Goal: Task Accomplishment & Management: Manage account settings

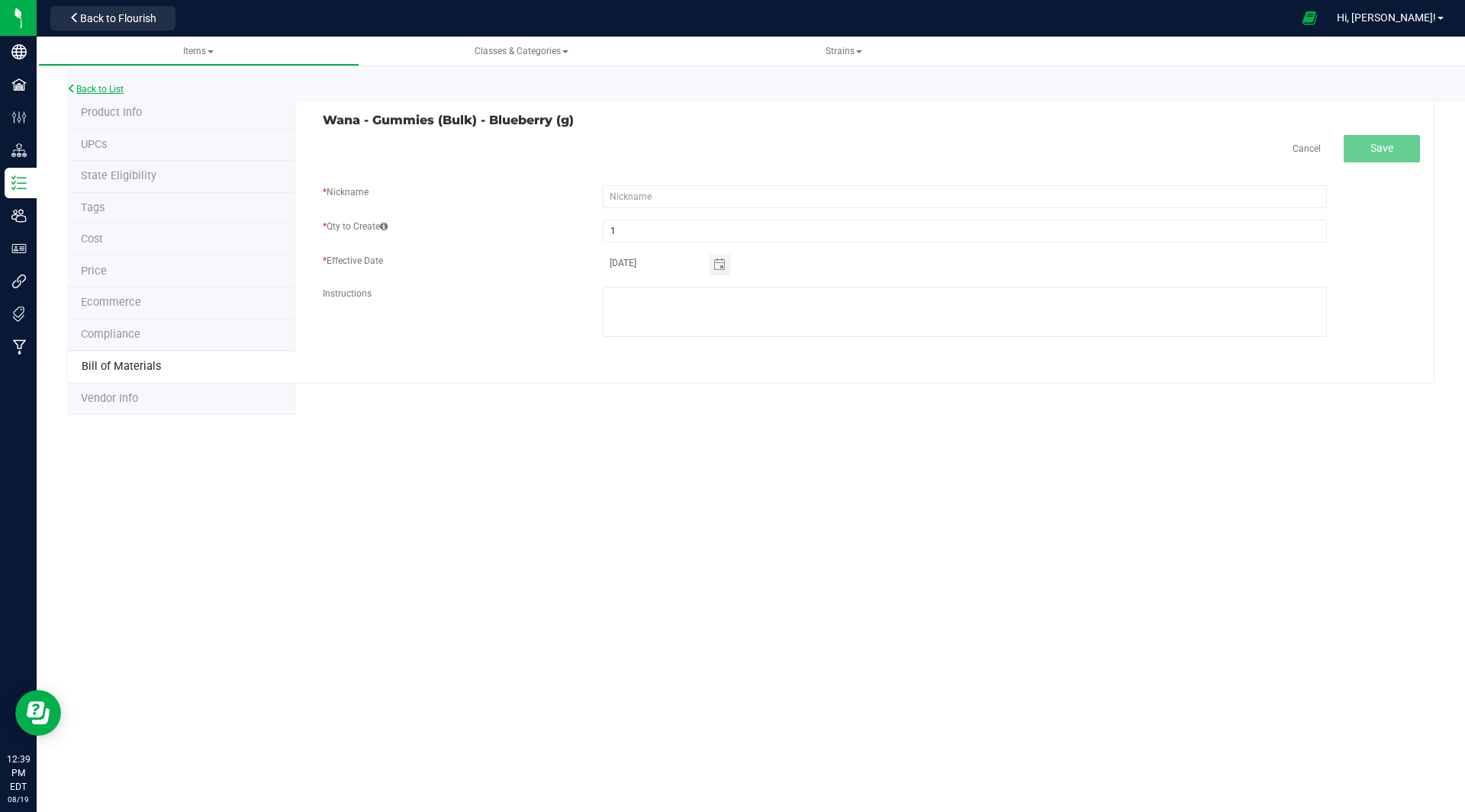
click at [116, 90] on link "Back to List" at bounding box center [95, 89] width 56 height 11
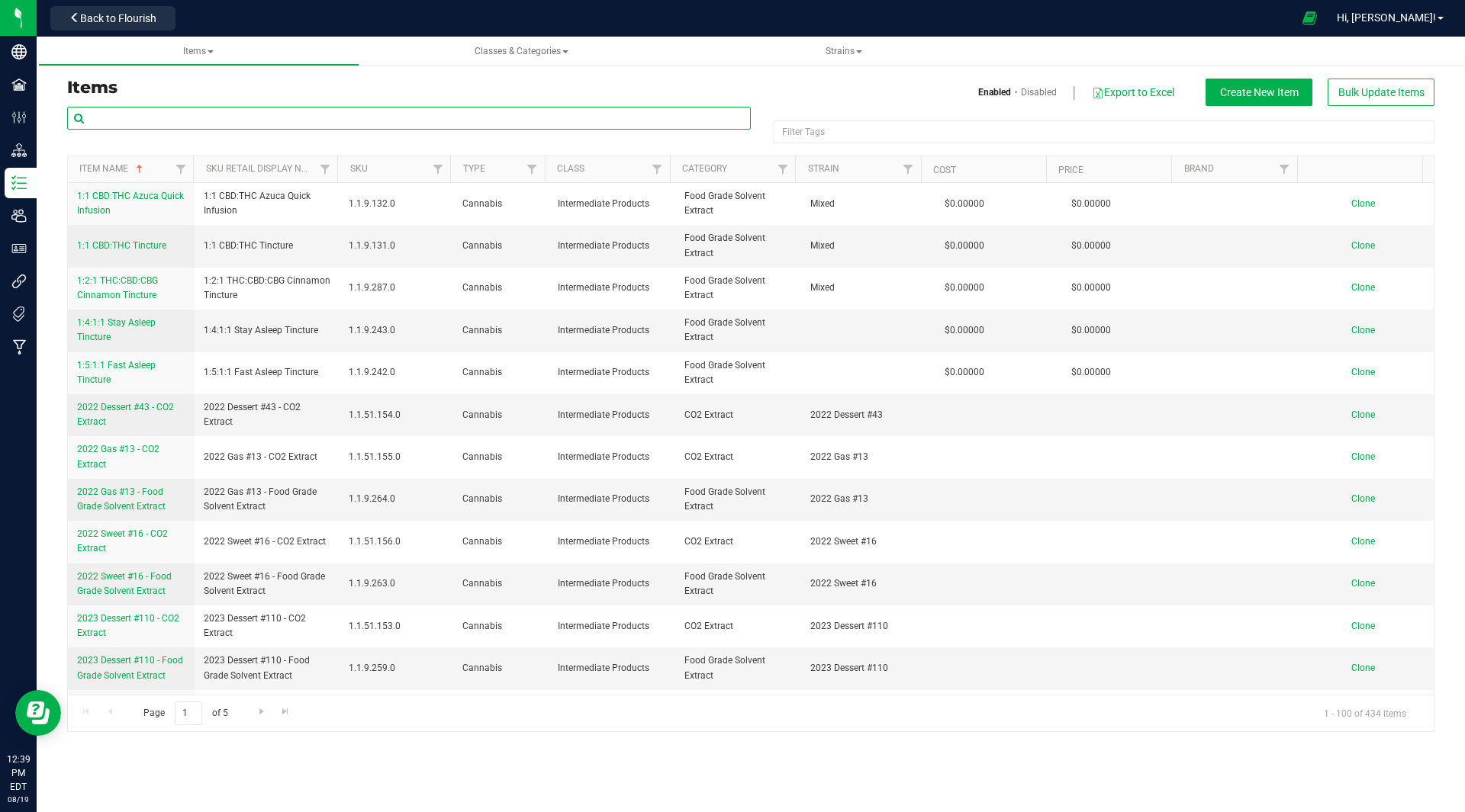
click at [243, 120] on input "text" at bounding box center [409, 118] width 683 height 23
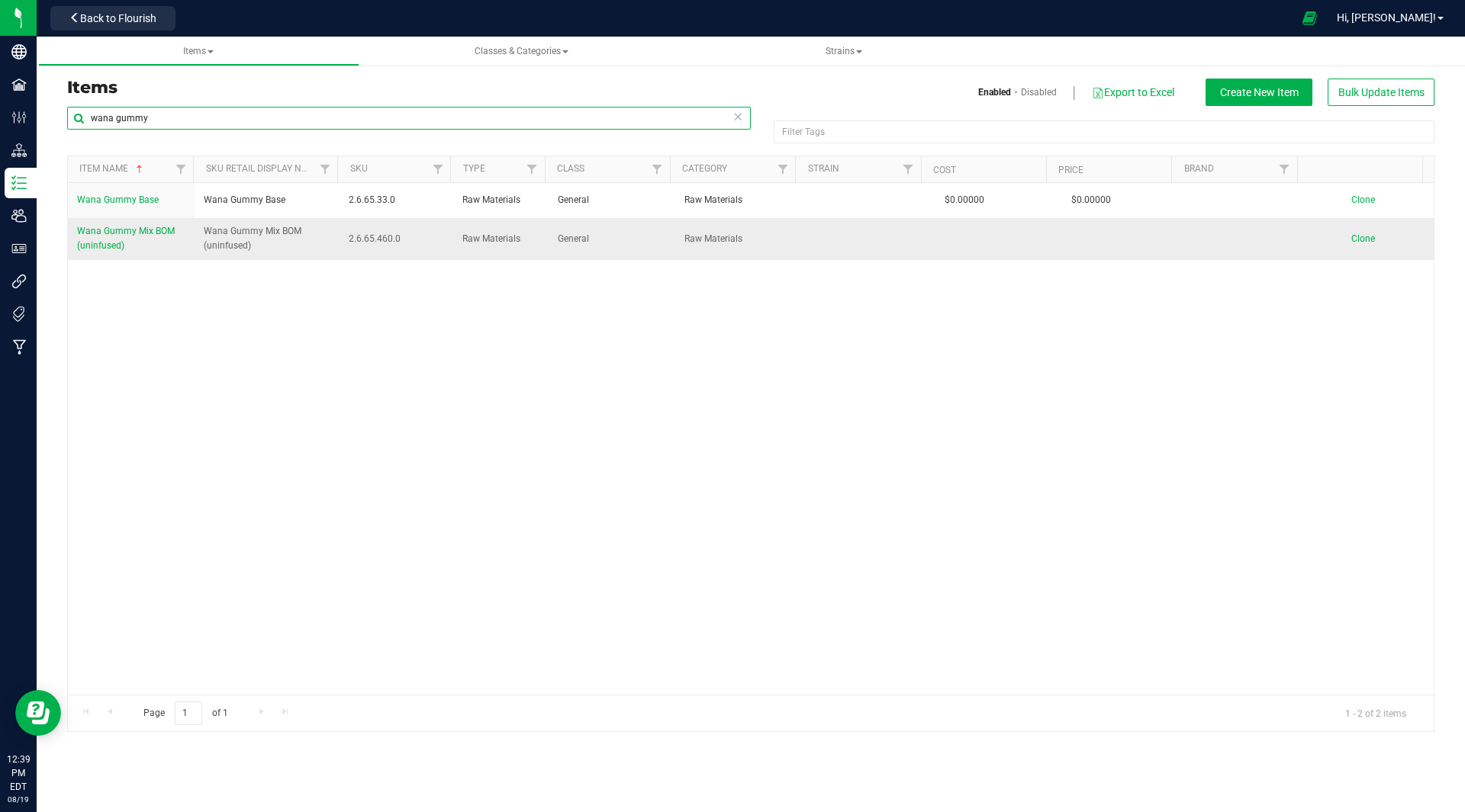
type input "wana gummy"
click at [132, 231] on span "Wana Gummy Mix BOM (uninfused)" at bounding box center [126, 239] width 98 height 25
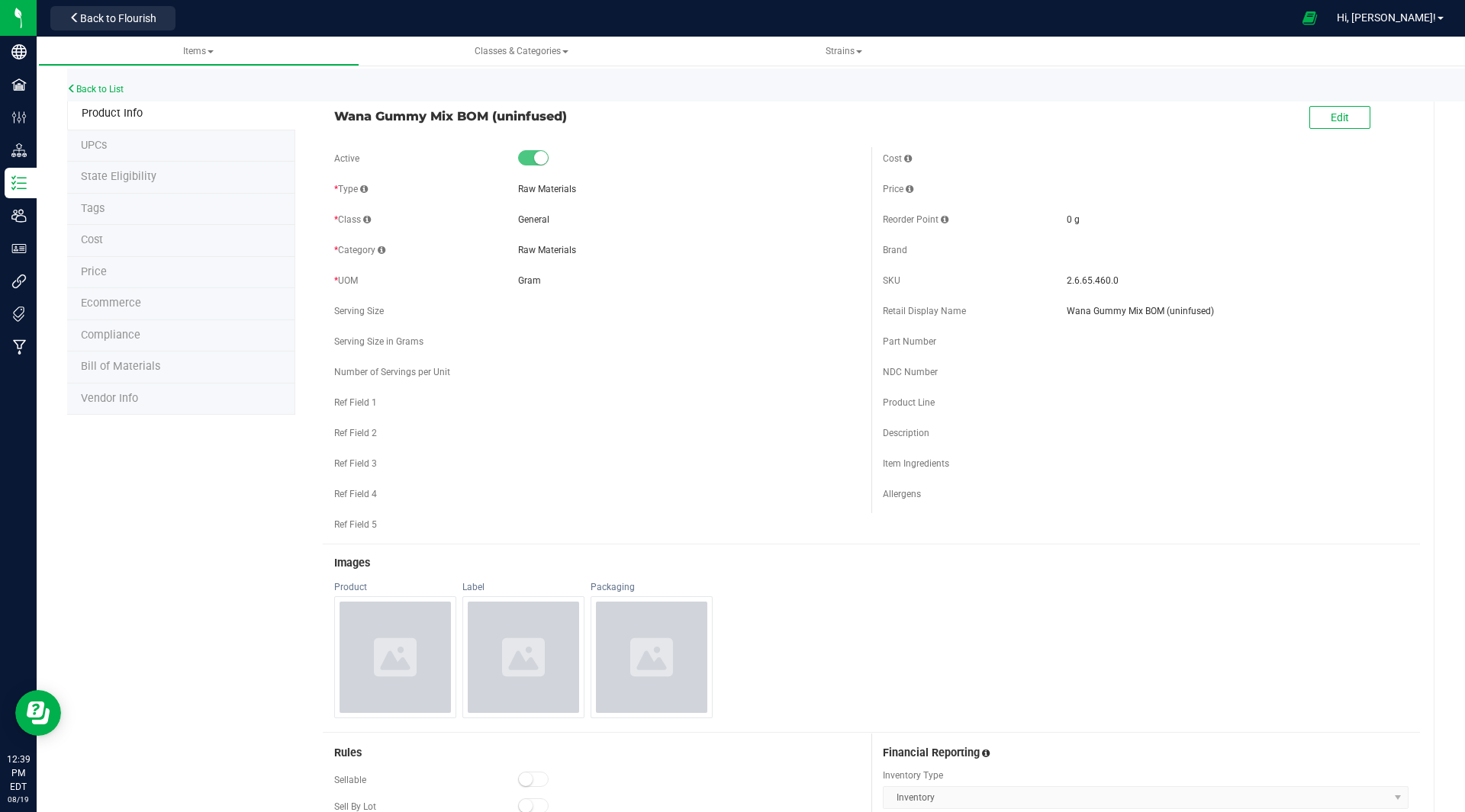
click at [116, 366] on span "Bill of Materials" at bounding box center [121, 366] width 80 height 13
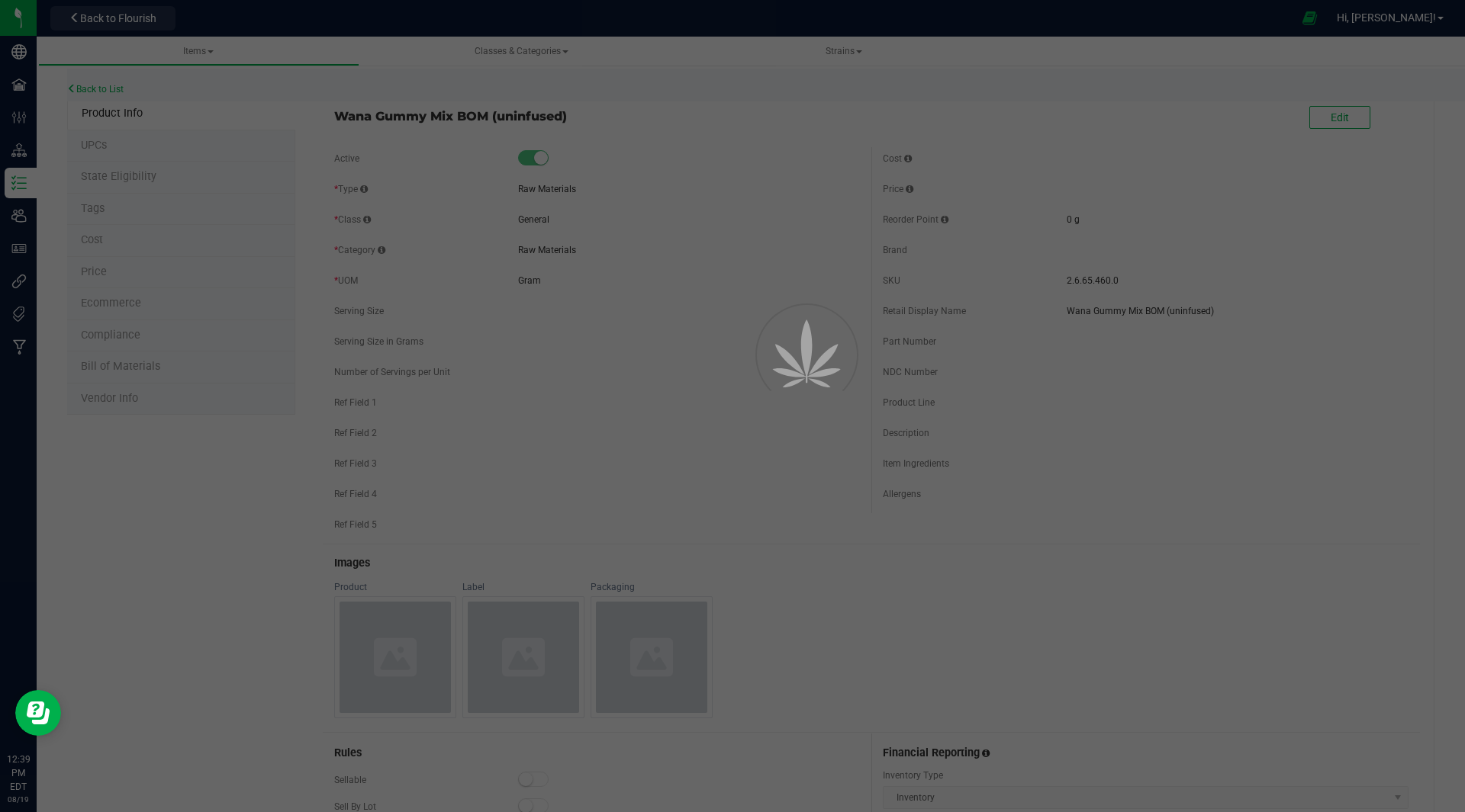
select select "30"
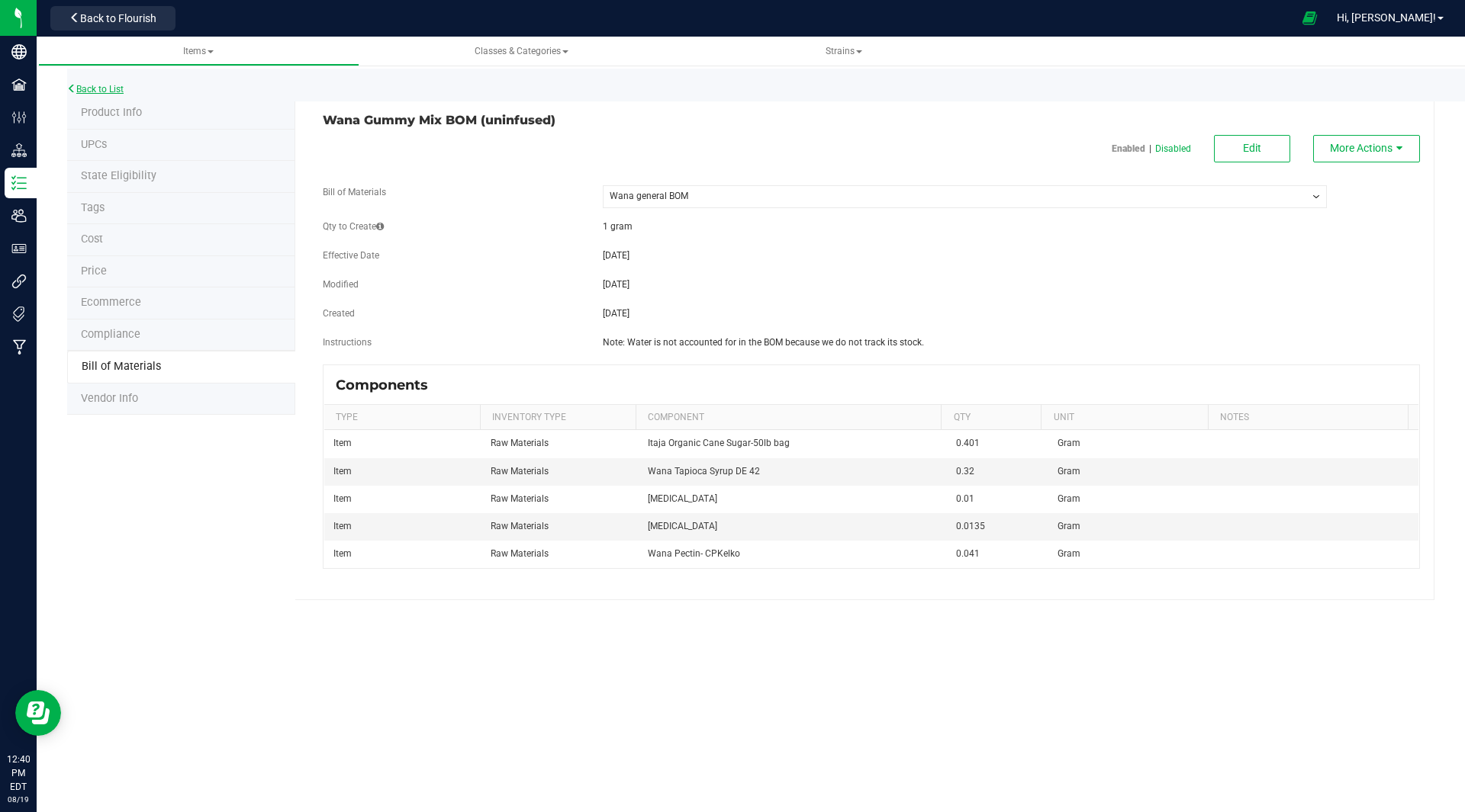
click at [123, 94] on link "Back to List" at bounding box center [95, 89] width 56 height 11
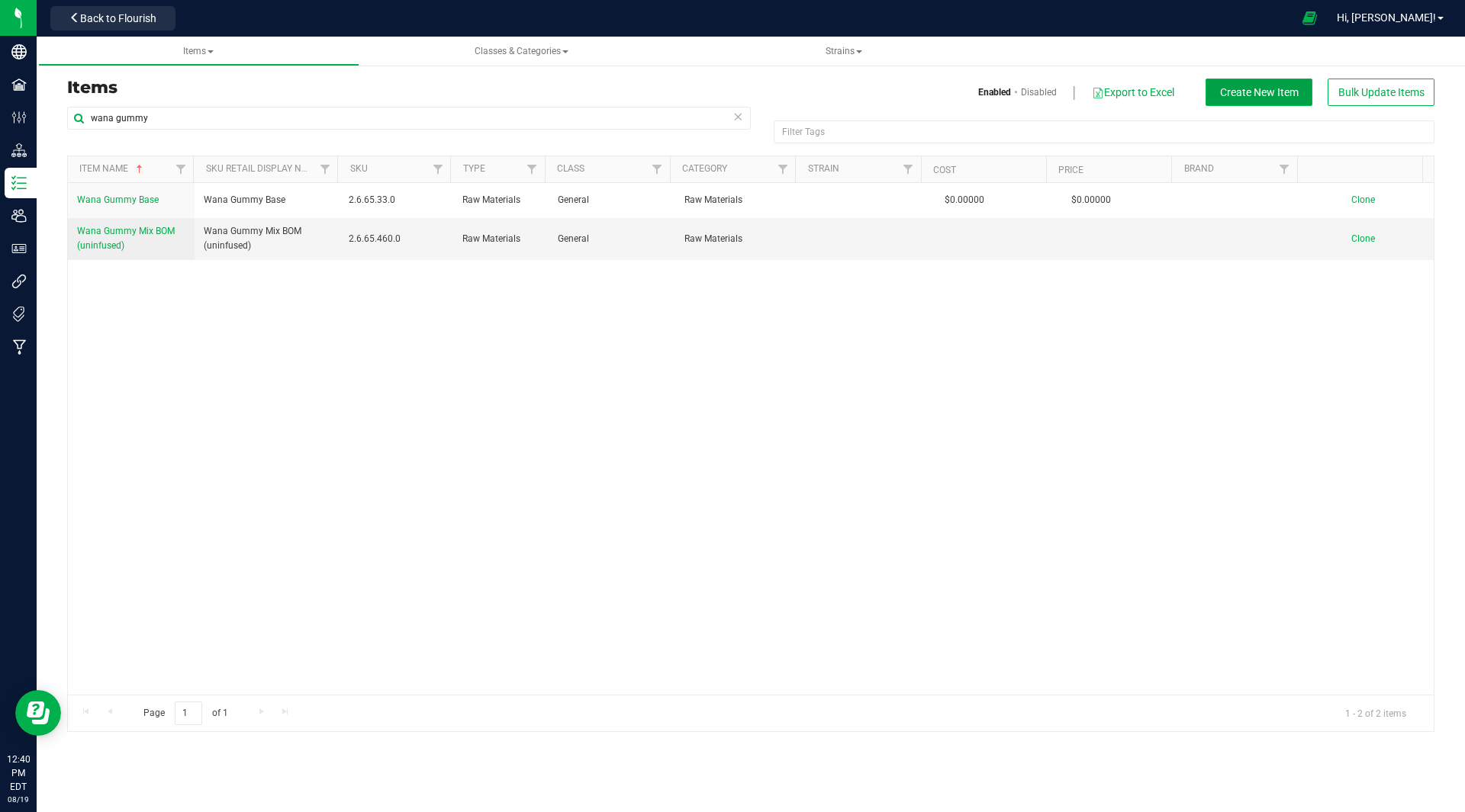
click at [1260, 86] on span "Create New Item" at bounding box center [1259, 92] width 79 height 13
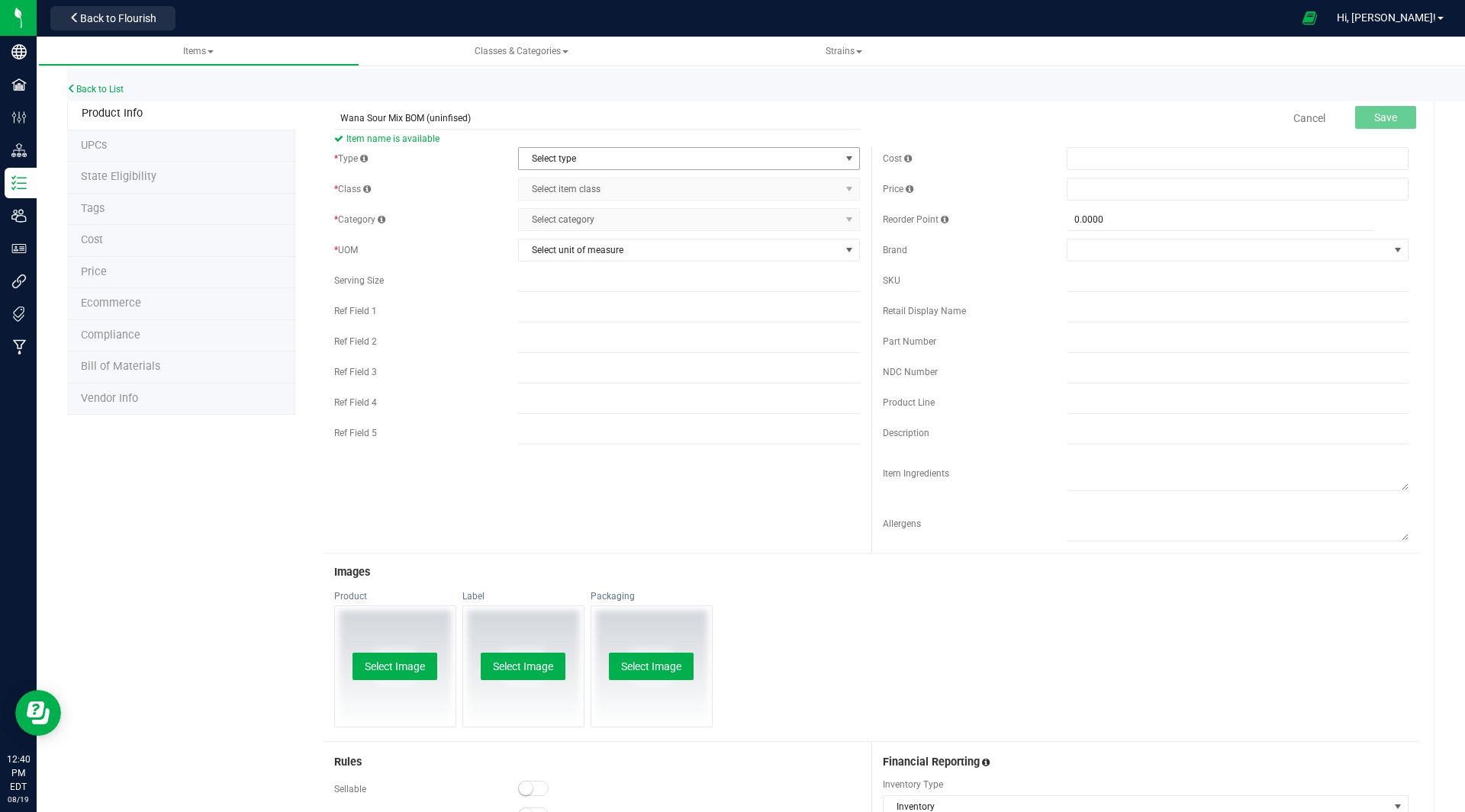
type input "Wana Sour Mix BOM (uninfised)"
click at [807, 150] on span "Select type" at bounding box center [678, 159] width 321 height 22
click at [577, 224] on li "Raw Materials" at bounding box center [683, 229] width 338 height 23
click at [589, 185] on span "Select item class" at bounding box center [678, 189] width 321 height 22
click at [565, 218] on li "General" at bounding box center [683, 214] width 338 height 23
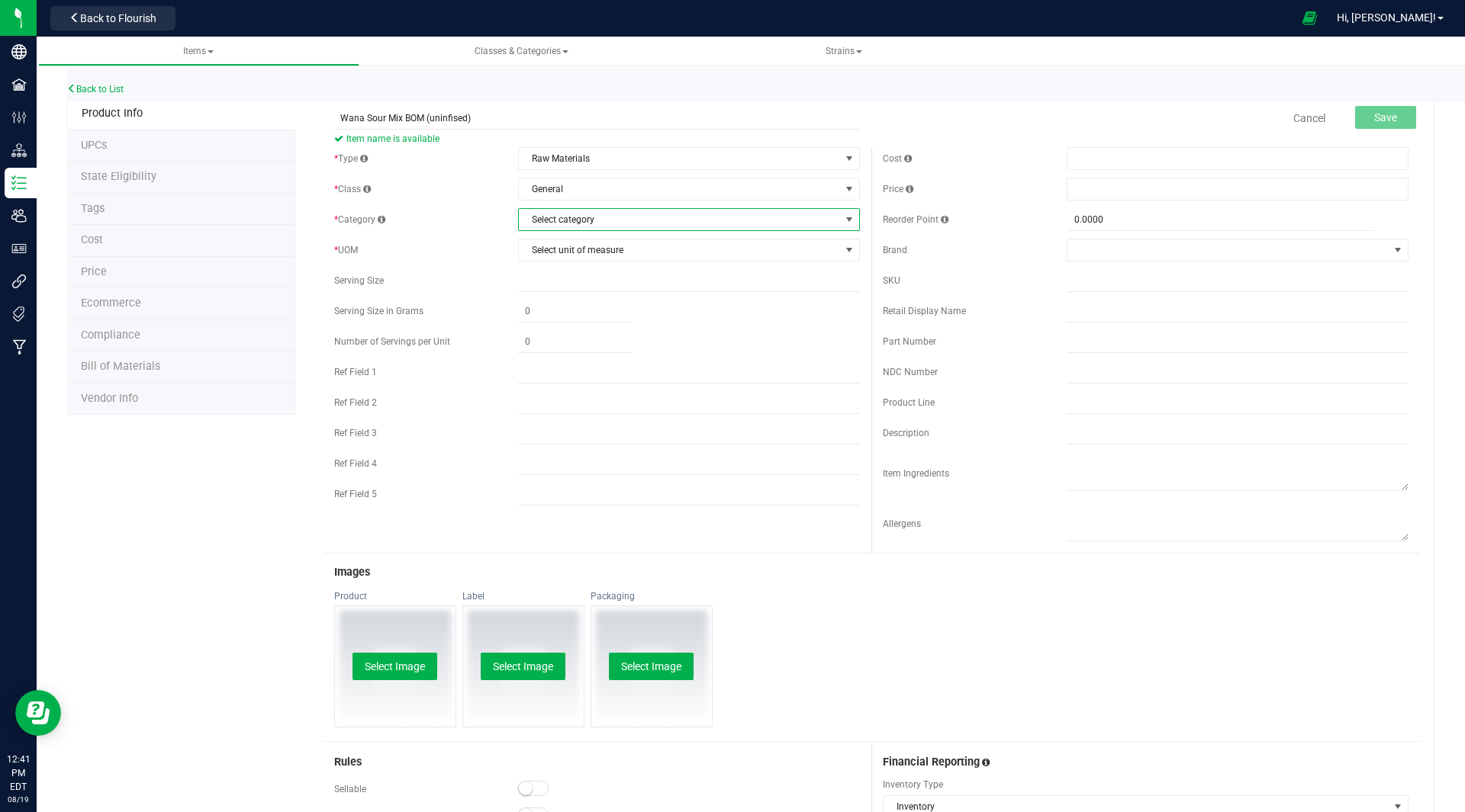
click at [565, 218] on span "Select category" at bounding box center [678, 220] width 321 height 22
click at [560, 285] on li "Raw Materials" at bounding box center [683, 290] width 338 height 23
click at [570, 252] on span "Select unit of measure" at bounding box center [678, 250] width 321 height 22
click at [551, 295] on li "Gram" at bounding box center [683, 298] width 338 height 23
click at [1359, 116] on button "Save" at bounding box center [1385, 117] width 61 height 23
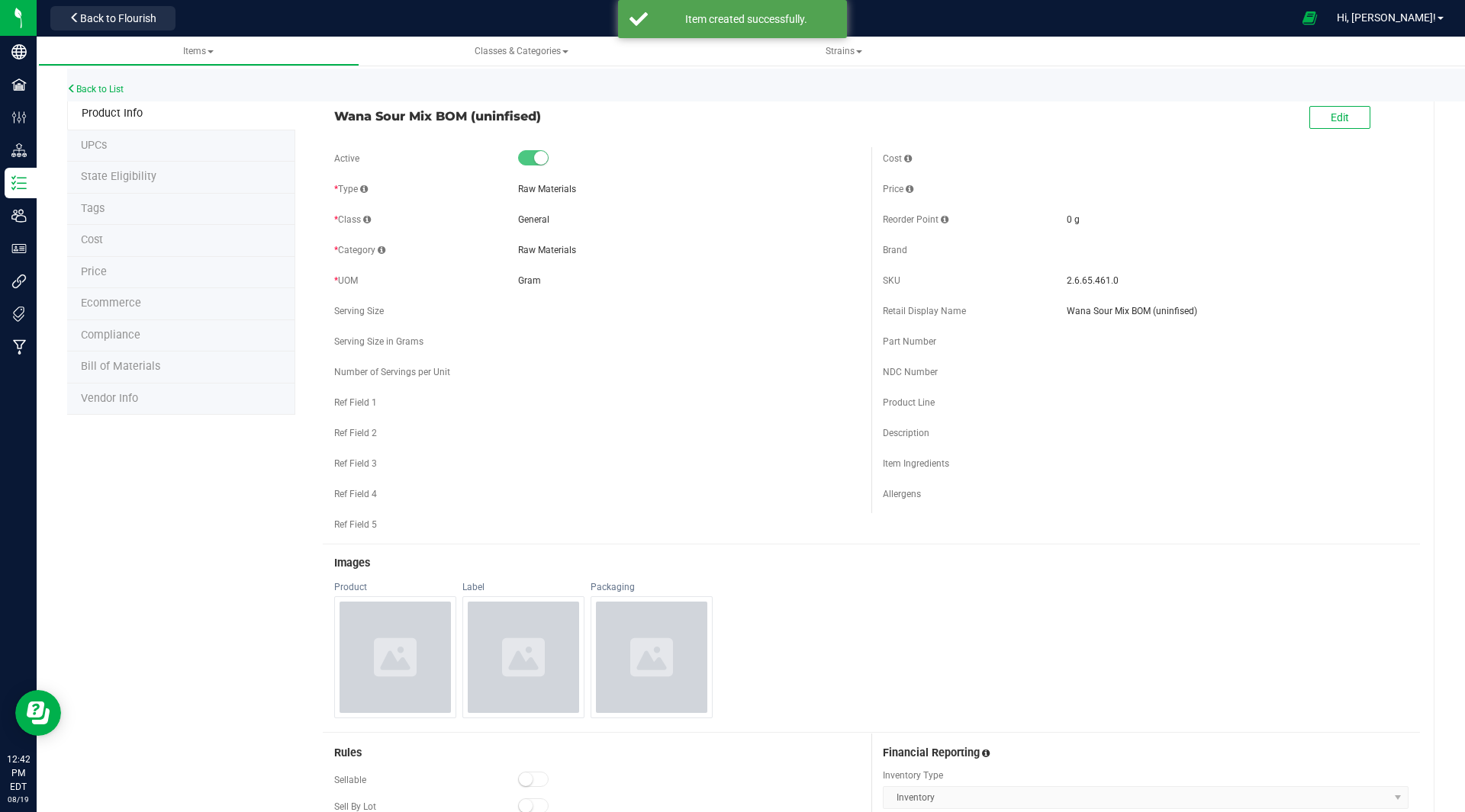
click at [120, 363] on span "Bill of Materials" at bounding box center [121, 366] width 80 height 13
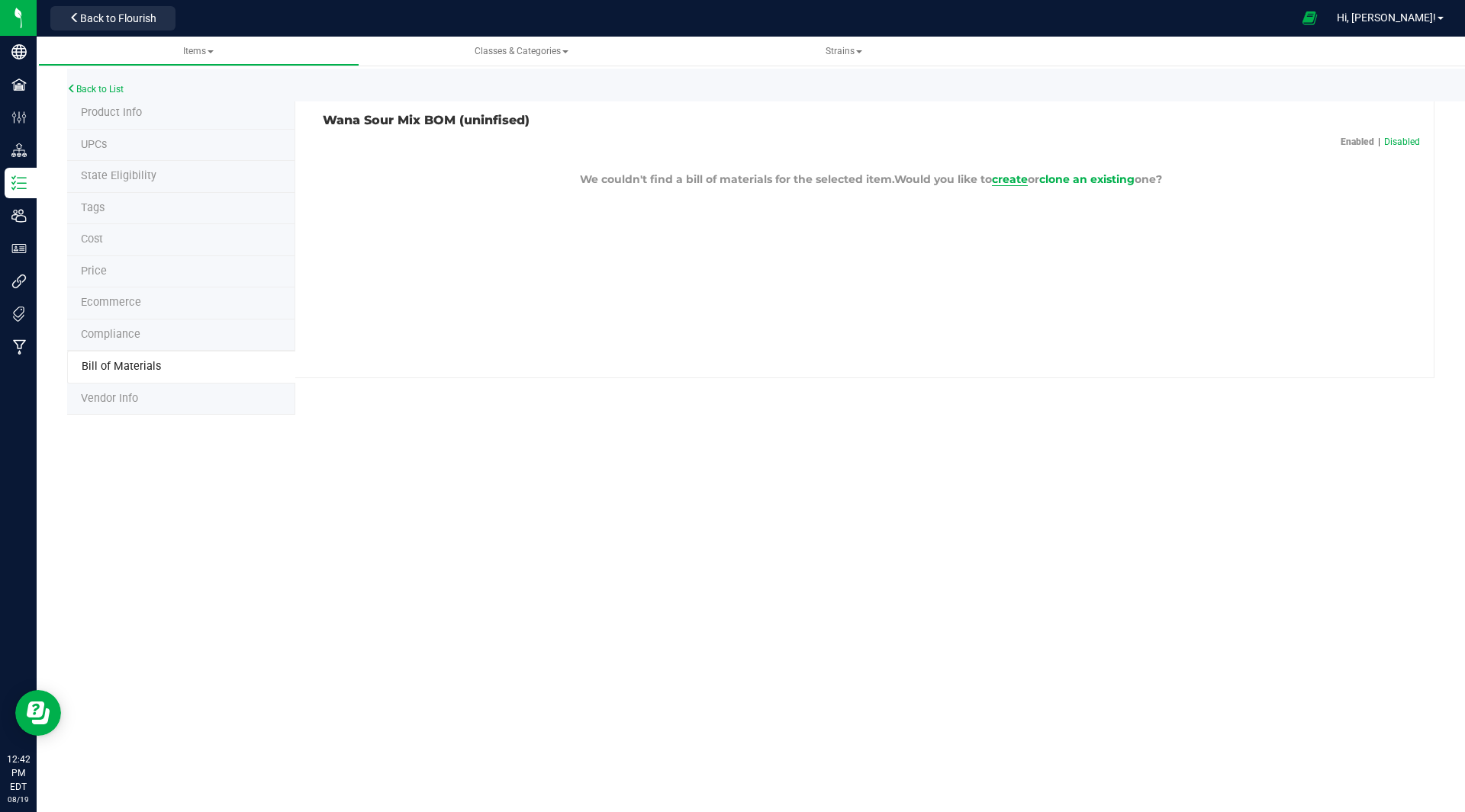
click at [1003, 177] on span "create" at bounding box center [1009, 179] width 36 height 13
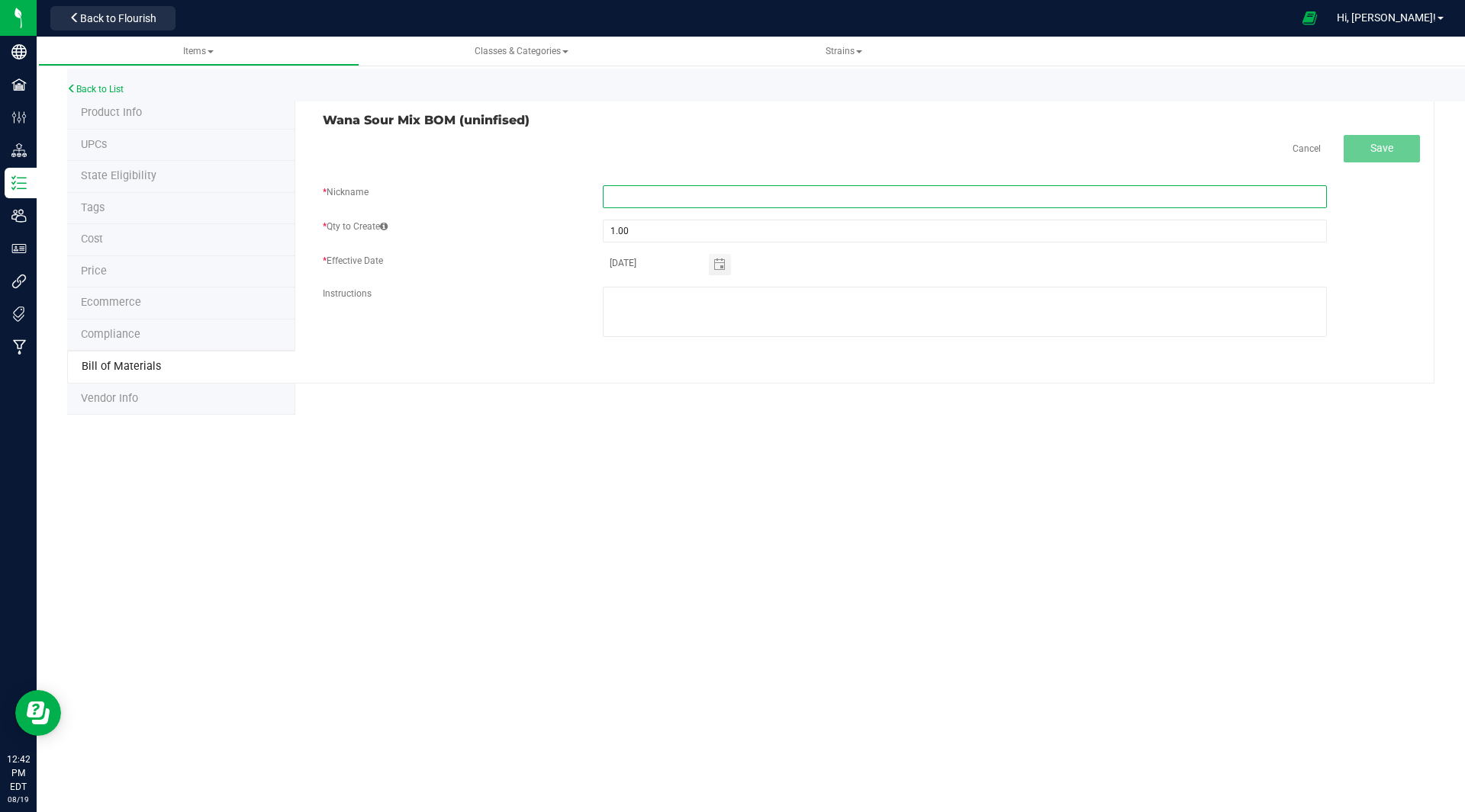
click at [626, 193] on input "text" at bounding box center [965, 196] width 724 height 23
type input "Wana sour mix BOM"
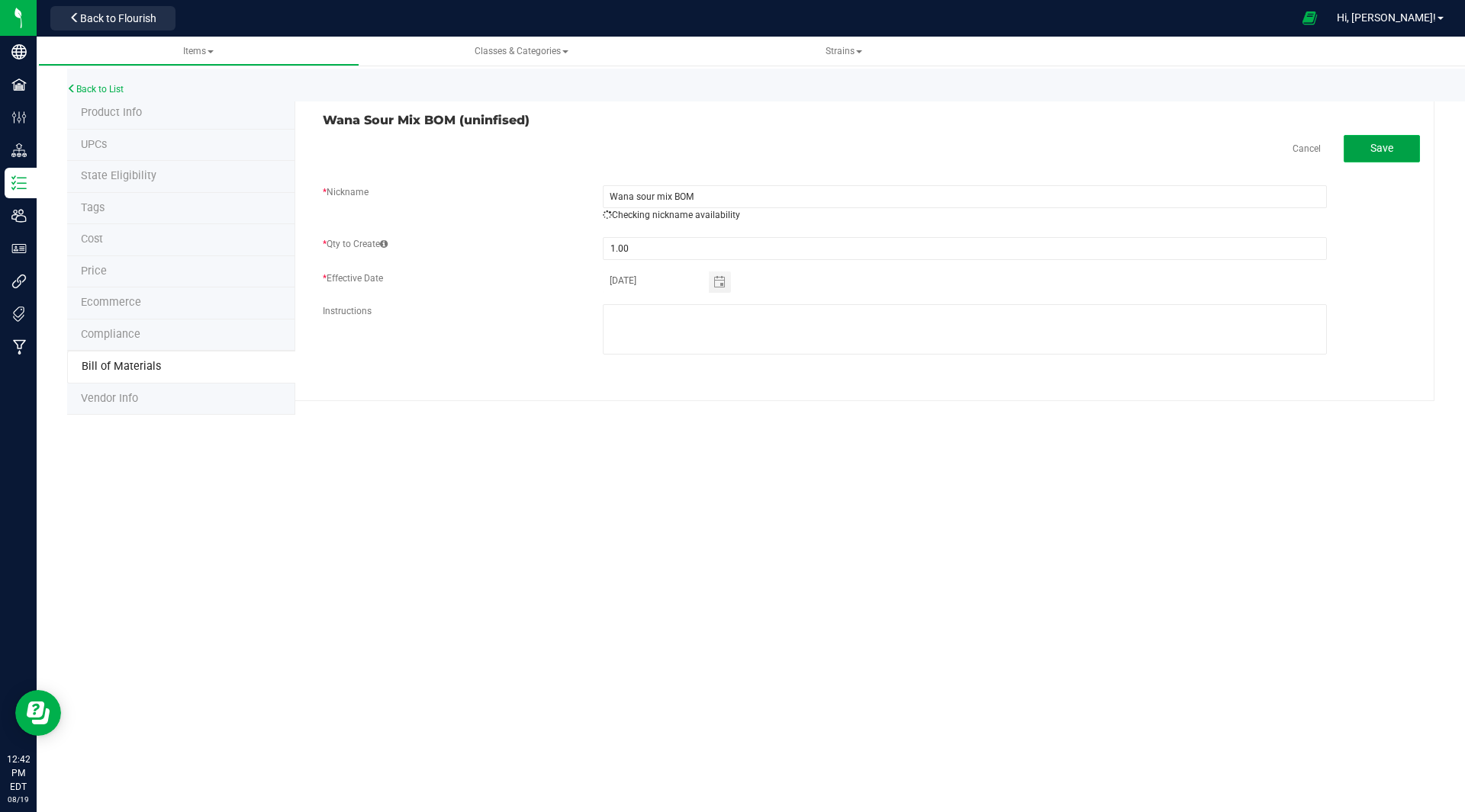
click at [1384, 158] on button "Save" at bounding box center [1381, 148] width 76 height 28
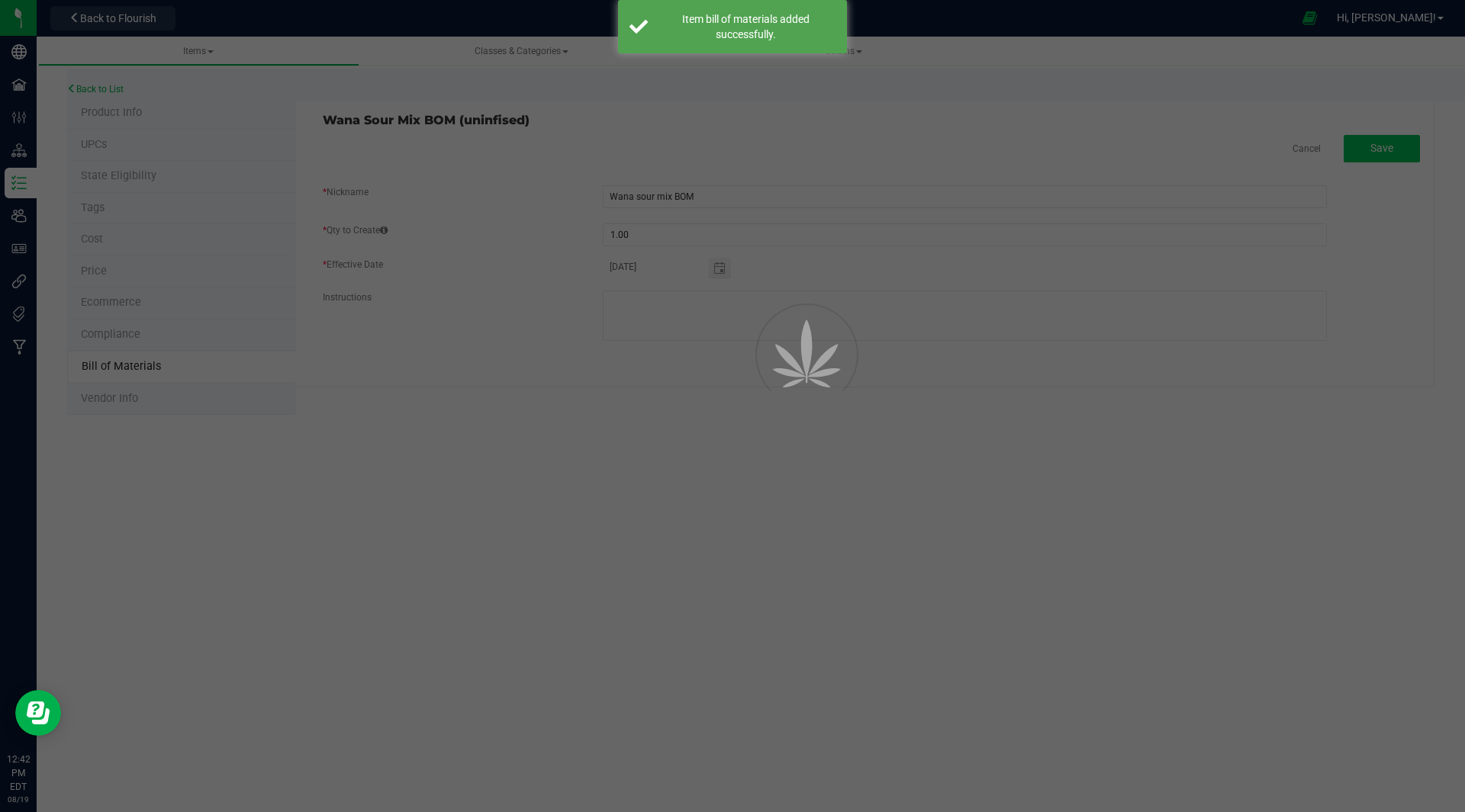
select select "32"
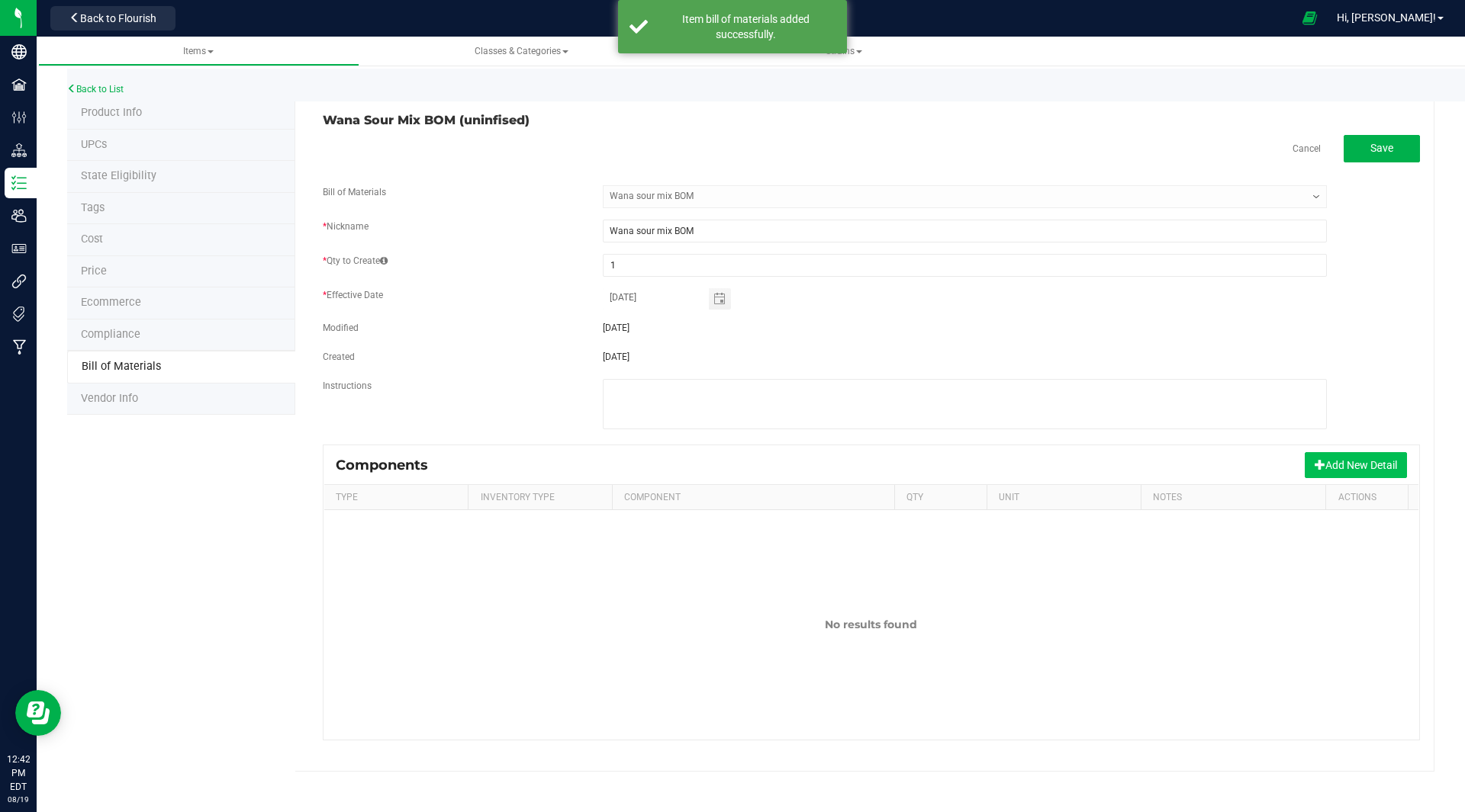
click at [1322, 462] on button "Add New Detail" at bounding box center [1355, 465] width 102 height 26
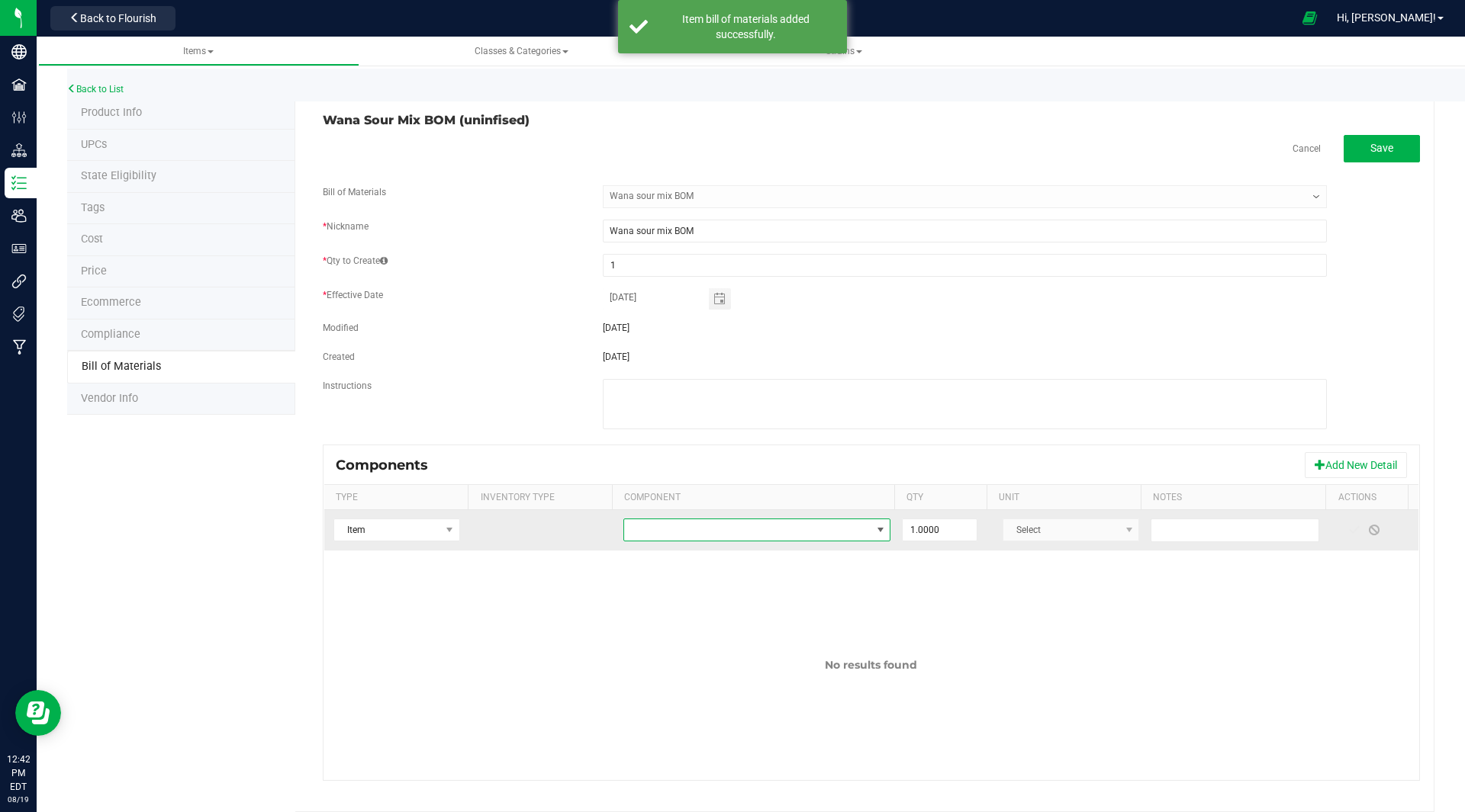
click at [694, 534] on span "NO DATA FOUND" at bounding box center [747, 530] width 246 height 22
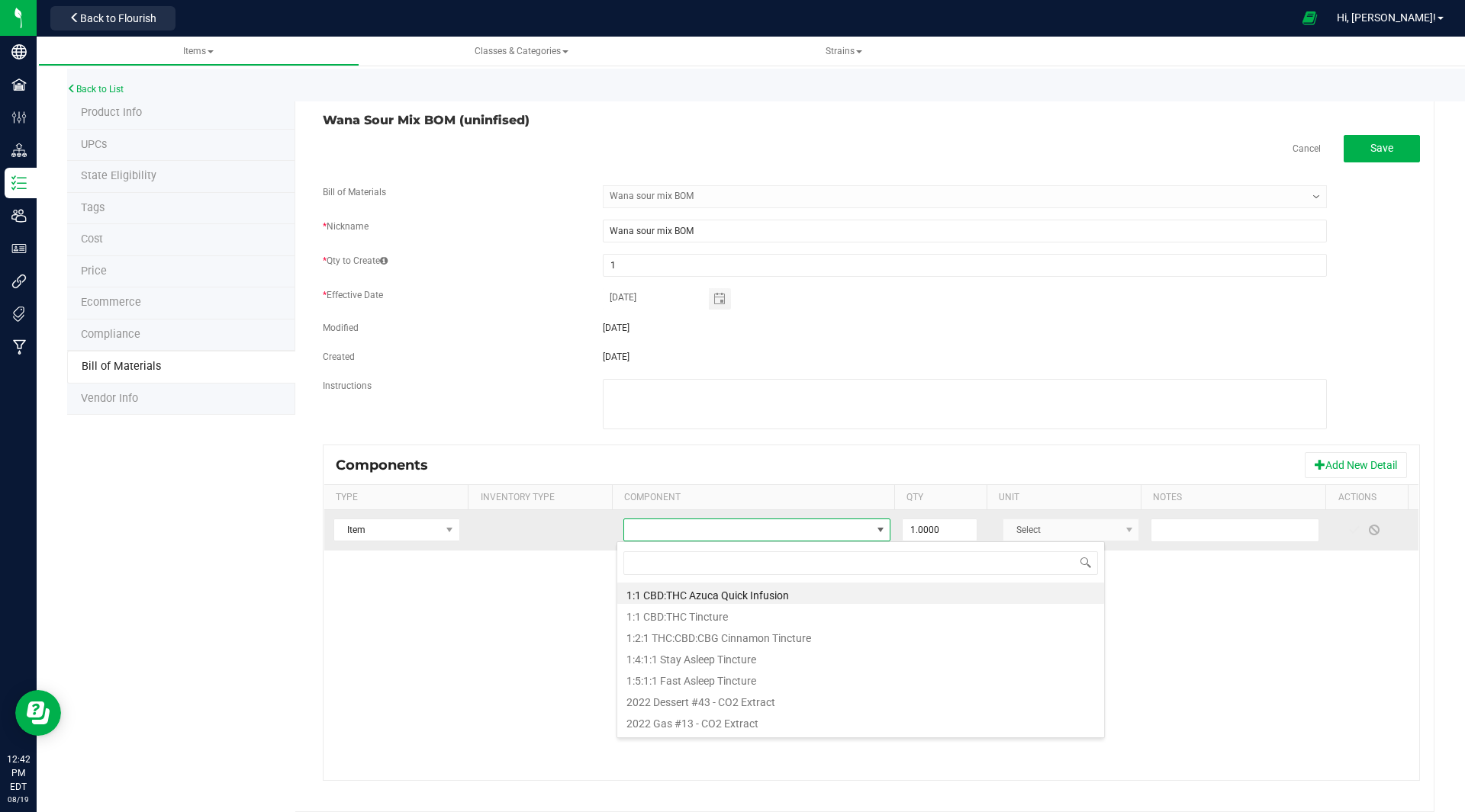
scroll to position [23, 260]
type input "ita"
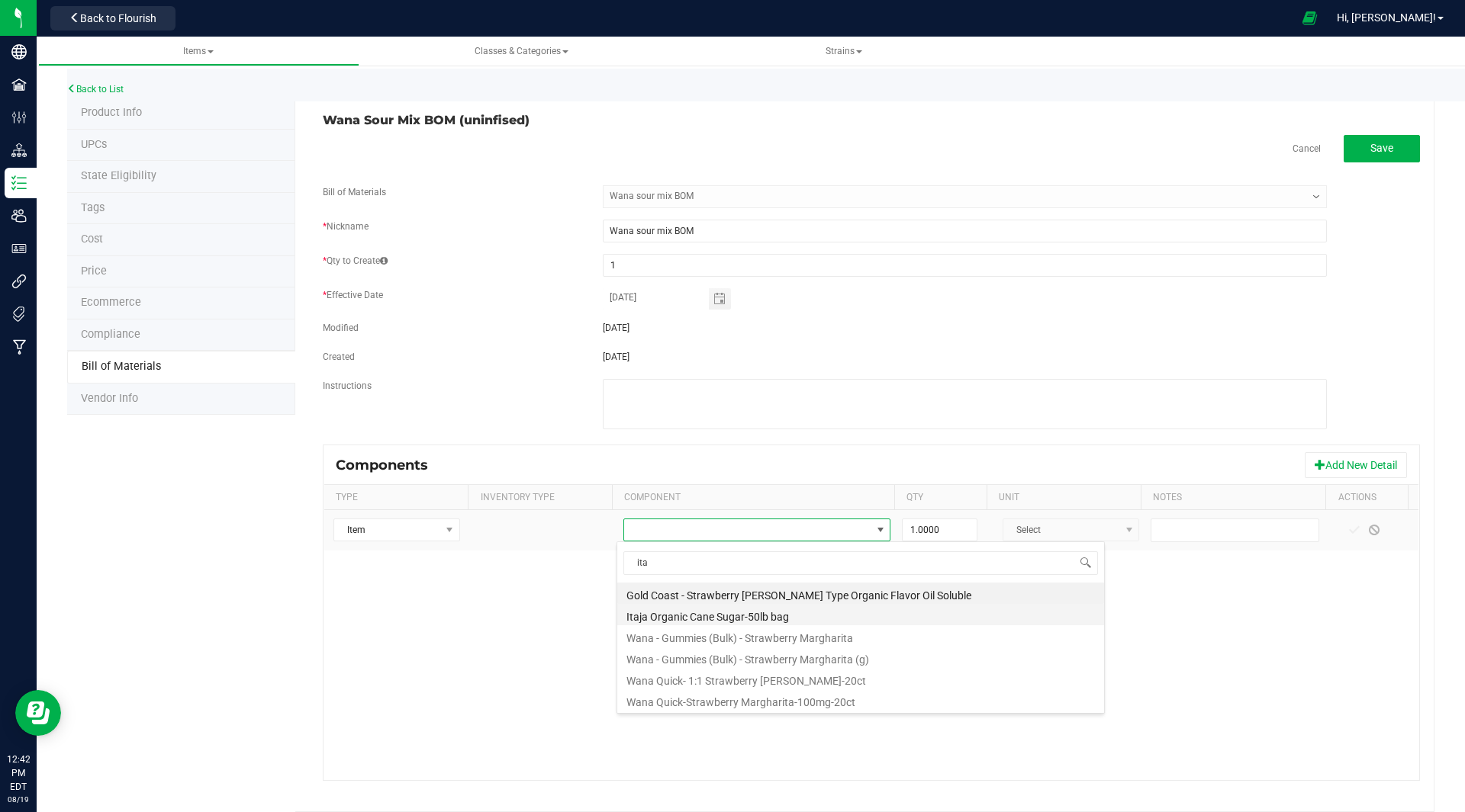
click at [730, 622] on li "Itaja Organic Cane Sugar-50lb bag" at bounding box center [860, 614] width 487 height 22
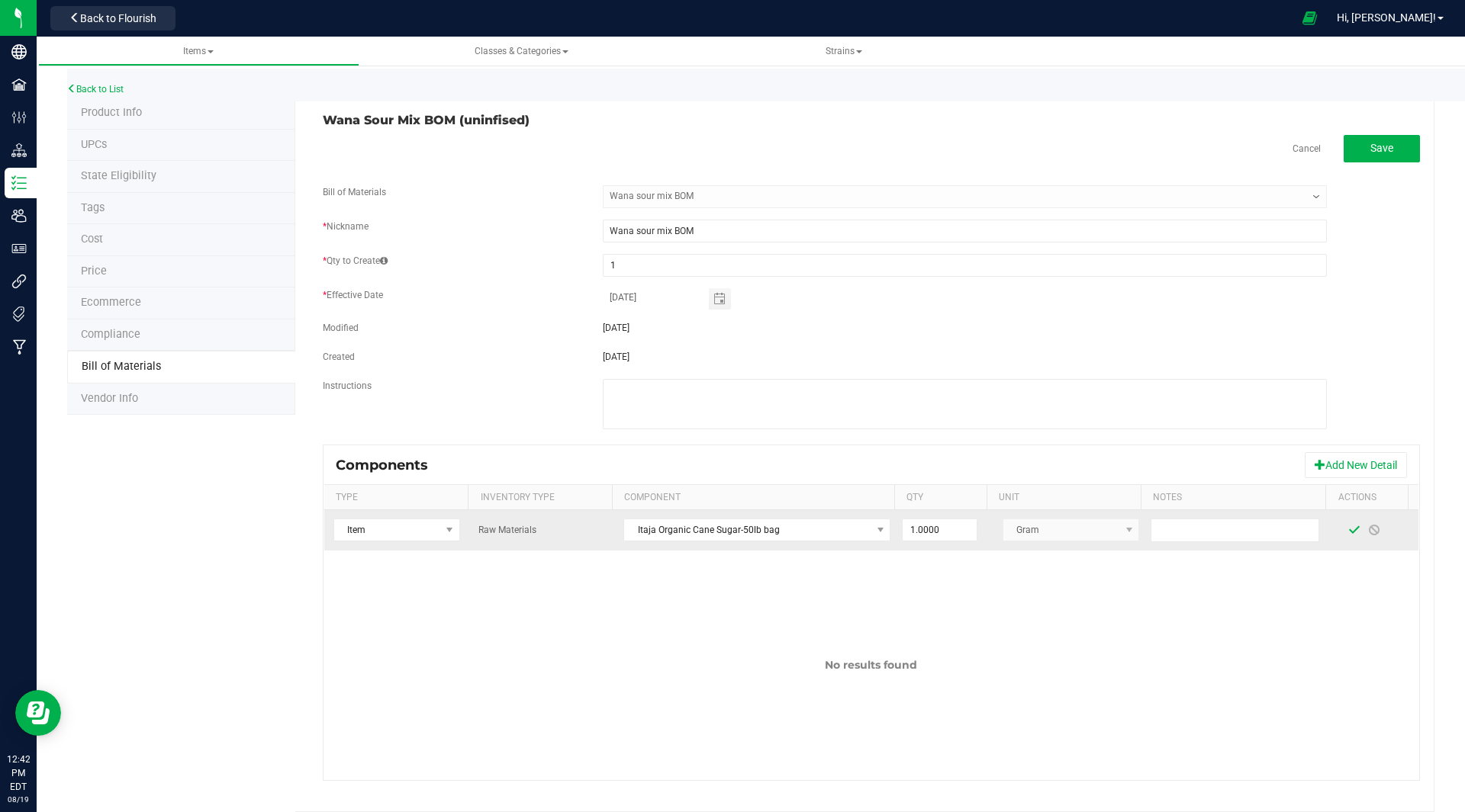
click at [1348, 530] on span at bounding box center [1354, 530] width 13 height 13
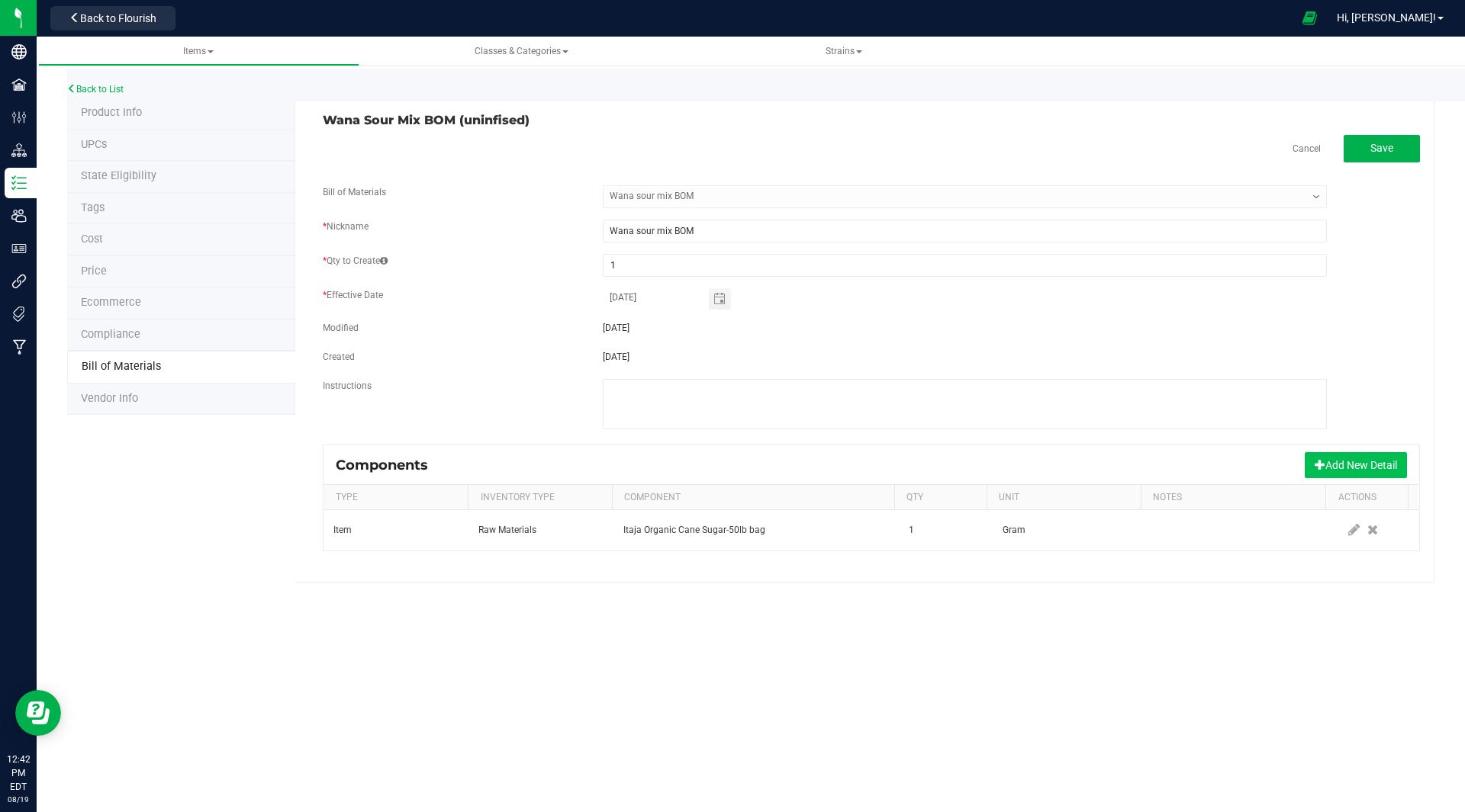
click at [1385, 461] on button "Add New Detail" at bounding box center [1355, 465] width 102 height 26
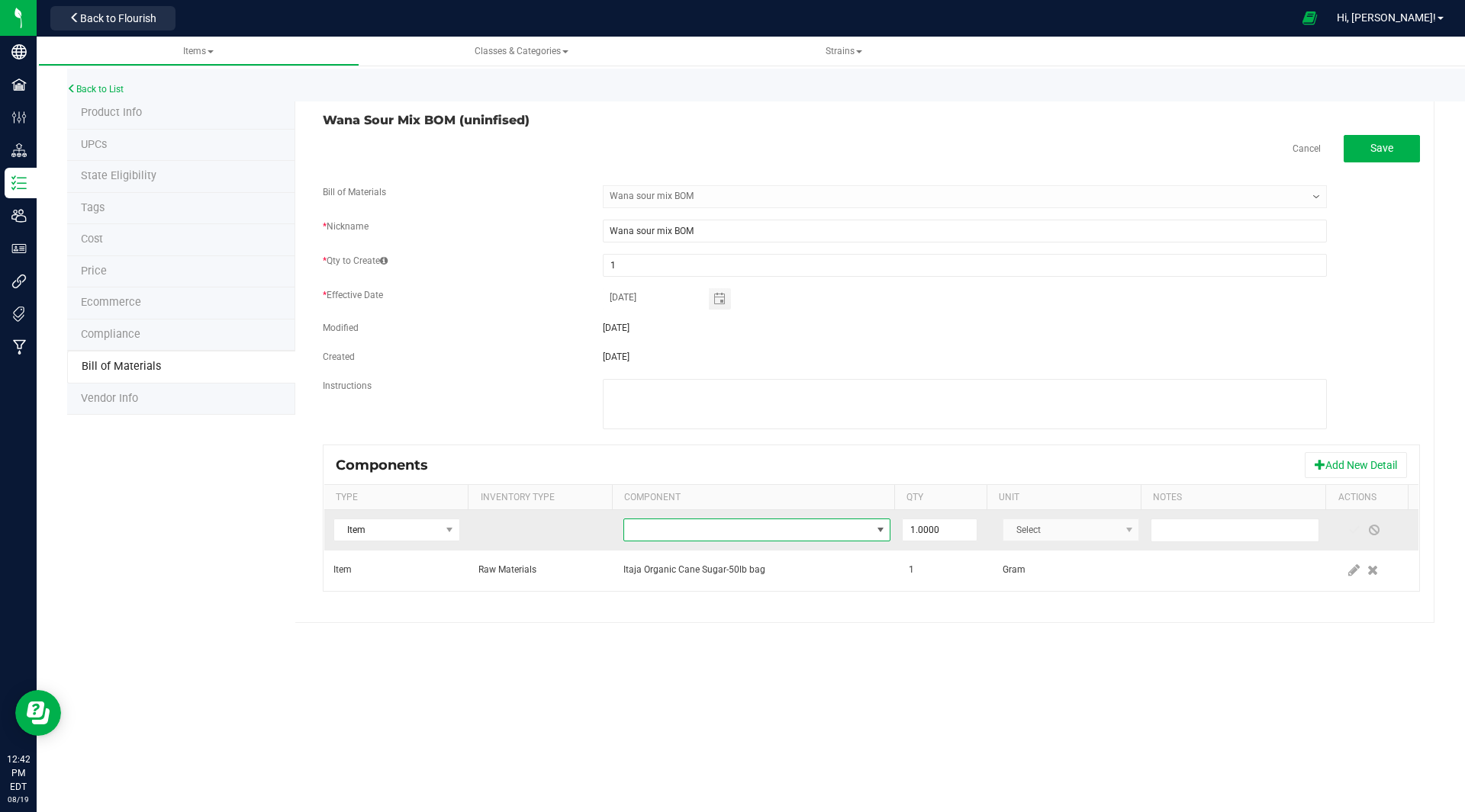
click at [697, 527] on span "NO DATA FOUND" at bounding box center [747, 530] width 246 height 22
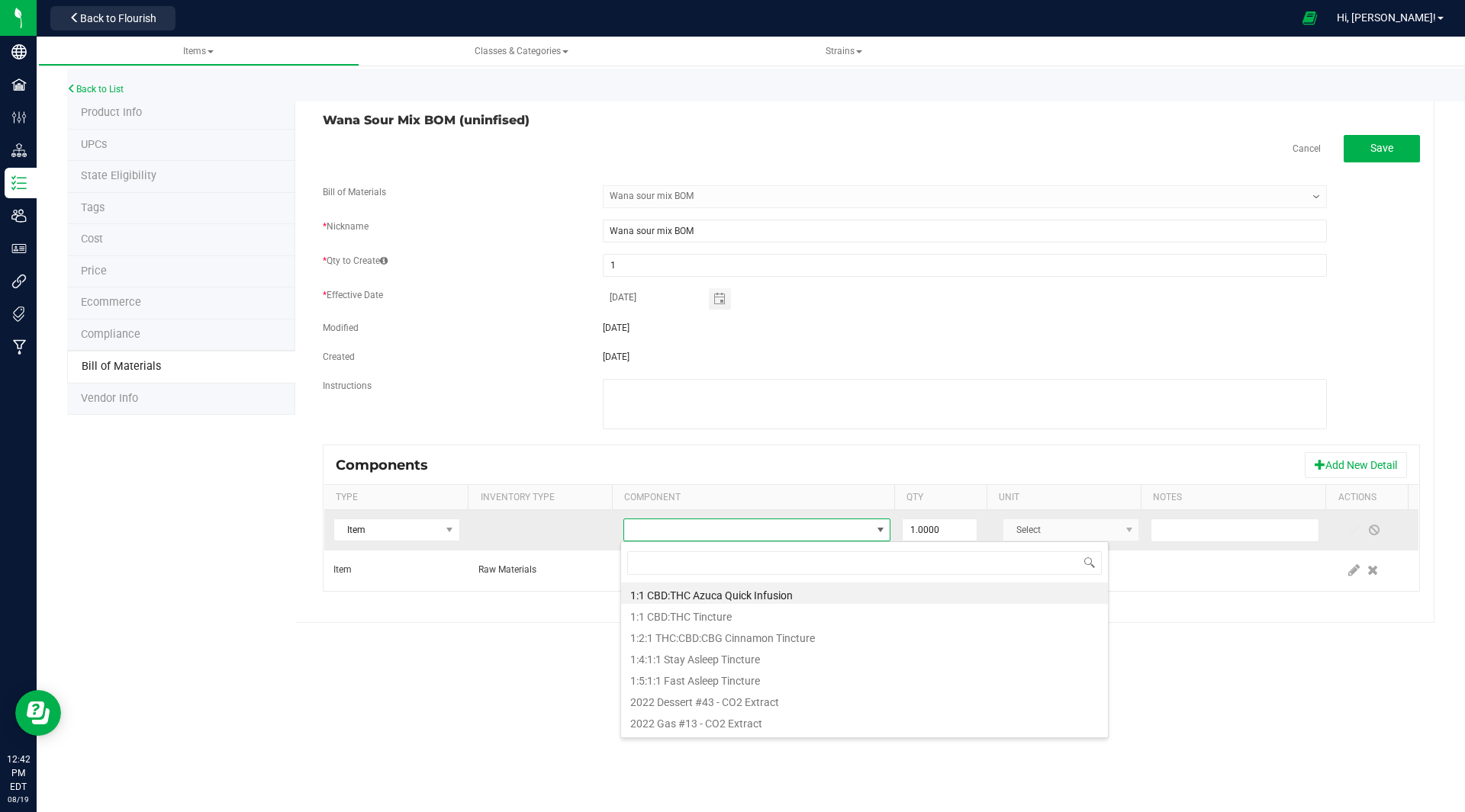
scroll to position [23, 261]
type input "citric"
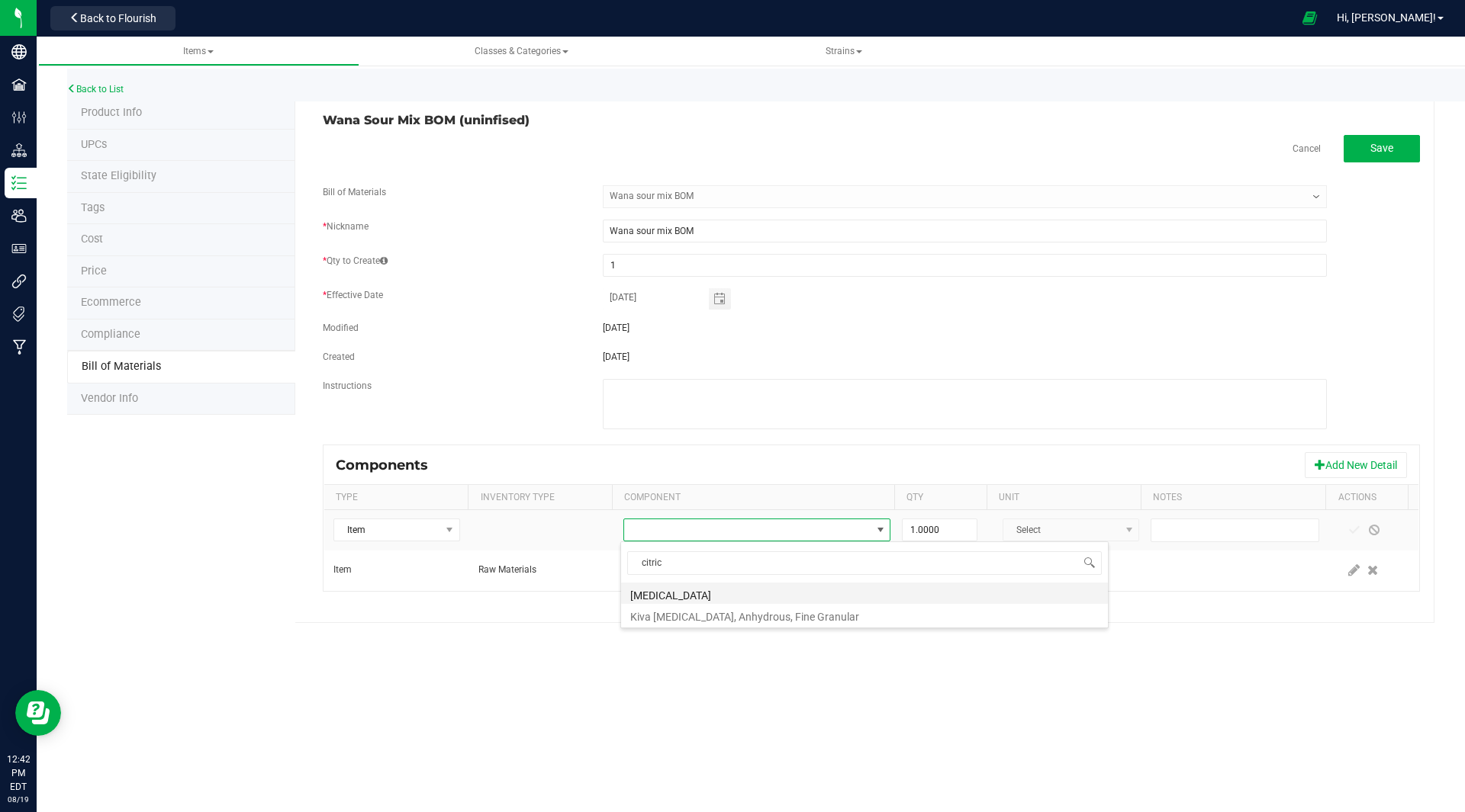
click at [699, 594] on li "[MEDICAL_DATA]" at bounding box center [864, 594] width 487 height 22
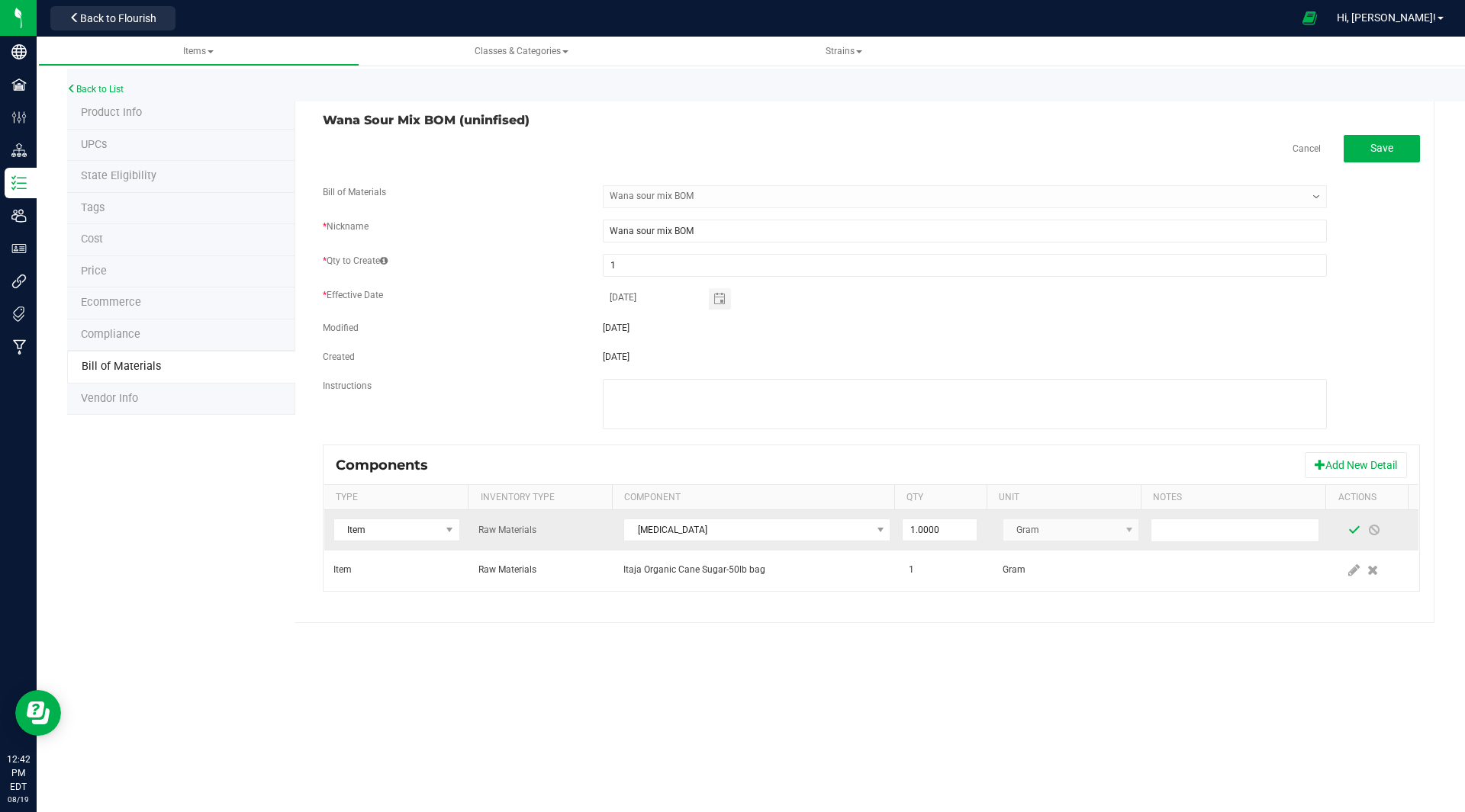
click at [1348, 533] on span at bounding box center [1354, 530] width 13 height 13
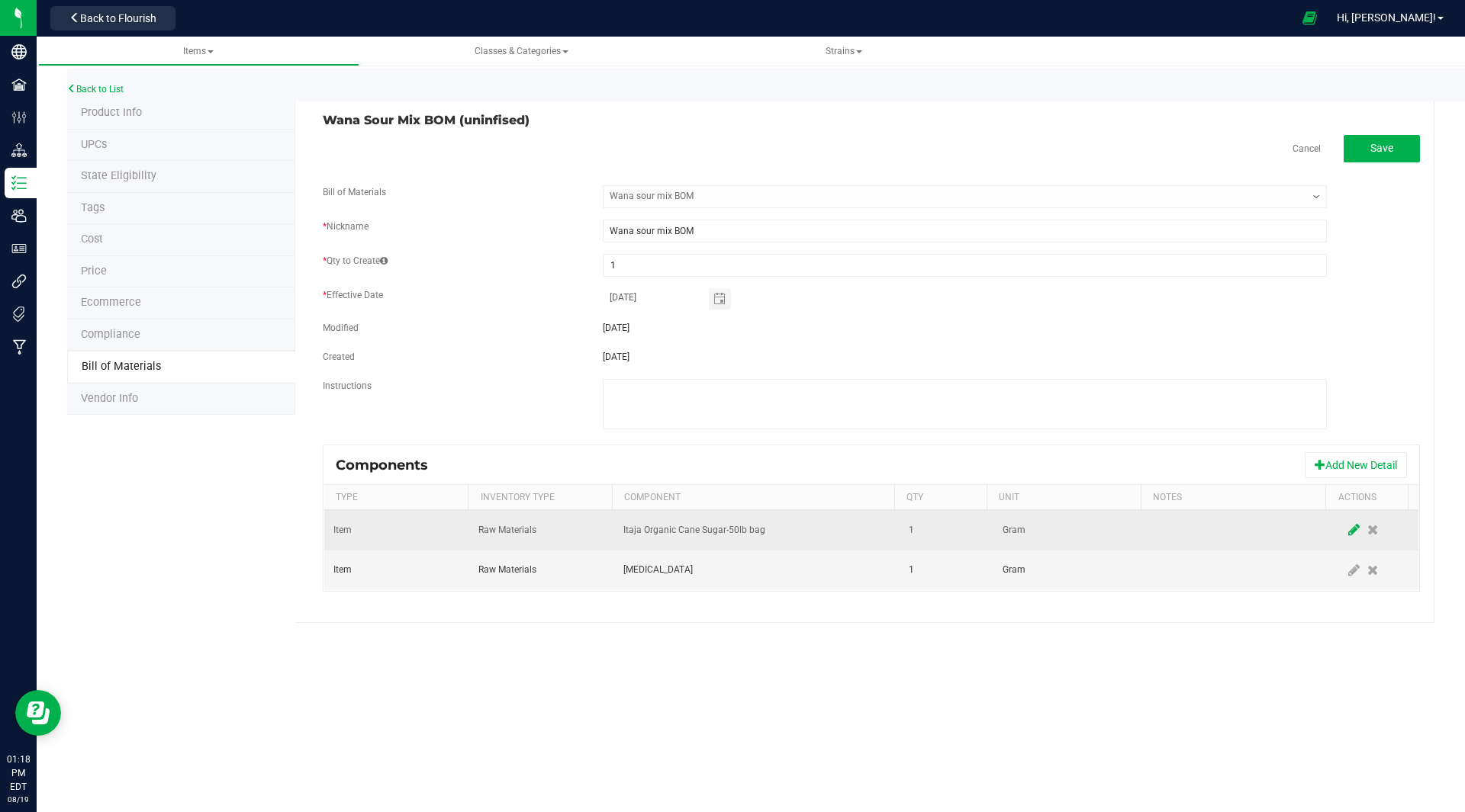
click at [1348, 531] on icon at bounding box center [1354, 530] width 12 height 13
click at [930, 530] on input "1" at bounding box center [938, 530] width 73 height 22
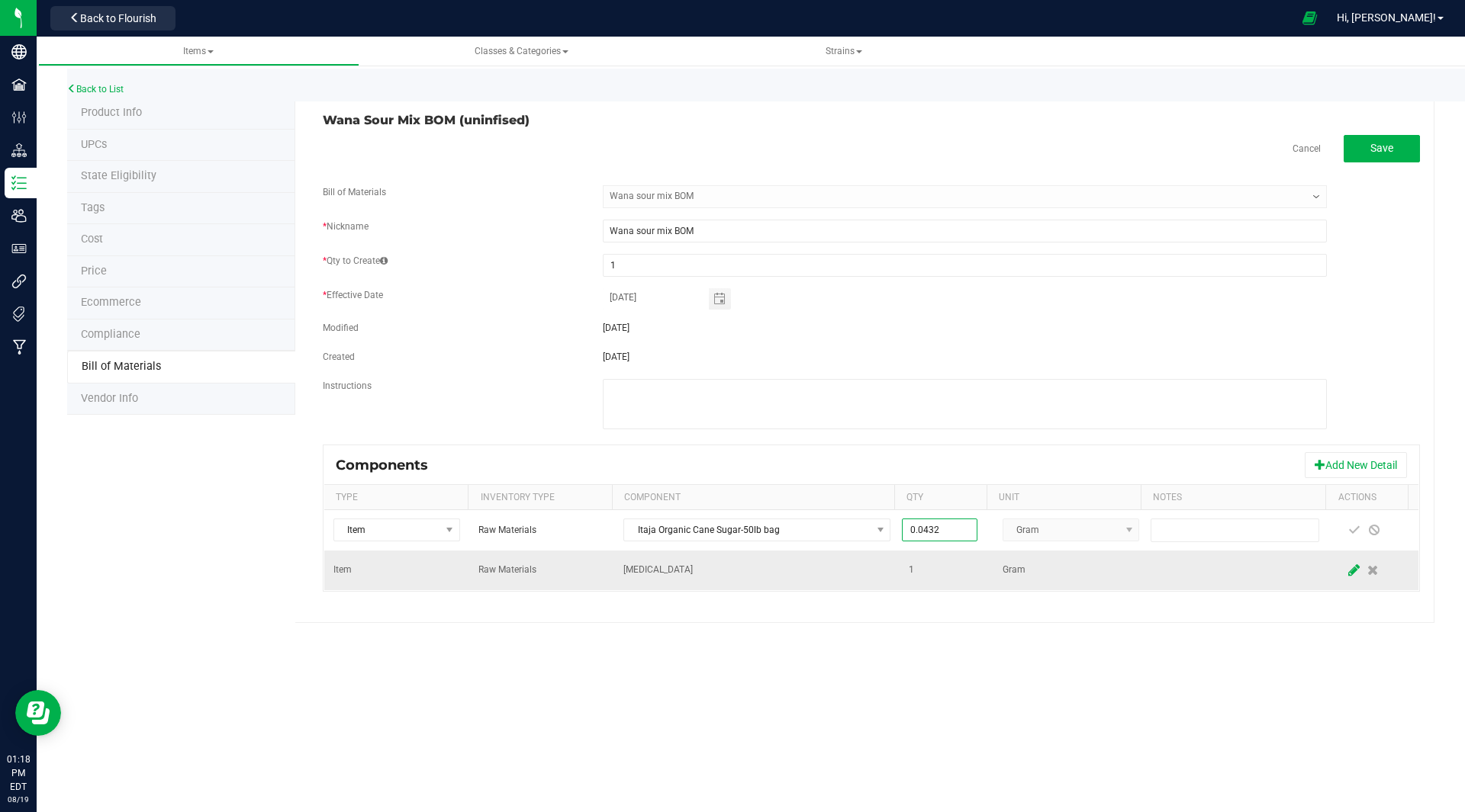
type input "0.0432"
click at [1348, 575] on icon at bounding box center [1354, 570] width 12 height 13
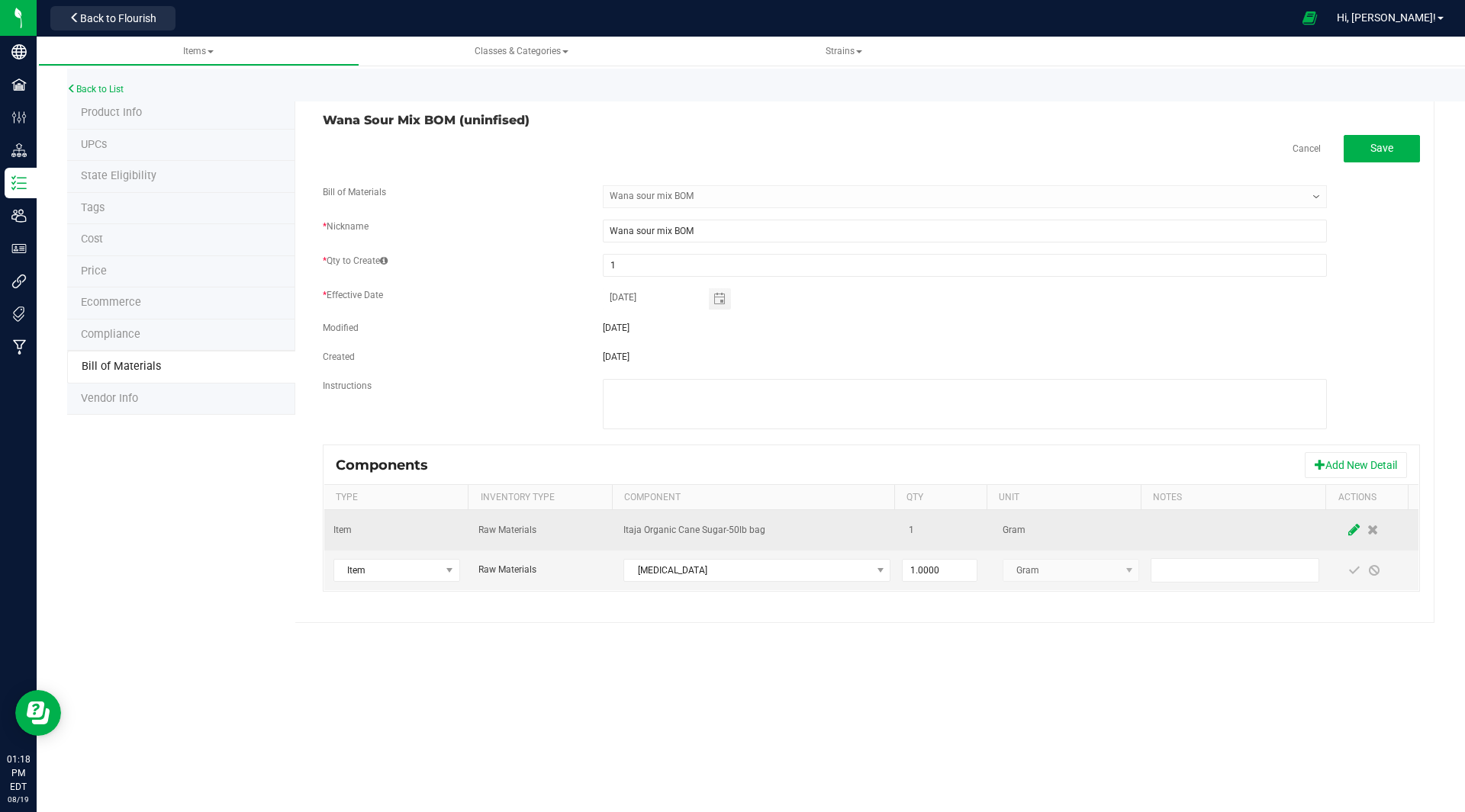
click at [1348, 528] on icon at bounding box center [1354, 530] width 12 height 13
click at [934, 530] on input "1" at bounding box center [938, 530] width 73 height 22
type input "0.0432"
click at [1348, 527] on span at bounding box center [1354, 530] width 13 height 13
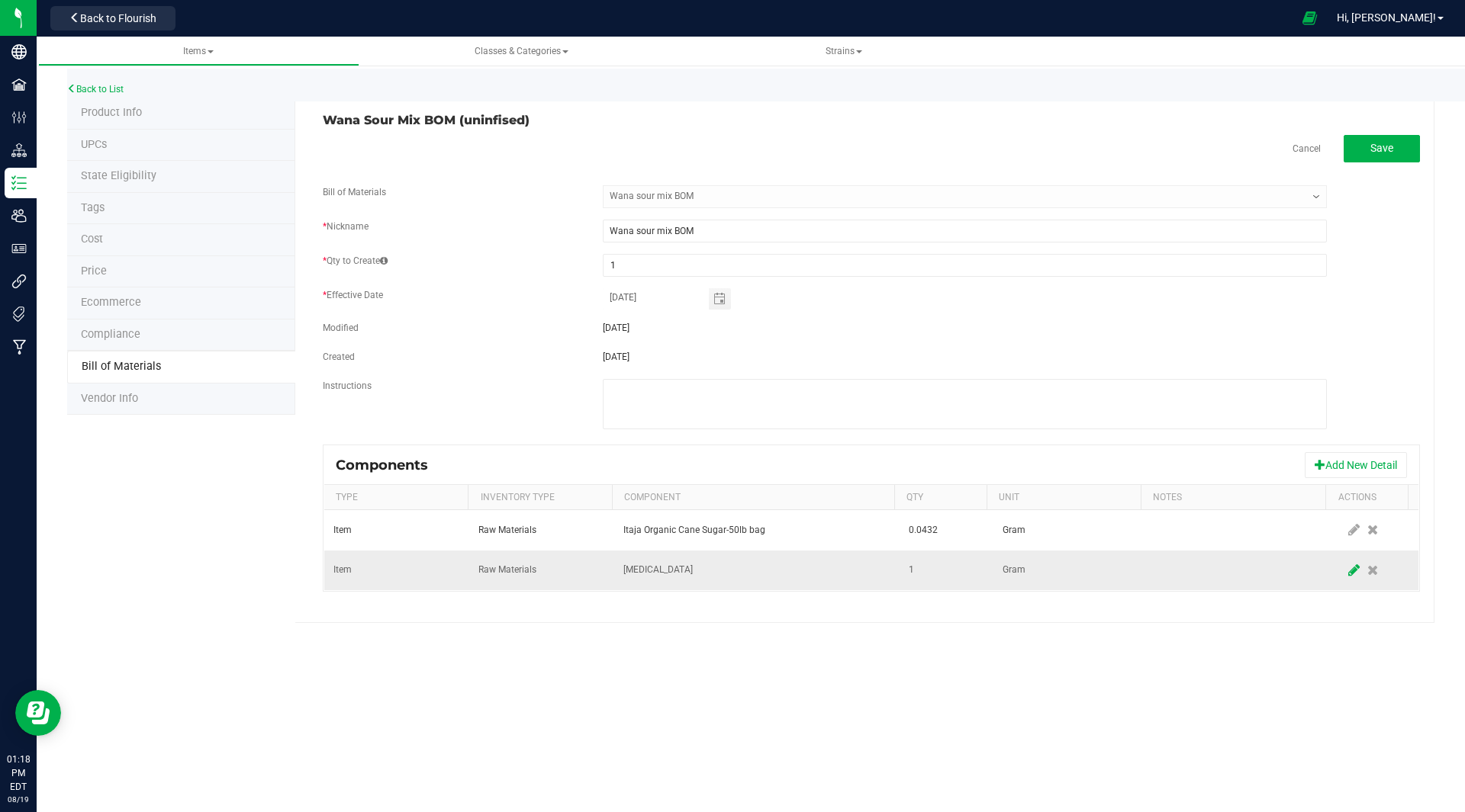
click at [1348, 567] on icon at bounding box center [1354, 570] width 12 height 13
click at [934, 568] on input "1" at bounding box center [938, 571] width 73 height 22
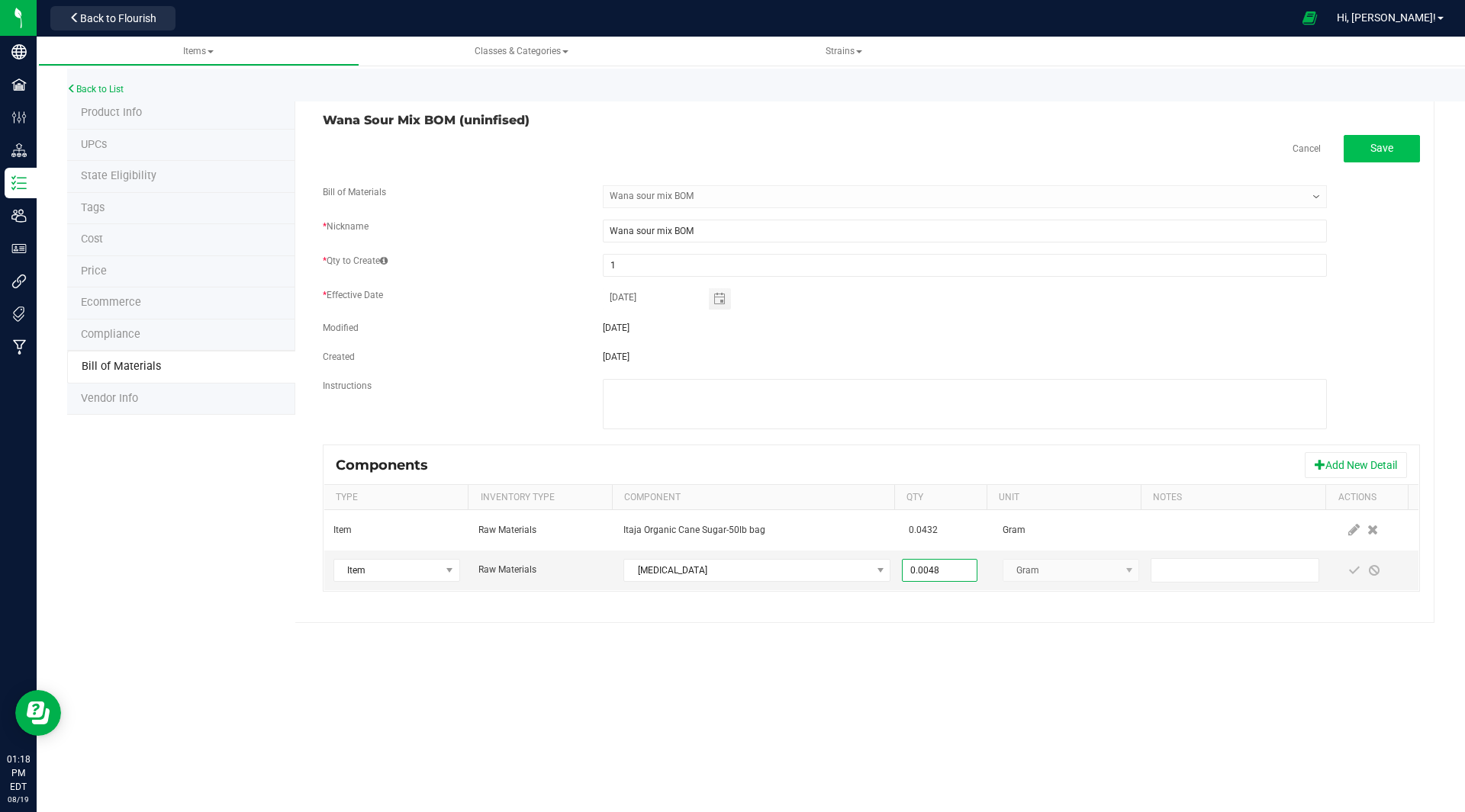
type input "0.0048"
click at [1411, 146] on button "Save" at bounding box center [1381, 148] width 76 height 28
click at [1348, 572] on span at bounding box center [1354, 570] width 13 height 13
click at [1390, 148] on span "Save" at bounding box center [1381, 147] width 23 height 13
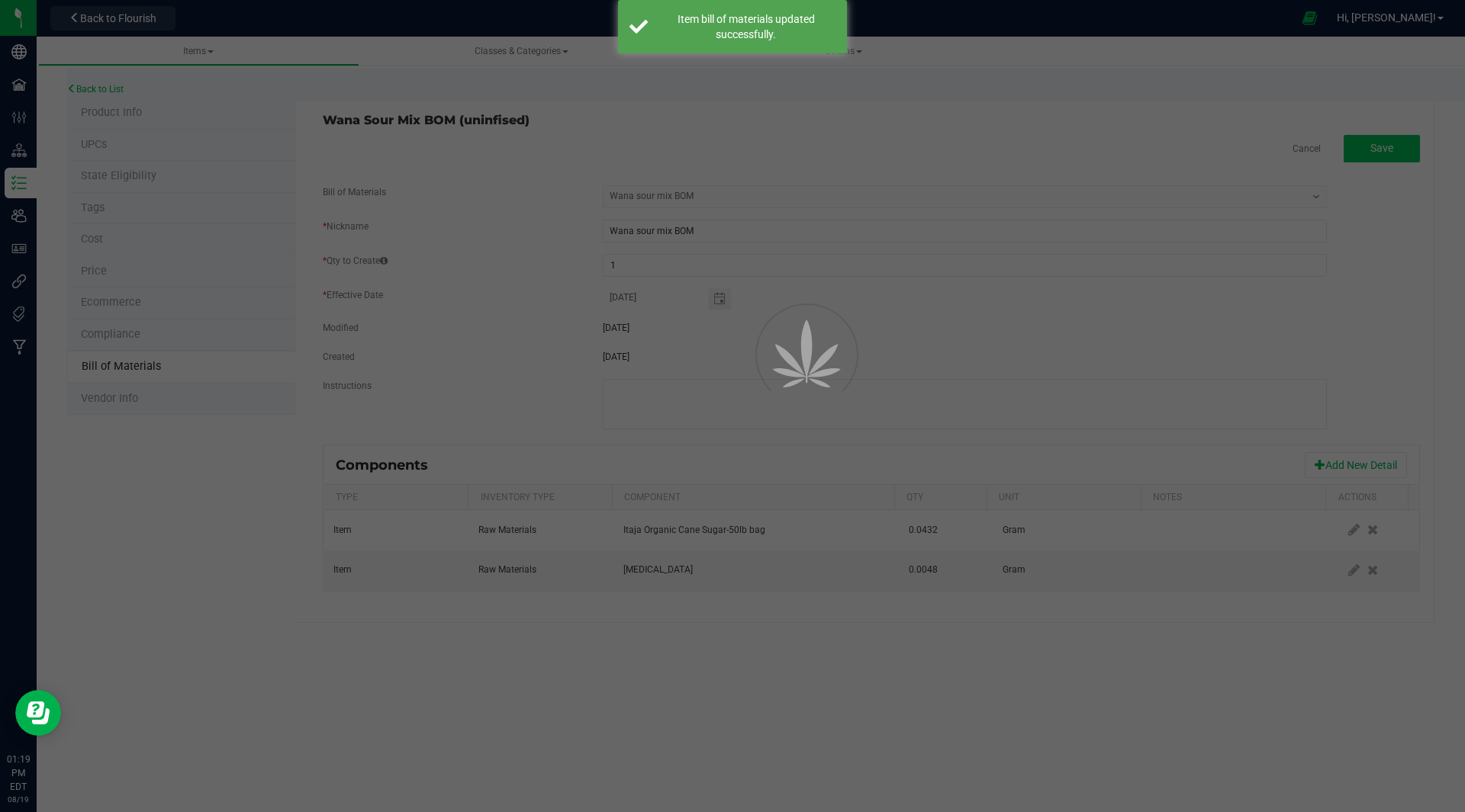
select select "32"
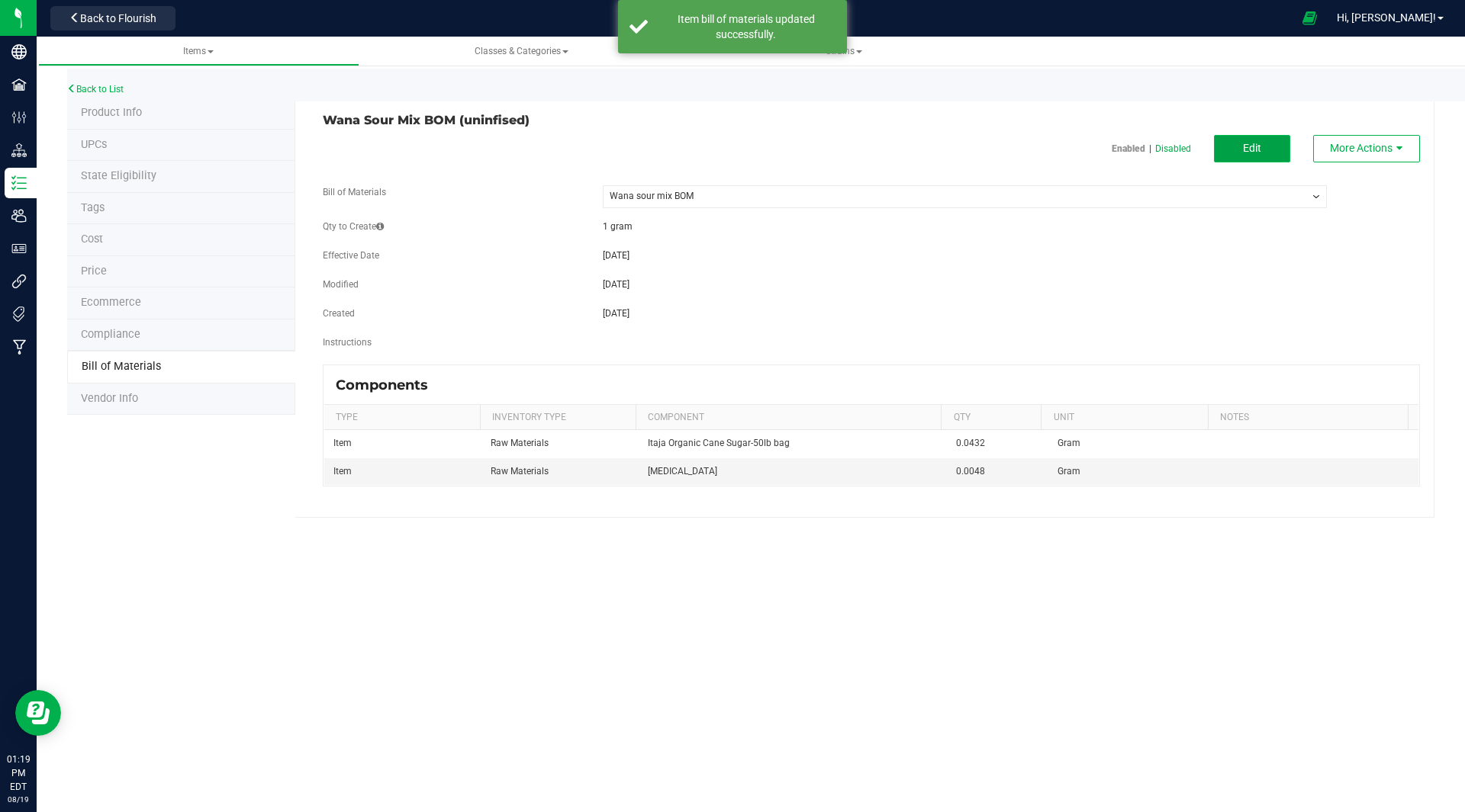
click at [1272, 156] on button "Edit" at bounding box center [1251, 148] width 76 height 28
select select "32"
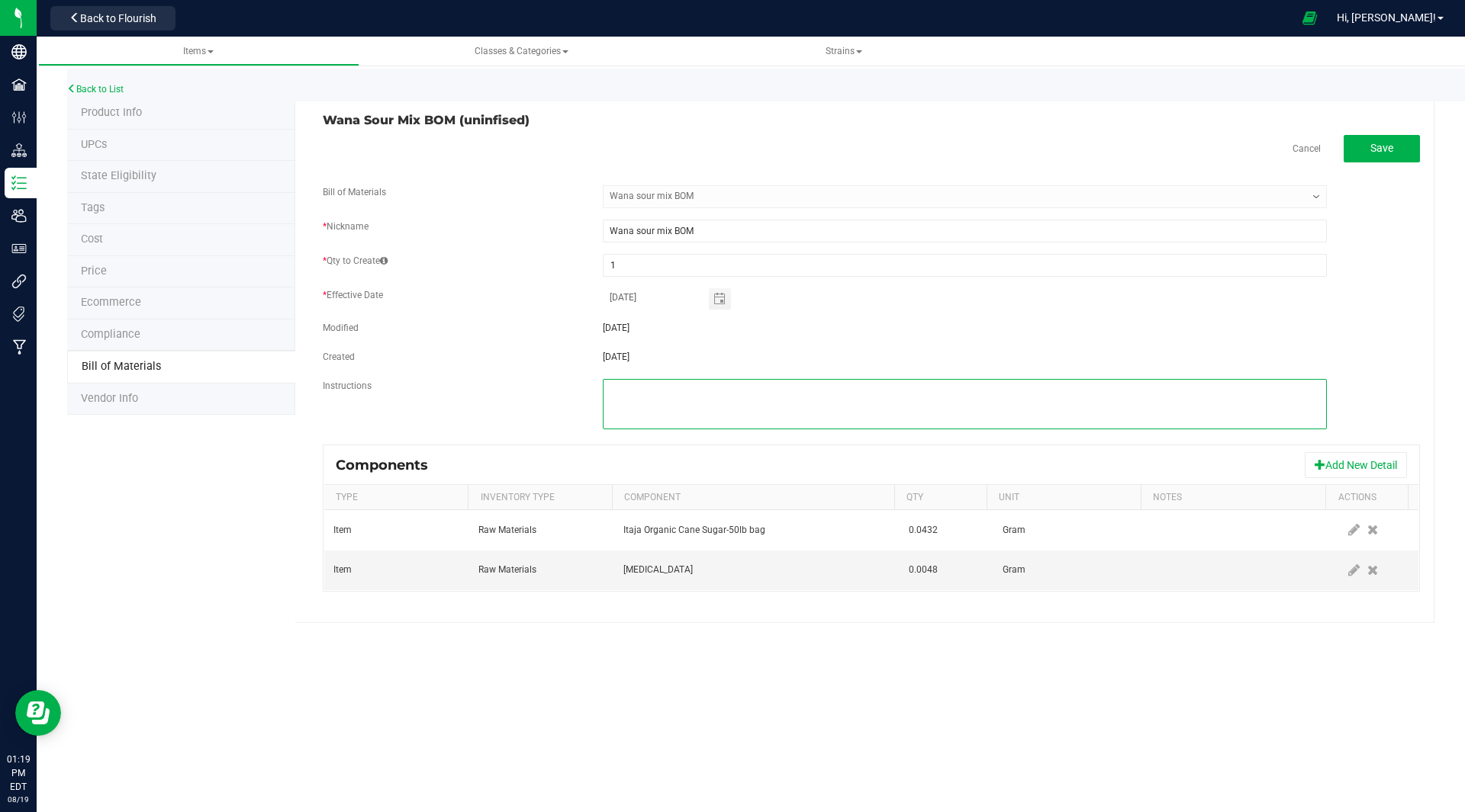
click at [692, 409] on textarea at bounding box center [965, 404] width 724 height 50
click at [649, 388] on textarea at bounding box center [965, 404] width 724 height 50
click at [776, 392] on textarea at bounding box center [965, 404] width 724 height 50
type textarea "This is the amount of sour mix for each gram of gummy mix"
click at [1376, 133] on div "Wana Sour Mix BOM (uninfised) Cancel Save Bill of Materials -- Select -- Wana s…" at bounding box center [864, 362] width 1139 height 529
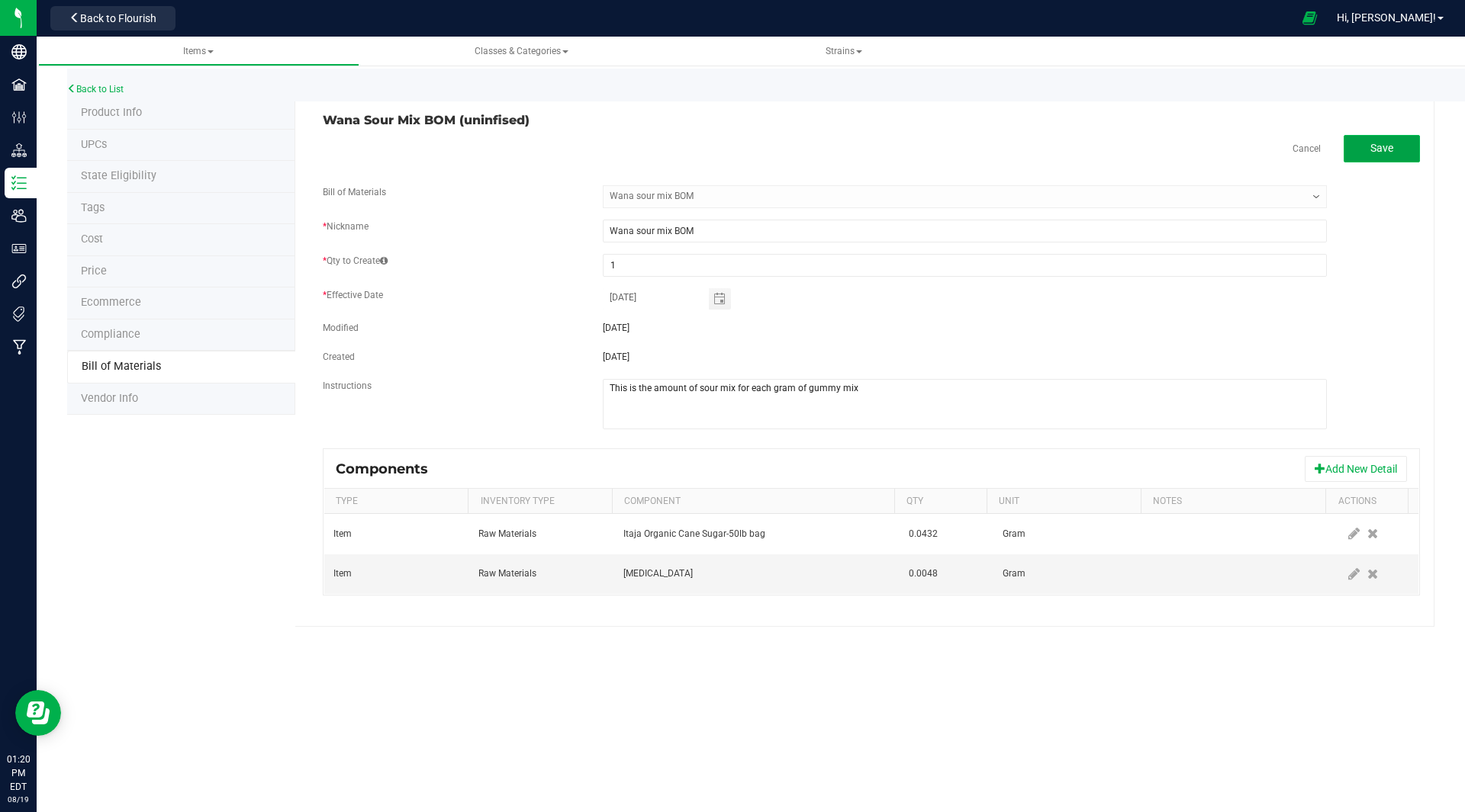
click at [1391, 158] on button "Save" at bounding box center [1381, 148] width 76 height 28
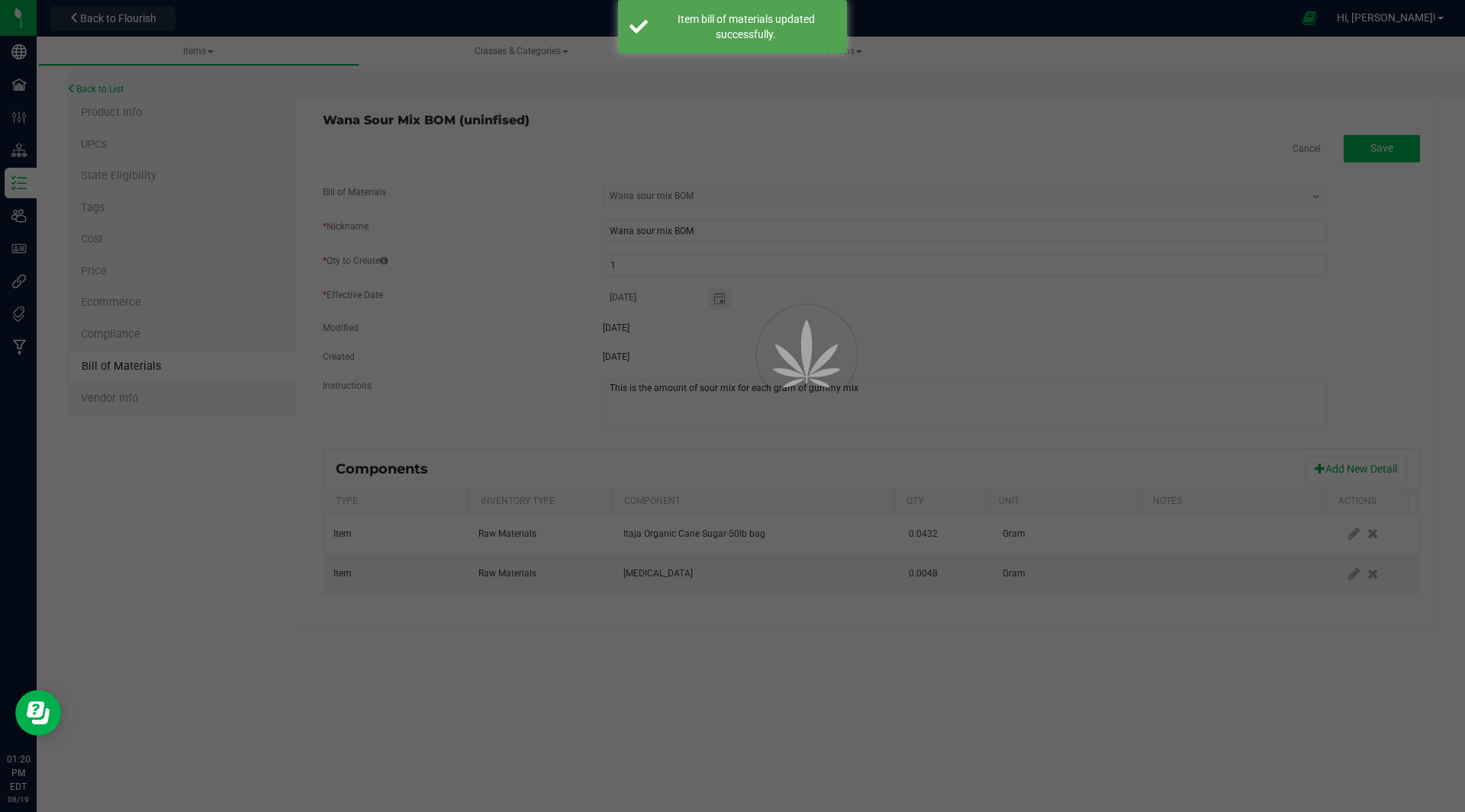
select select "32"
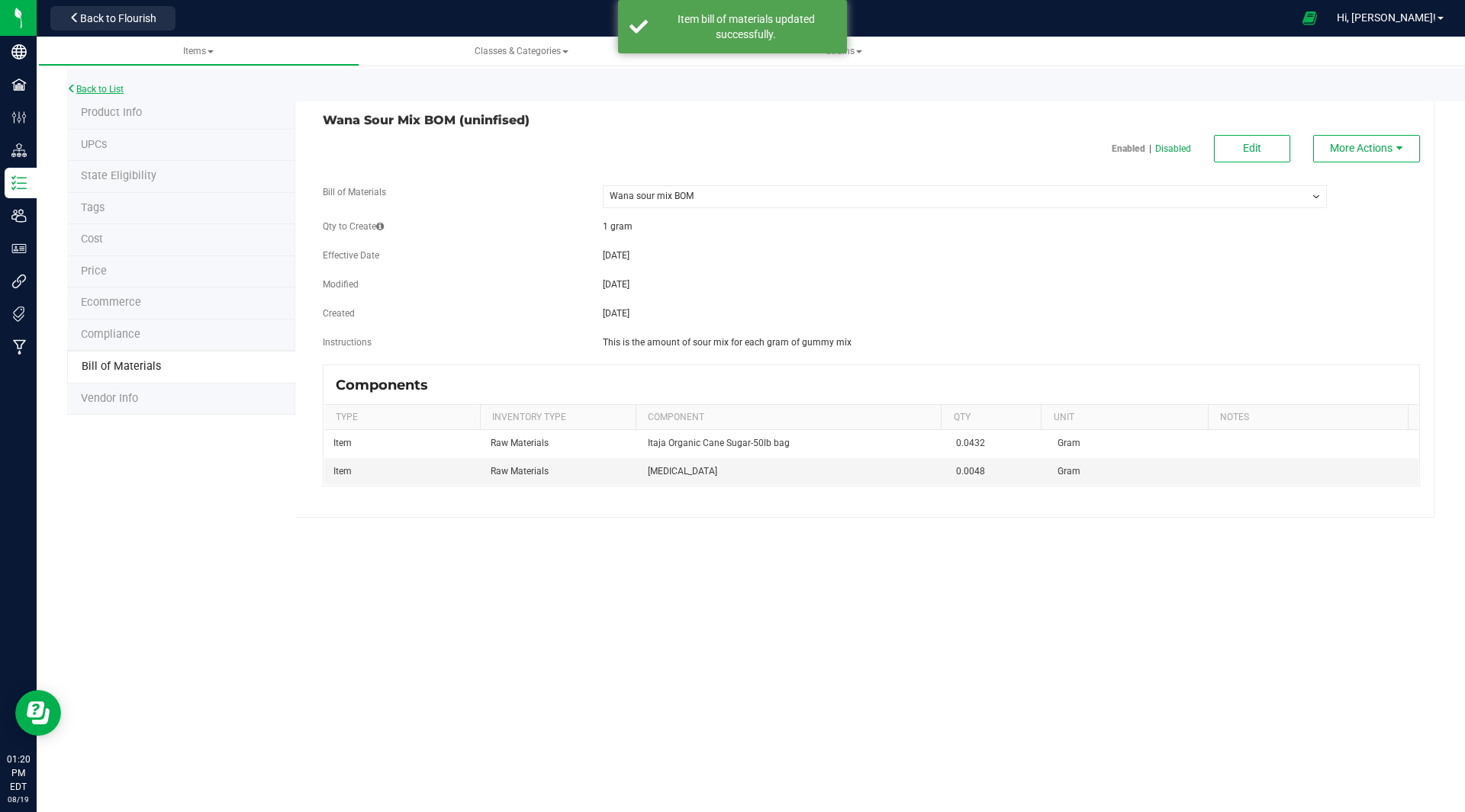
click at [81, 90] on link "Back to List" at bounding box center [95, 89] width 56 height 11
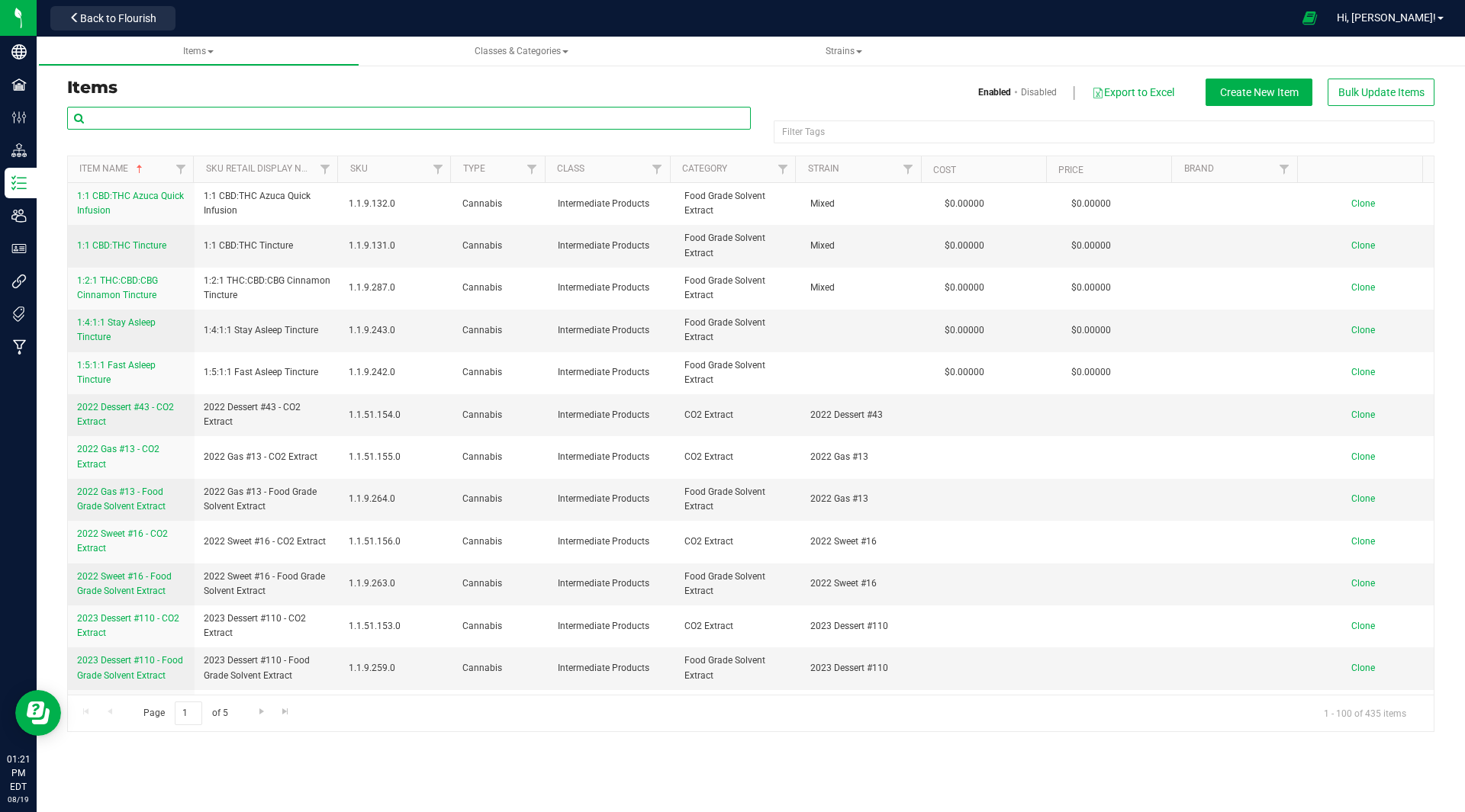
click at [284, 115] on input "text" at bounding box center [409, 118] width 683 height 23
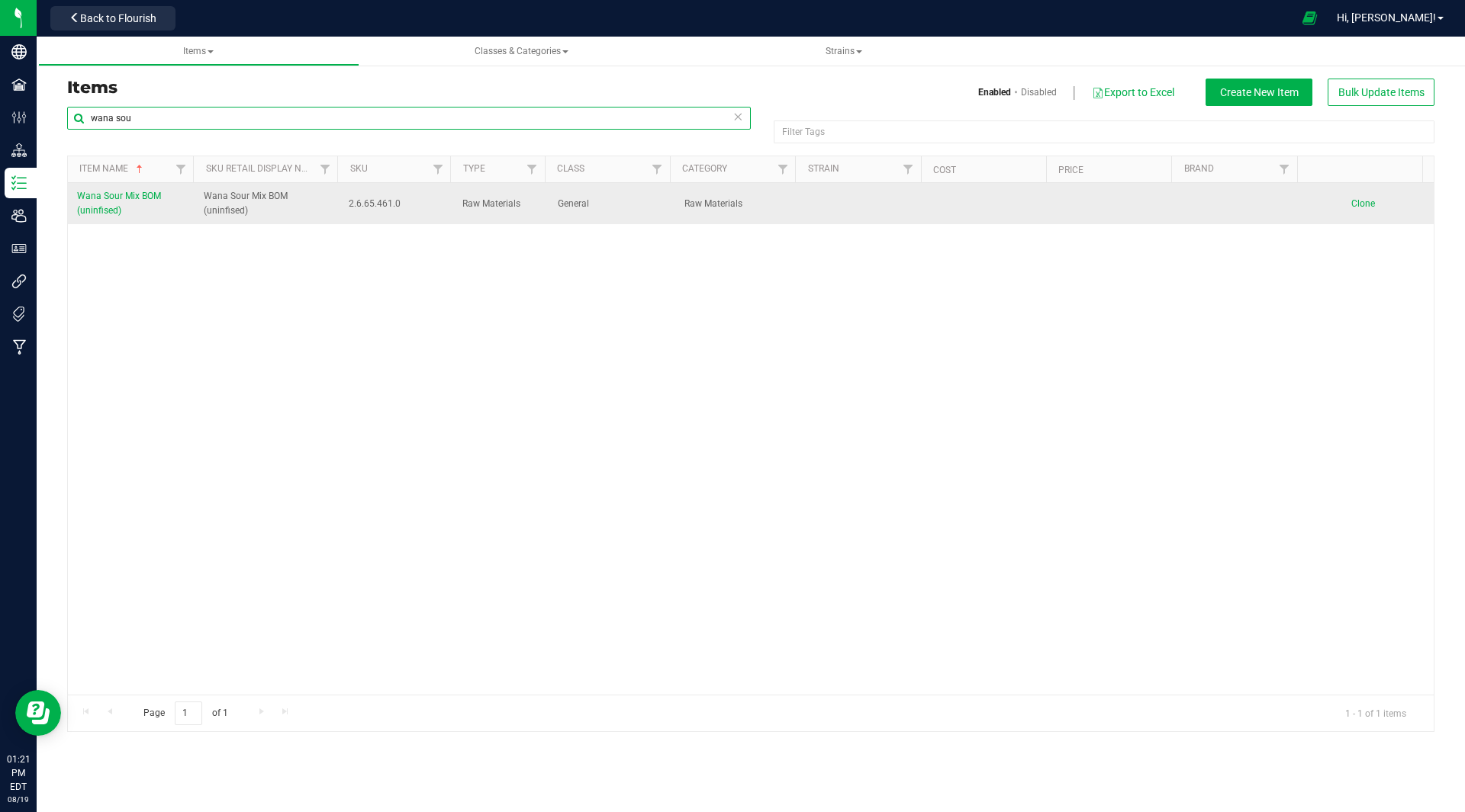
type input "wana sou"
click at [1355, 201] on span "Clone" at bounding box center [1363, 203] width 23 height 11
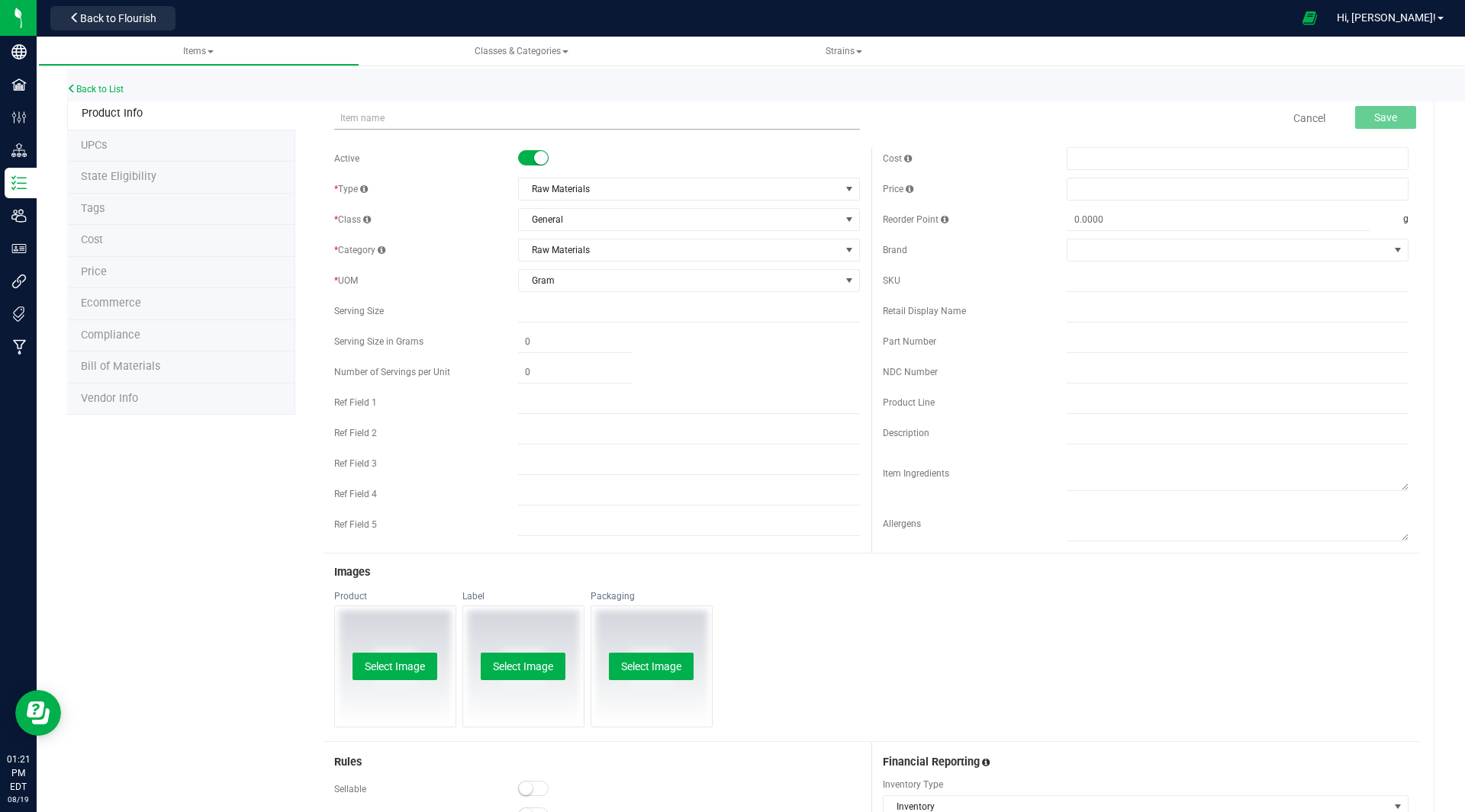
click at [339, 124] on input "text" at bounding box center [597, 118] width 526 height 23
type input "Wana Sleep Sour Mic BOM (uninfused)"
click at [1362, 117] on button "Save" at bounding box center [1385, 117] width 61 height 23
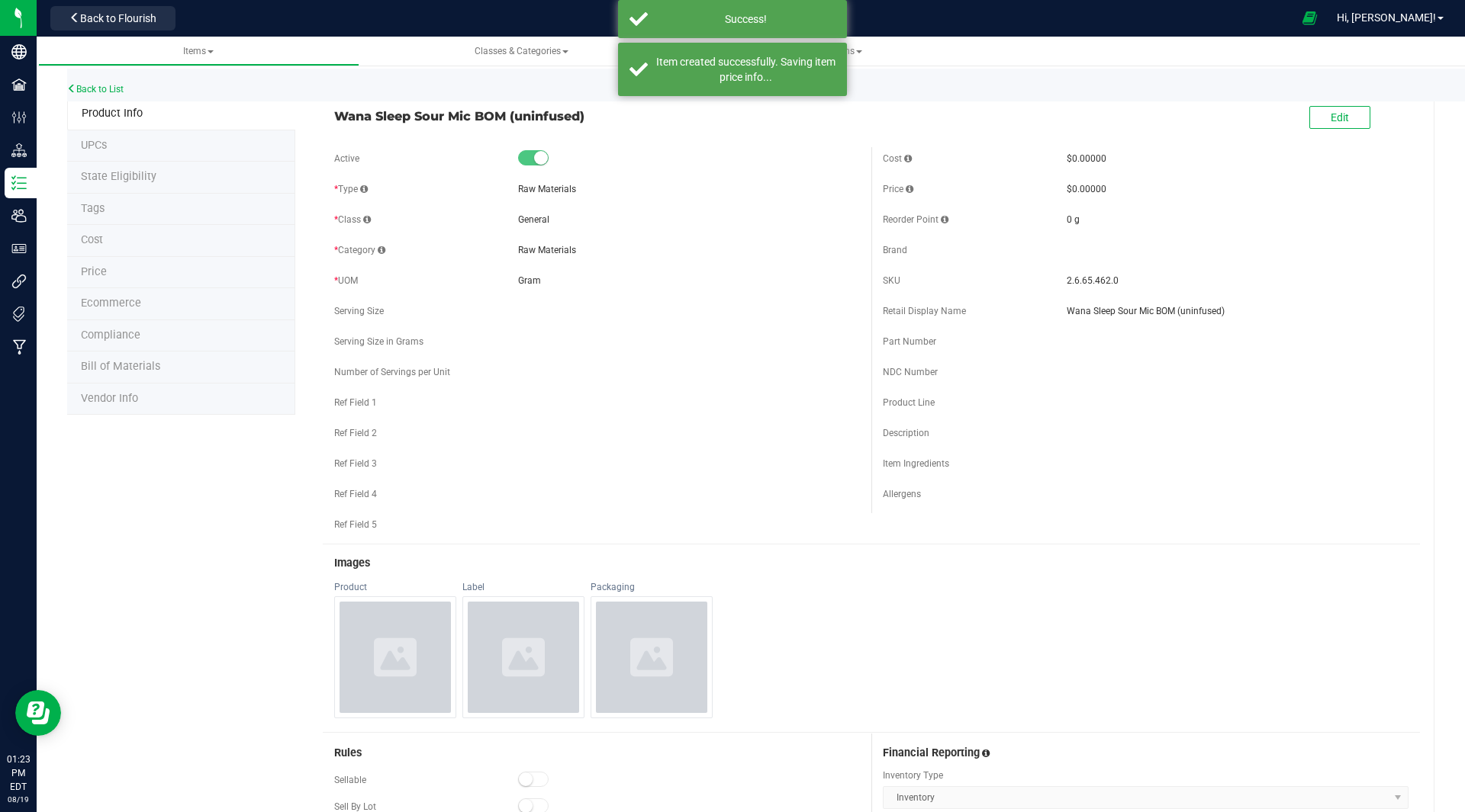
click at [111, 362] on span "Bill of Materials" at bounding box center [121, 366] width 80 height 13
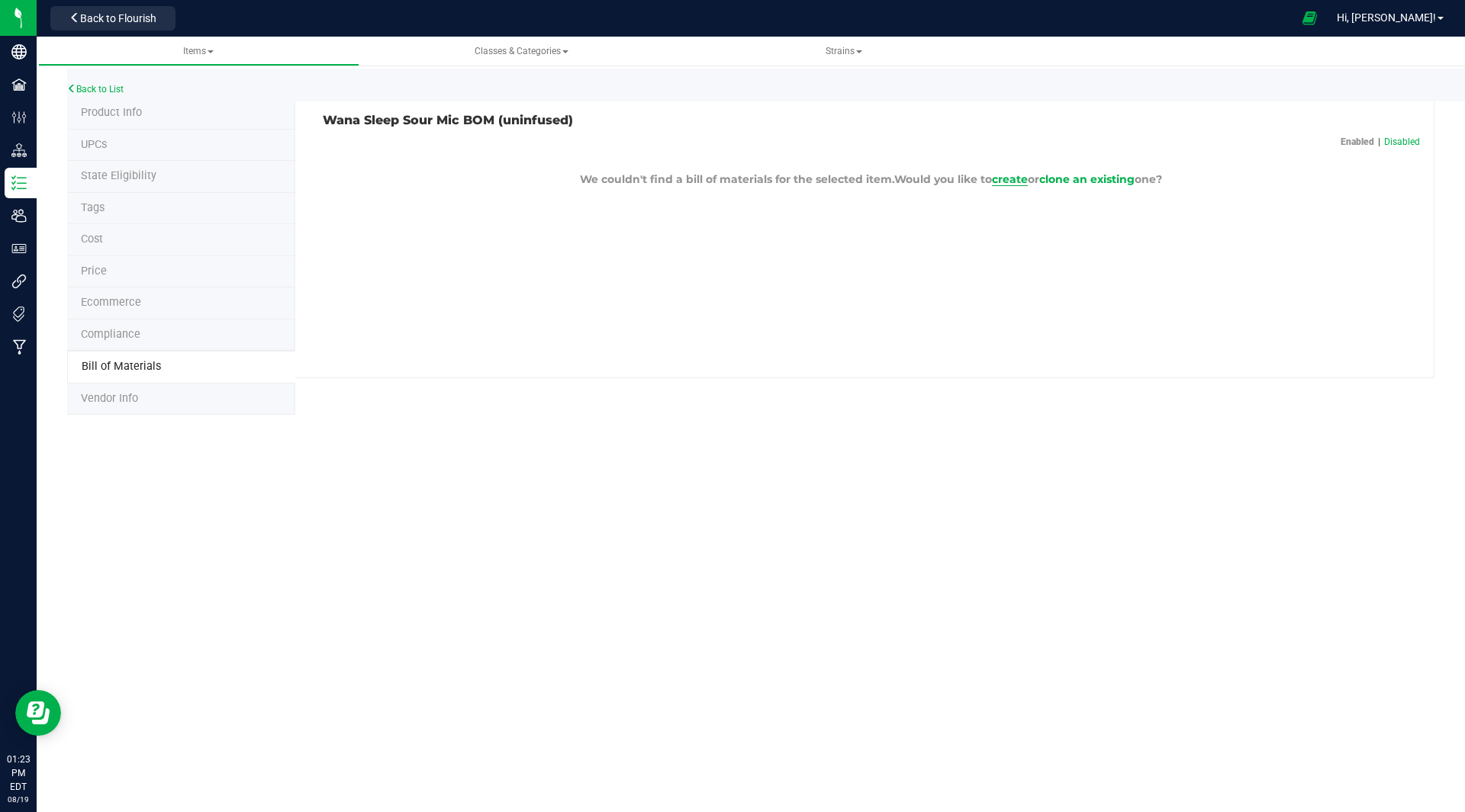
click at [1006, 177] on span "create" at bounding box center [1009, 179] width 36 height 13
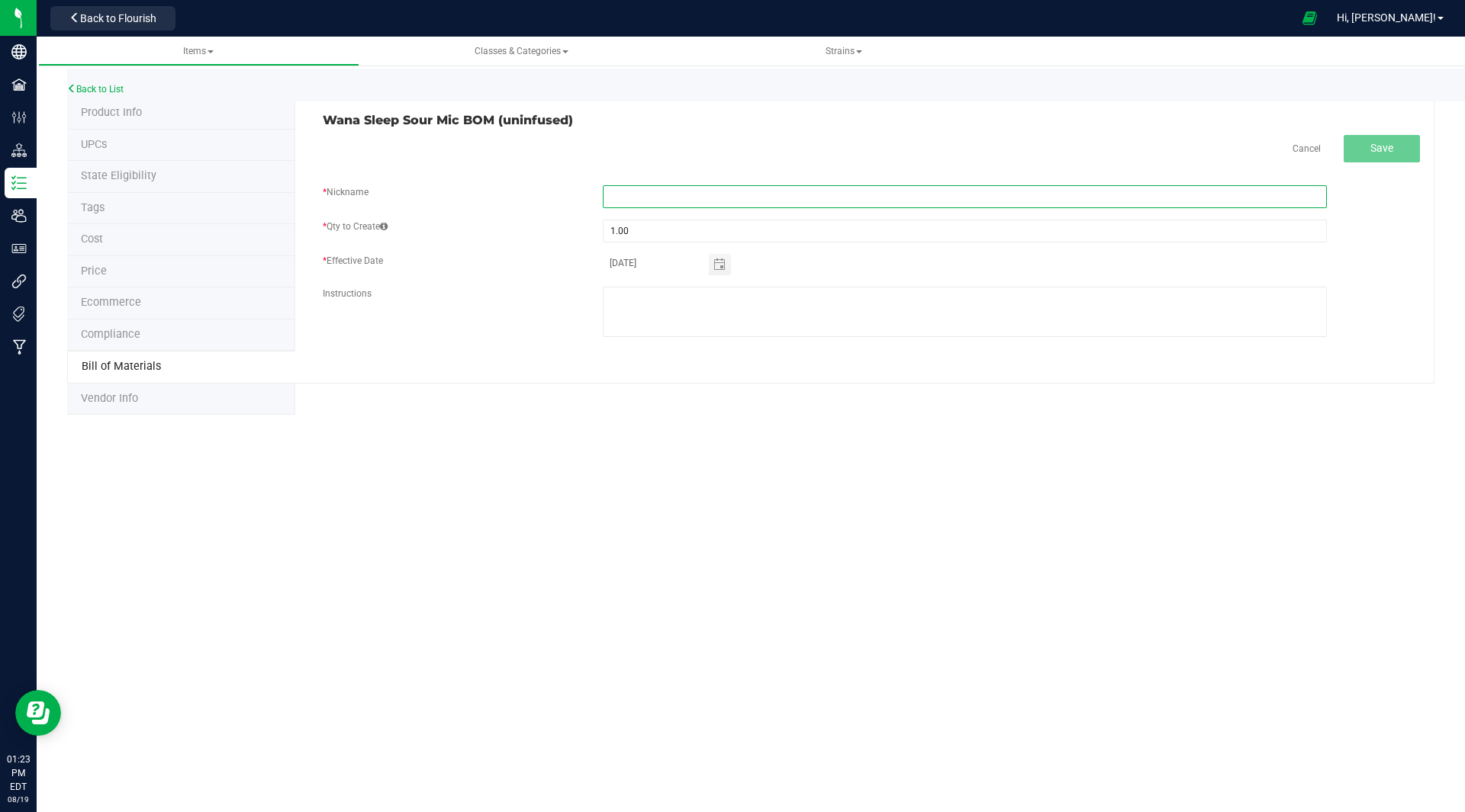
click at [660, 195] on input "text" at bounding box center [965, 196] width 724 height 23
type input "Wana Sleep Sour Mix"
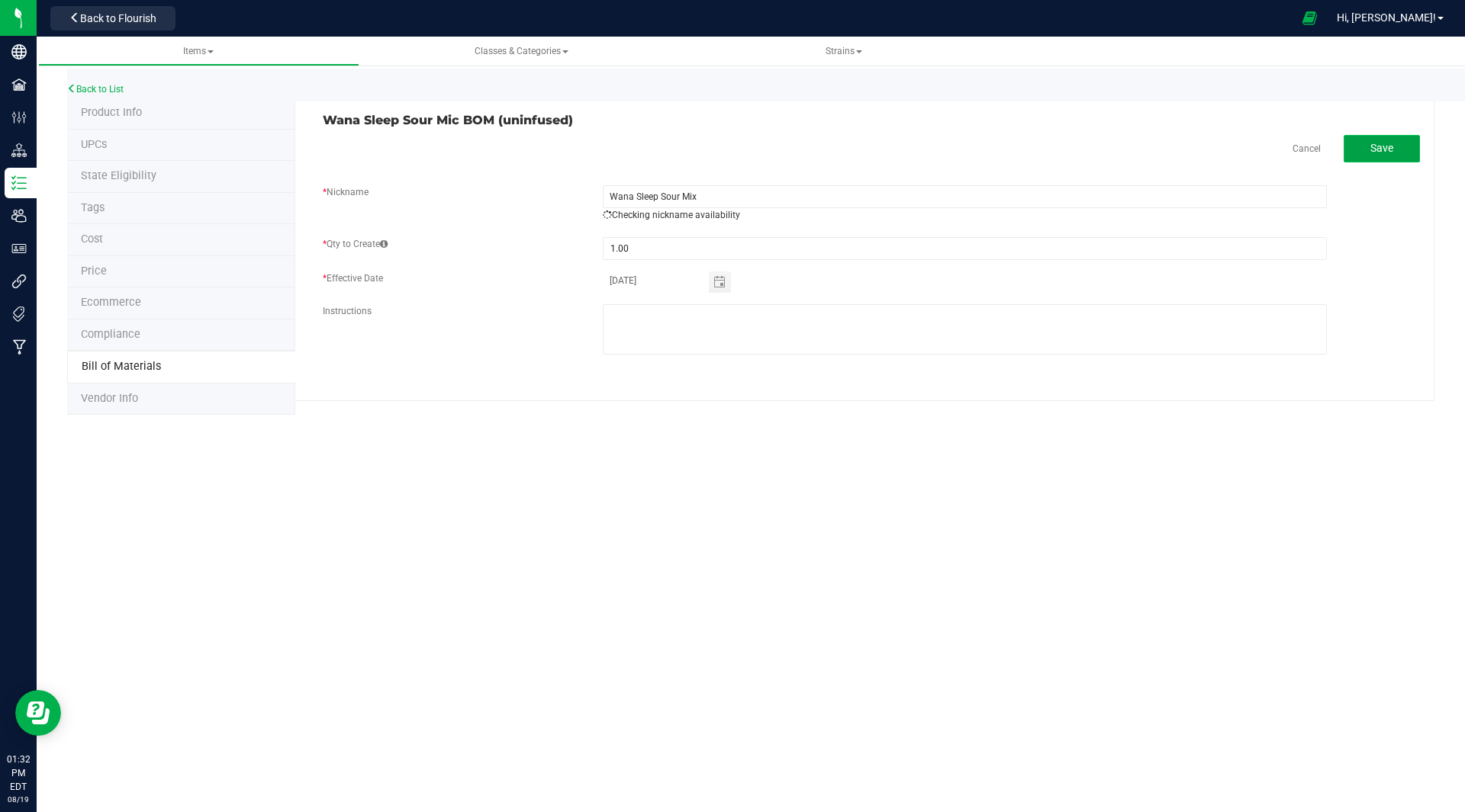
click at [1396, 141] on button "Save" at bounding box center [1381, 148] width 76 height 28
click at [720, 269] on span "Toggle calendar" at bounding box center [720, 268] width 13 height 13
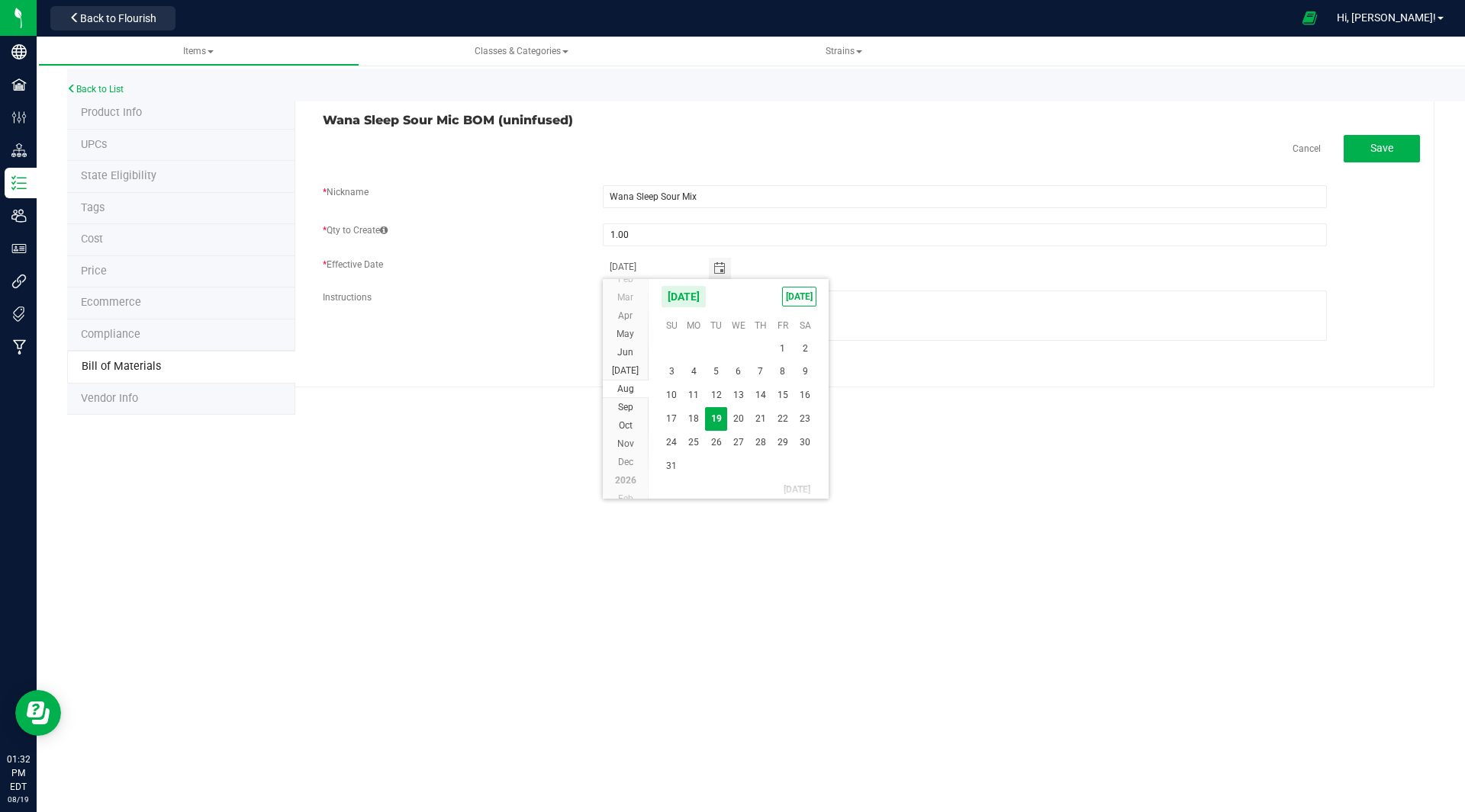
click at [716, 422] on span "19" at bounding box center [716, 419] width 22 height 23
click at [1390, 146] on span "Save" at bounding box center [1381, 147] width 23 height 13
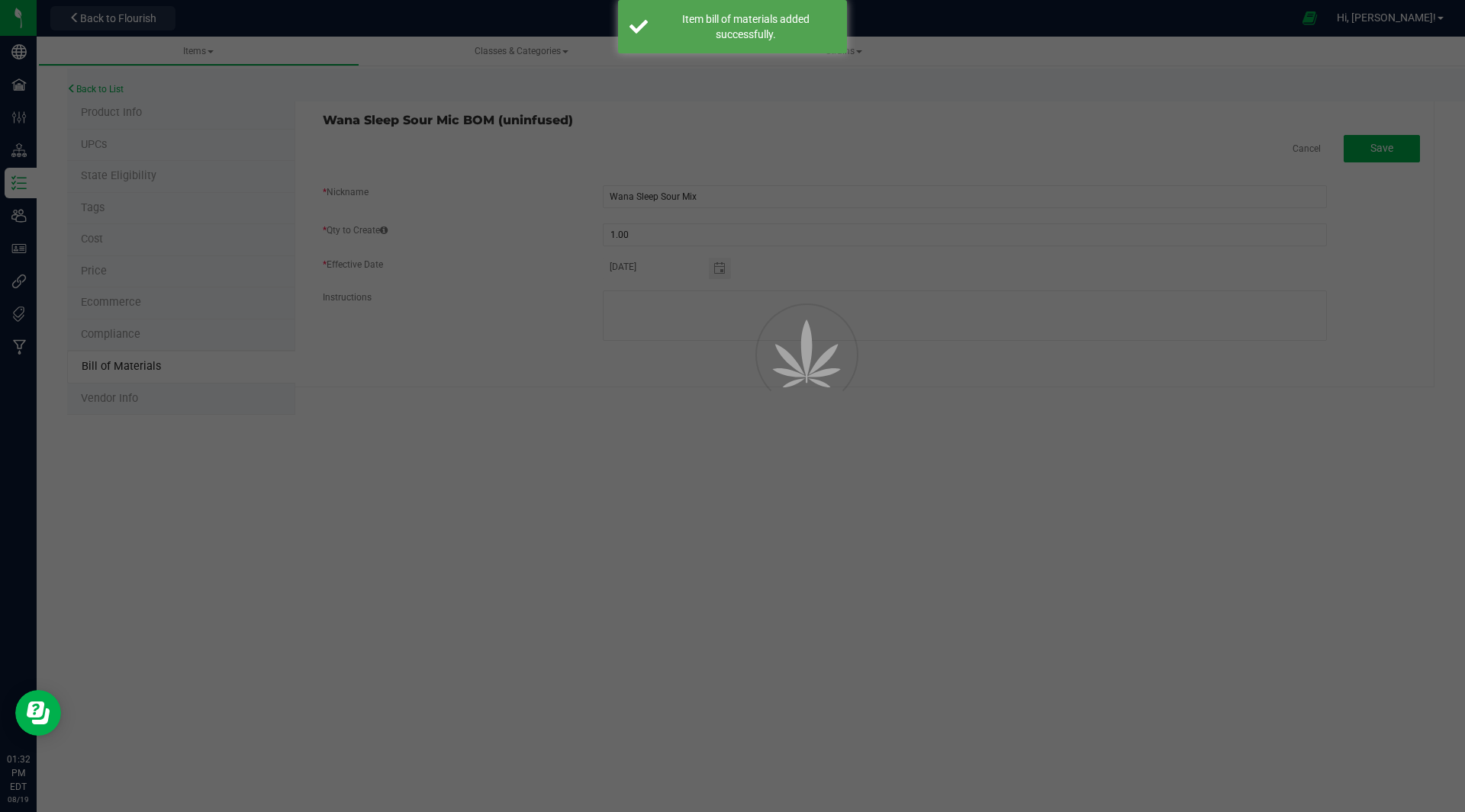
select select "33"
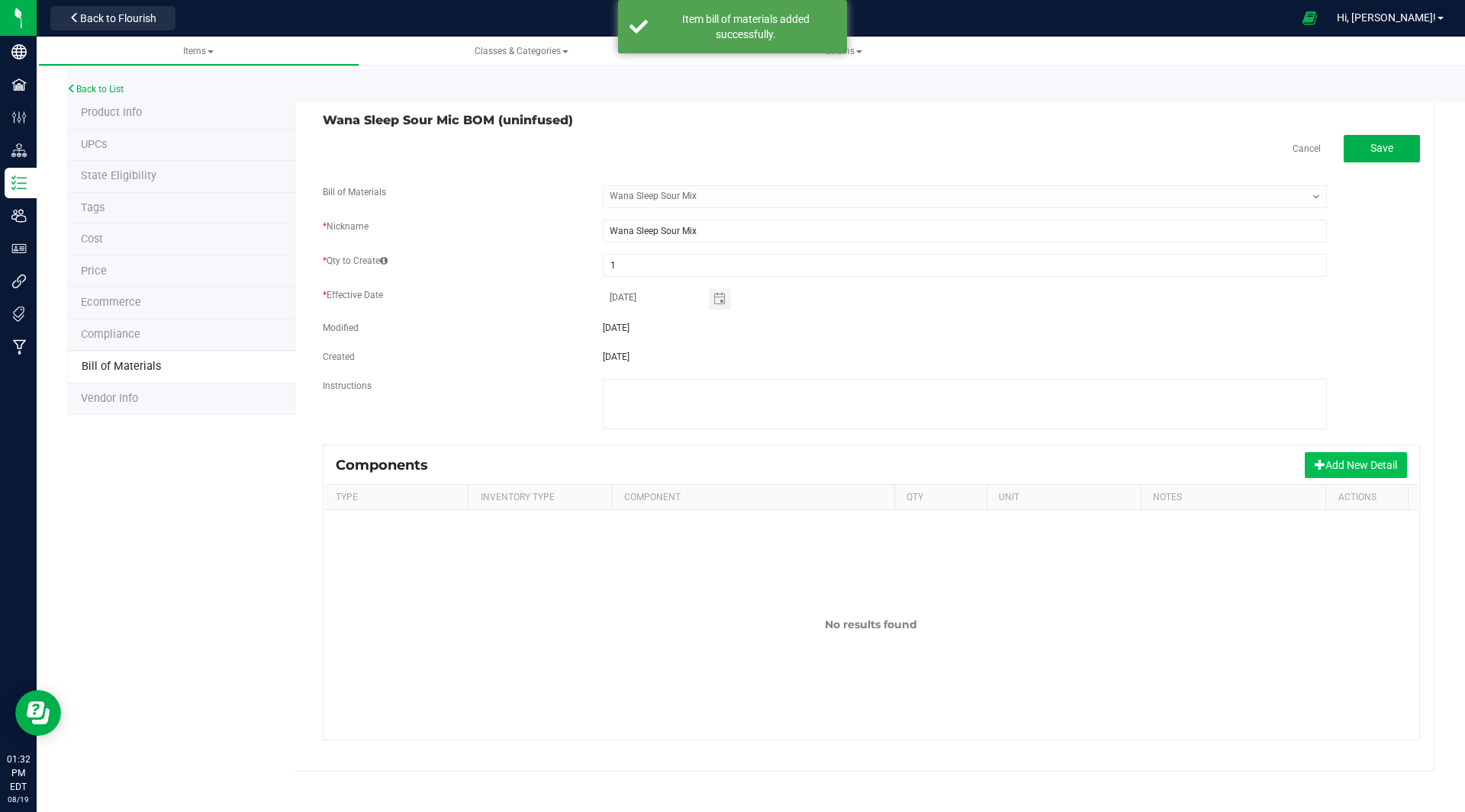
click at [1356, 467] on button "Add New Detail" at bounding box center [1355, 465] width 102 height 26
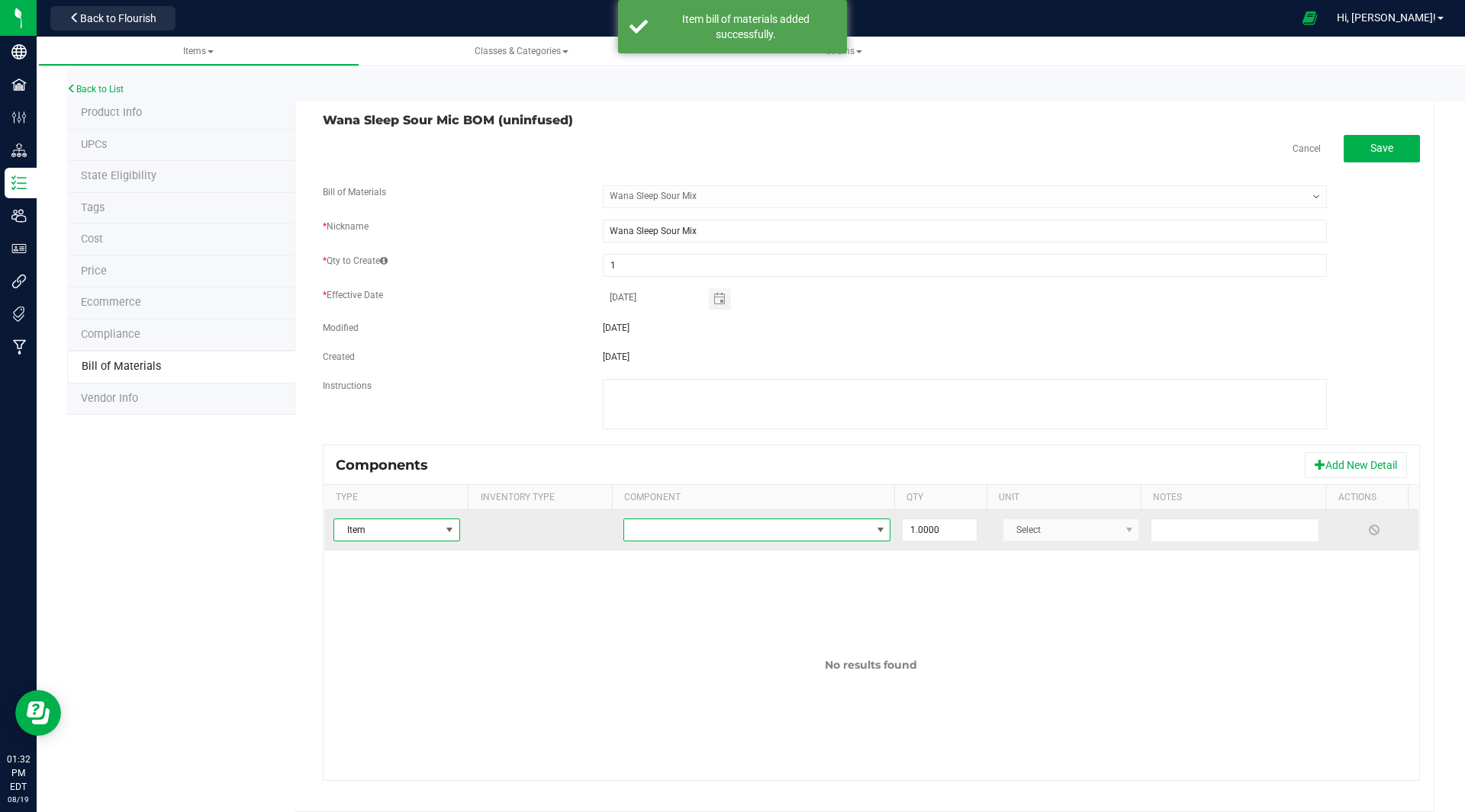
click at [661, 537] on span "NO DATA FOUND" at bounding box center [747, 530] width 246 height 22
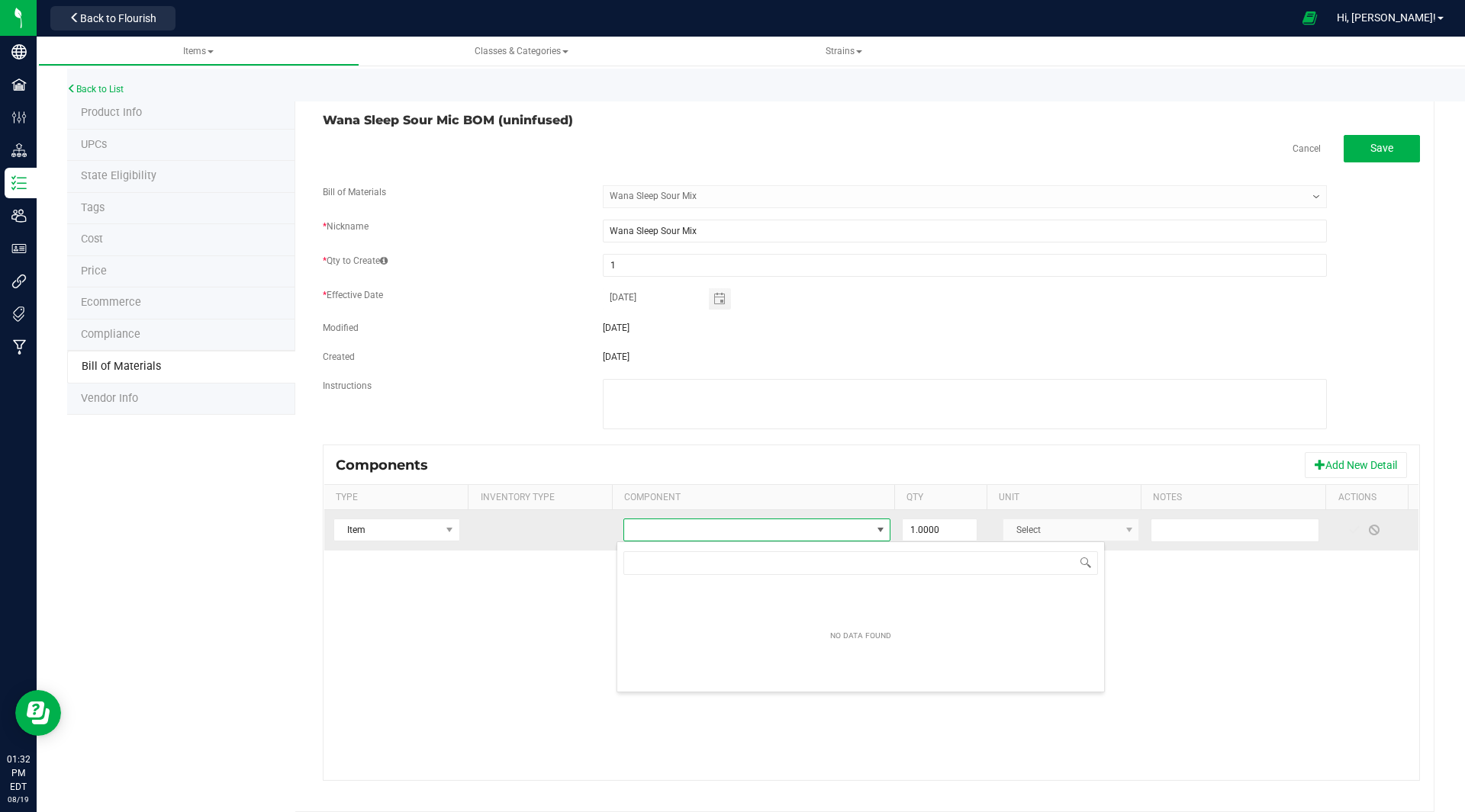
scroll to position [23, 260]
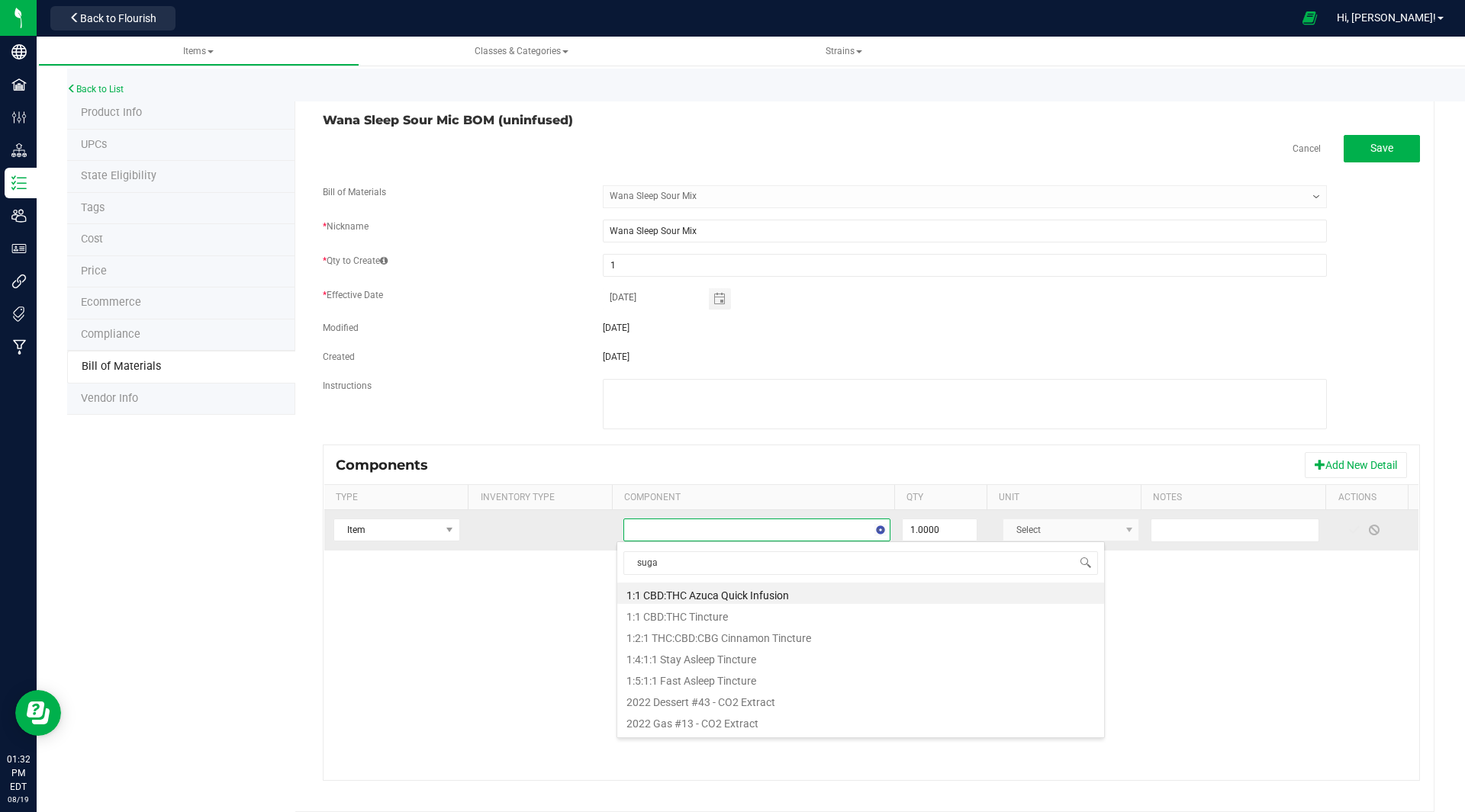
type input "sugar"
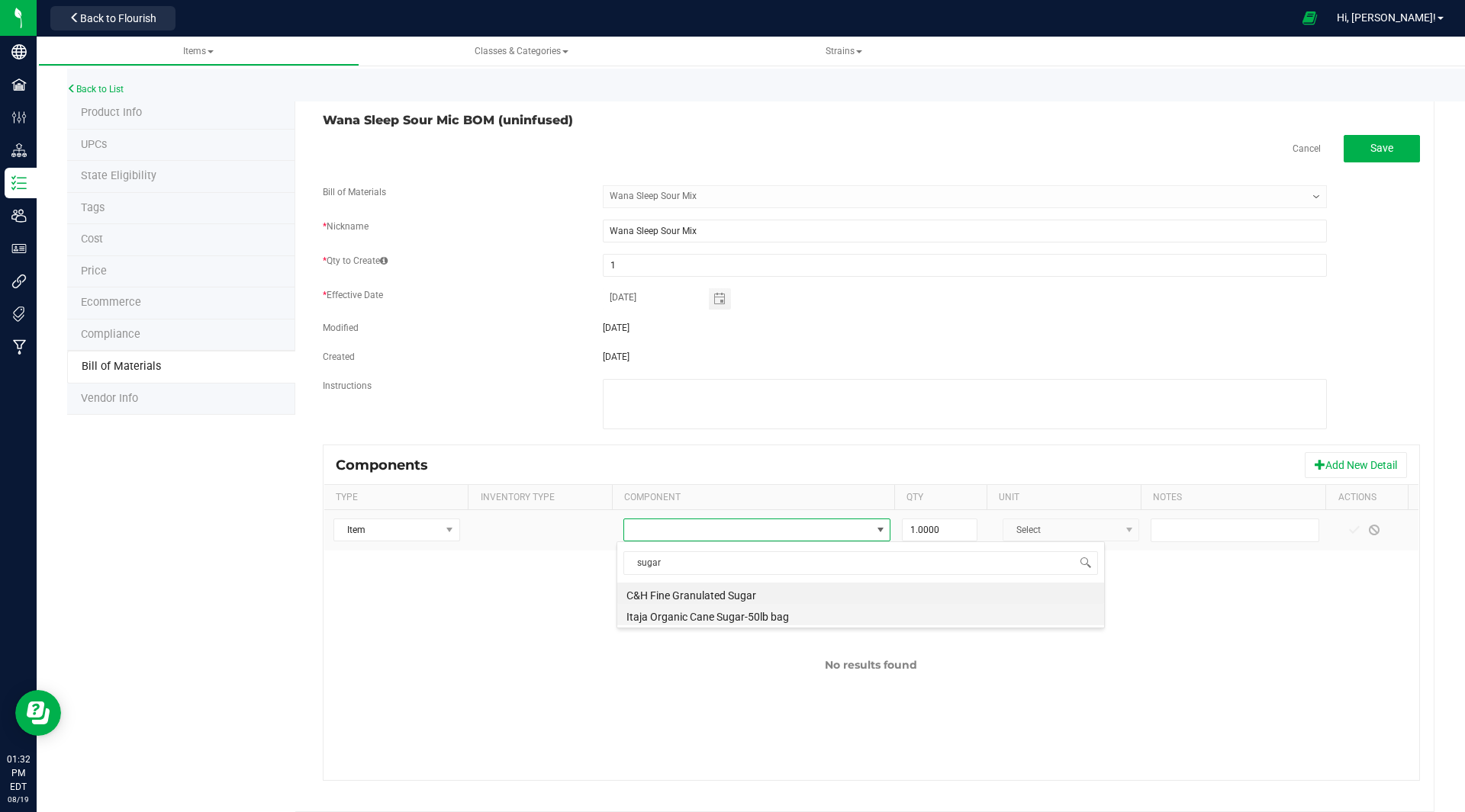
click at [691, 615] on li "Itaja Organic Cane Sugar-50lb bag" at bounding box center [860, 614] width 487 height 22
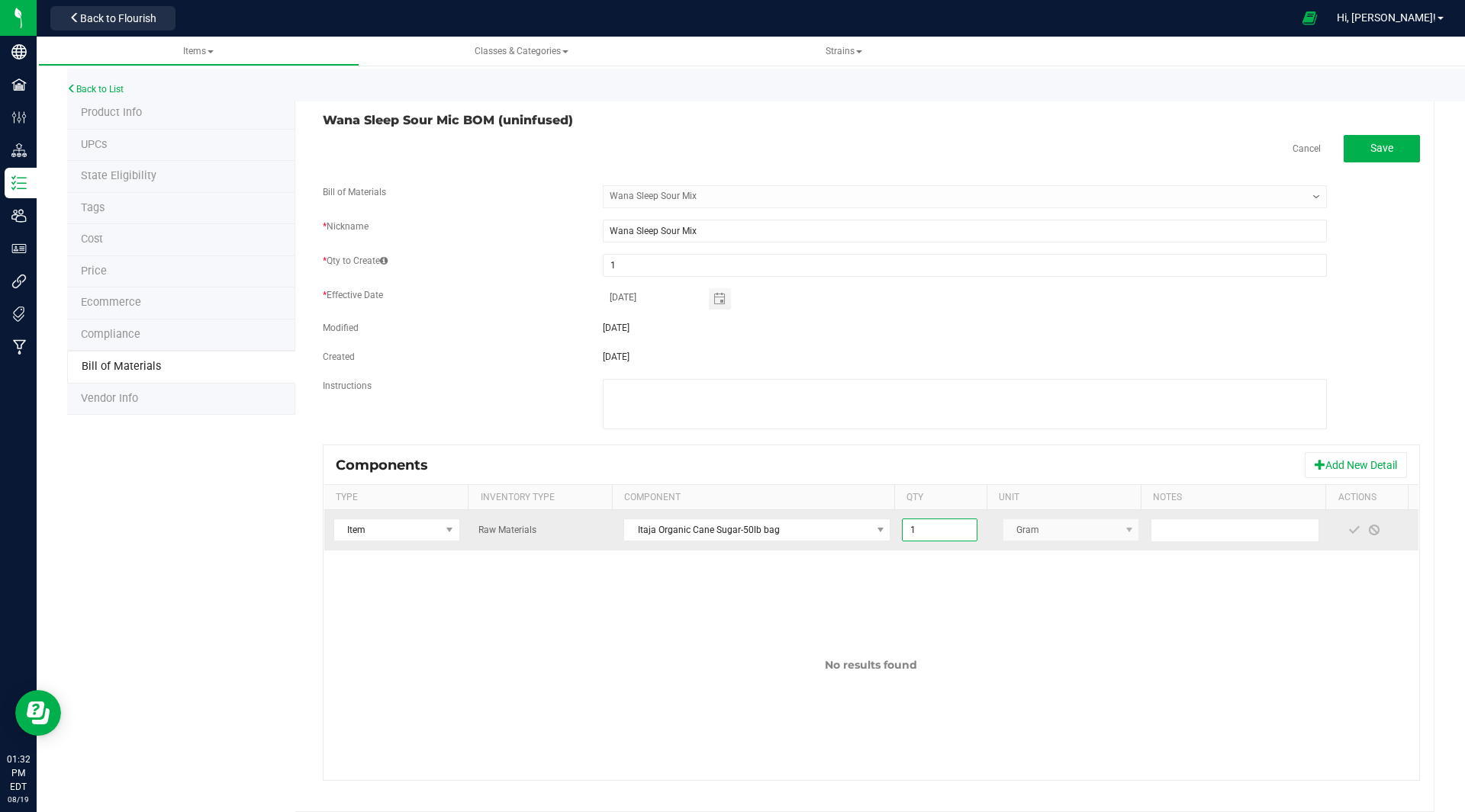
click at [916, 528] on input "1" at bounding box center [938, 530] width 73 height 22
type input "0.0043"
click at [1348, 528] on span at bounding box center [1354, 530] width 13 height 13
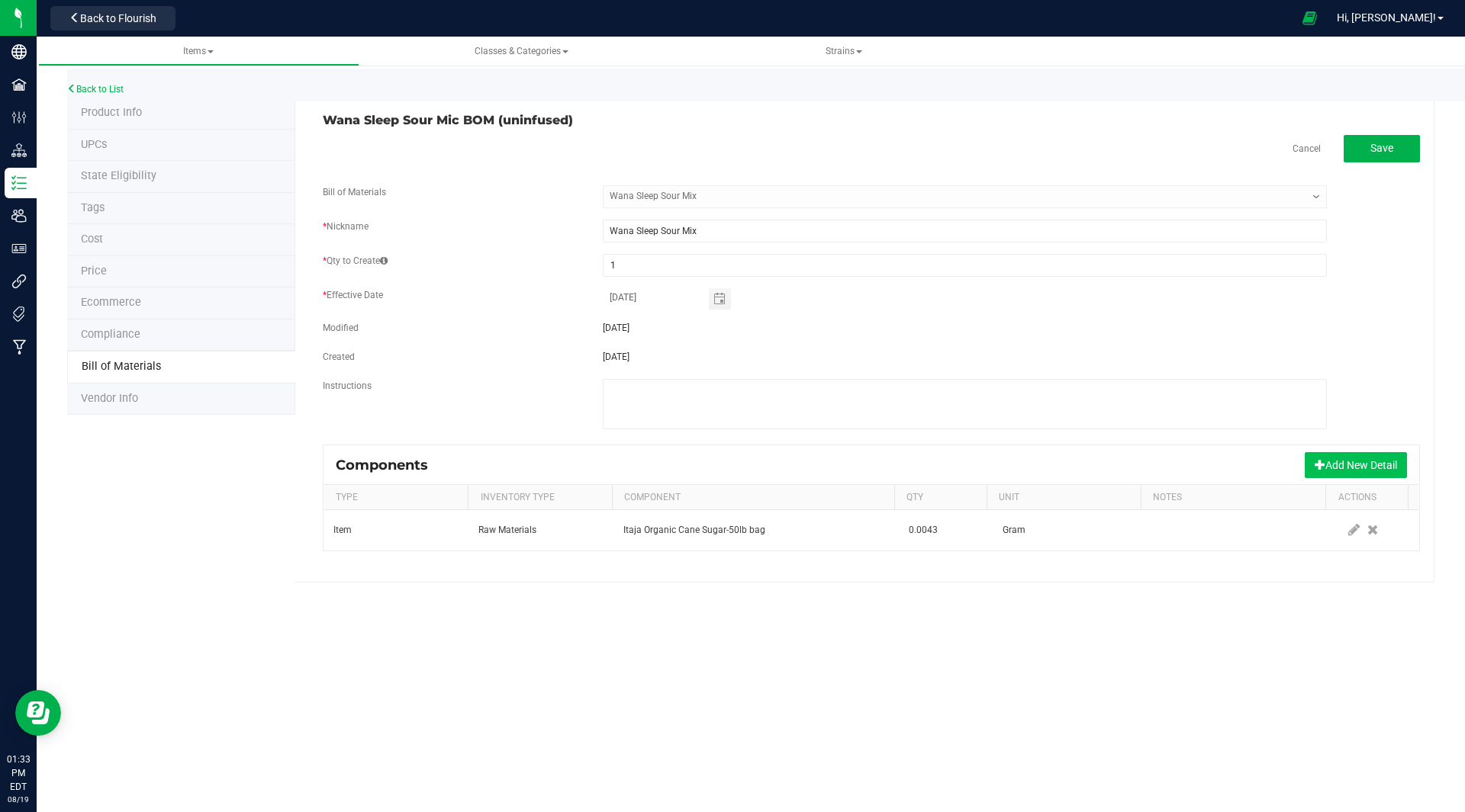
click at [1331, 461] on button "Add New Detail" at bounding box center [1355, 465] width 102 height 26
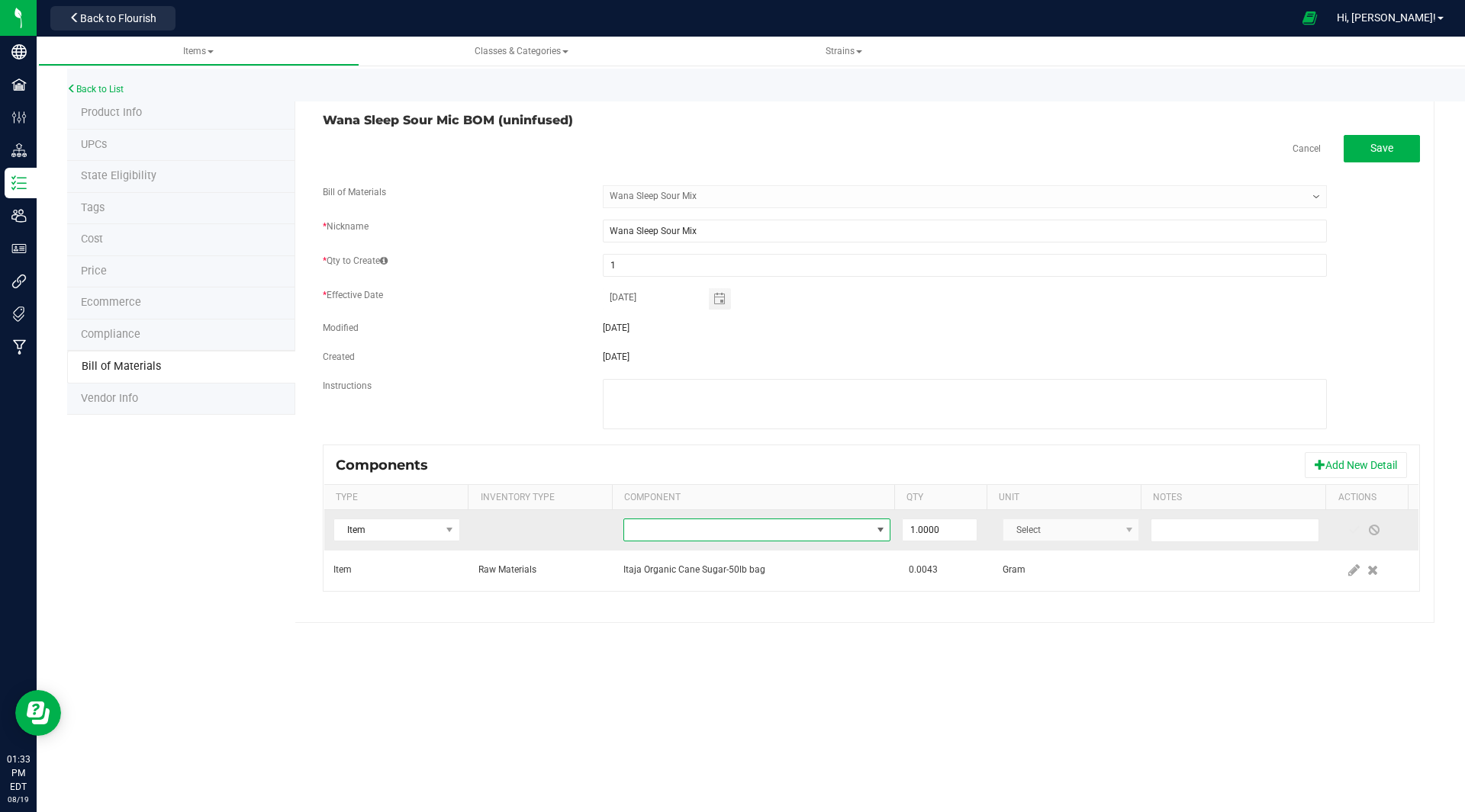
click at [647, 527] on span "NO DATA FOUND" at bounding box center [747, 530] width 246 height 22
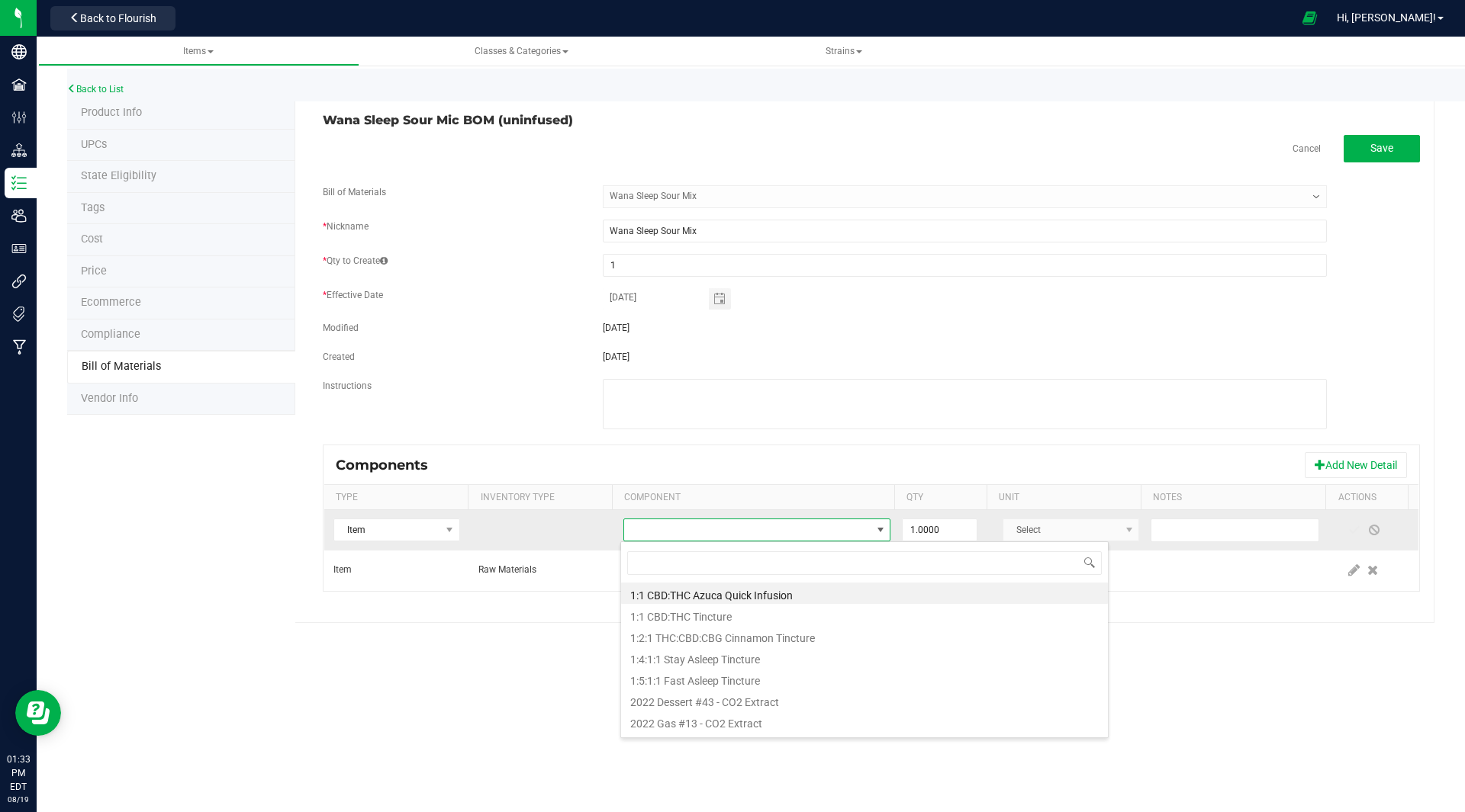
scroll to position [23, 261]
type input "citric"
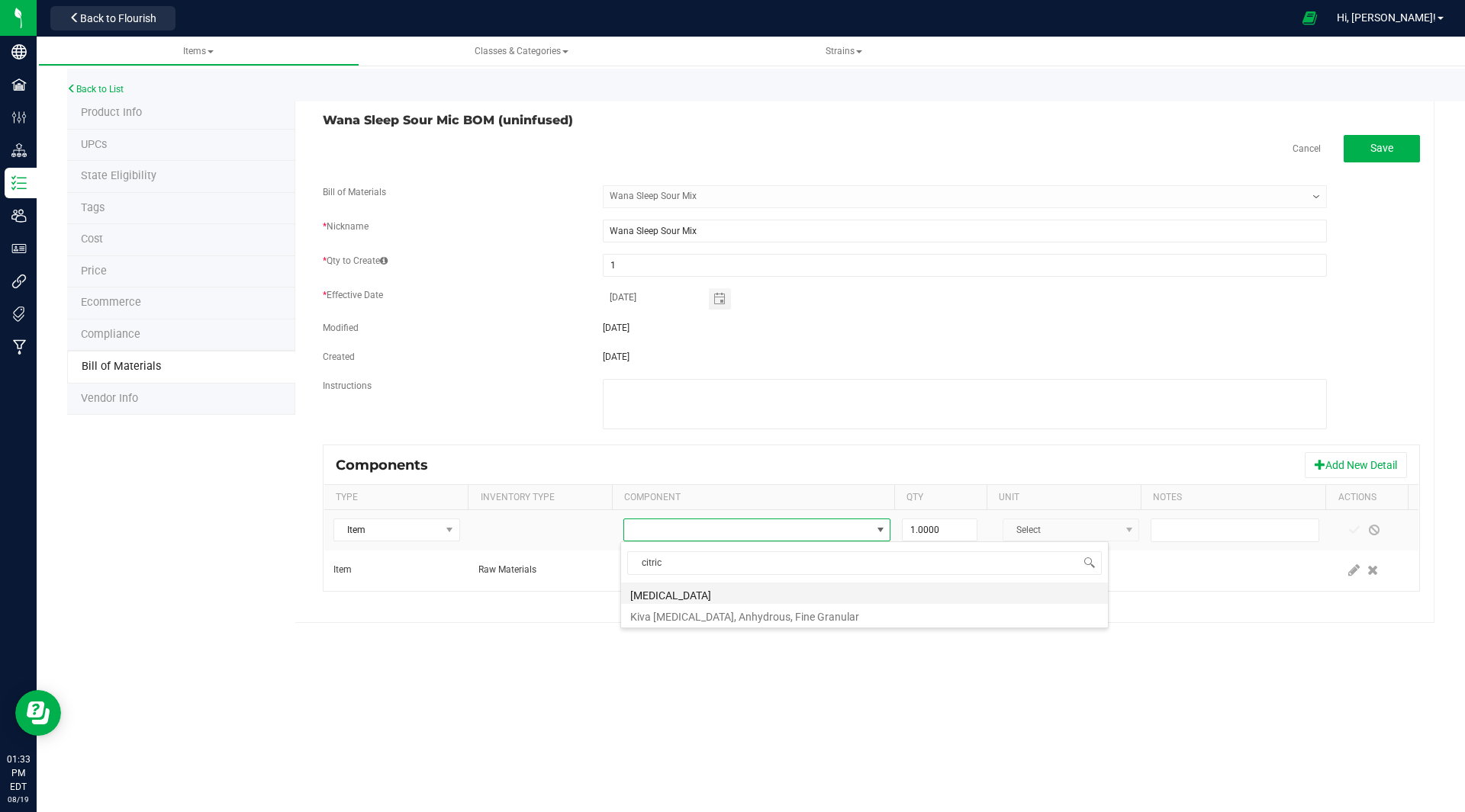
click at [694, 594] on li "[MEDICAL_DATA]" at bounding box center [864, 594] width 487 height 22
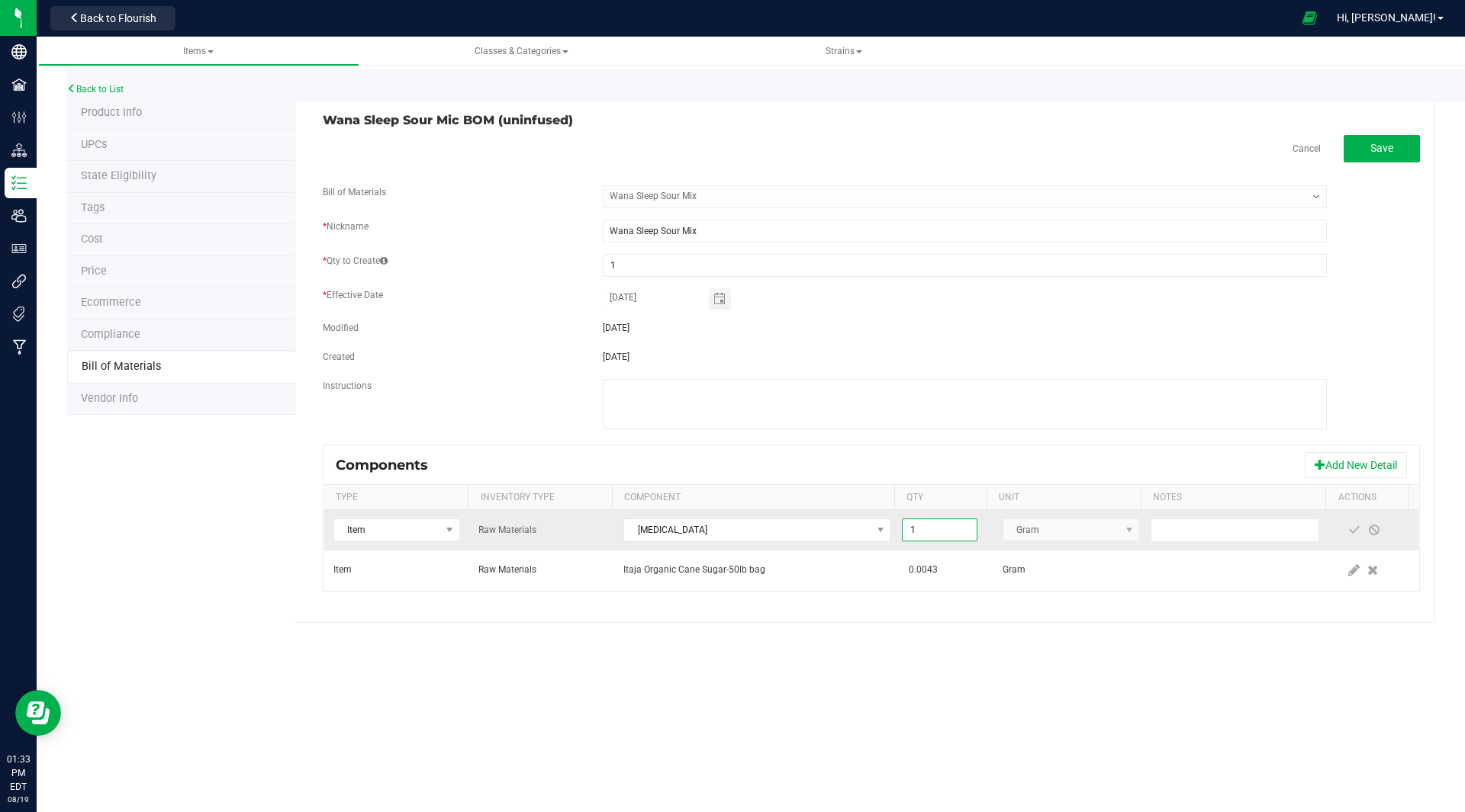
click at [919, 526] on input "1" at bounding box center [938, 530] width 73 height 22
type input "0.0022"
click at [1348, 526] on span at bounding box center [1354, 530] width 13 height 13
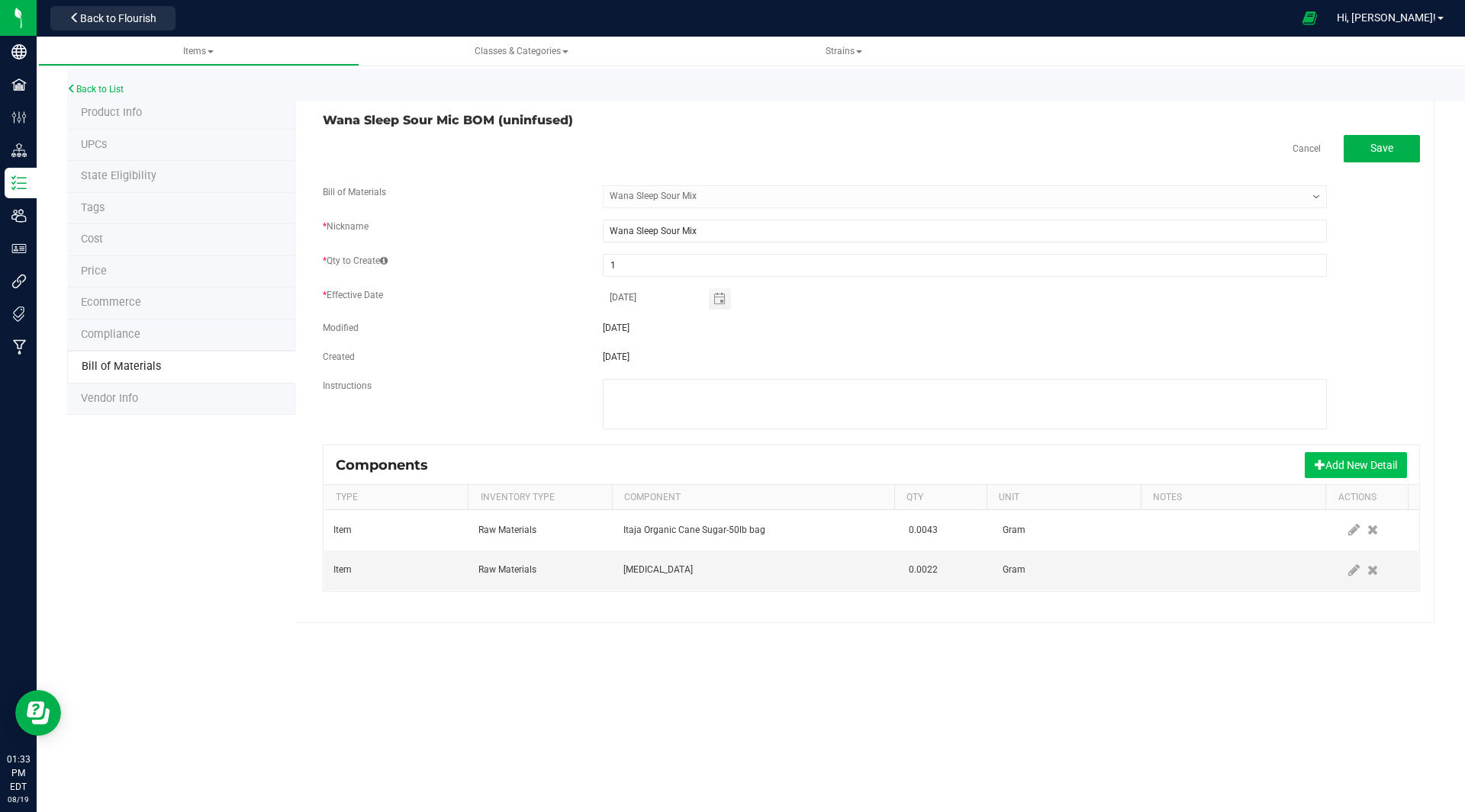
click at [1373, 457] on button "Add New Detail" at bounding box center [1355, 465] width 102 height 26
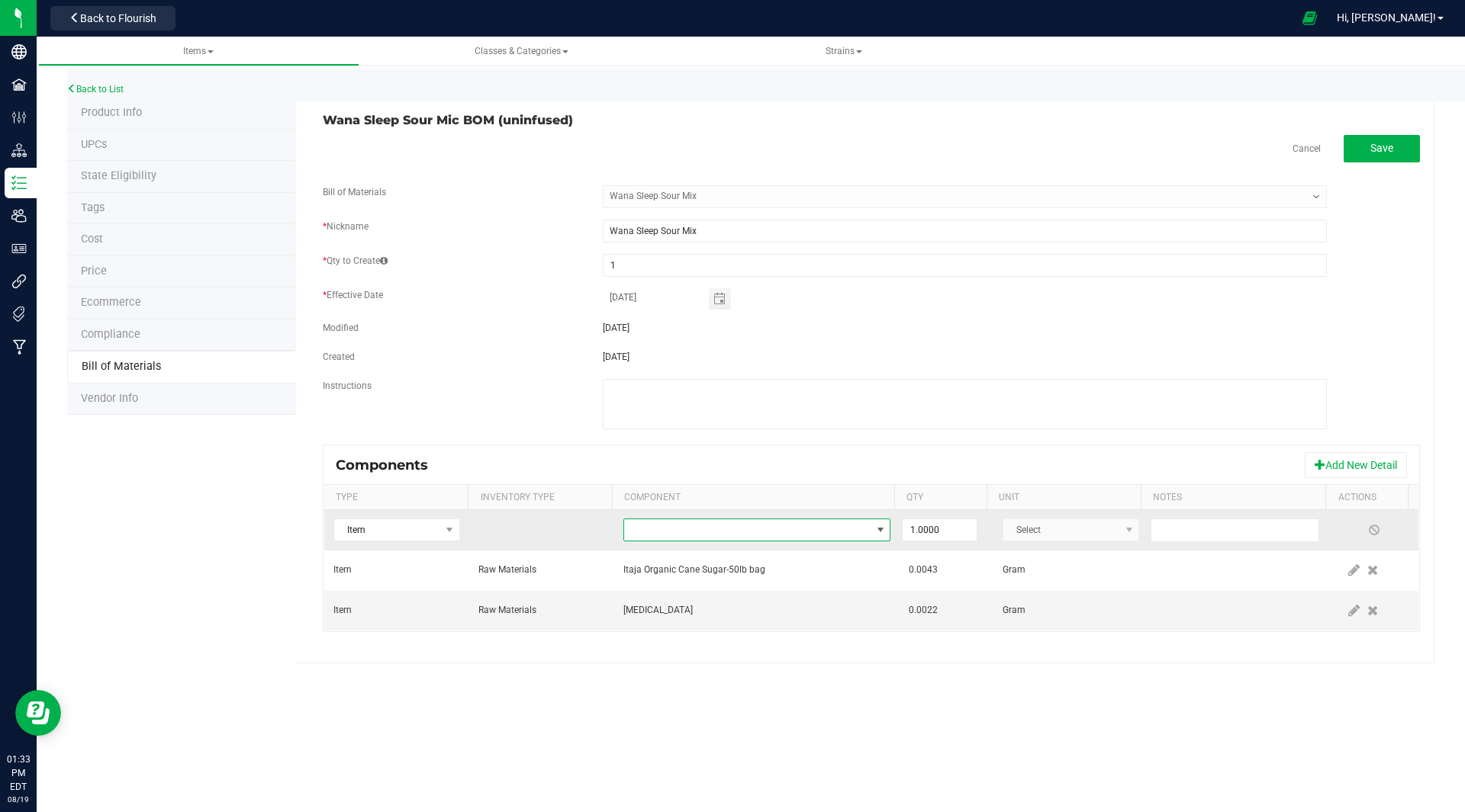
click at [678, 537] on span "NO DATA FOUND" at bounding box center [747, 530] width 246 height 22
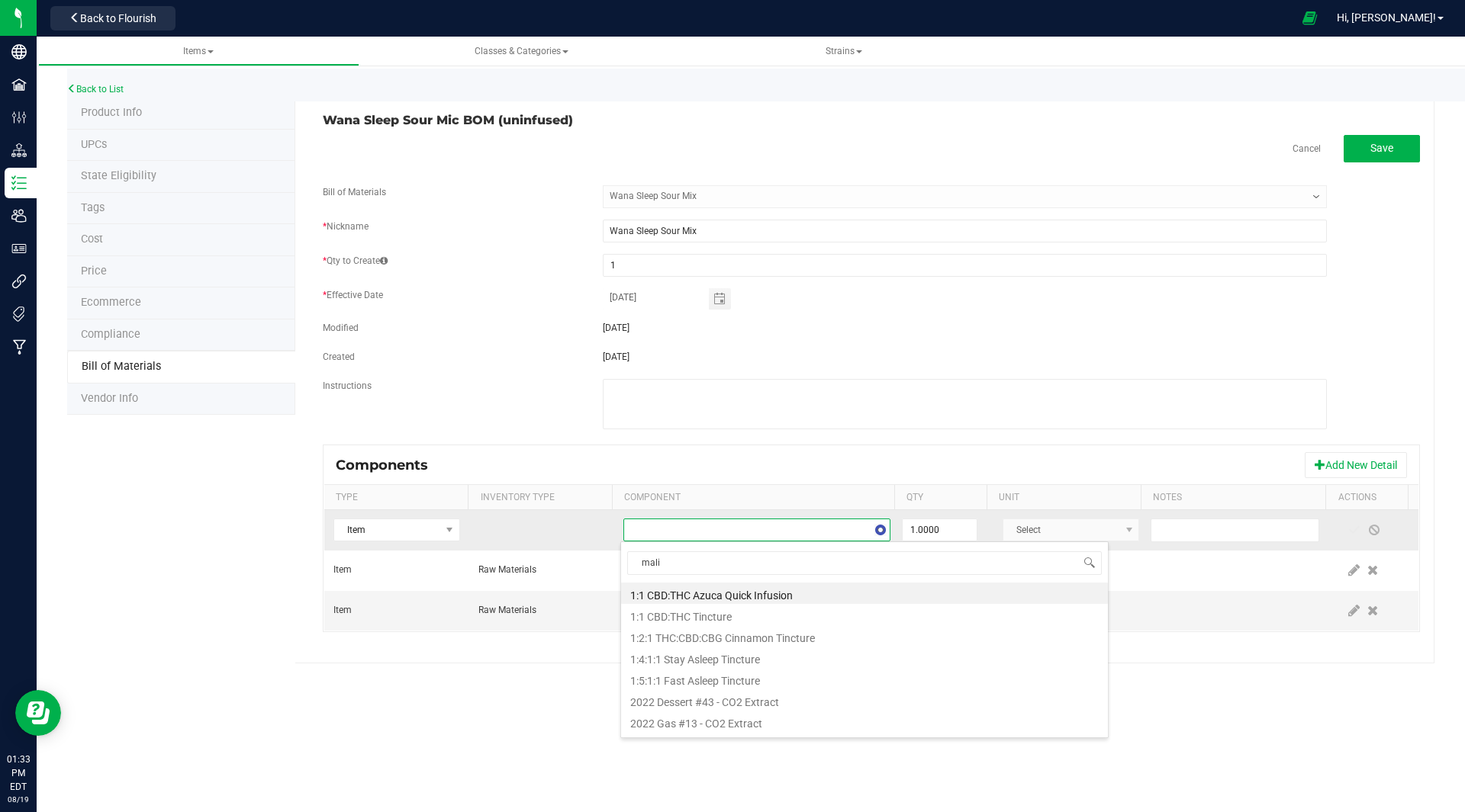
type input "malic"
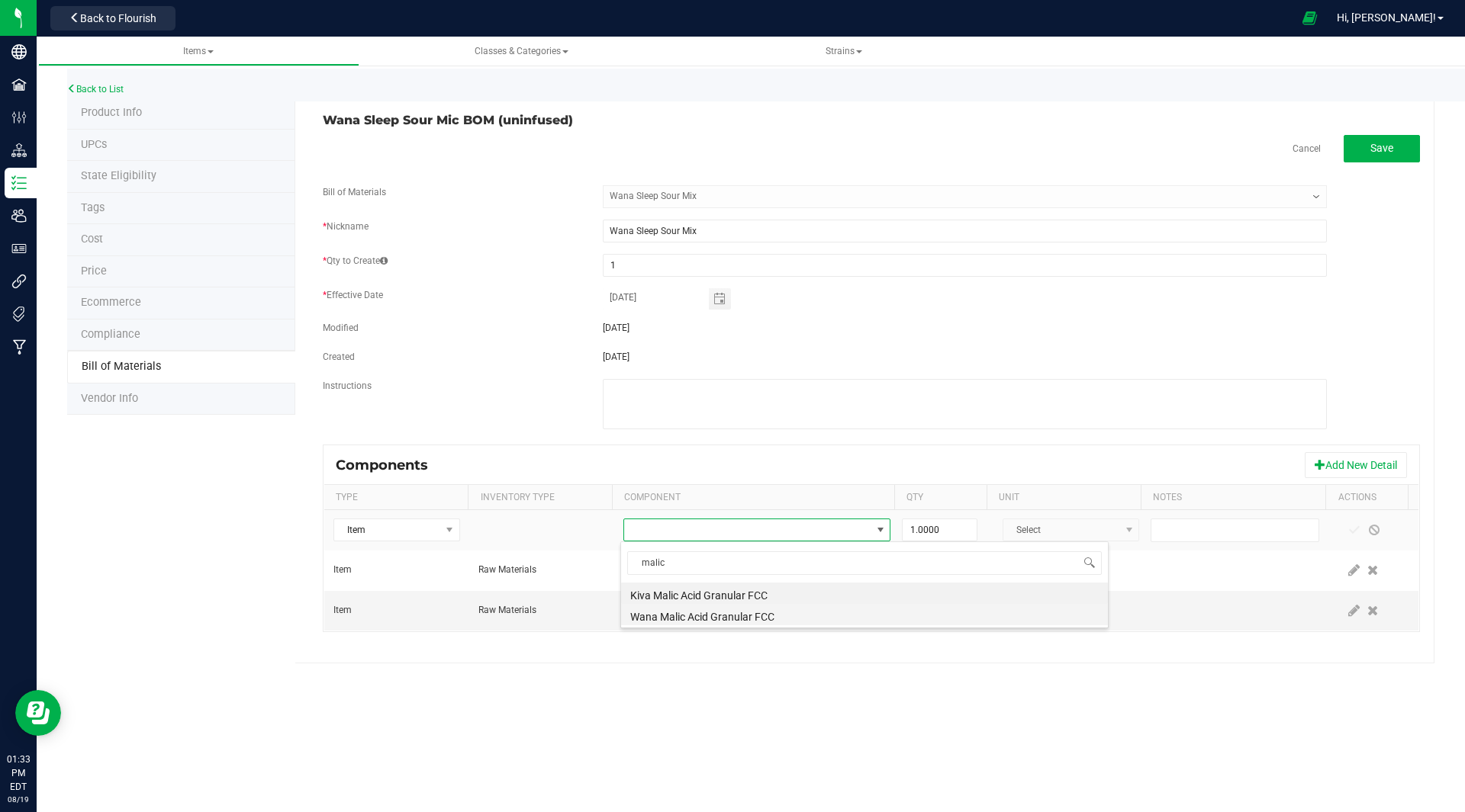
click at [708, 614] on li "Wana Malic Acid Granular FCC" at bounding box center [864, 614] width 487 height 22
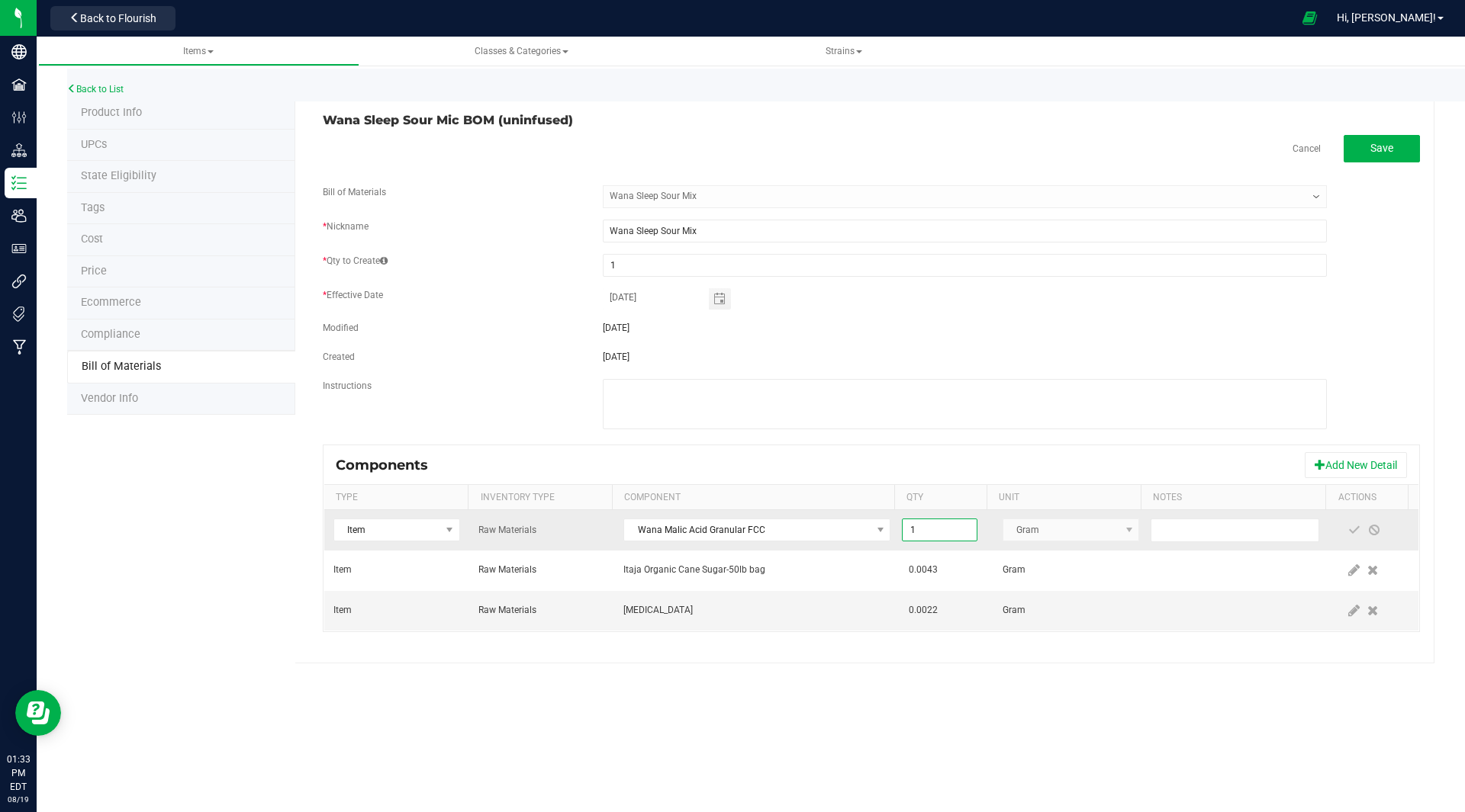
click at [930, 529] on input "1" at bounding box center [938, 530] width 73 height 22
type input "0.0022"
click at [1344, 523] on span at bounding box center [1354, 530] width 20 height 28
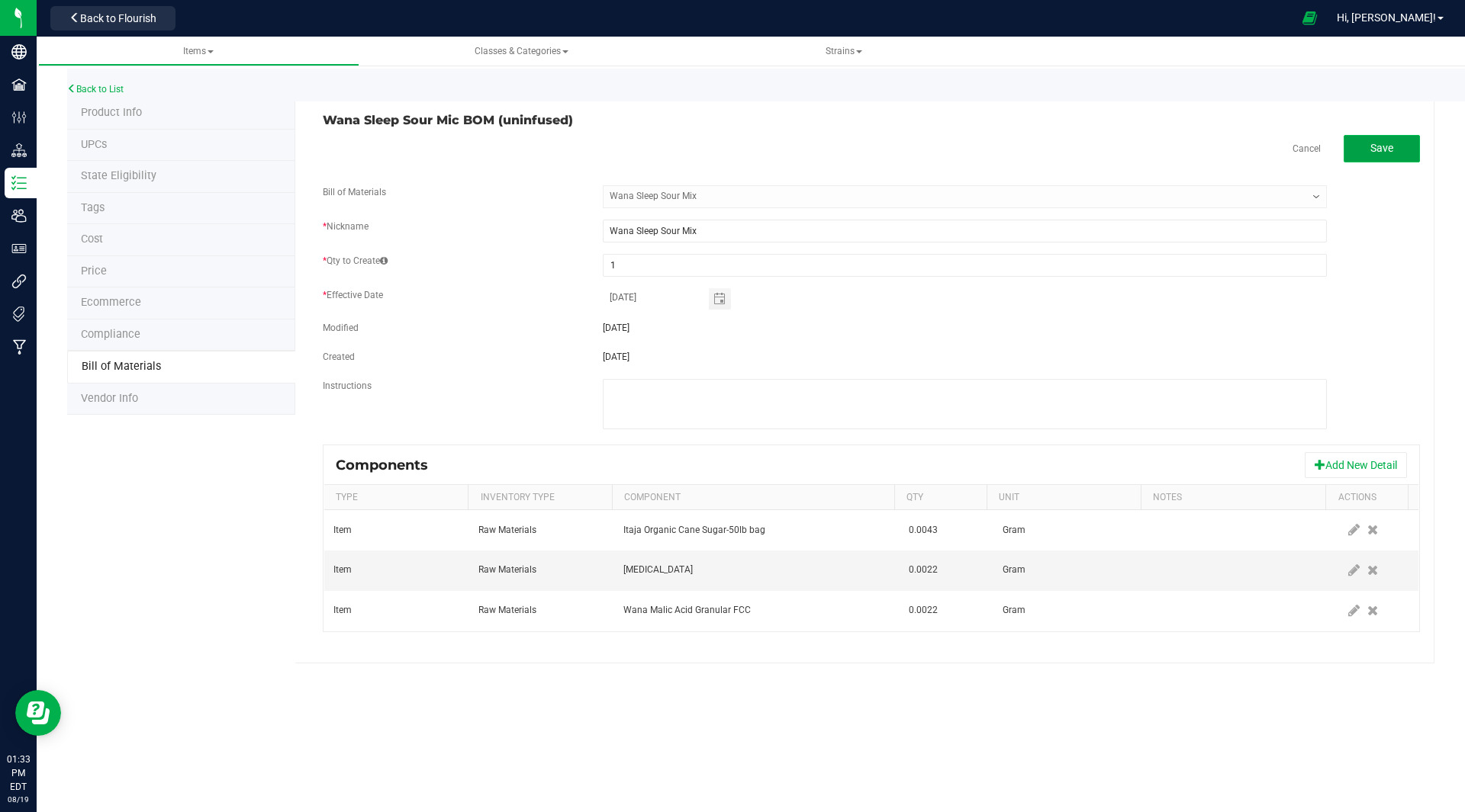
click at [1390, 150] on span "Save" at bounding box center [1381, 147] width 23 height 13
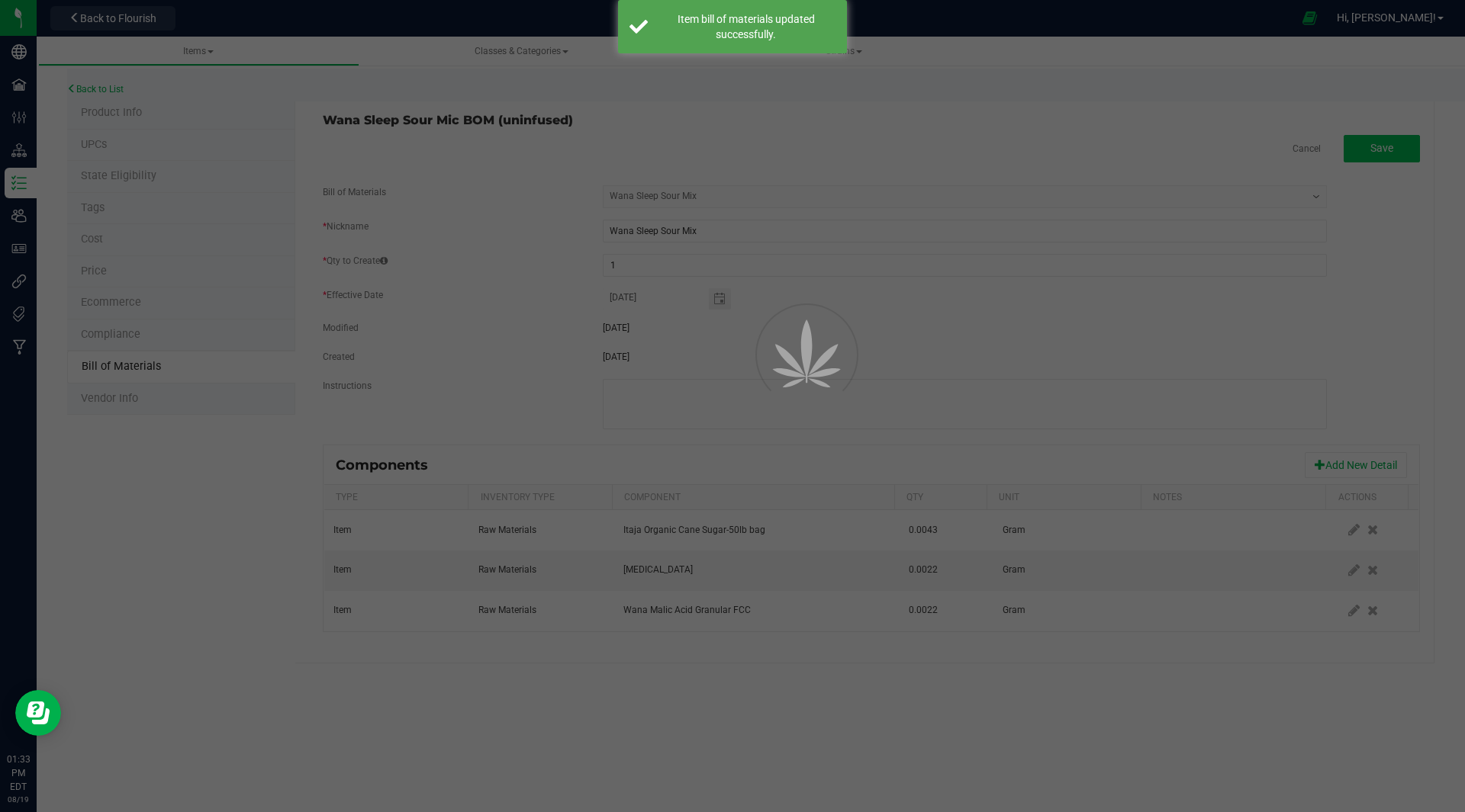
select select "33"
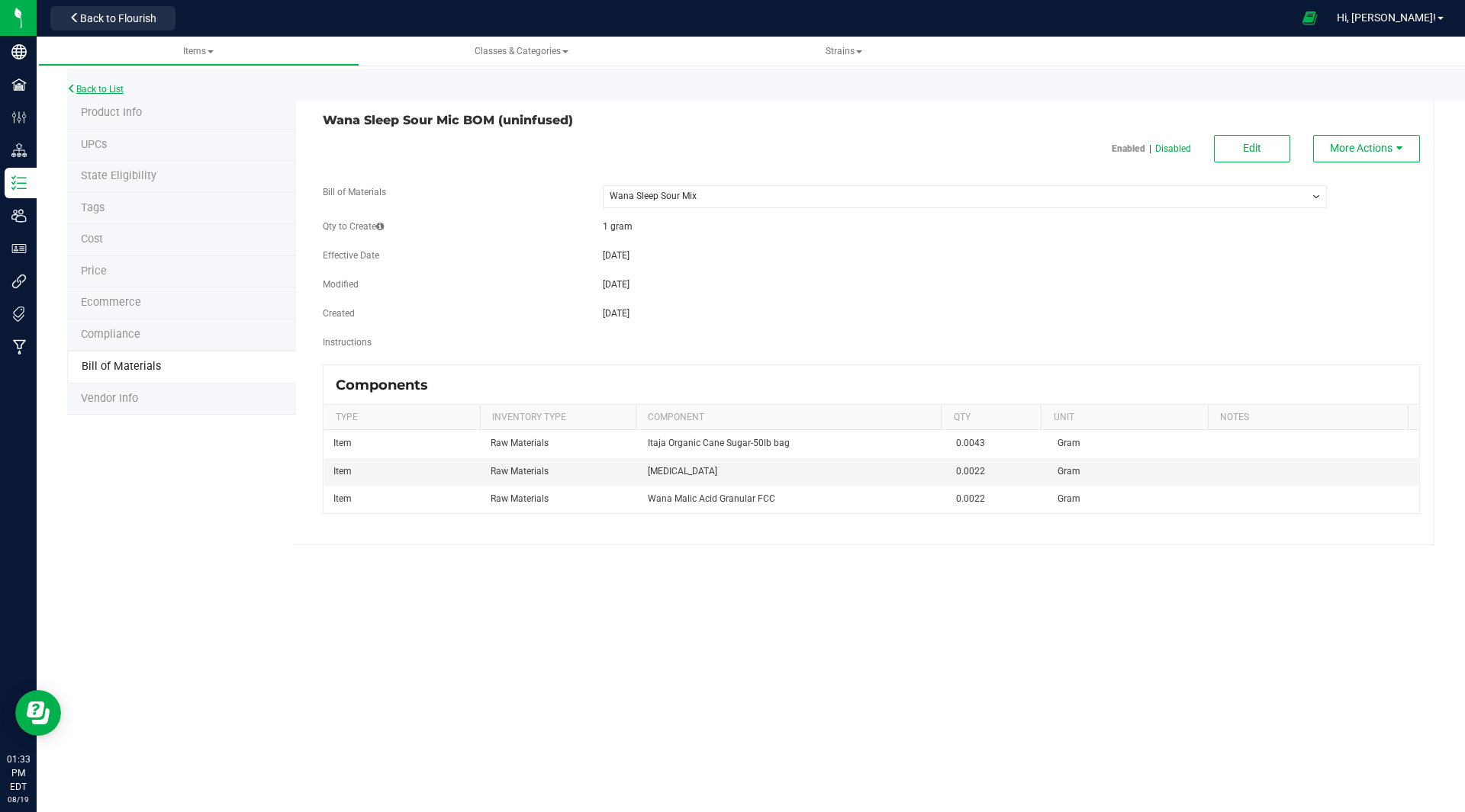
click at [100, 91] on link "Back to List" at bounding box center [95, 89] width 56 height 11
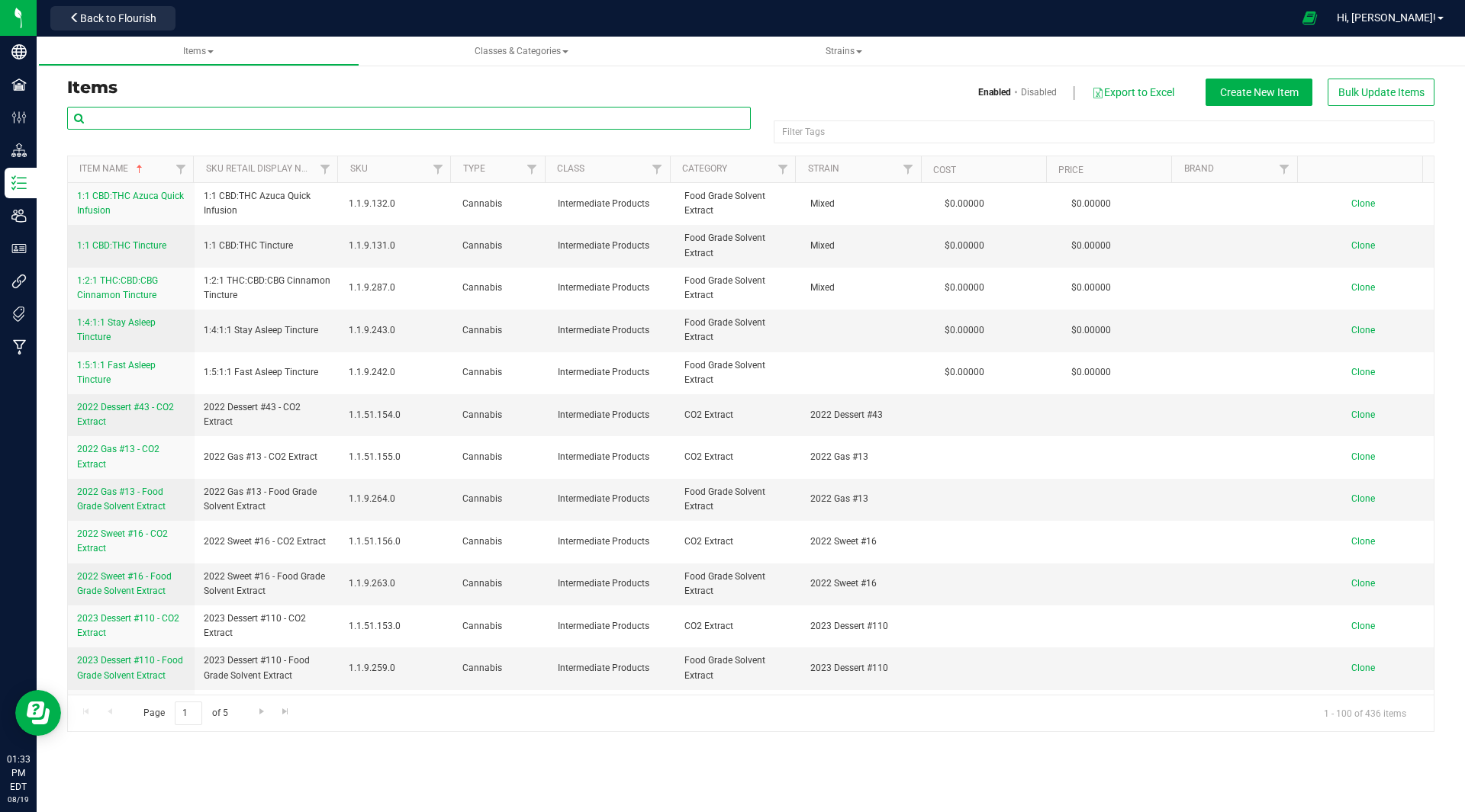
click at [223, 116] on input "text" at bounding box center [409, 118] width 683 height 23
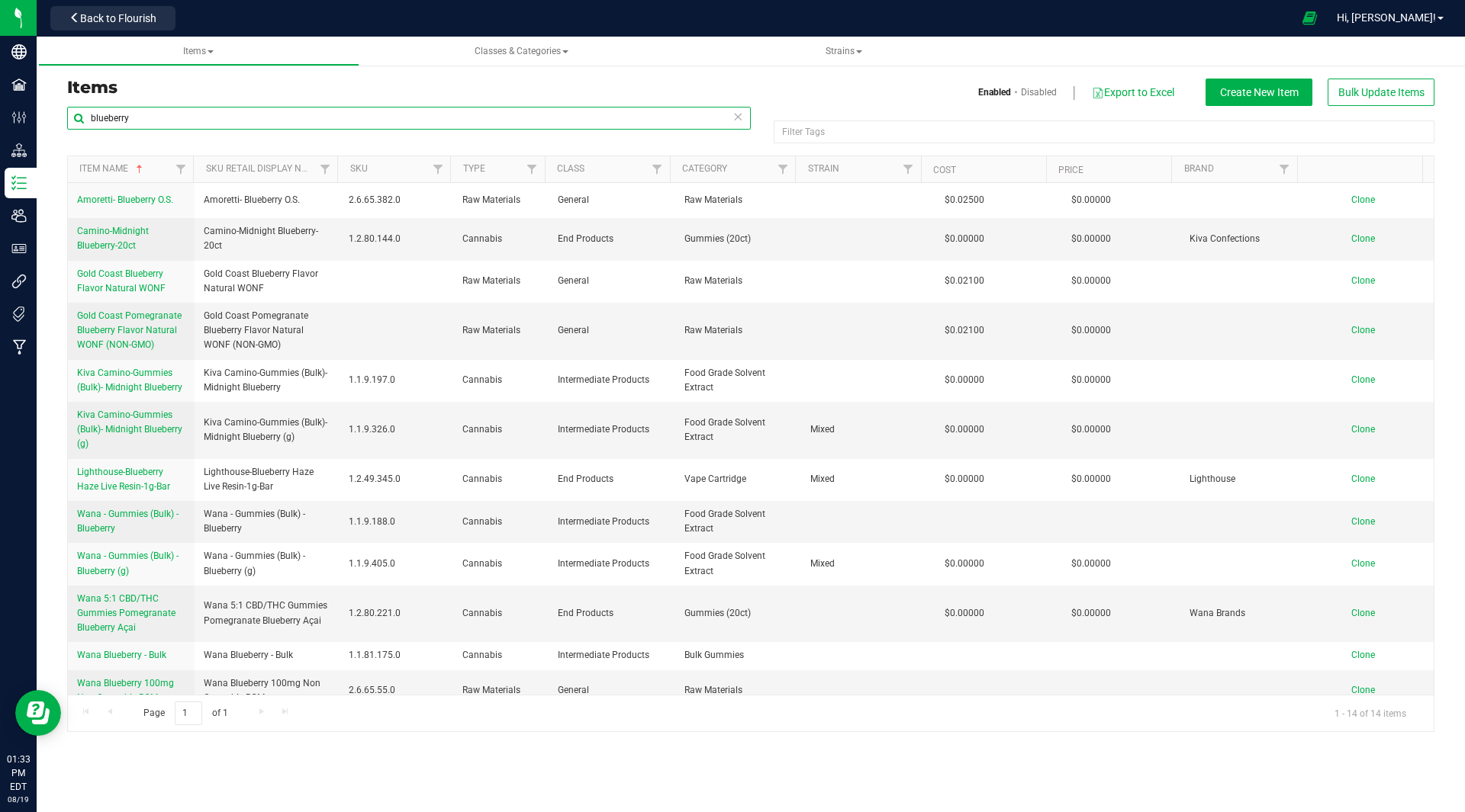
click at [85, 116] on input "blueberry" at bounding box center [409, 118] width 683 height 23
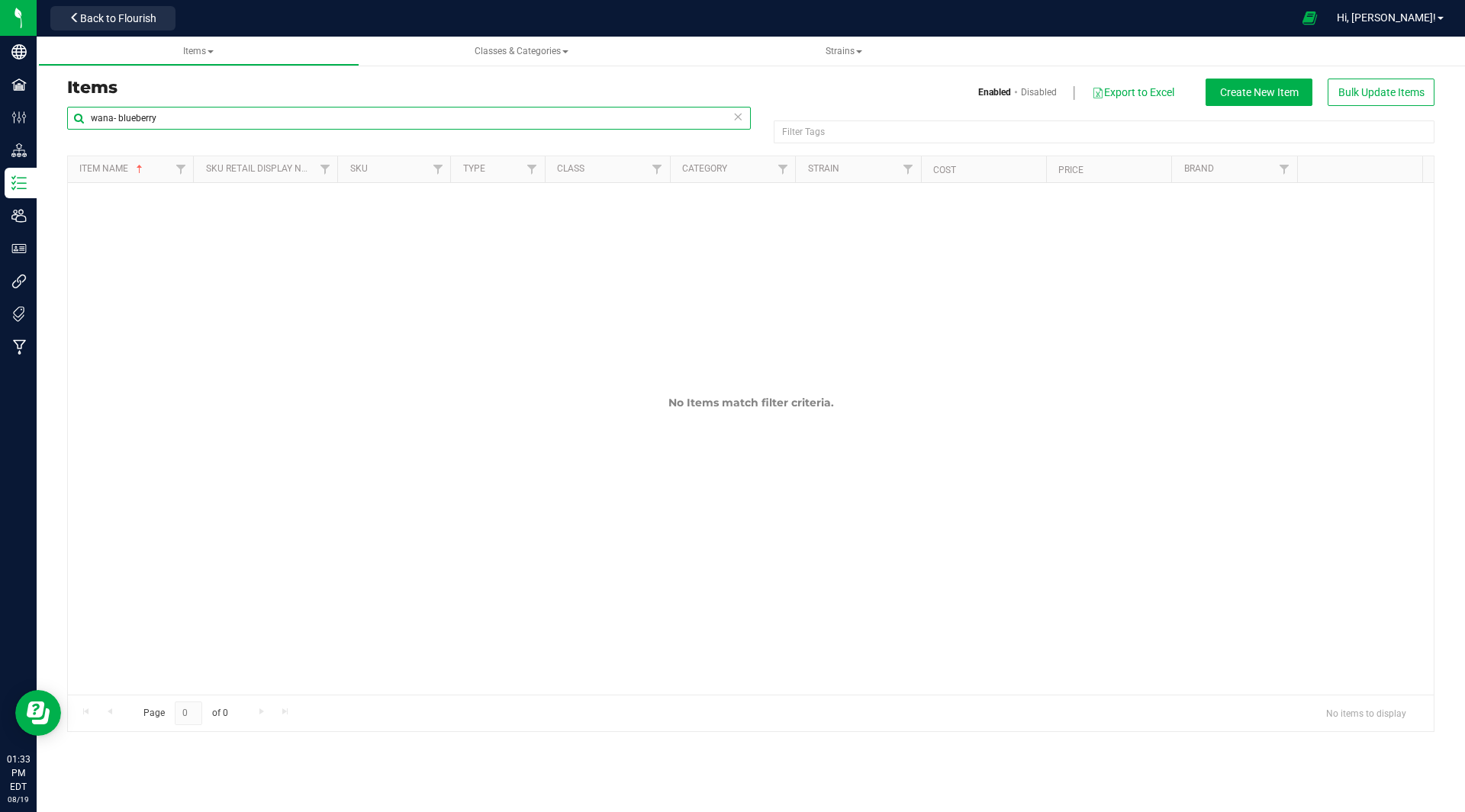
click at [171, 121] on input "wana- blueberry" at bounding box center [409, 118] width 683 height 23
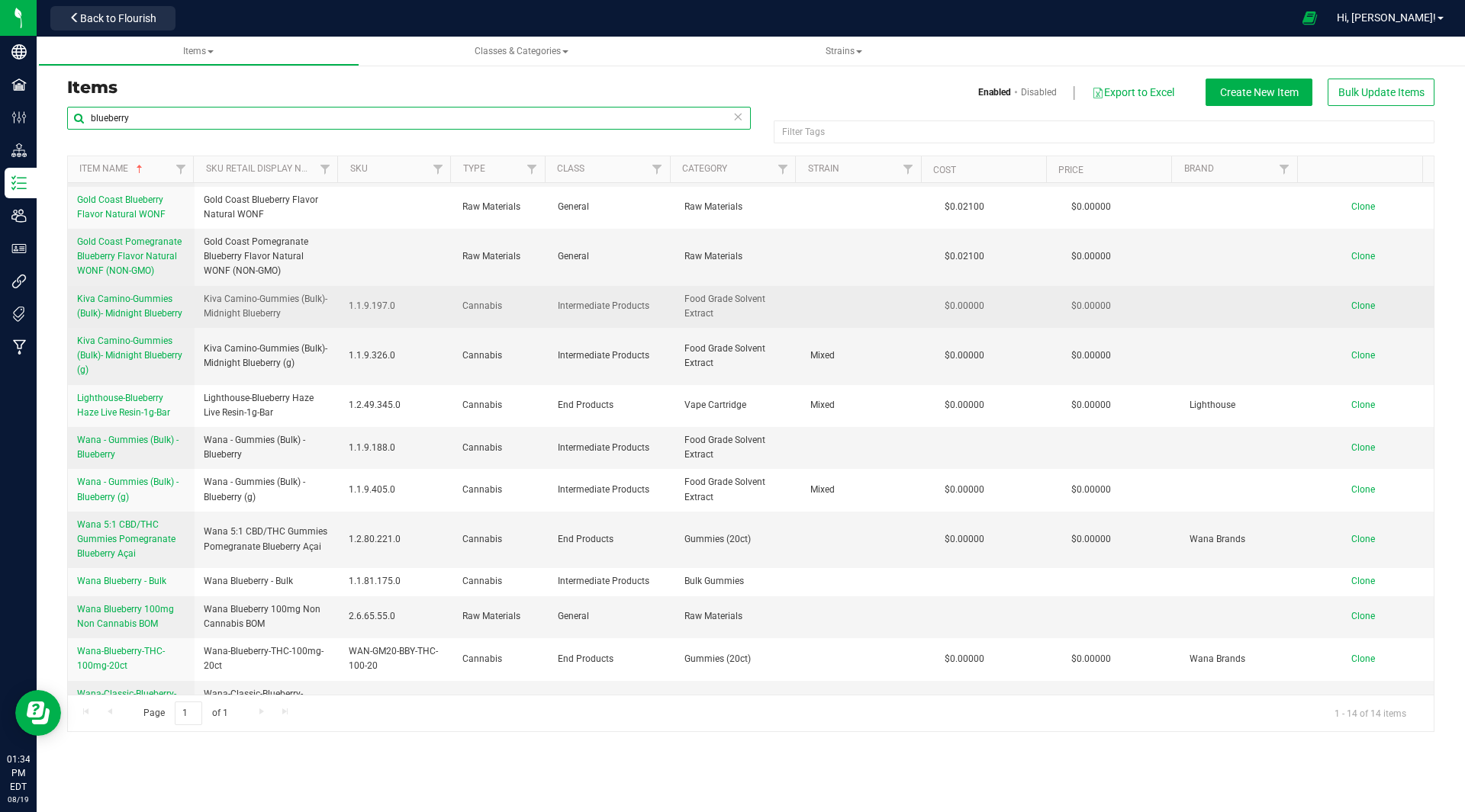
scroll to position [101, 0]
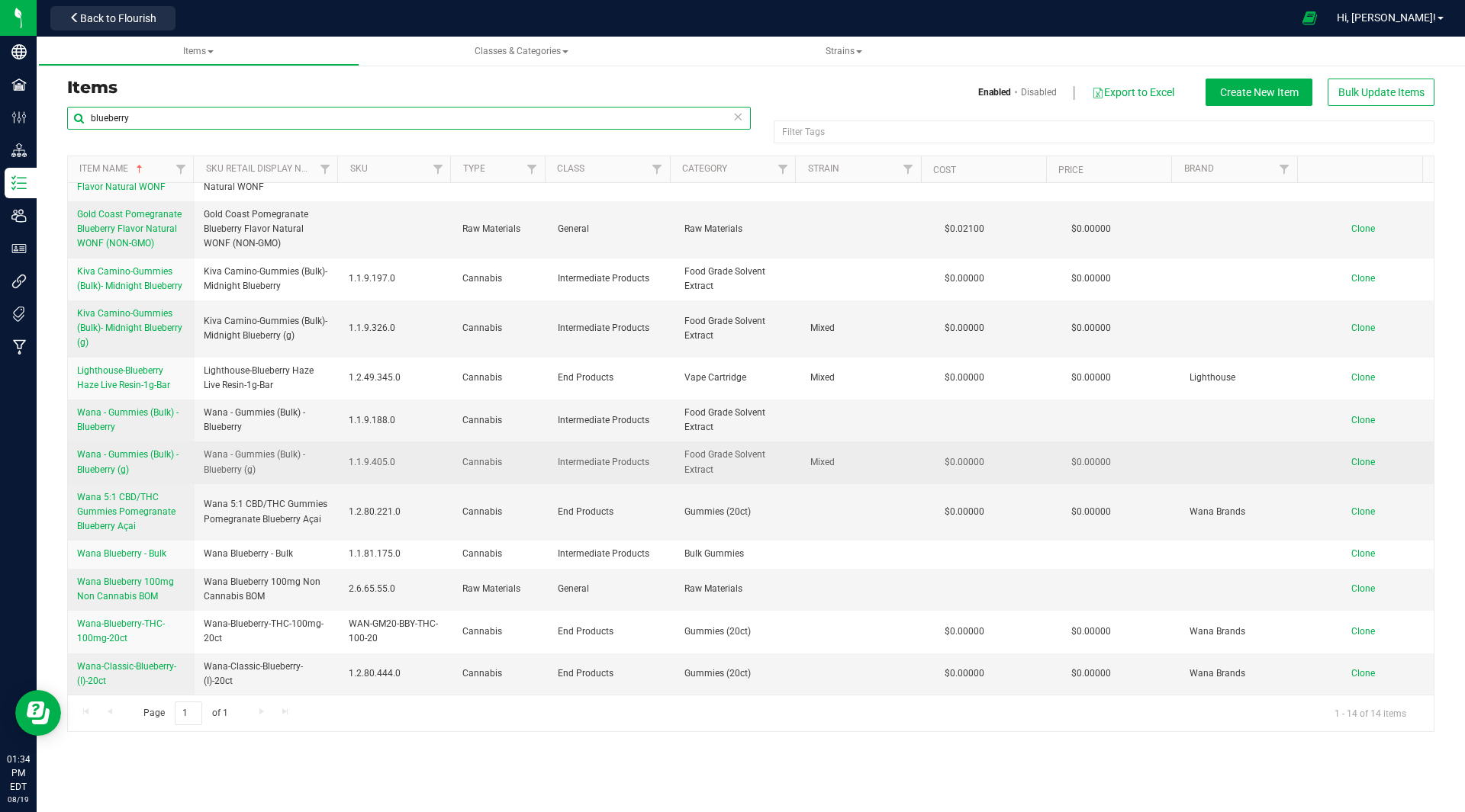
type input "blueberry"
click at [111, 455] on span "Wana - Gummies (Bulk) - Blueberry (g)" at bounding box center [127, 461] width 101 height 25
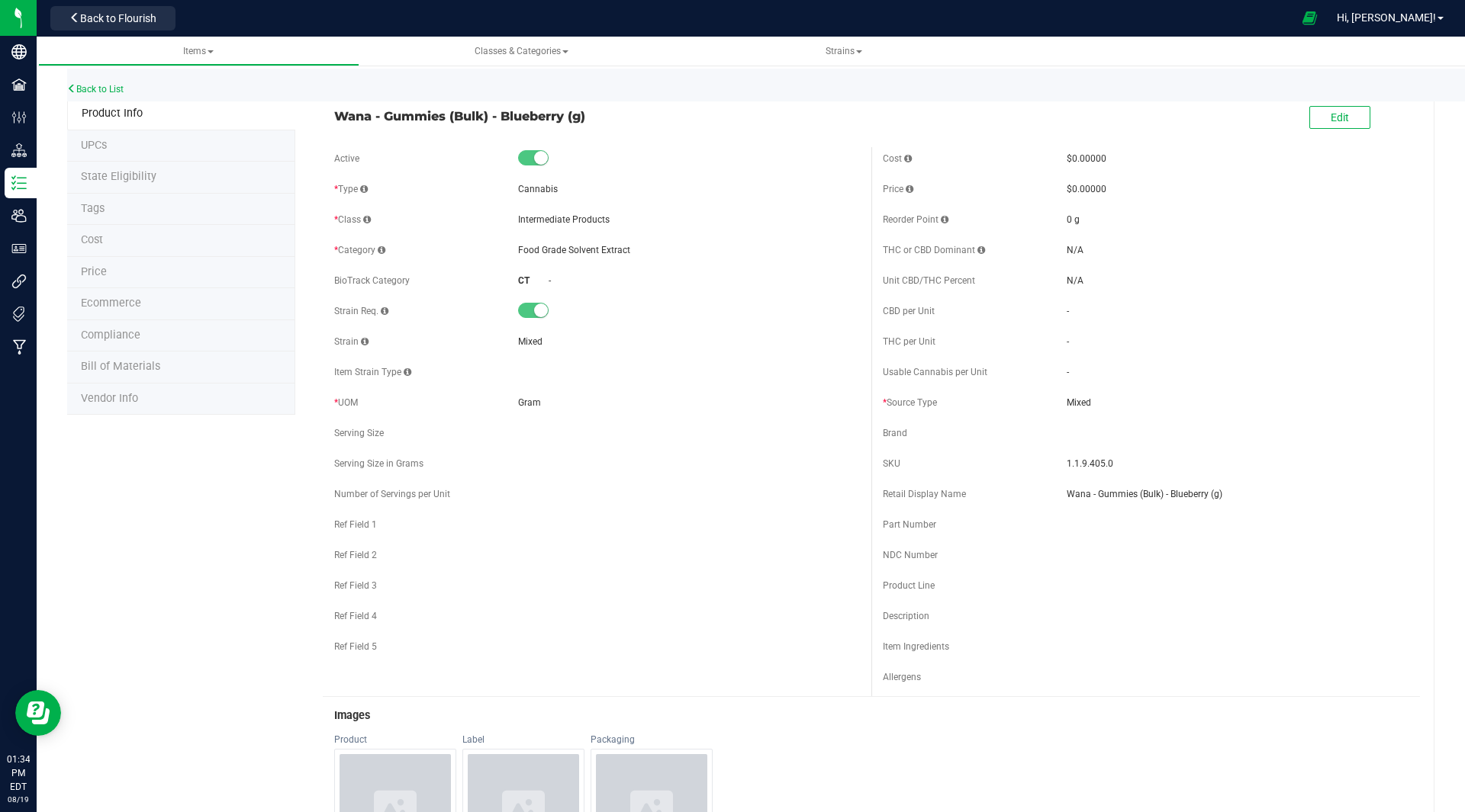
click at [131, 357] on li "Bill of Materials" at bounding box center [181, 367] width 228 height 32
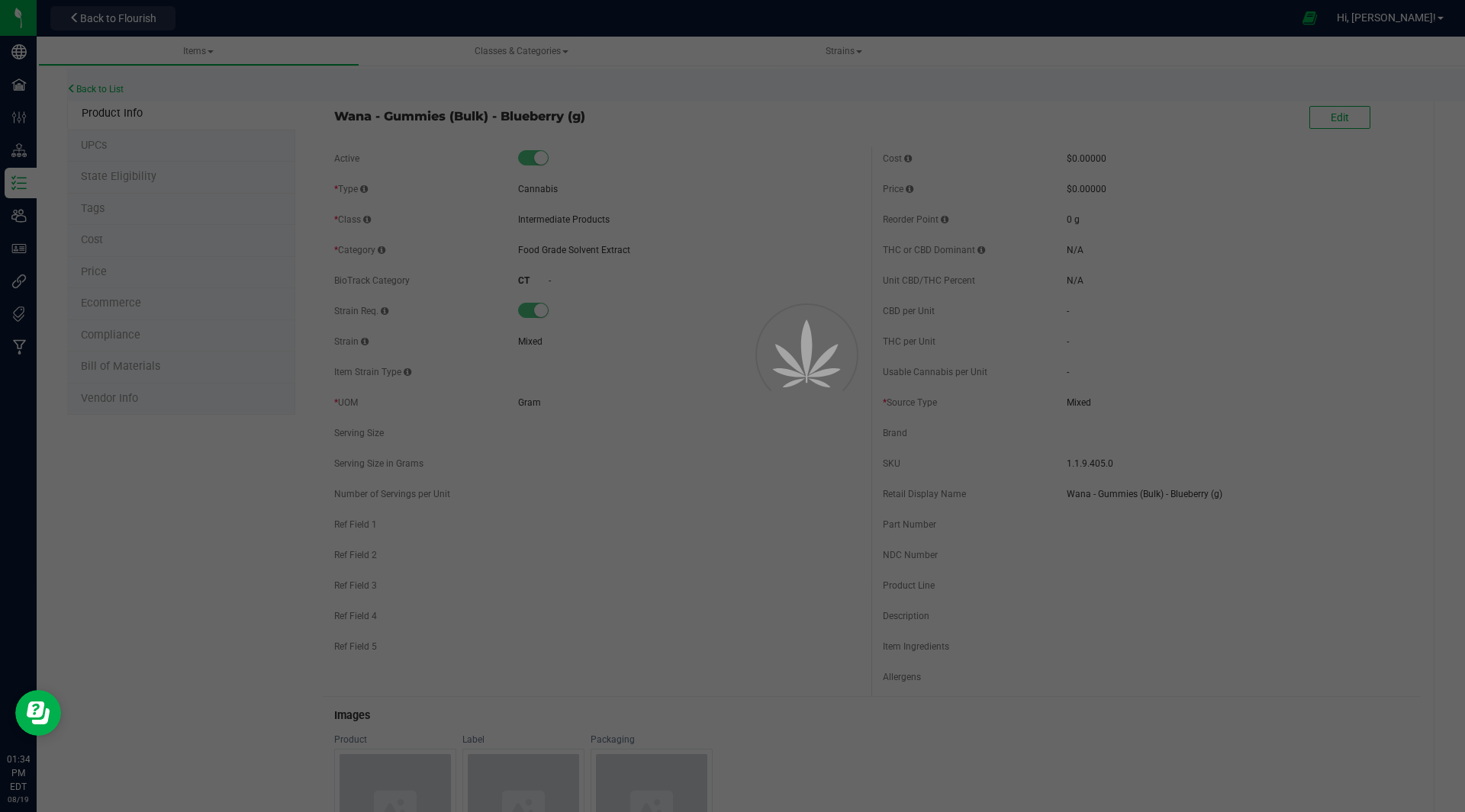
select select "31"
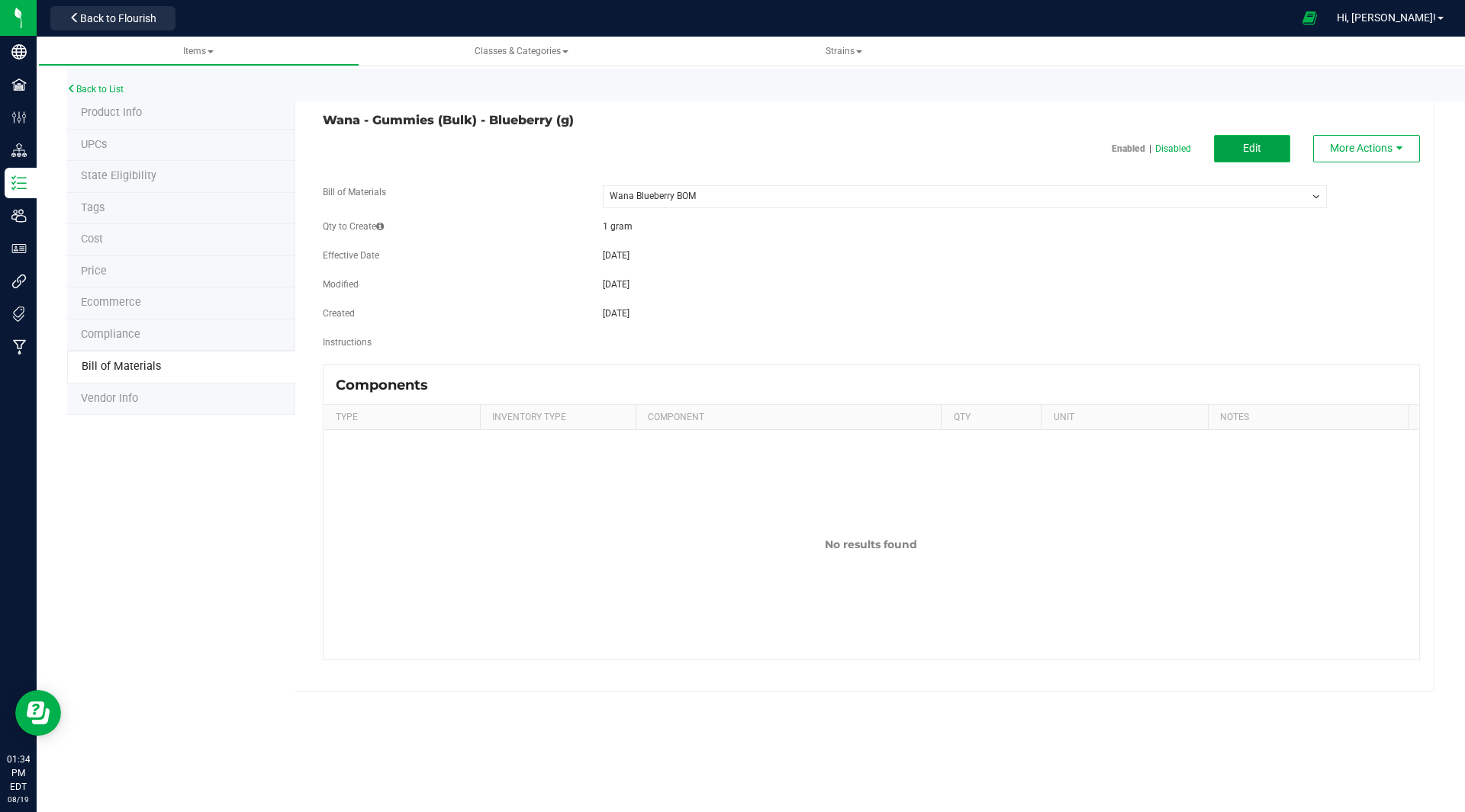
click at [1268, 159] on button "Edit" at bounding box center [1251, 148] width 76 height 28
select select "31"
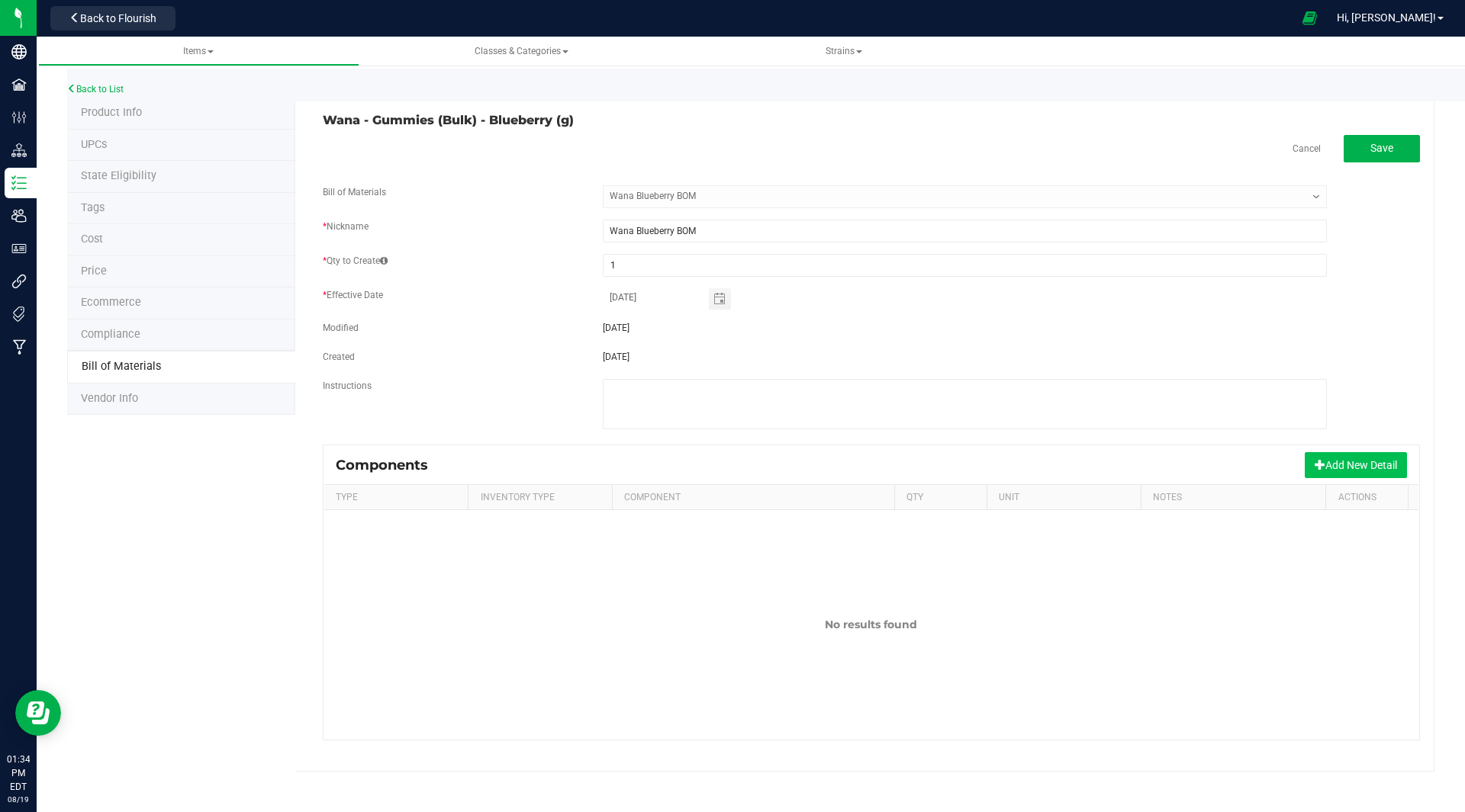
click at [1334, 467] on button "Add New Detail" at bounding box center [1355, 465] width 102 height 26
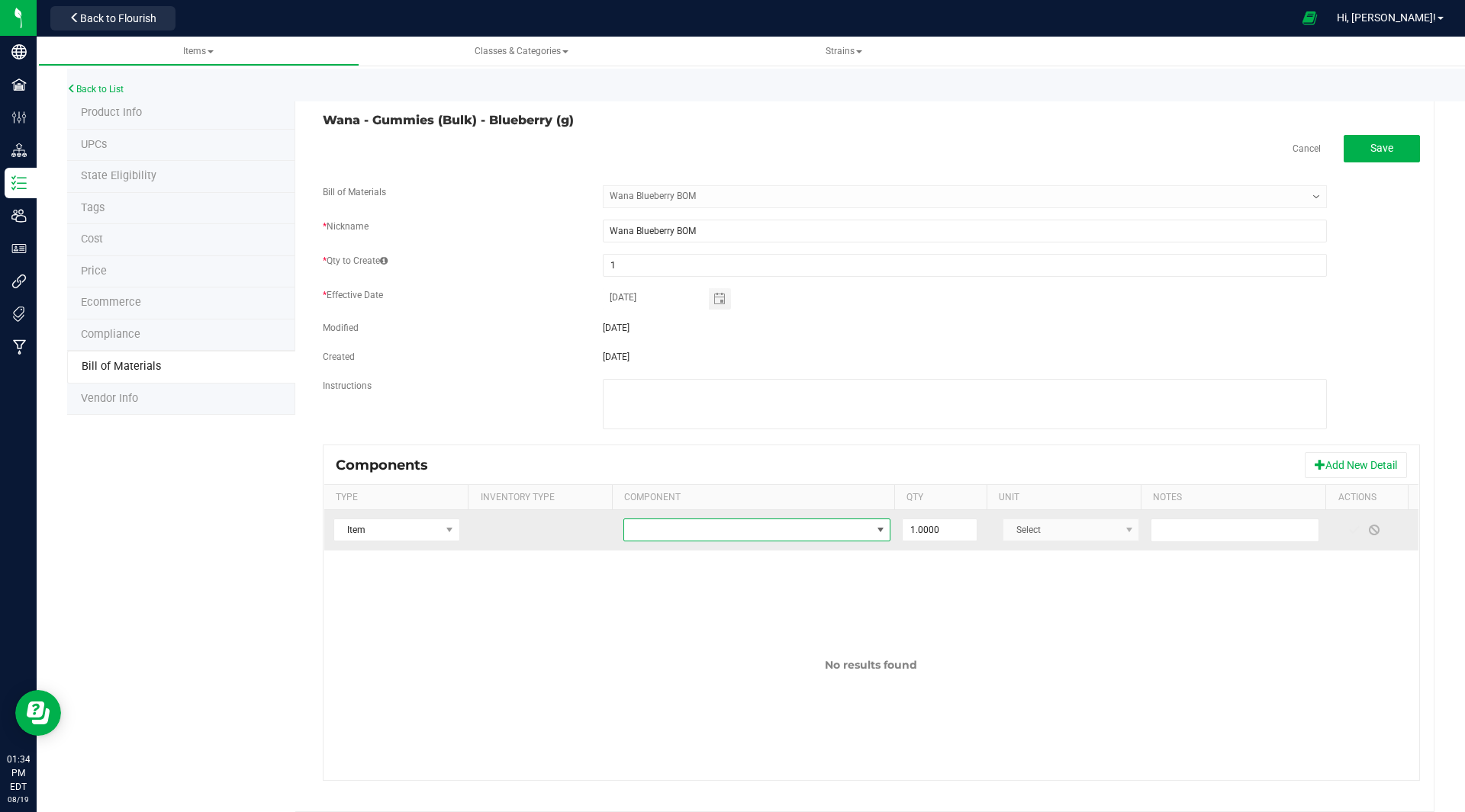
click at [643, 532] on span "NO DATA FOUND" at bounding box center [747, 530] width 246 height 22
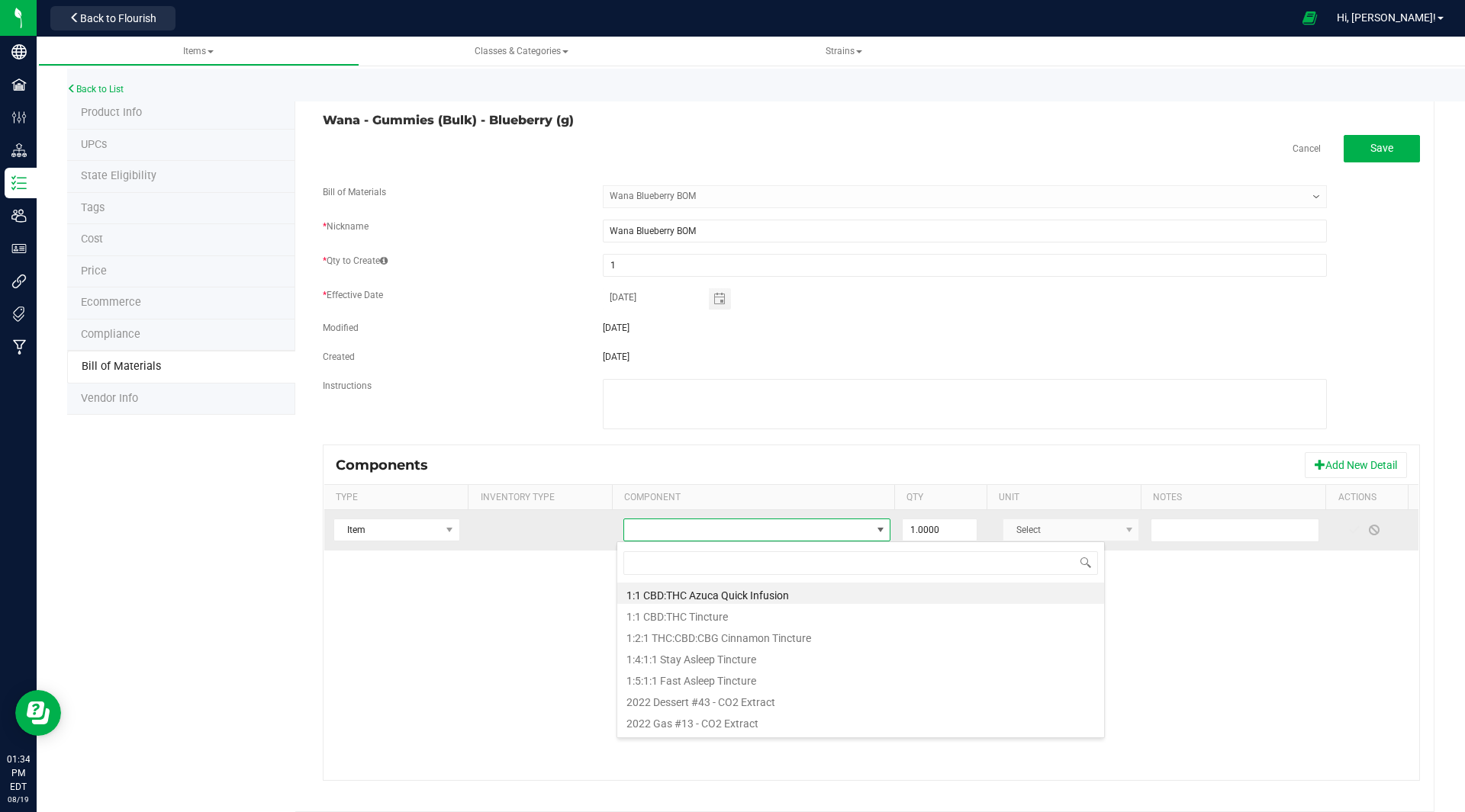
scroll to position [23, 260]
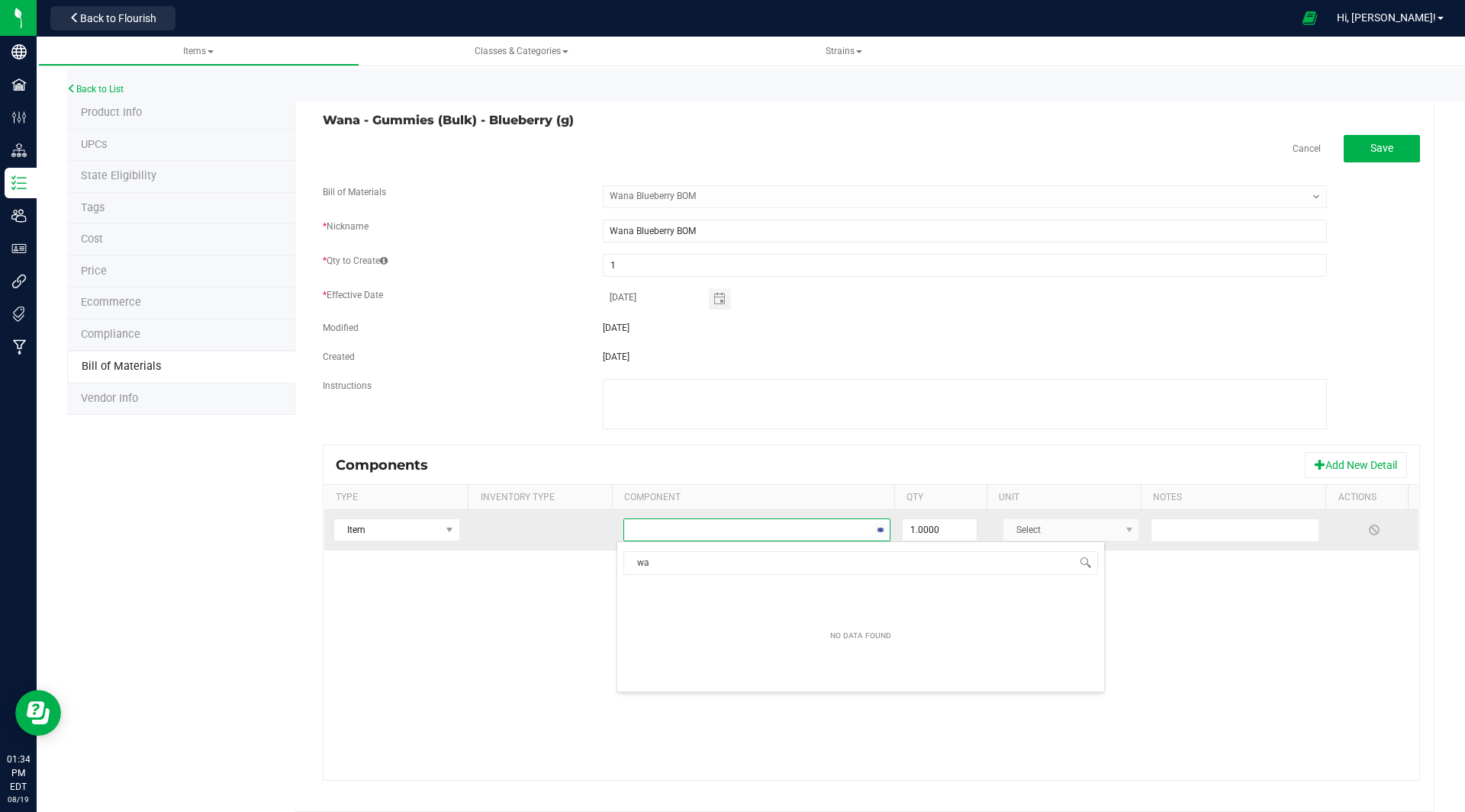
type input "w"
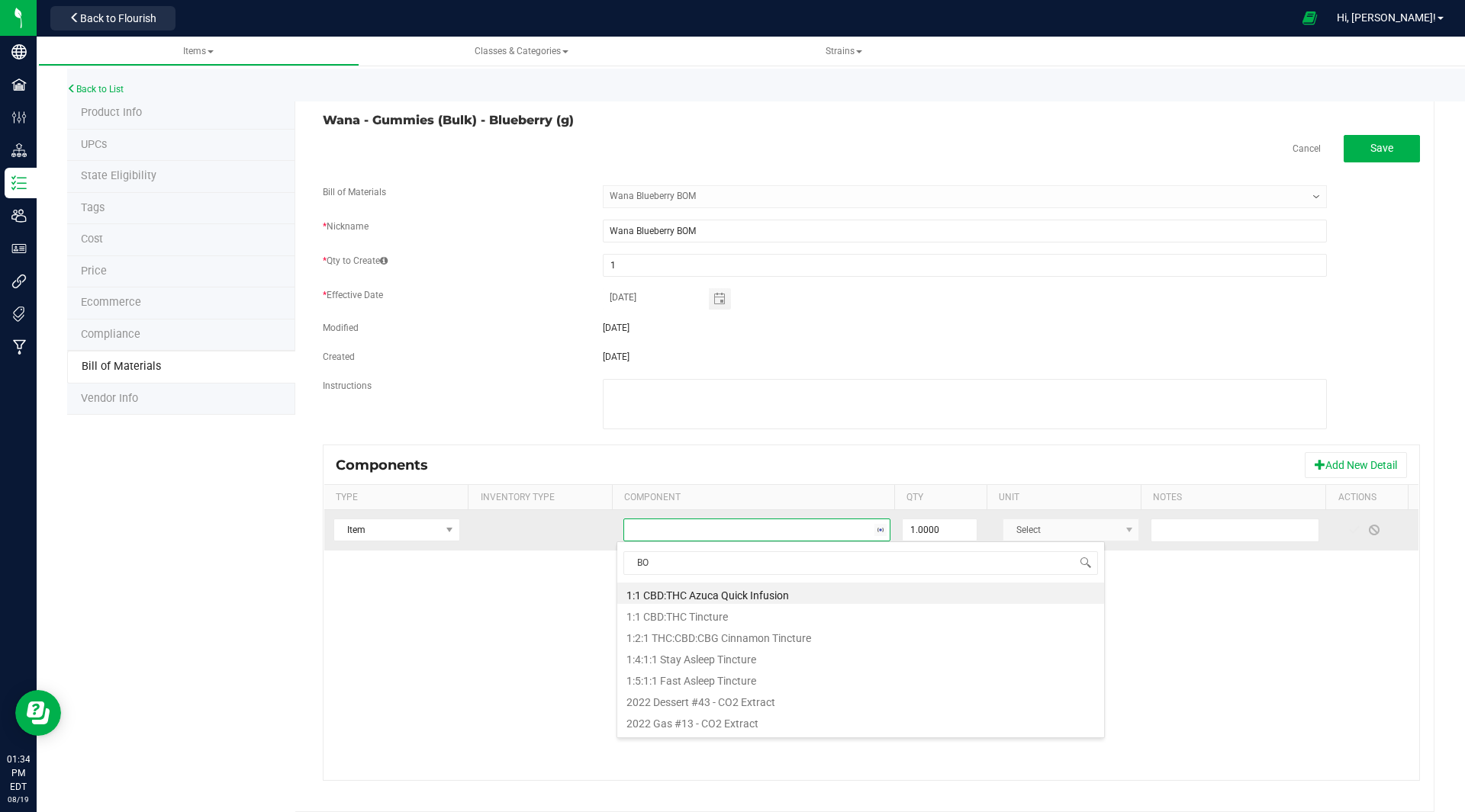
type input "BOM"
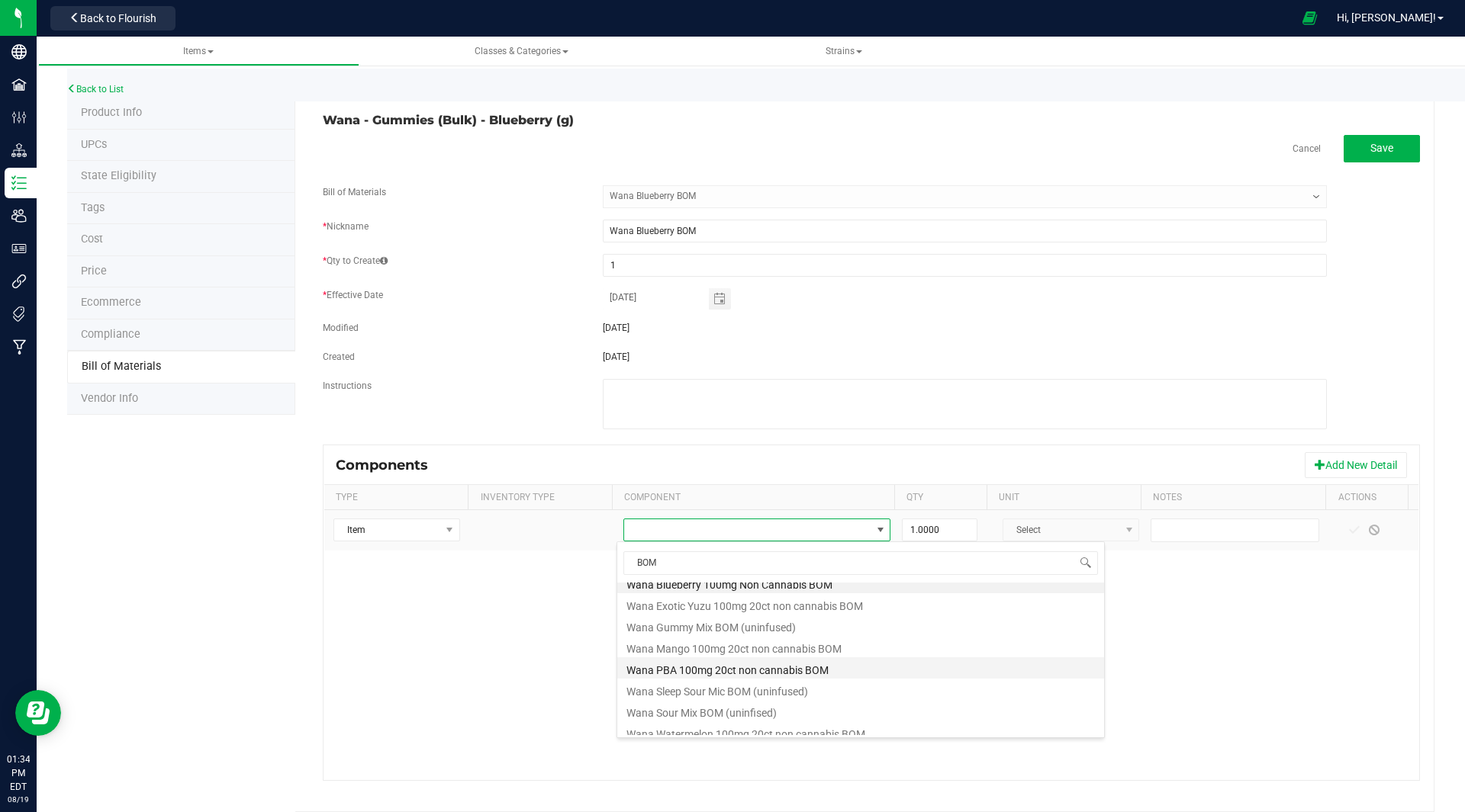
scroll to position [13, 0]
click at [756, 627] on li "Wana Gummy Mix BOM (uninfused)" at bounding box center [860, 623] width 487 height 22
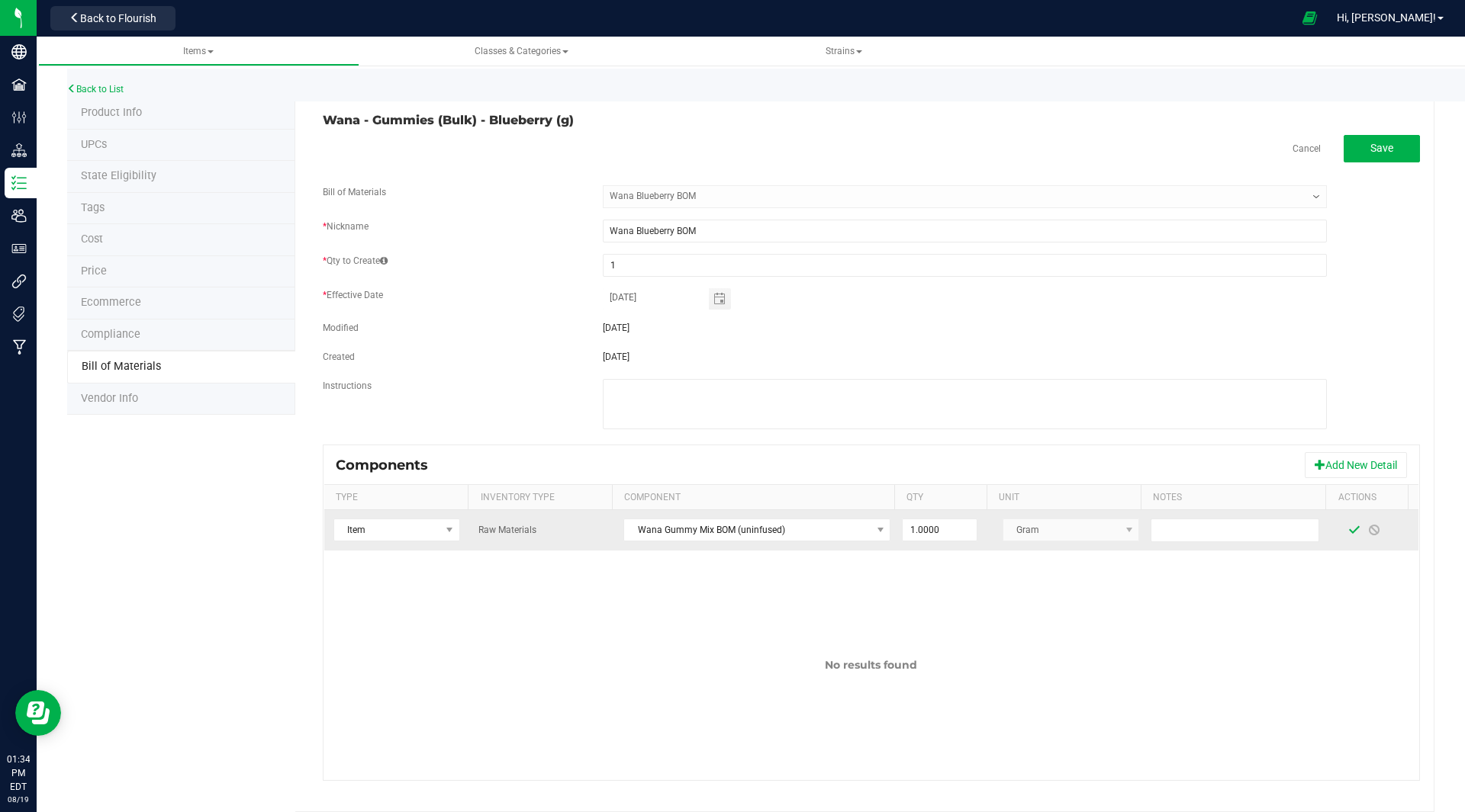
click at [1348, 527] on span at bounding box center [1354, 530] width 13 height 13
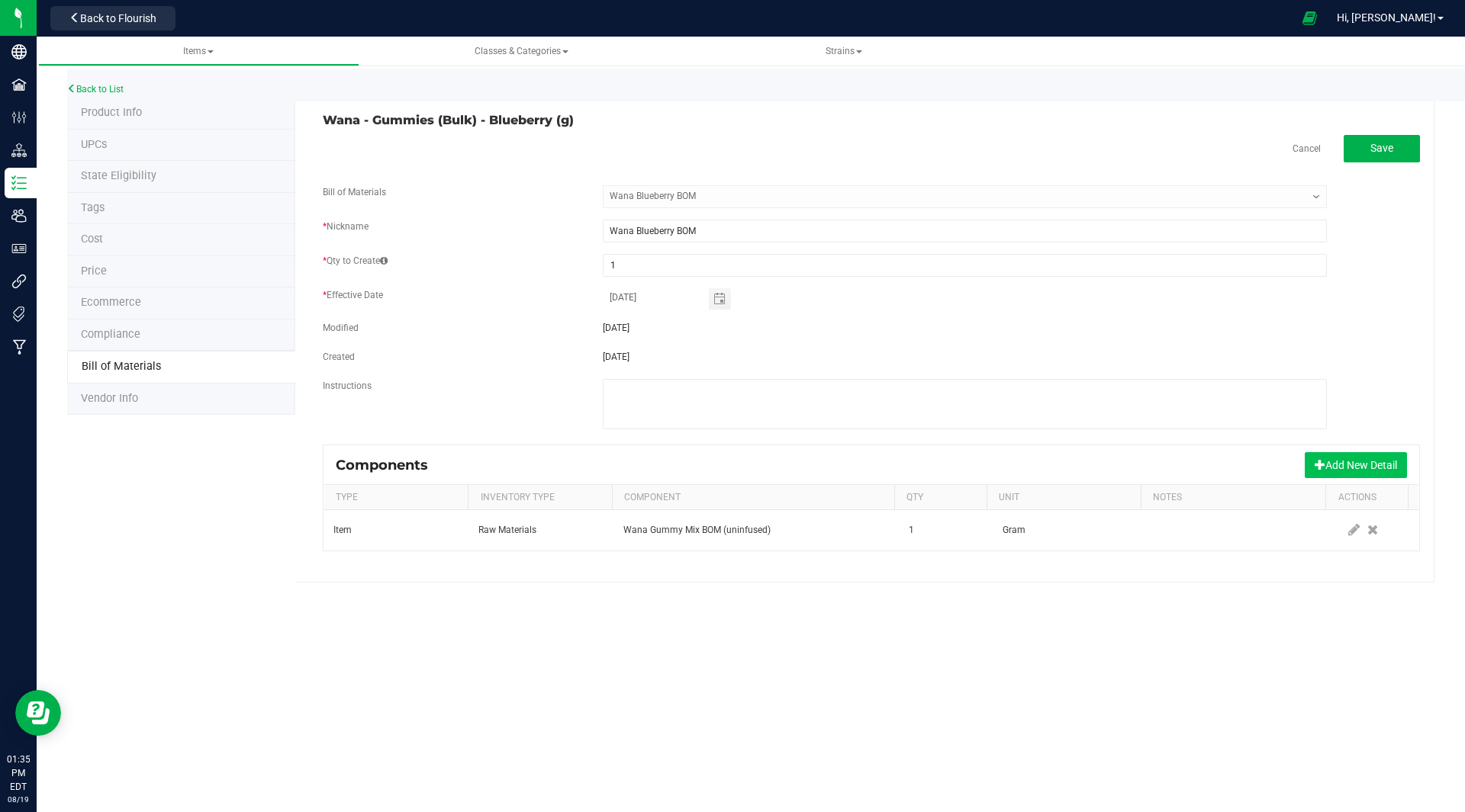
click at [1329, 460] on button "Add New Detail" at bounding box center [1355, 465] width 102 height 26
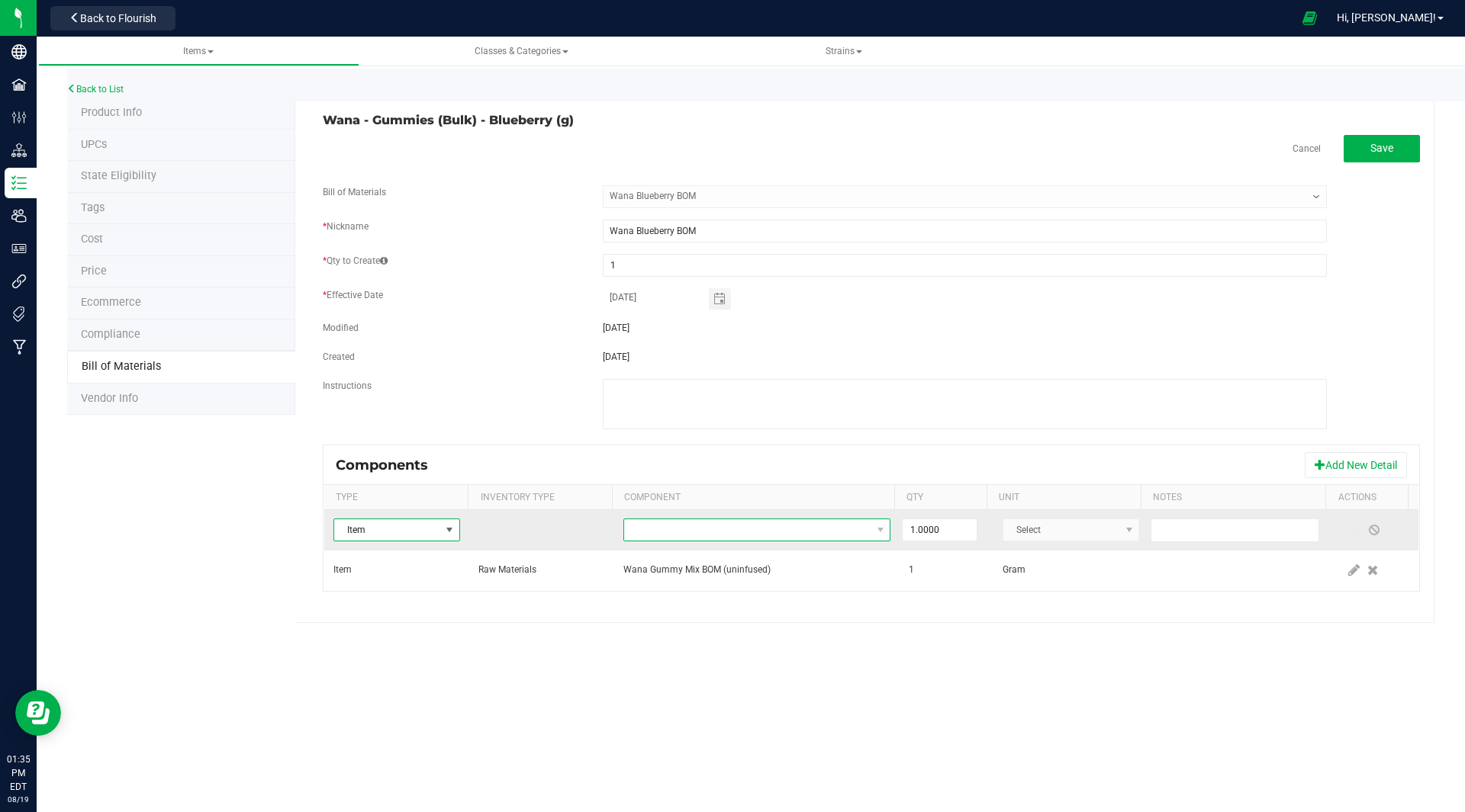
click at [645, 525] on span "NO DATA FOUND" at bounding box center [747, 530] width 246 height 22
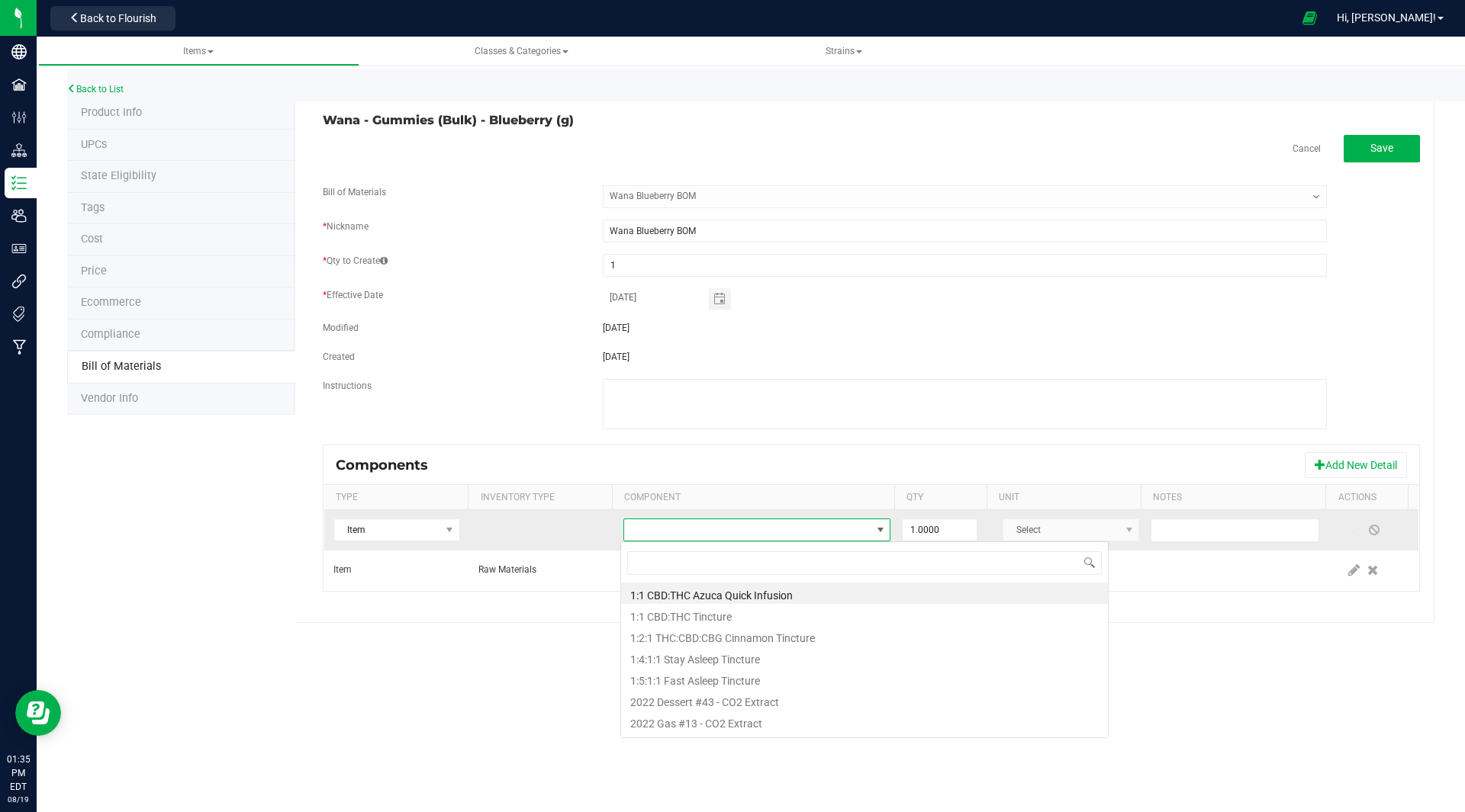
scroll to position [23, 261]
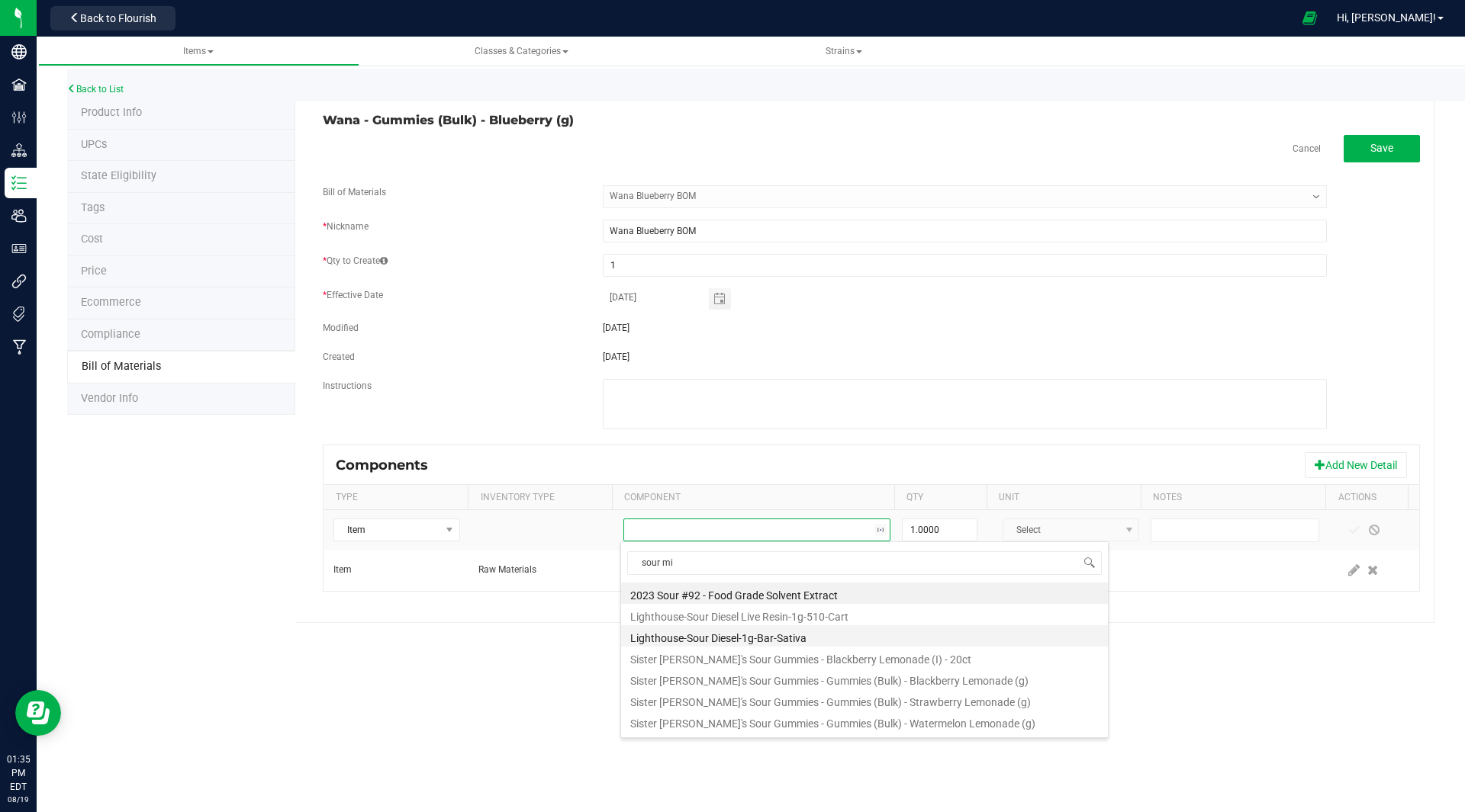
type input "sour mix"
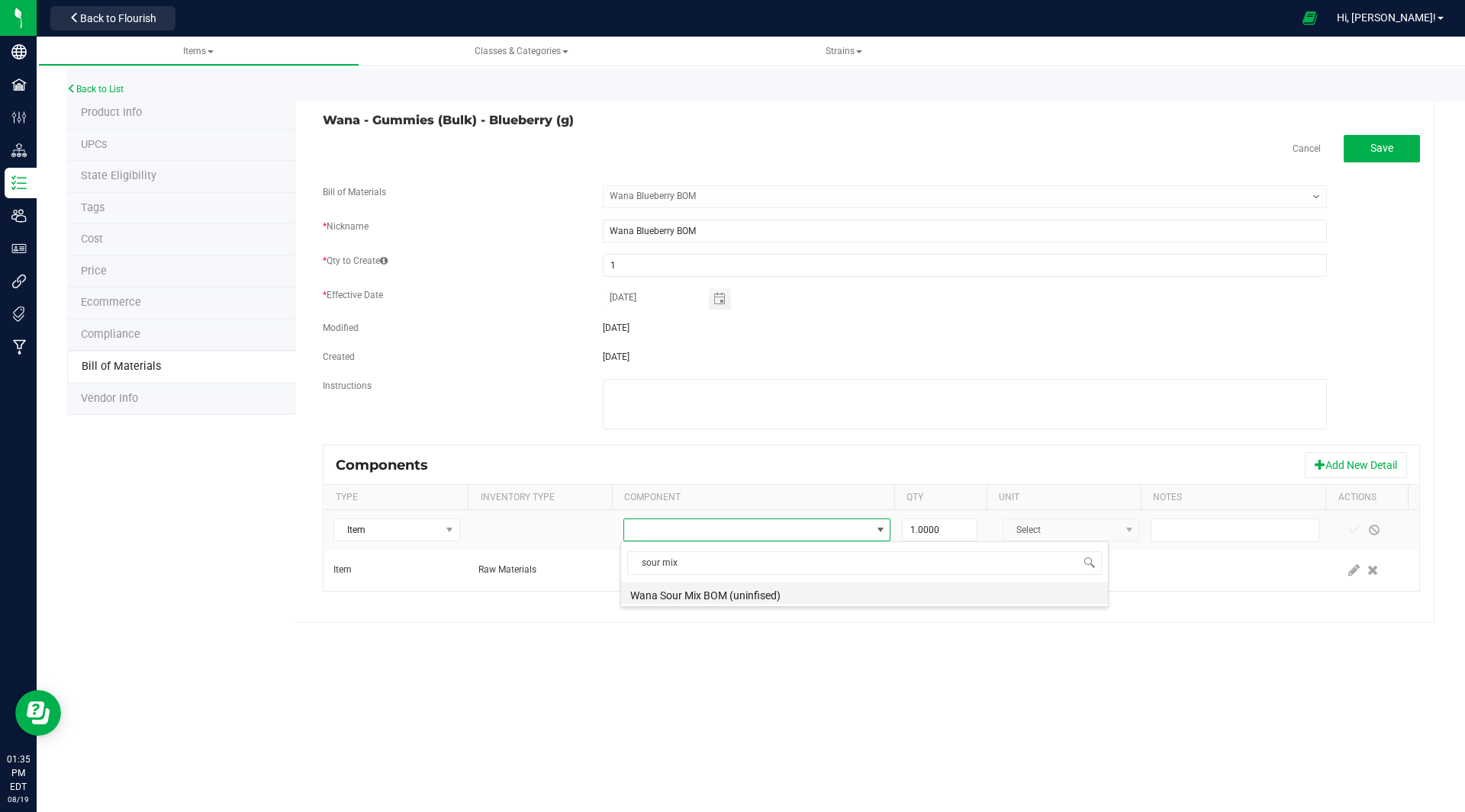
click at [756, 592] on li "Wana Sour Mix BOM (uninfised)" at bounding box center [864, 594] width 487 height 22
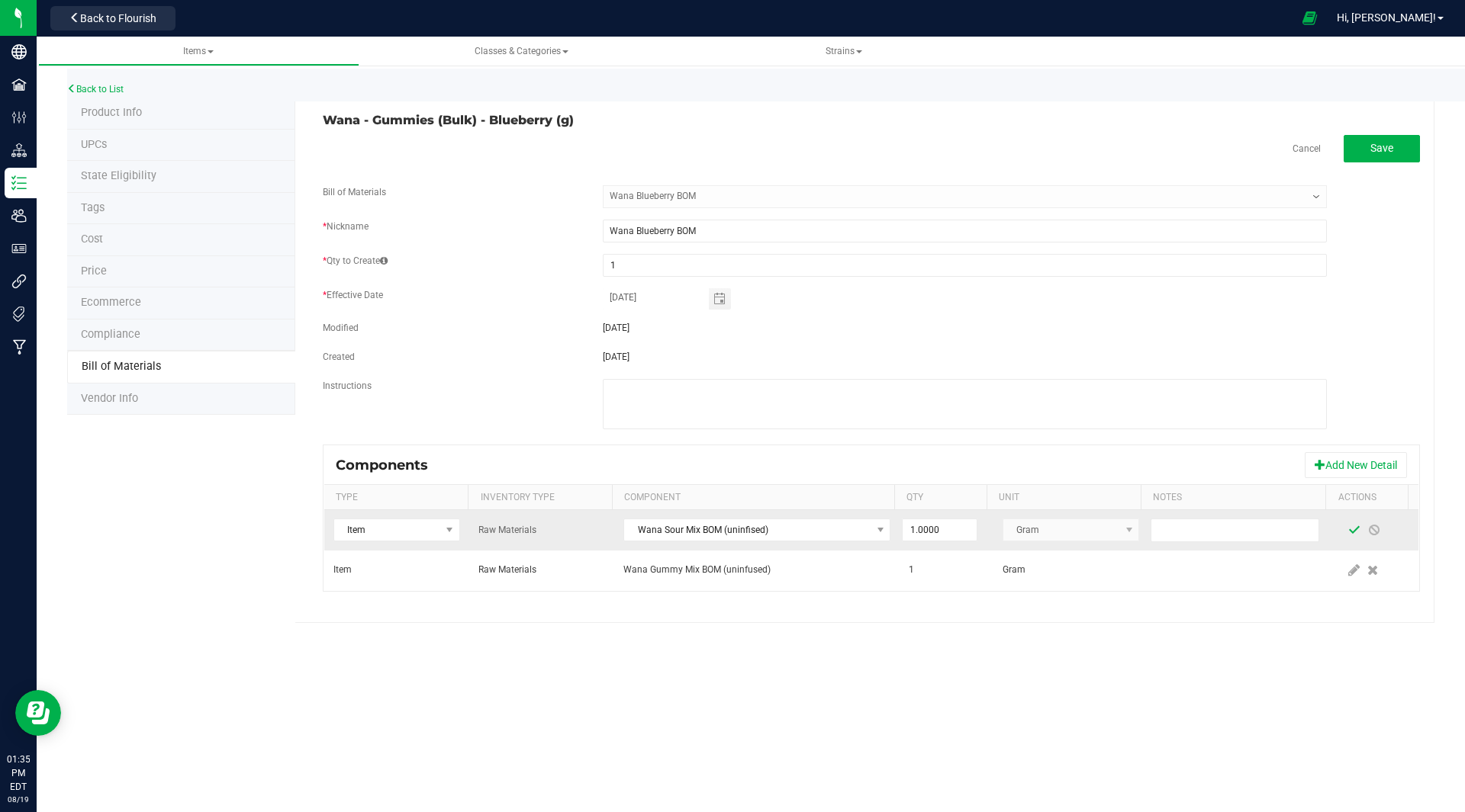
click at [1348, 528] on span at bounding box center [1354, 530] width 13 height 13
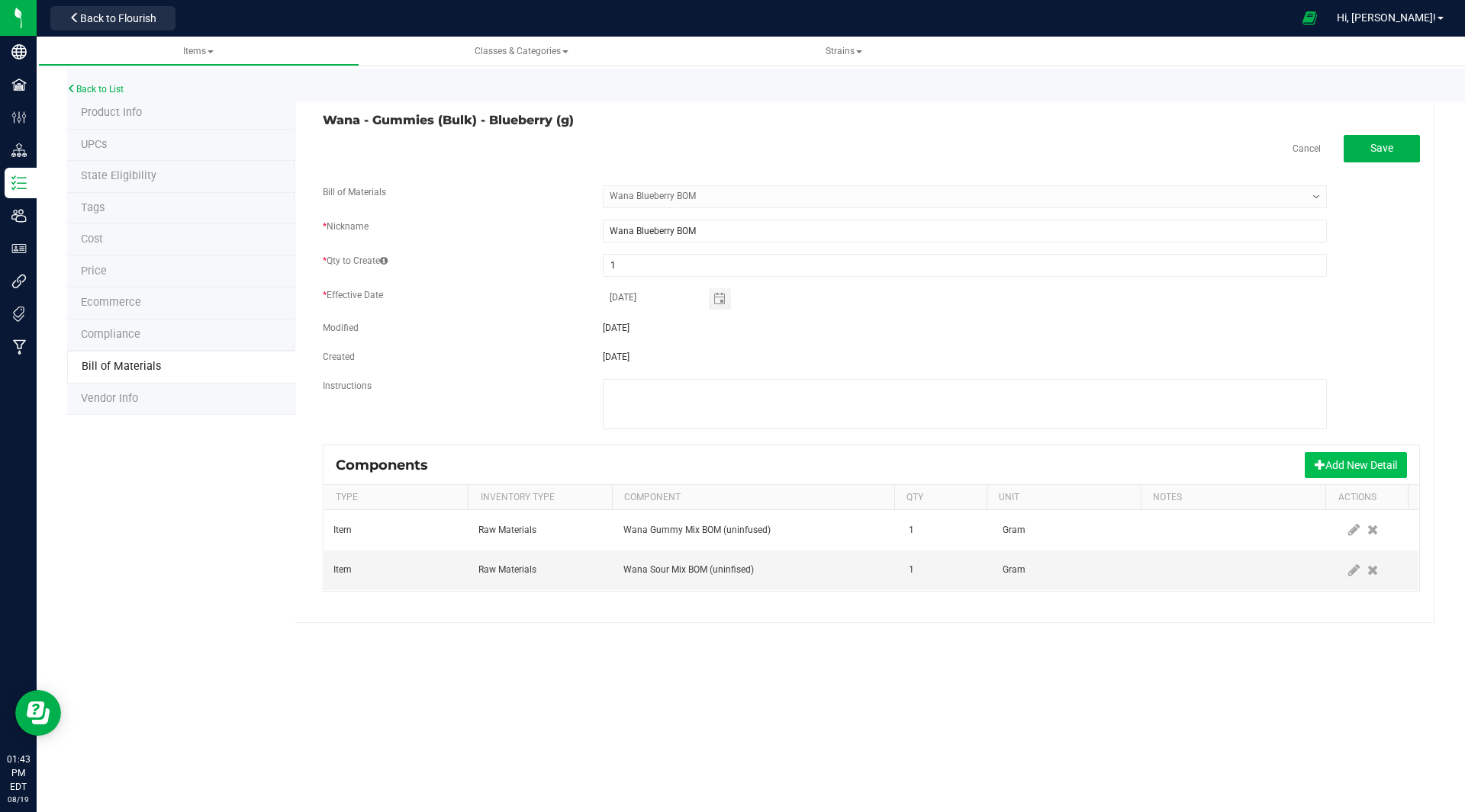
click at [1372, 459] on button "Add New Detail" at bounding box center [1355, 465] width 102 height 26
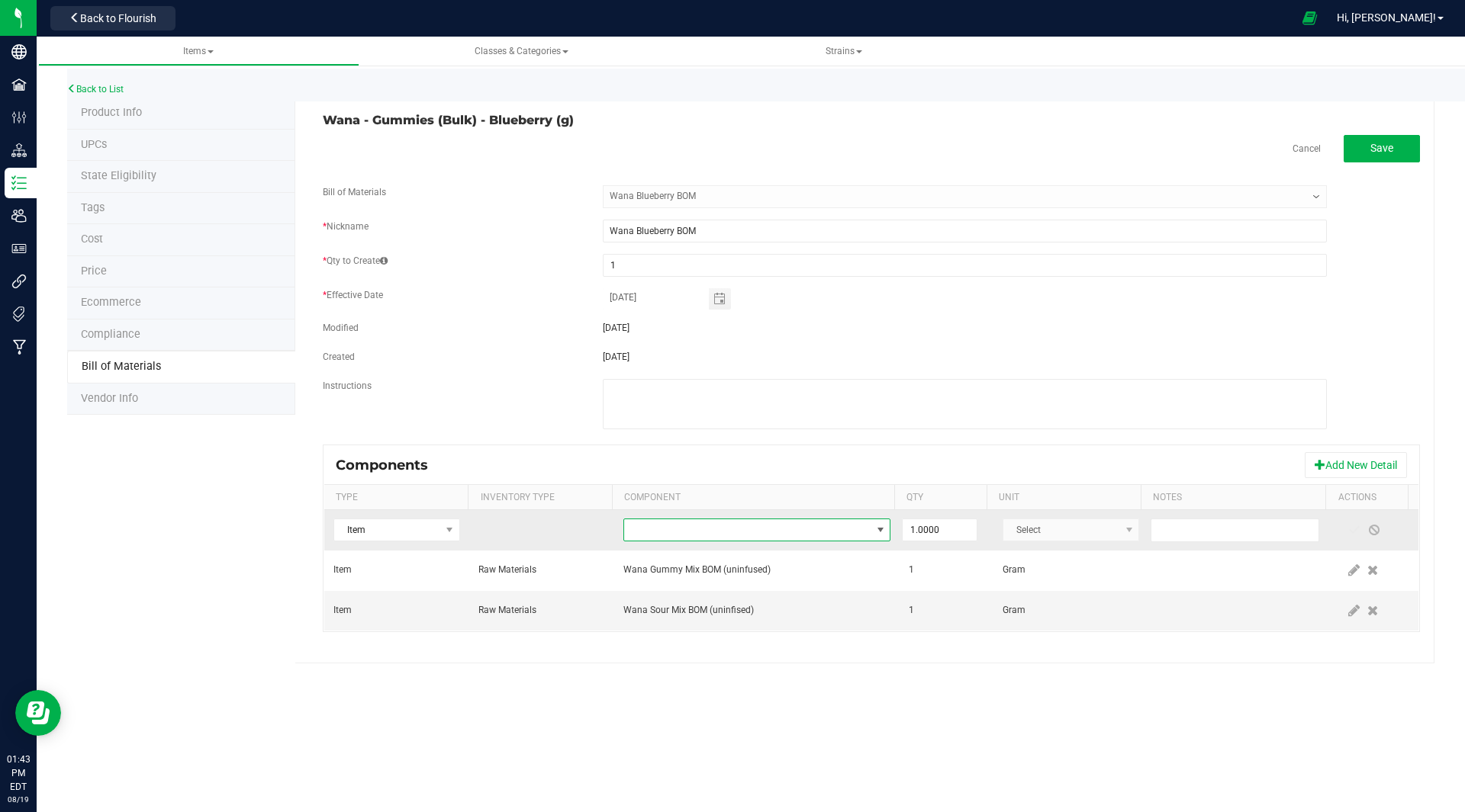
click at [791, 531] on span "NO DATA FOUND" at bounding box center [747, 530] width 246 height 22
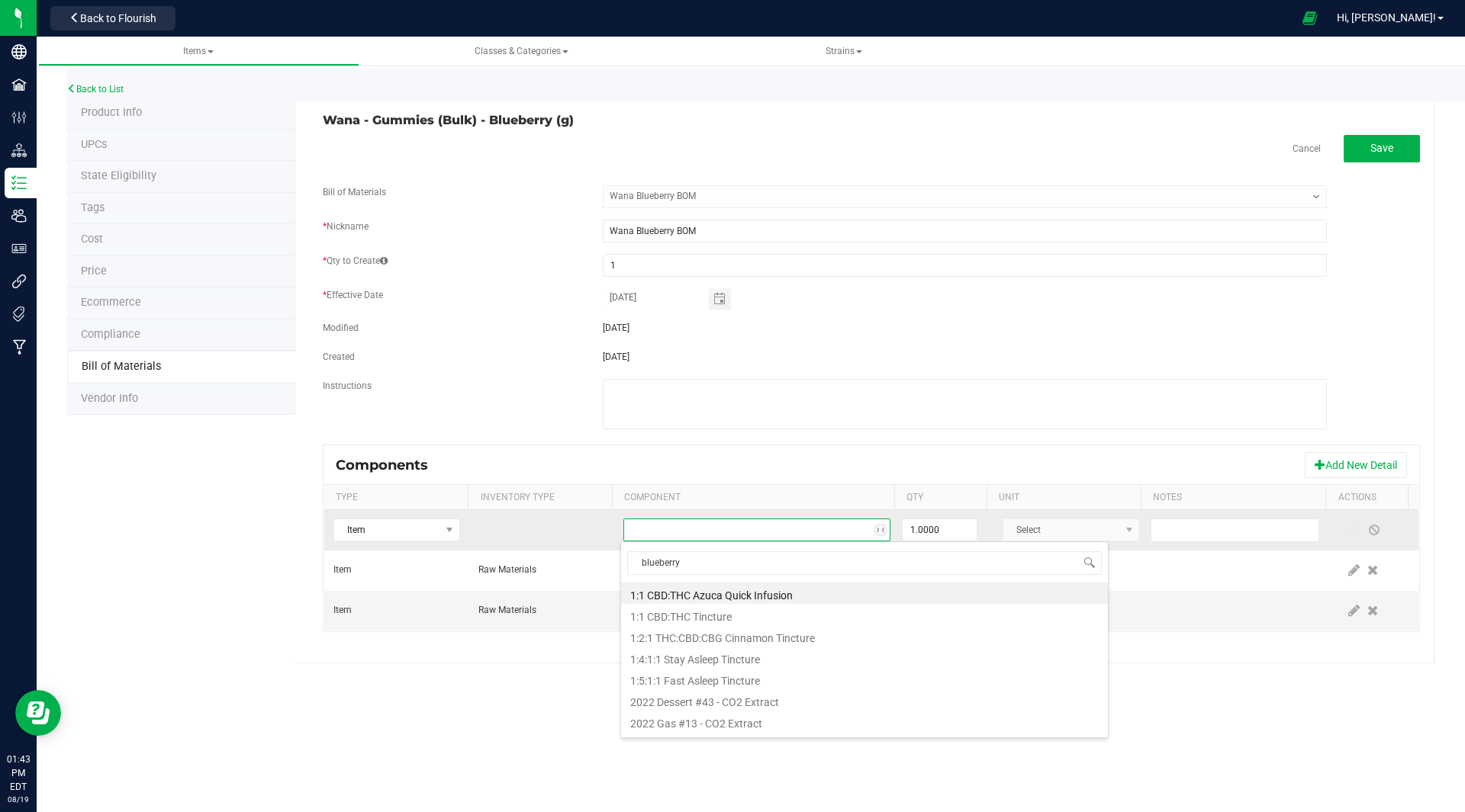
type input "blueberry"
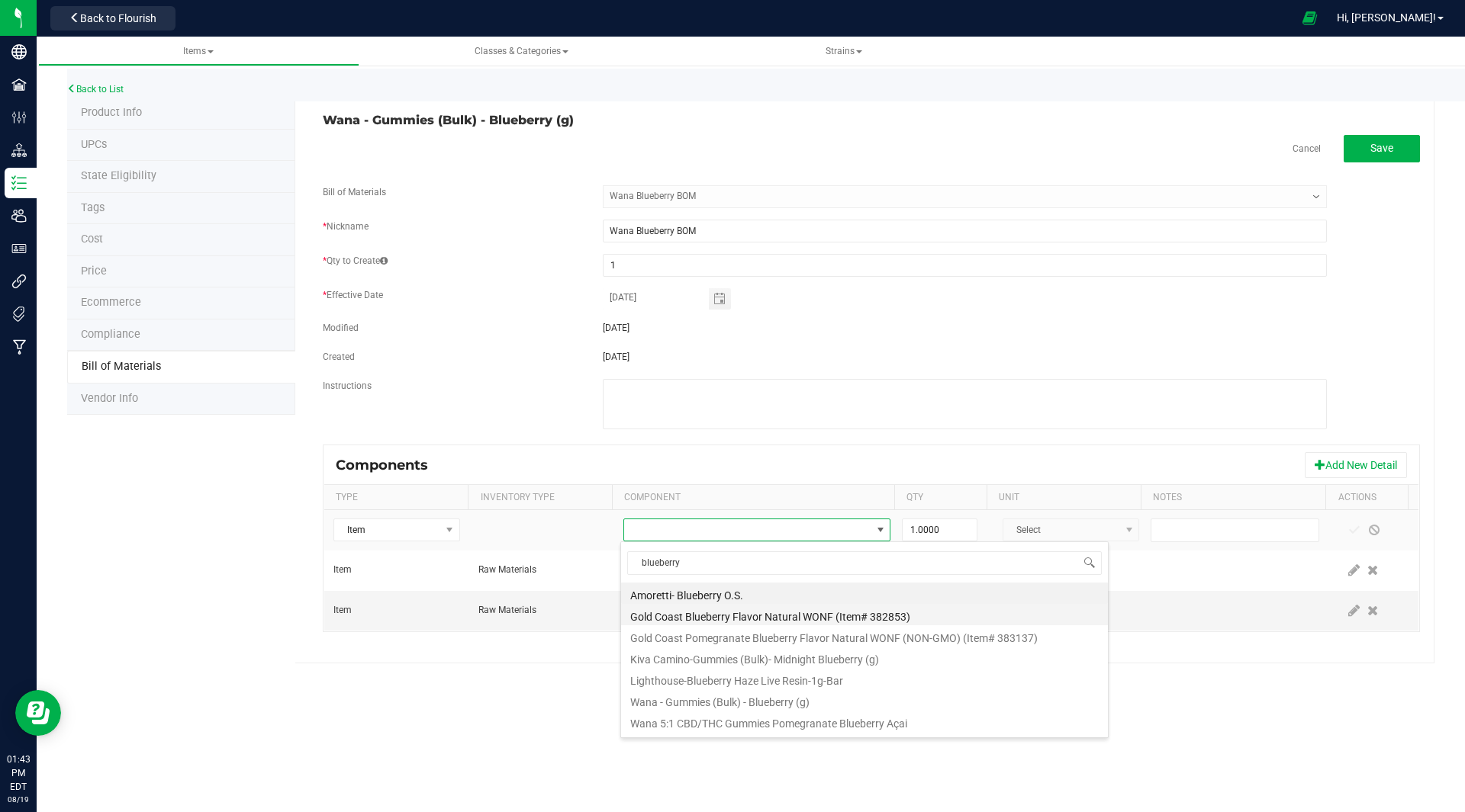
click at [694, 615] on li "Gold Coast Blueberry Flavor Natural WONF (Item# 382853)" at bounding box center [864, 614] width 487 height 22
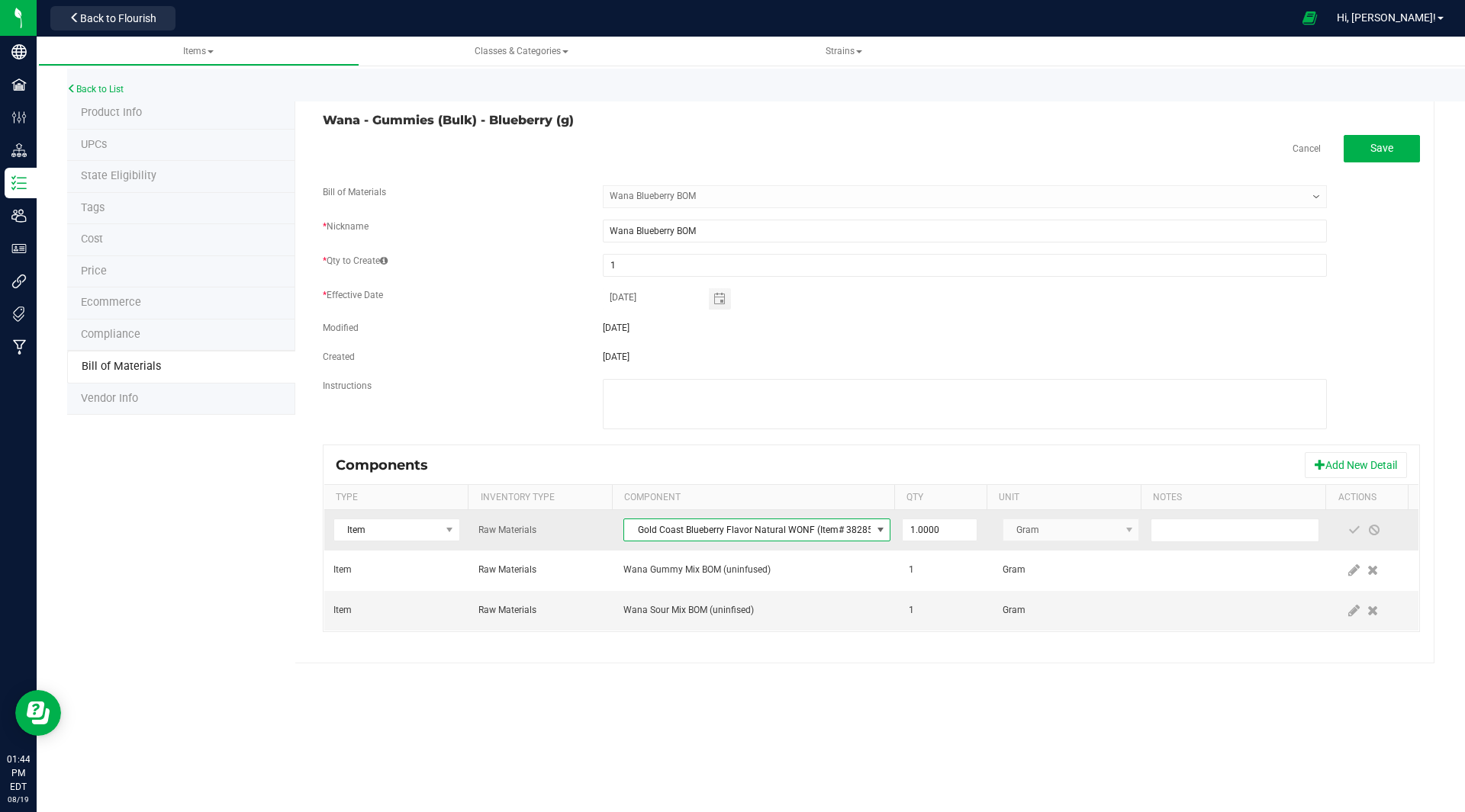
click at [766, 525] on span "Gold Coast Blueberry Flavor Natural WONF (Item# 382853)" at bounding box center [747, 530] width 246 height 22
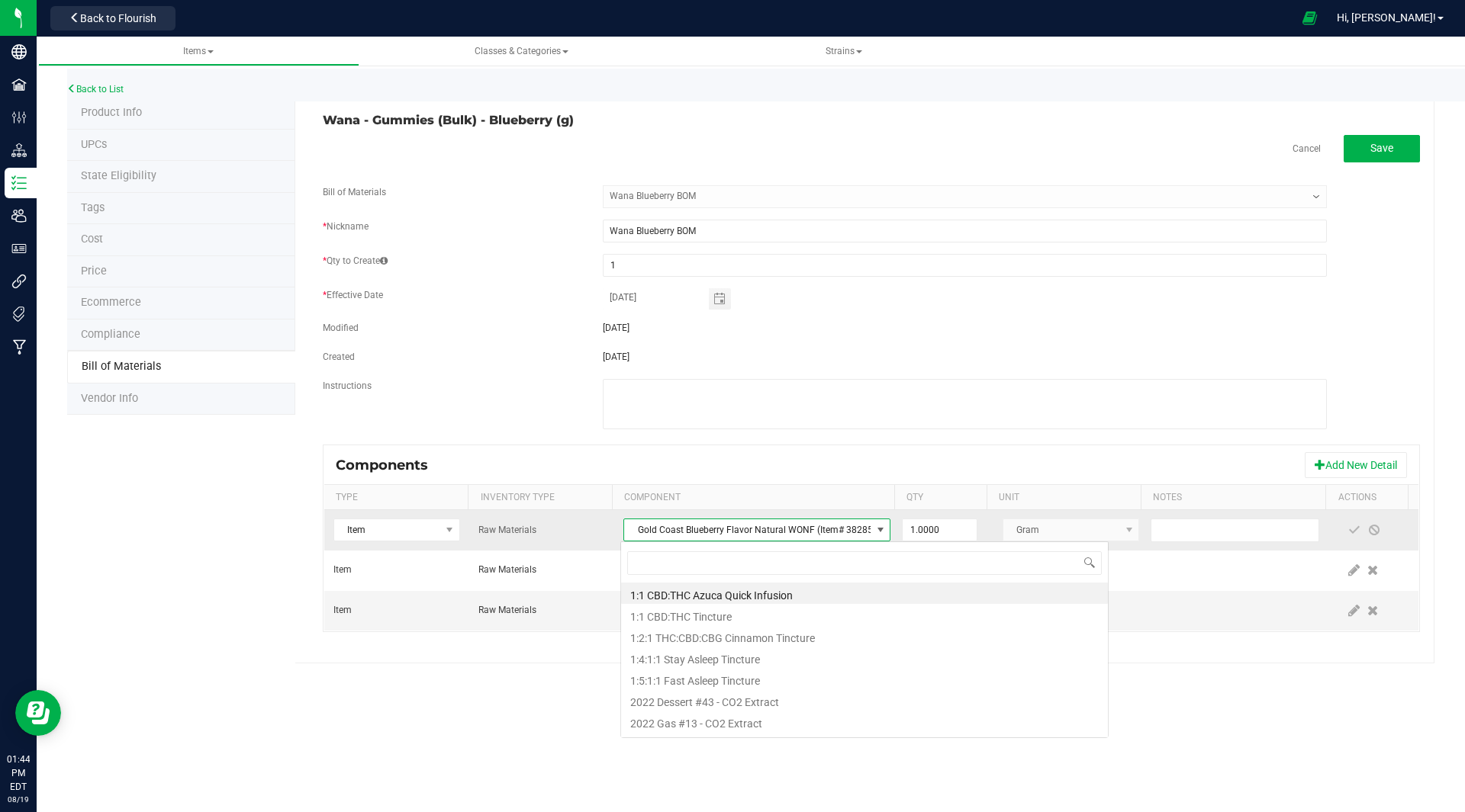
scroll to position [23, 264]
type input "blueberry"
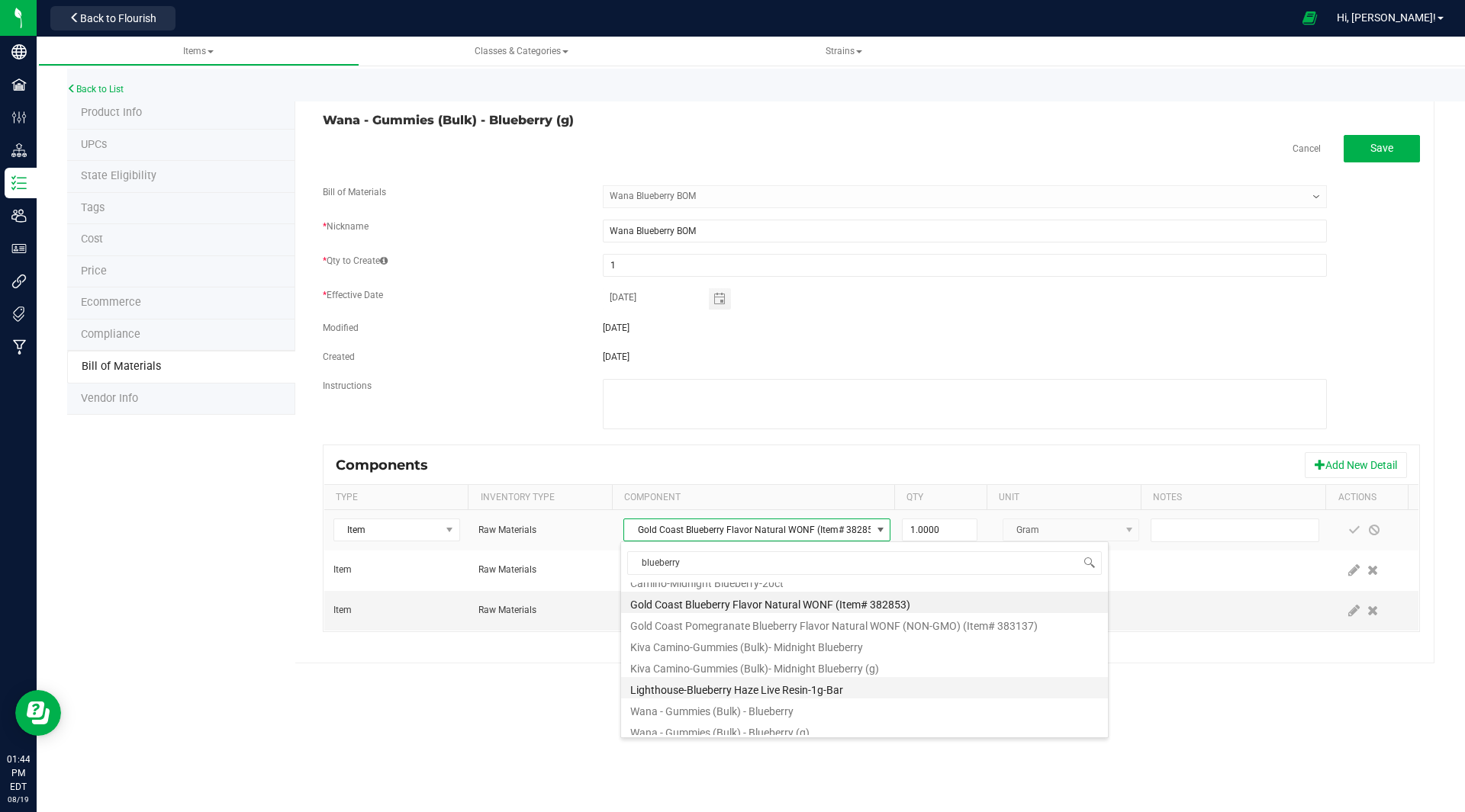
scroll to position [0, 0]
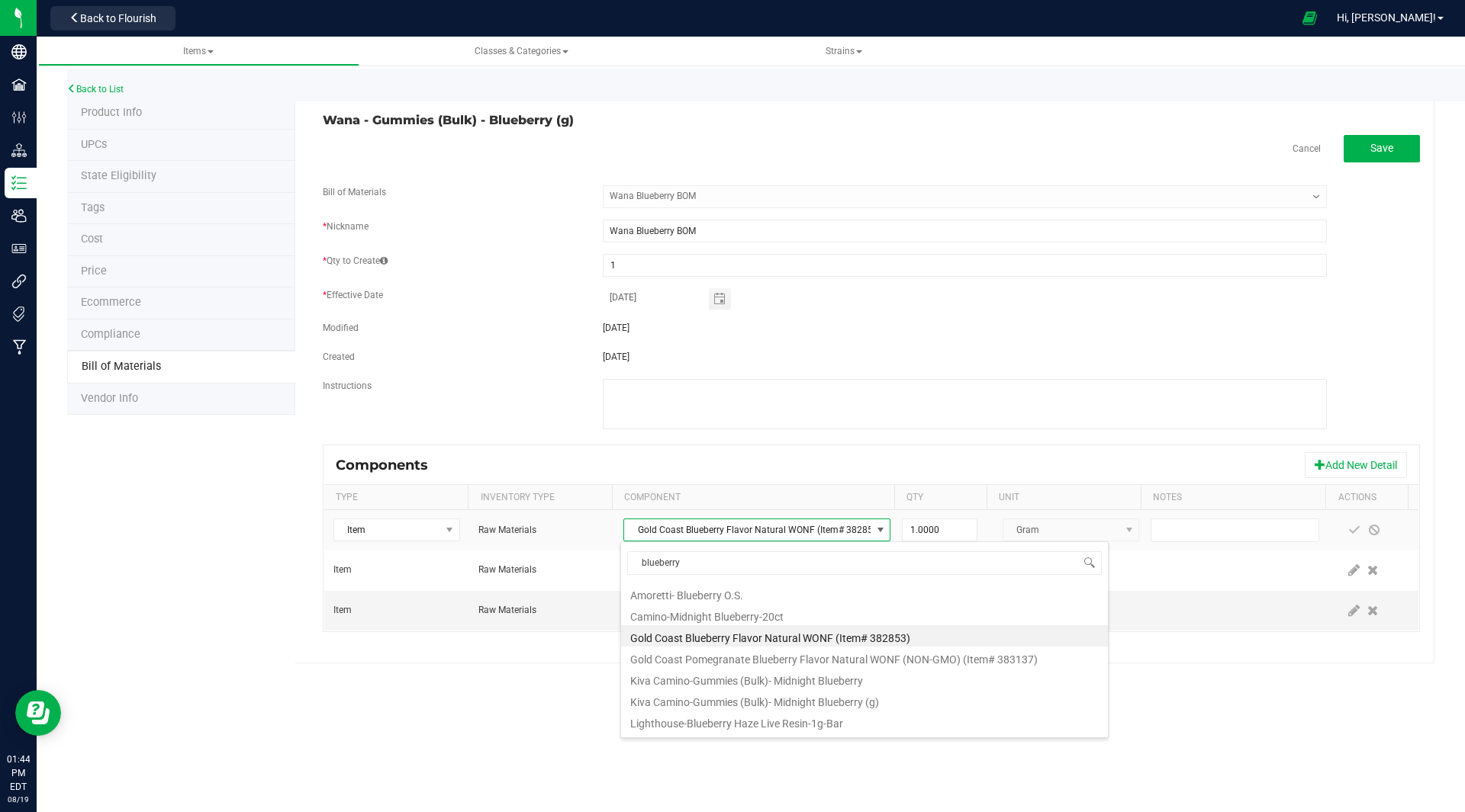
click at [769, 635] on li "Gold Coast Blueberry Flavor Natural WONF (Item# 382853)" at bounding box center [864, 636] width 487 height 22
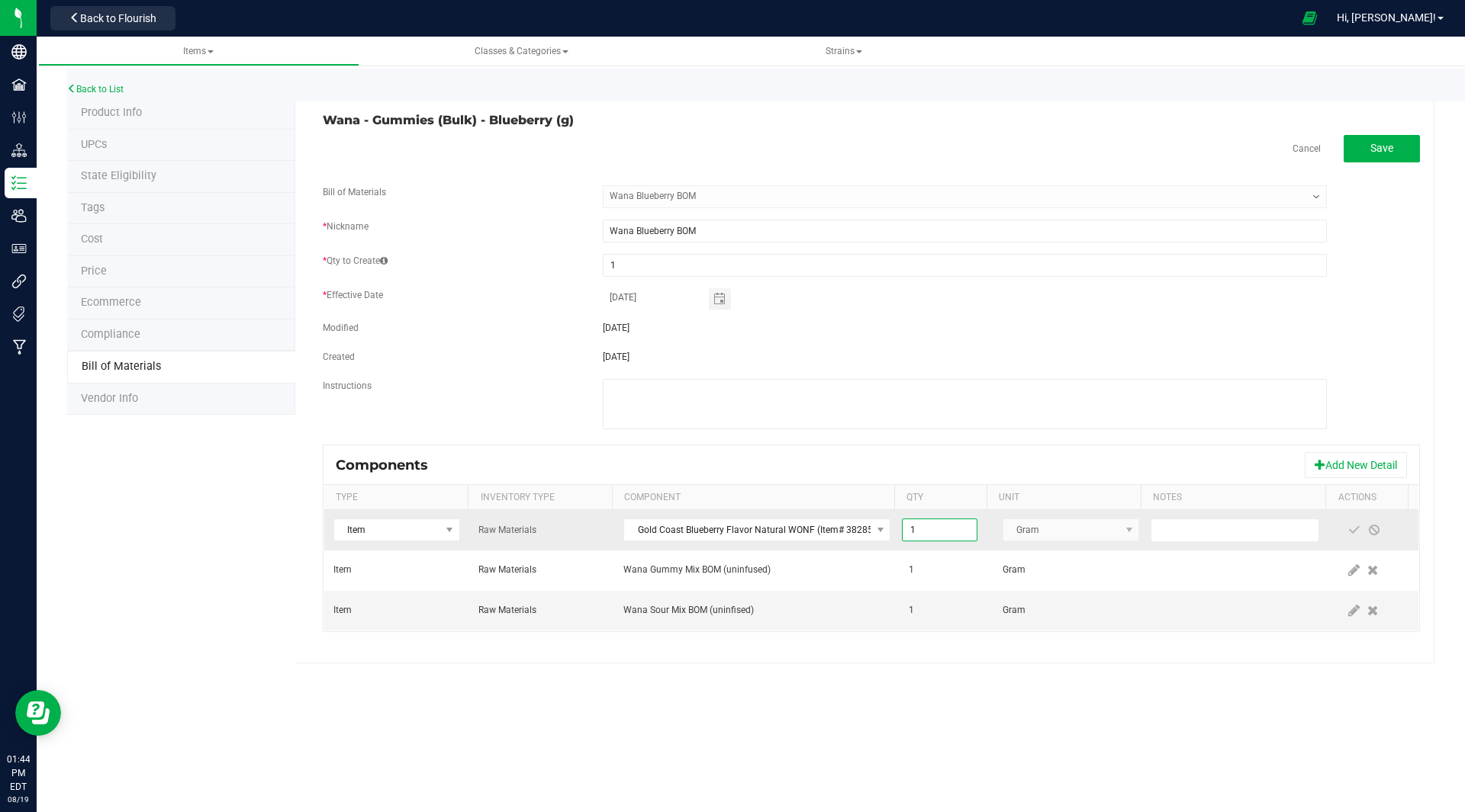
click at [937, 530] on input "1" at bounding box center [938, 530] width 73 height 22
click at [936, 530] on input "0.0019" at bounding box center [938, 530] width 73 height 22
click at [918, 531] on input "0.0019" at bounding box center [938, 530] width 73 height 22
type input "0.0190"
click at [1348, 532] on span at bounding box center [1354, 530] width 13 height 13
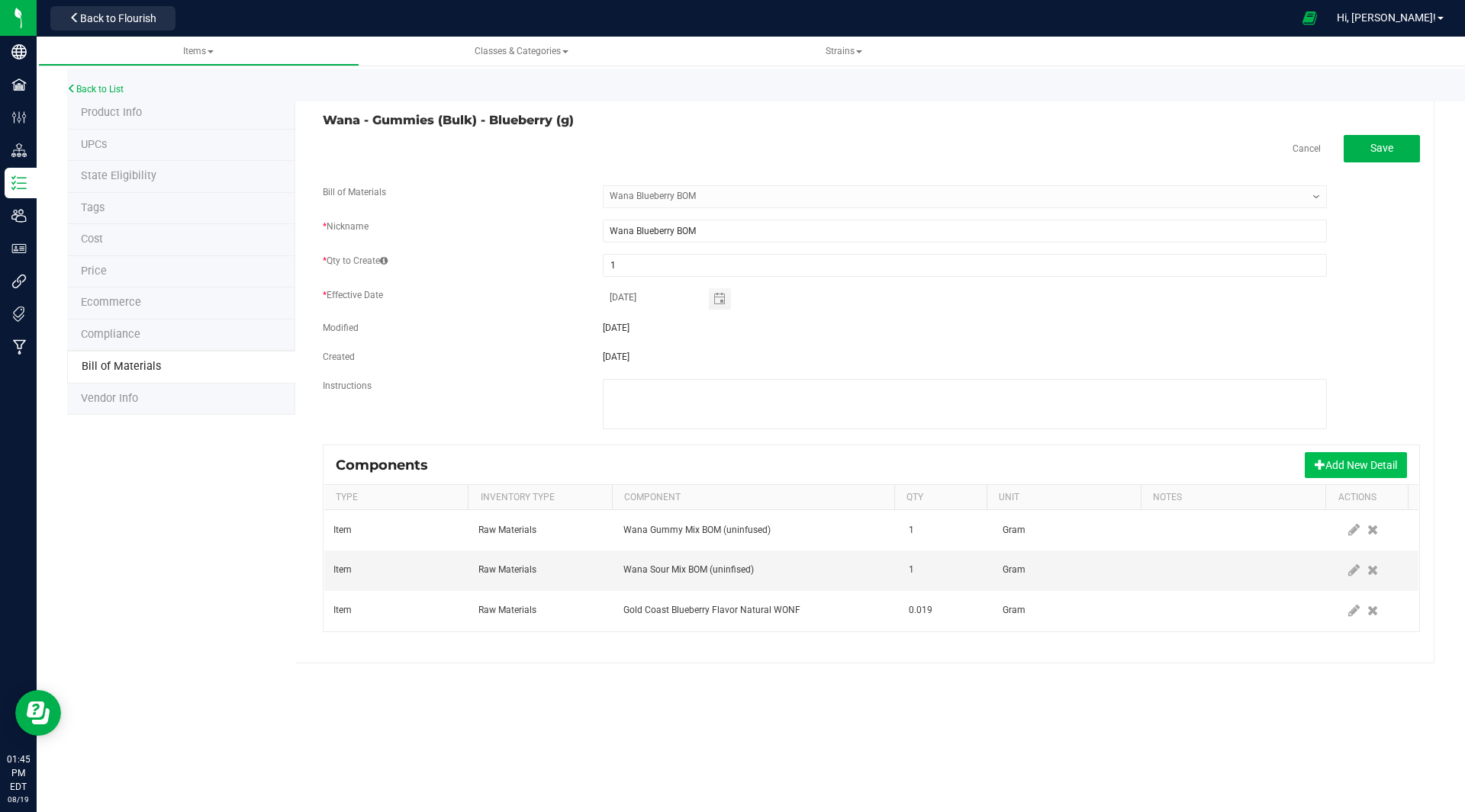
click at [1353, 463] on button "Add New Detail" at bounding box center [1355, 465] width 102 height 26
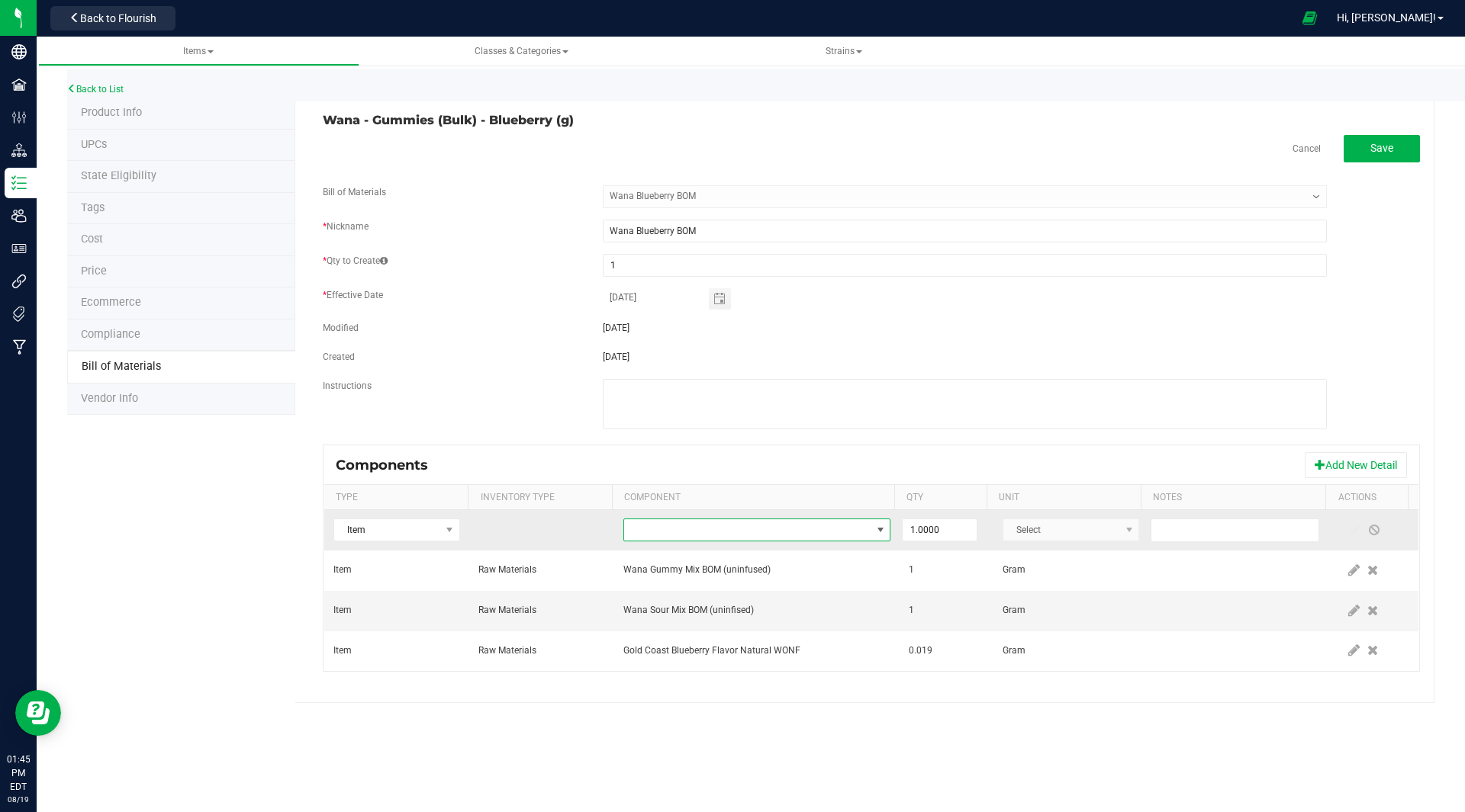
click at [669, 528] on span "NO DATA FOUND" at bounding box center [747, 530] width 246 height 22
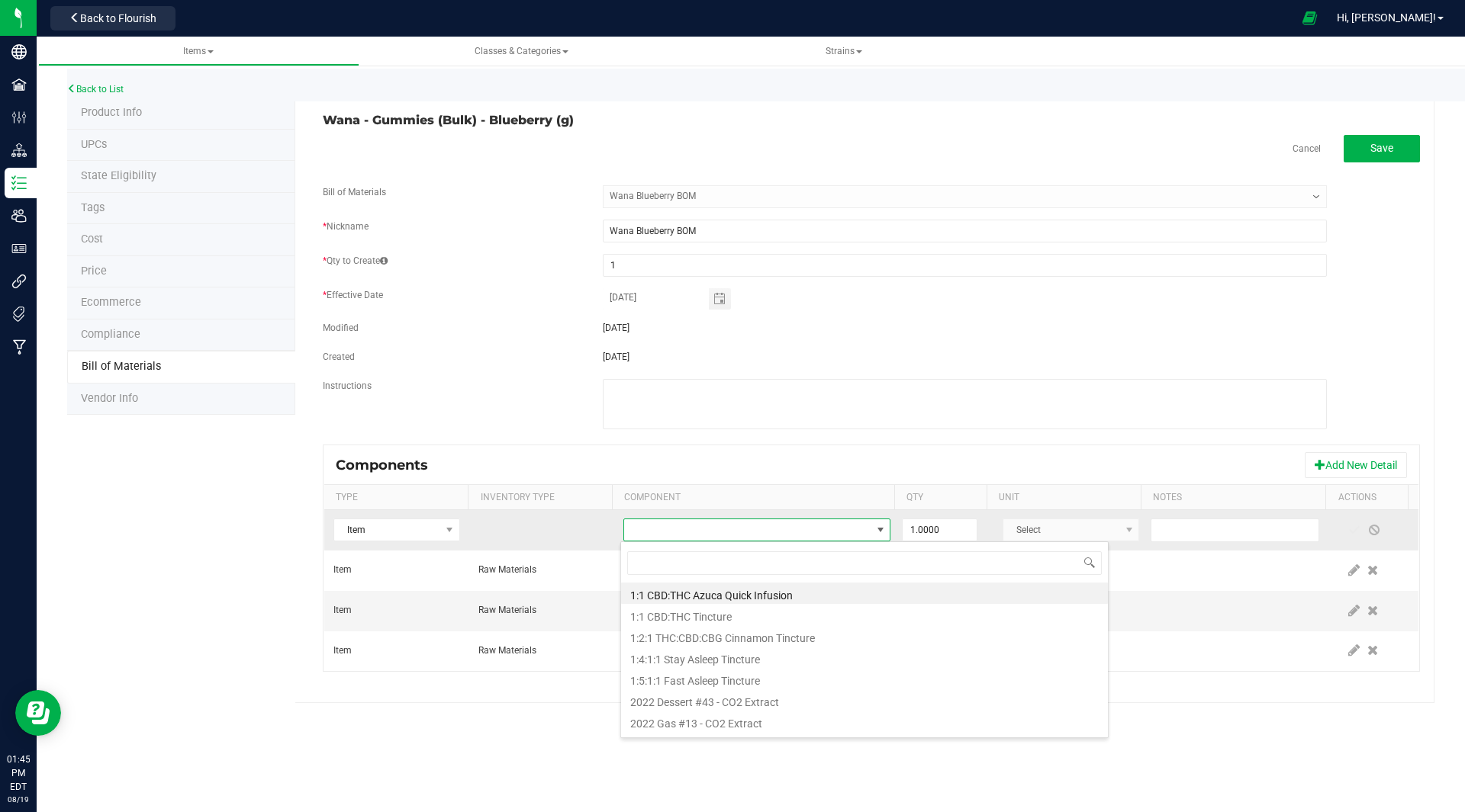
scroll to position [23, 261]
type input "frui"
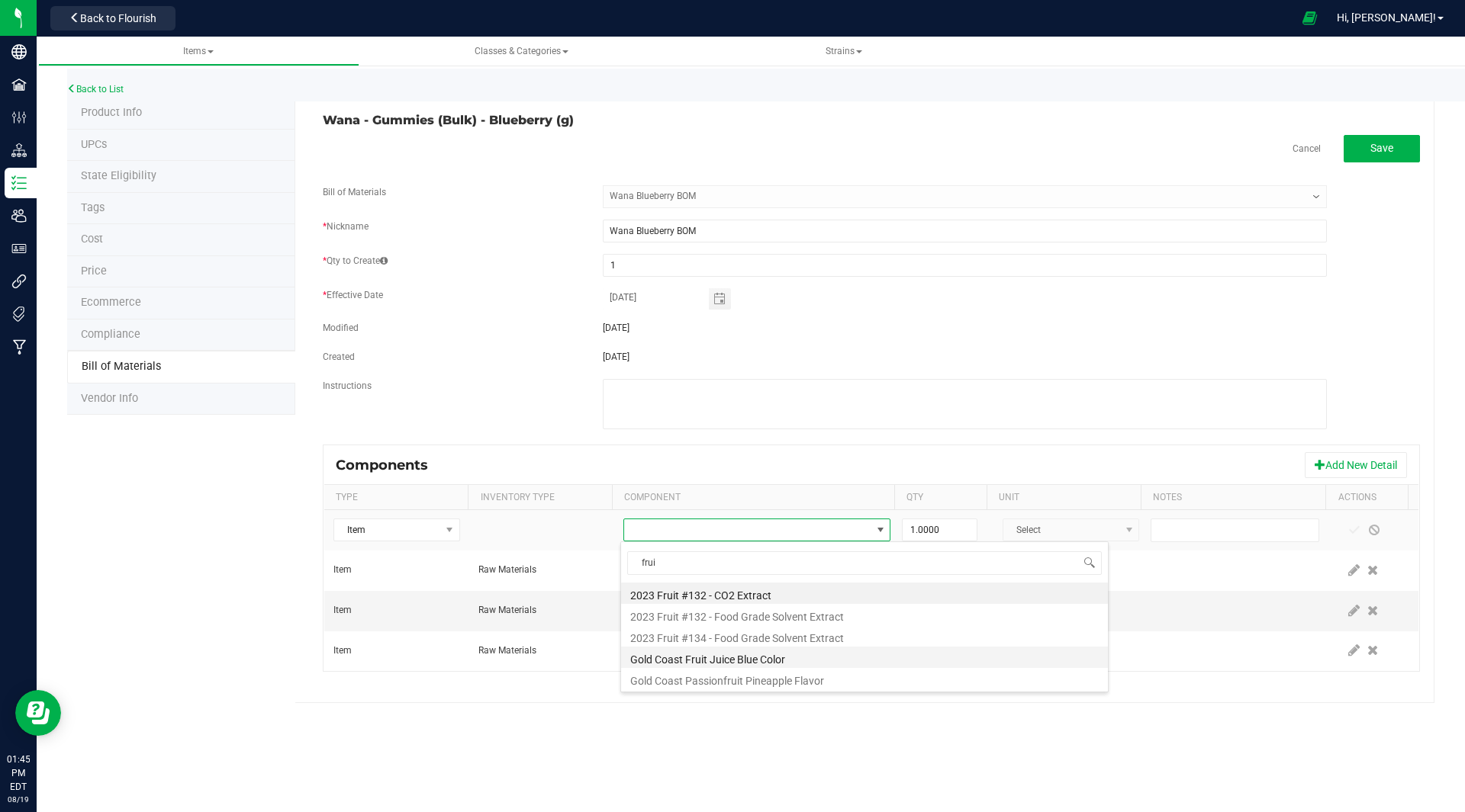
click at [761, 657] on li "Gold Coast Fruit Juice Blue Color" at bounding box center [864, 657] width 487 height 22
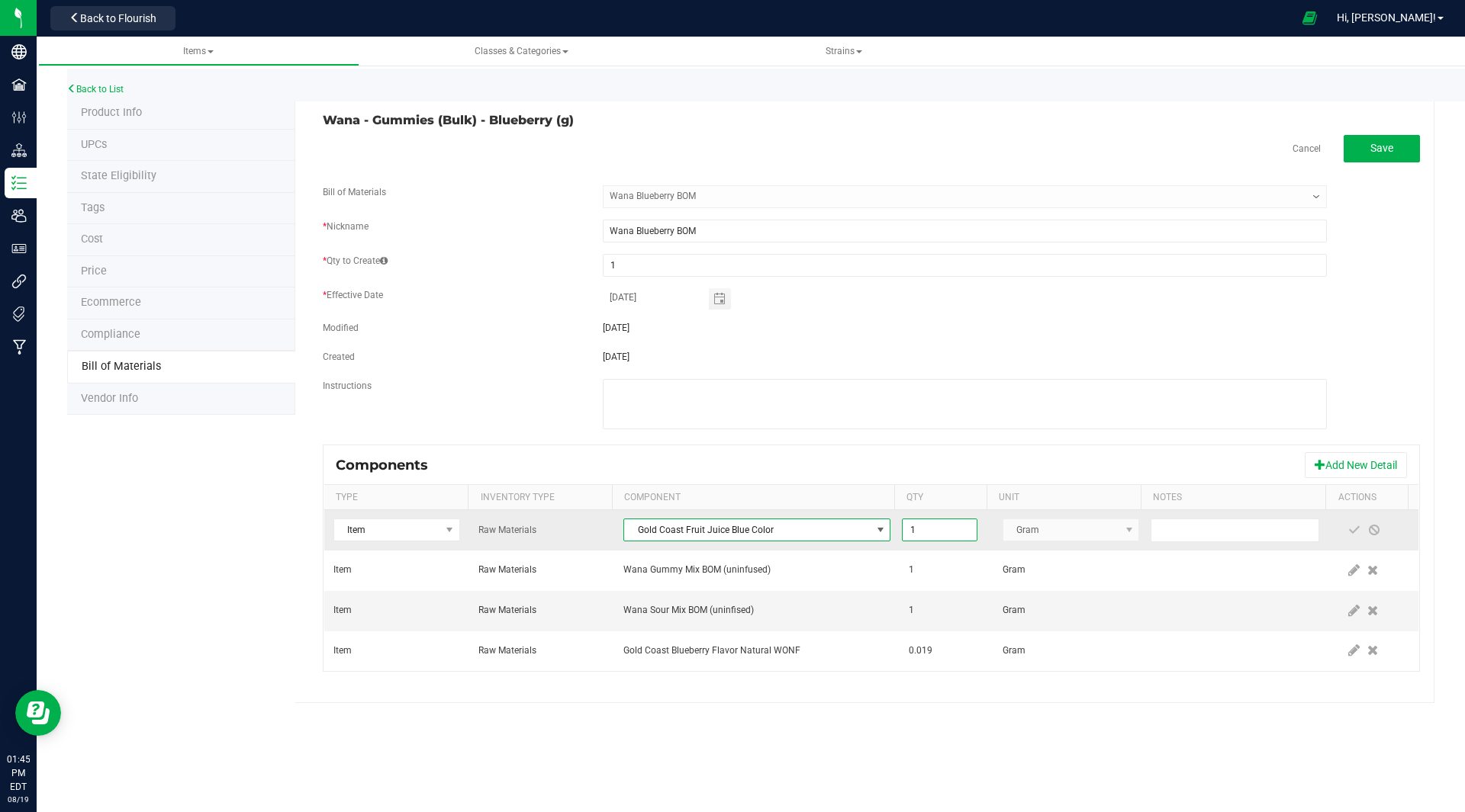
click at [921, 534] on input "1" at bounding box center [938, 530] width 73 height 22
type input "0.0020"
click at [1348, 531] on span at bounding box center [1354, 530] width 13 height 13
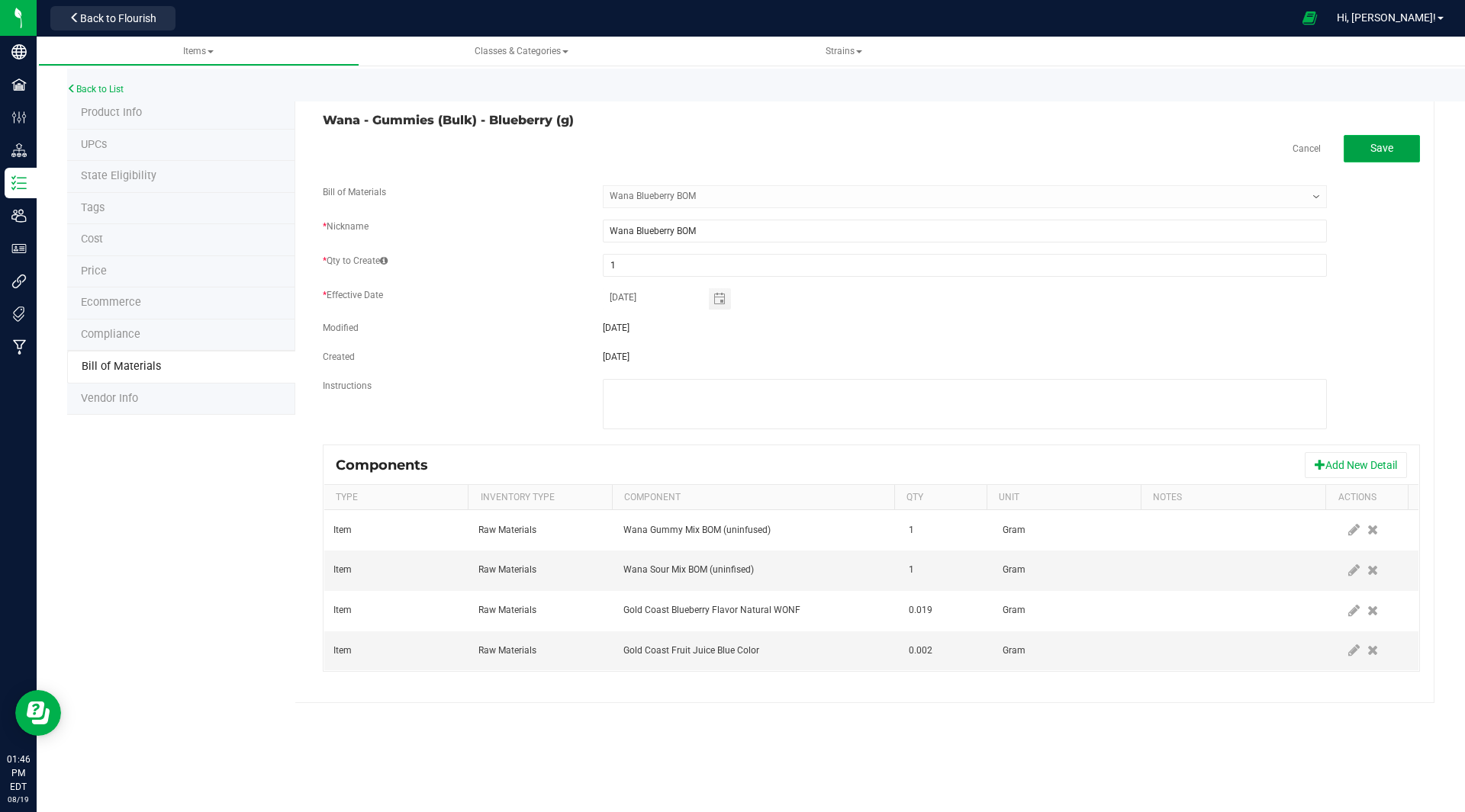
click at [1397, 138] on button "Save" at bounding box center [1381, 148] width 76 height 28
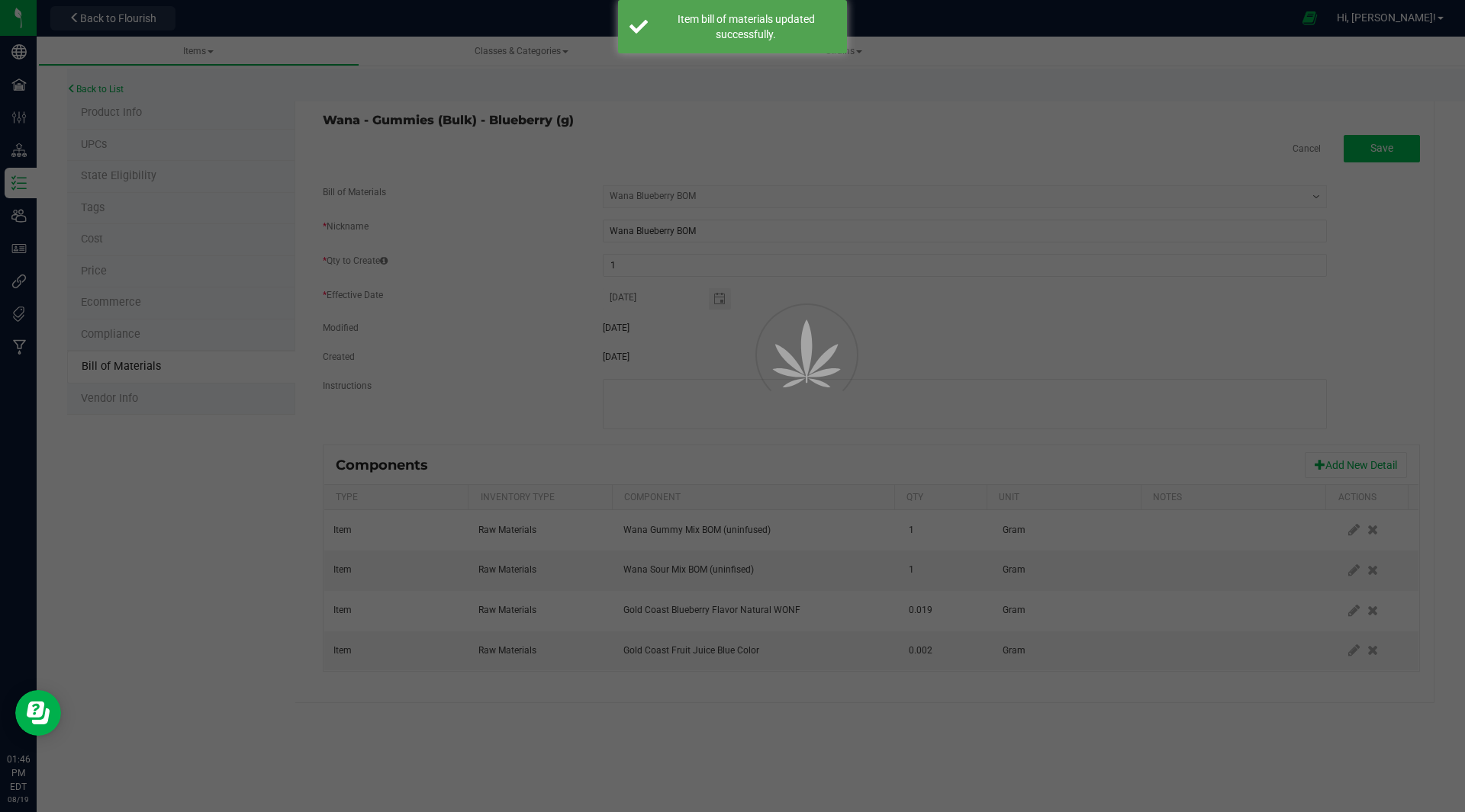
select select "31"
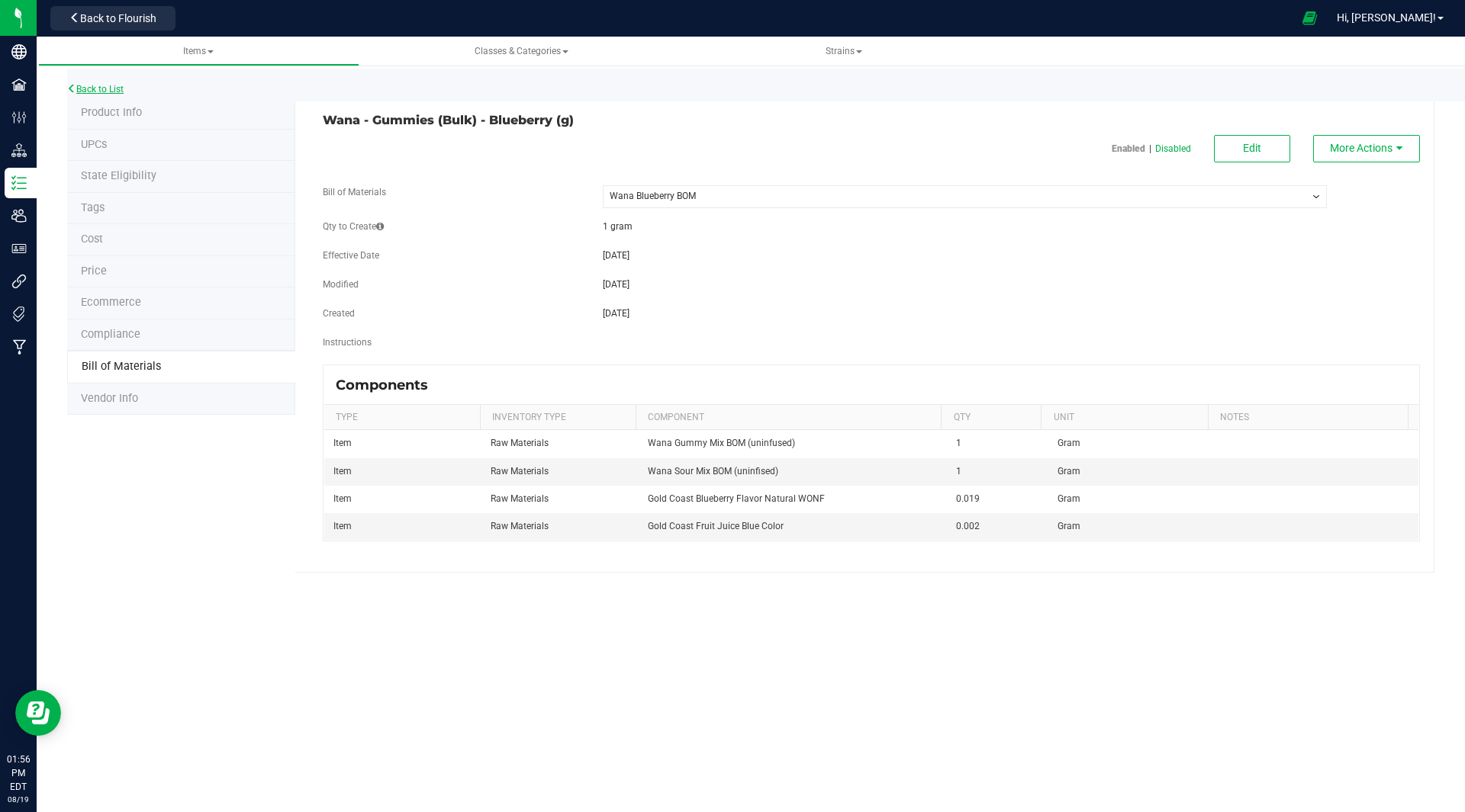
click at [95, 85] on link "Back to List" at bounding box center [95, 89] width 56 height 11
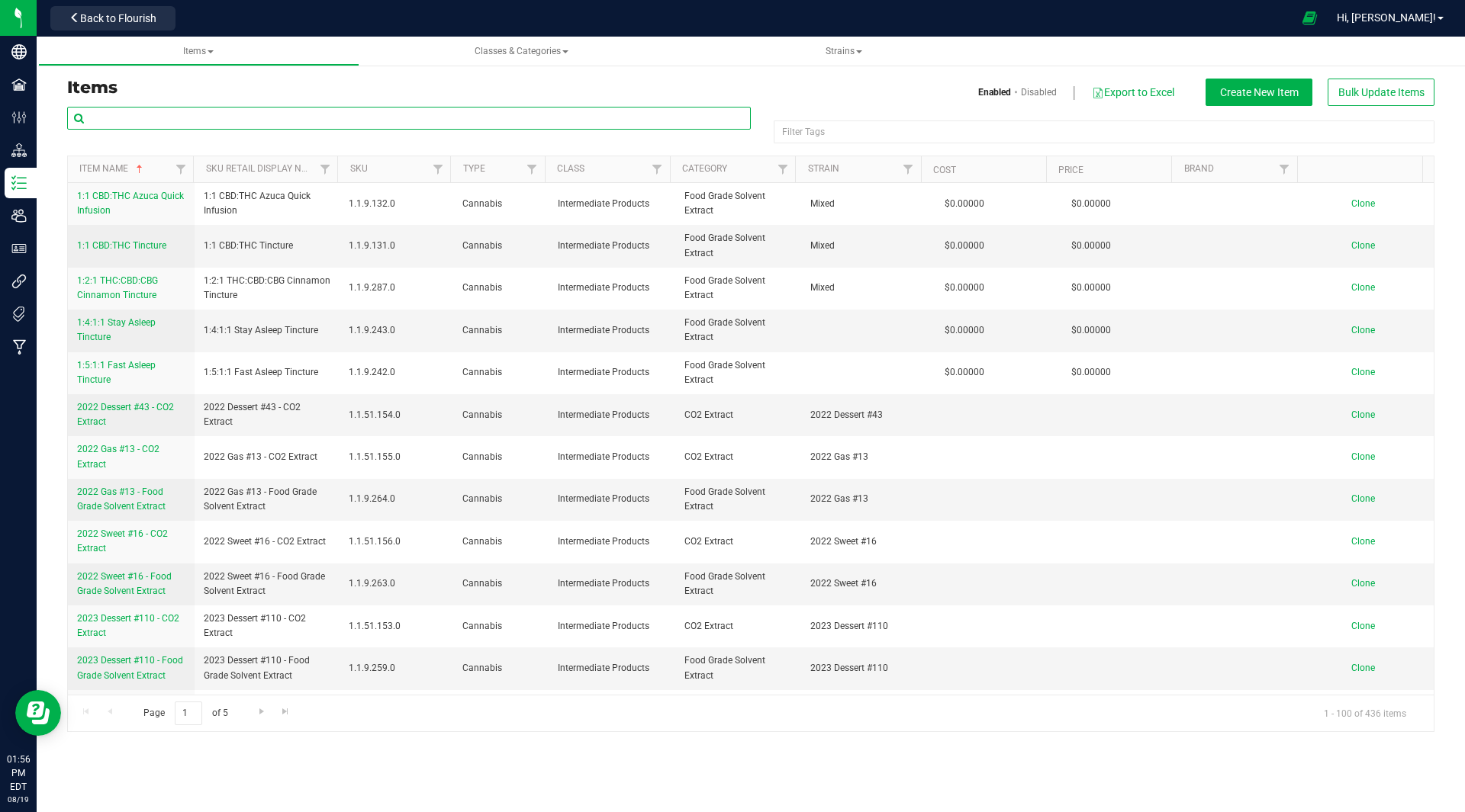
click at [216, 114] on input "text" at bounding box center [409, 118] width 683 height 23
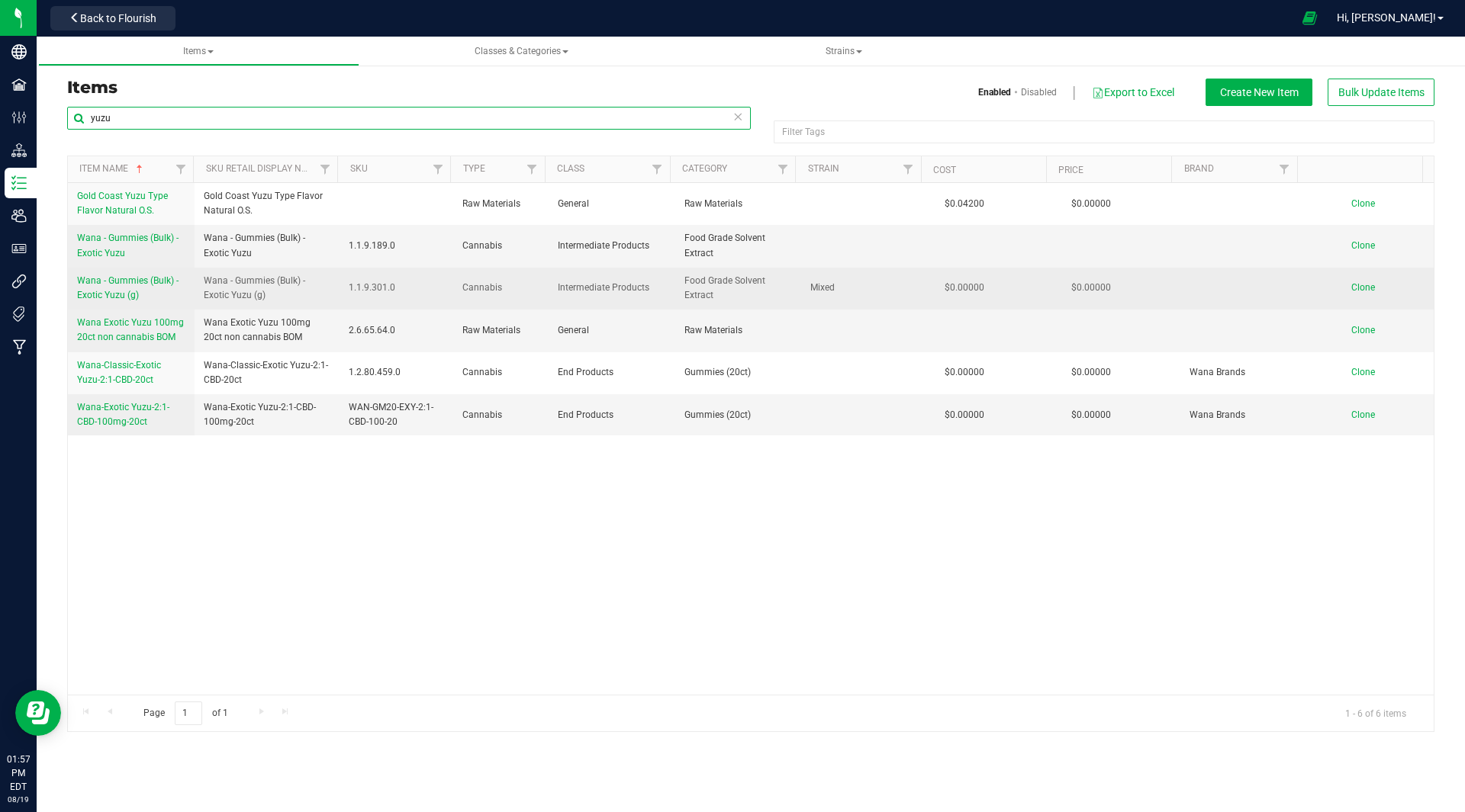
type input "yuzu"
click at [124, 281] on span "Wana - Gummies (Bulk) - Exotic Yuzu (g)" at bounding box center [127, 288] width 101 height 25
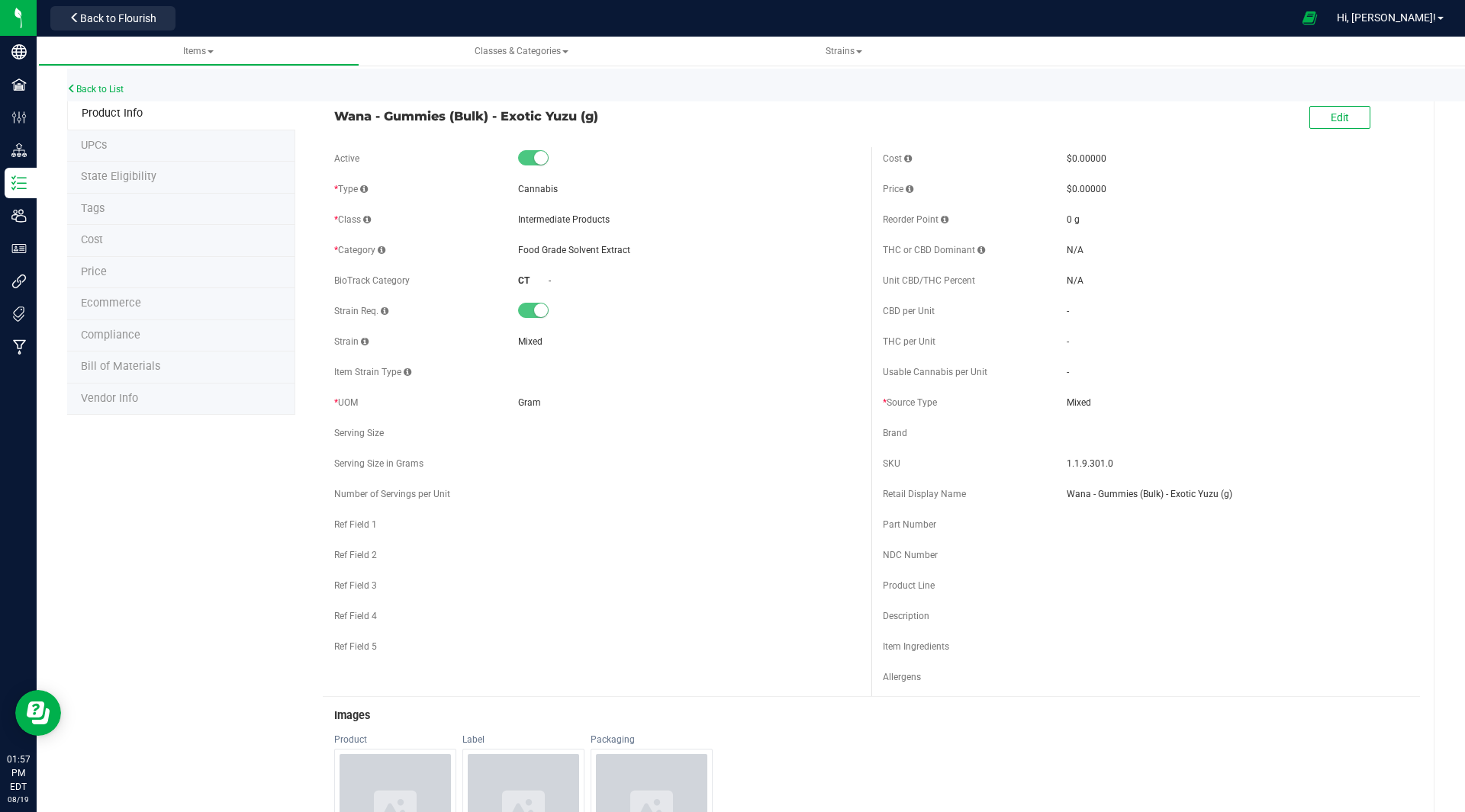
click at [141, 365] on span "Bill of Materials" at bounding box center [121, 366] width 80 height 13
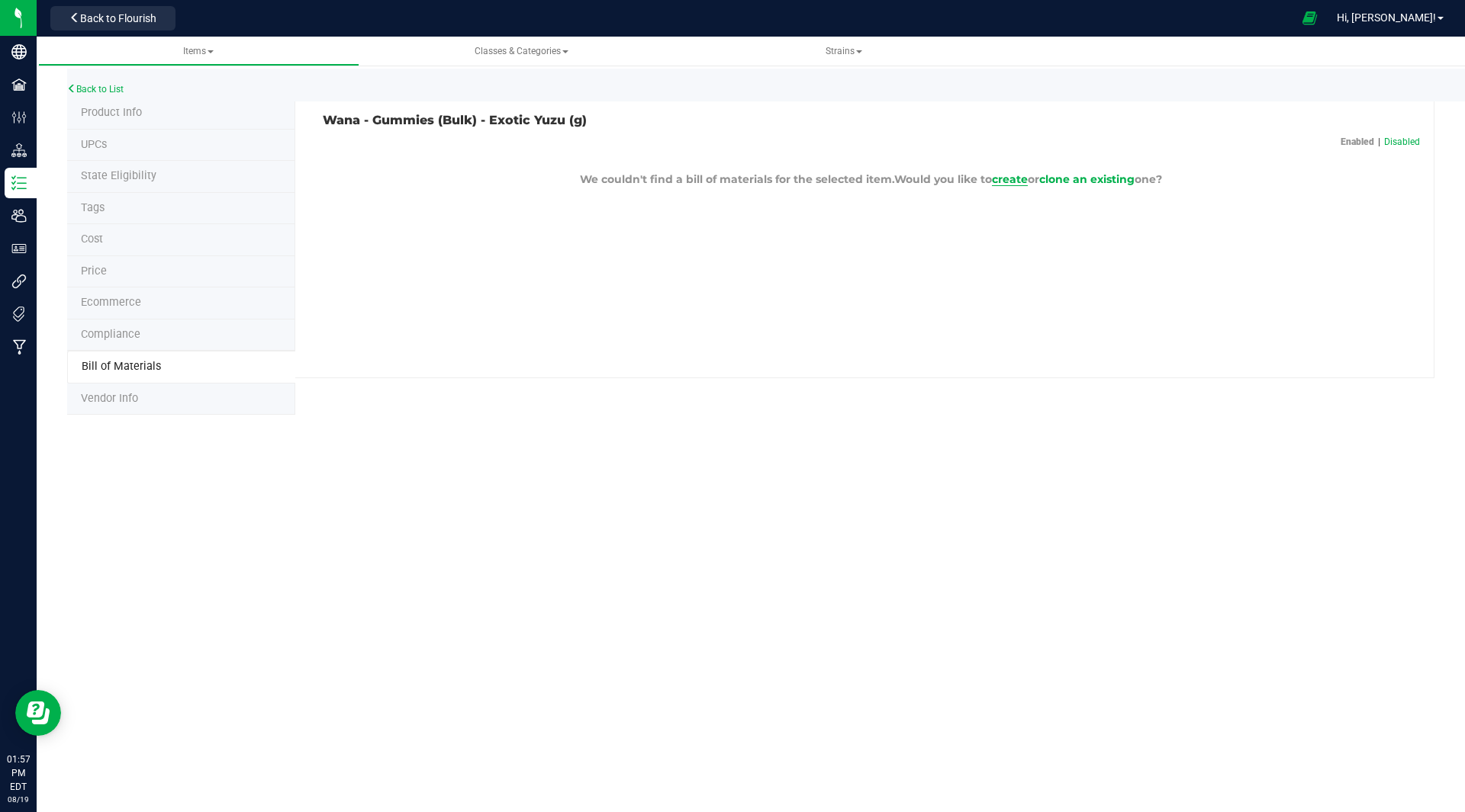
click at [1006, 178] on span "create" at bounding box center [1009, 179] width 36 height 13
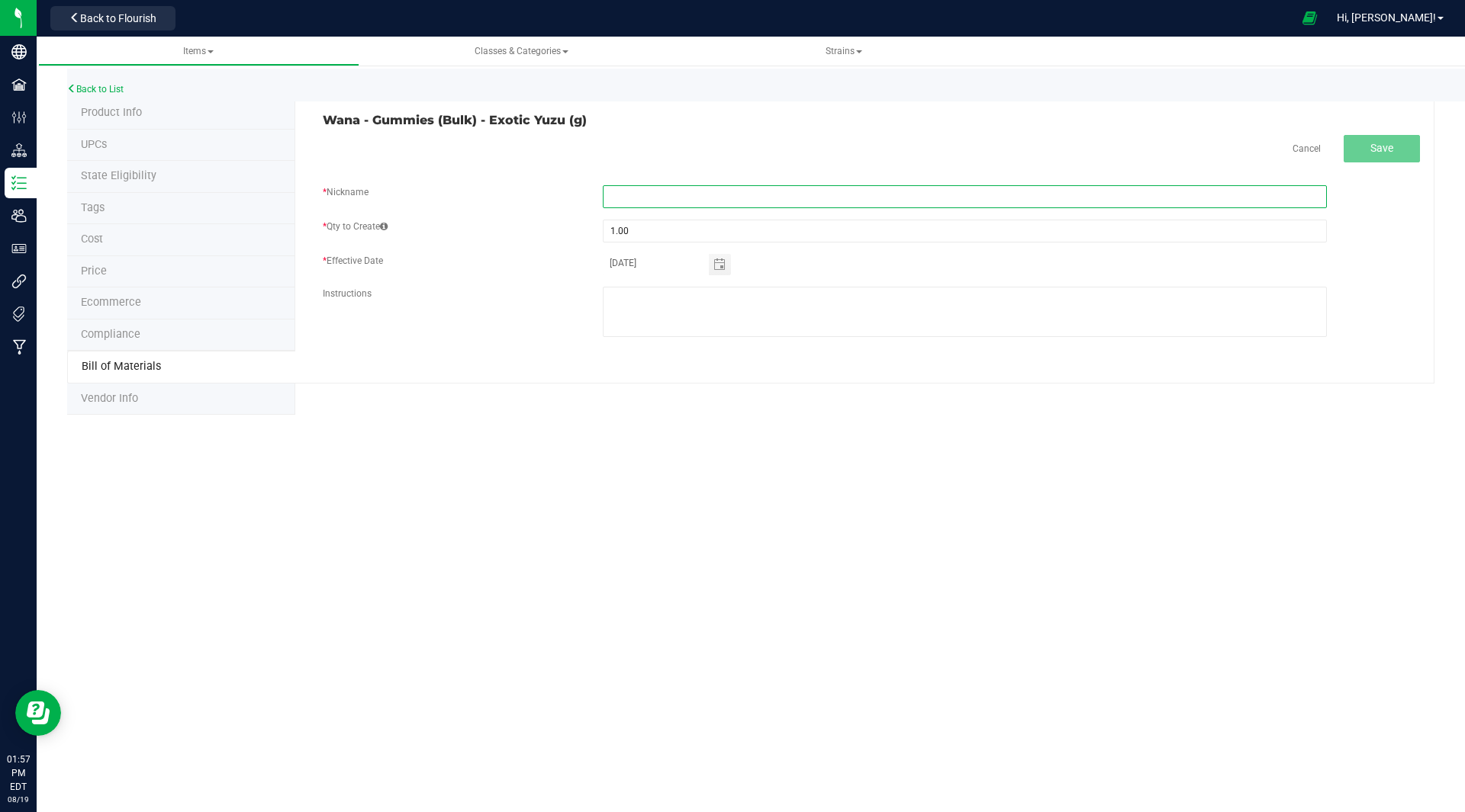
click at [673, 202] on input "text" at bounding box center [965, 196] width 724 height 23
type input "[PERSON_NAME]"
click at [1373, 143] on span "Save" at bounding box center [1381, 147] width 23 height 13
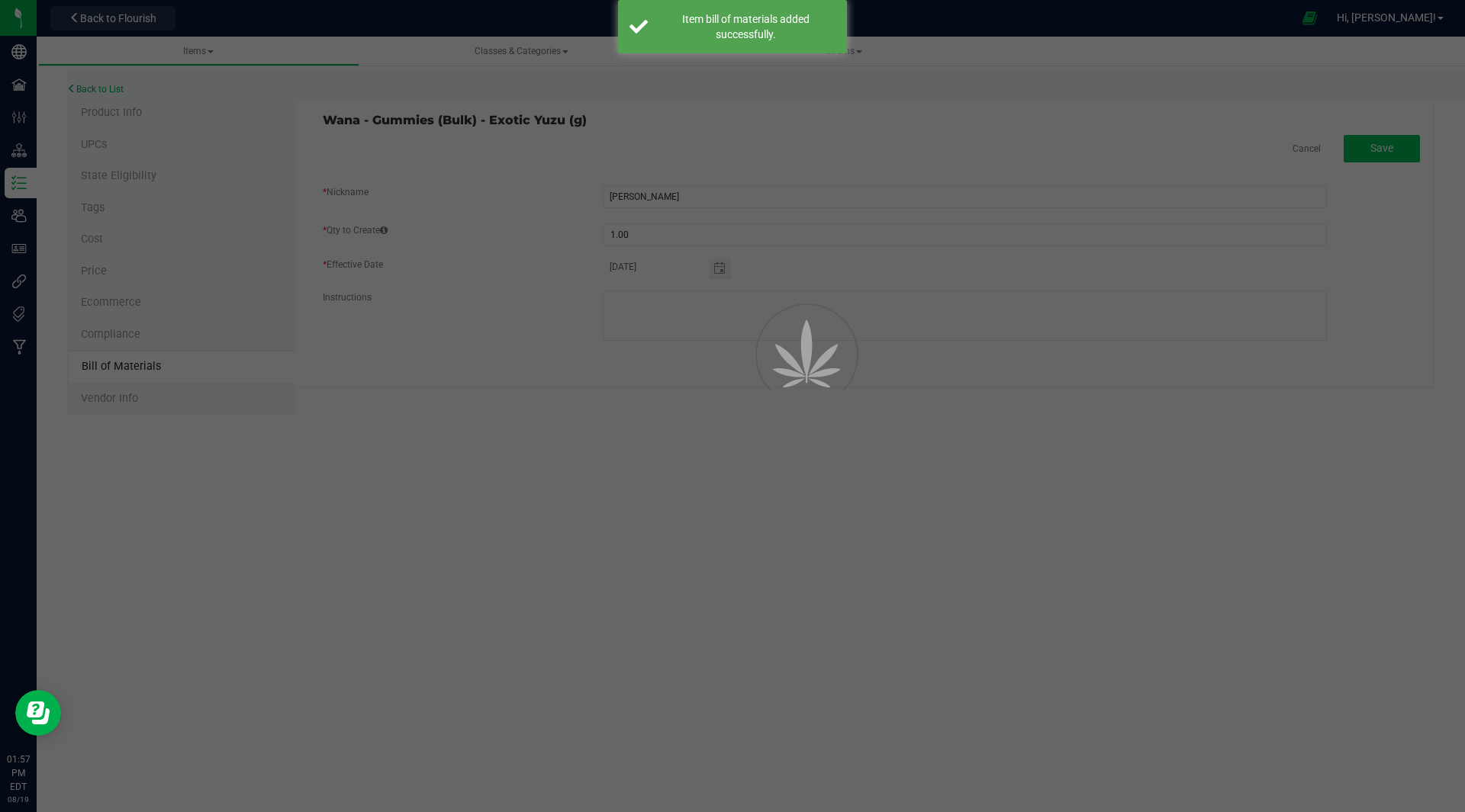
select select "34"
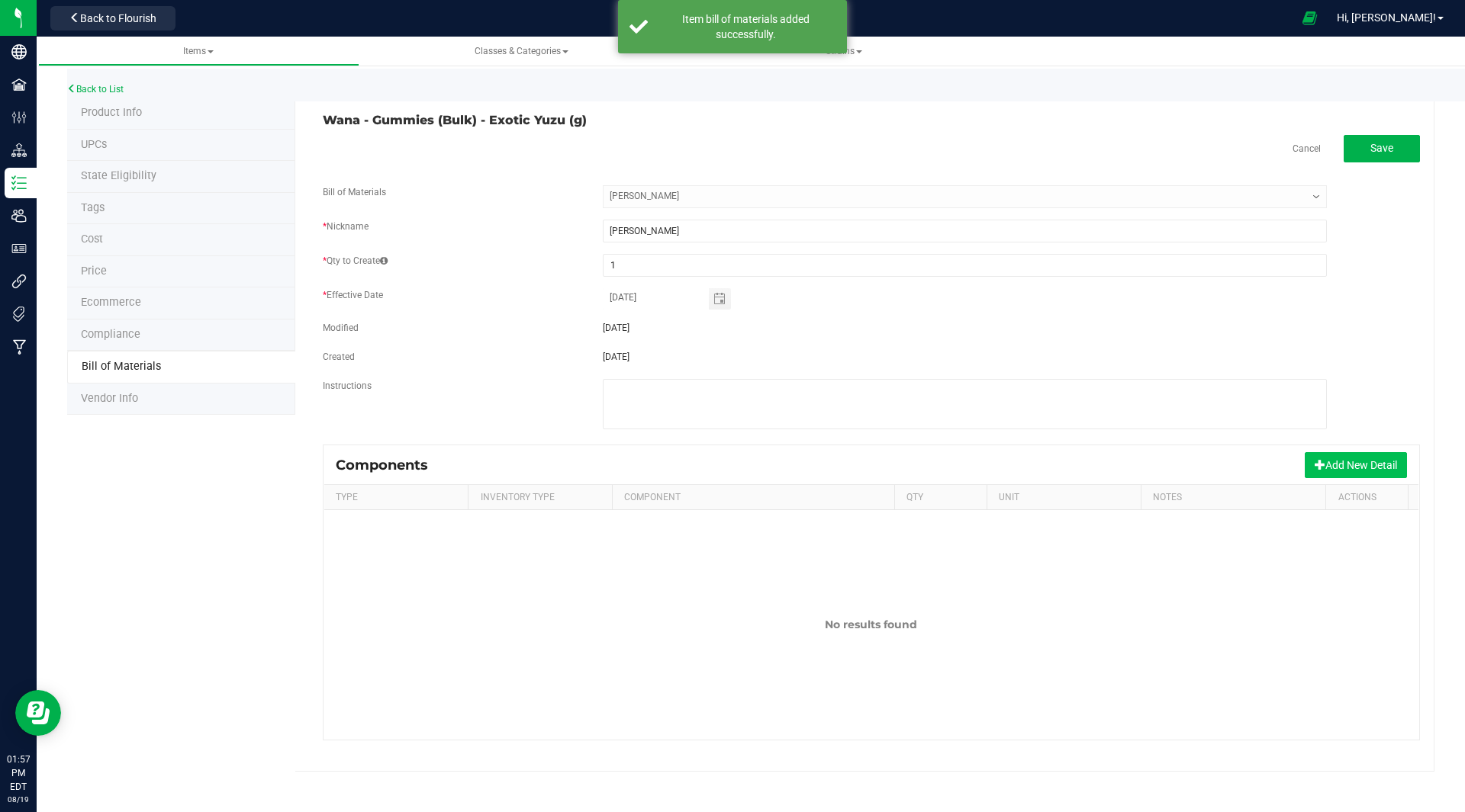
click at [1352, 469] on button "Add New Detail" at bounding box center [1355, 465] width 102 height 26
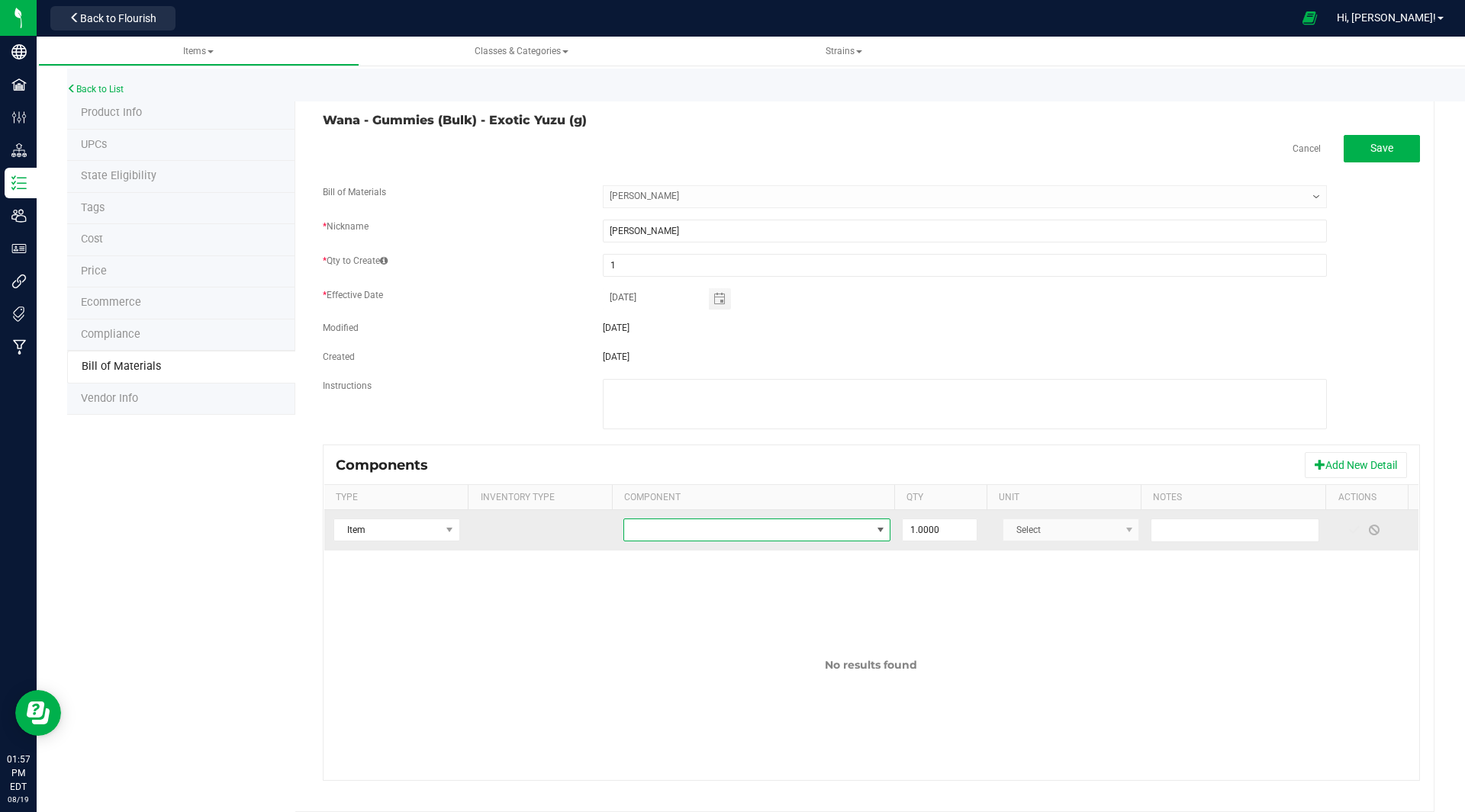
click at [721, 526] on span "NO DATA FOUND" at bounding box center [747, 530] width 246 height 22
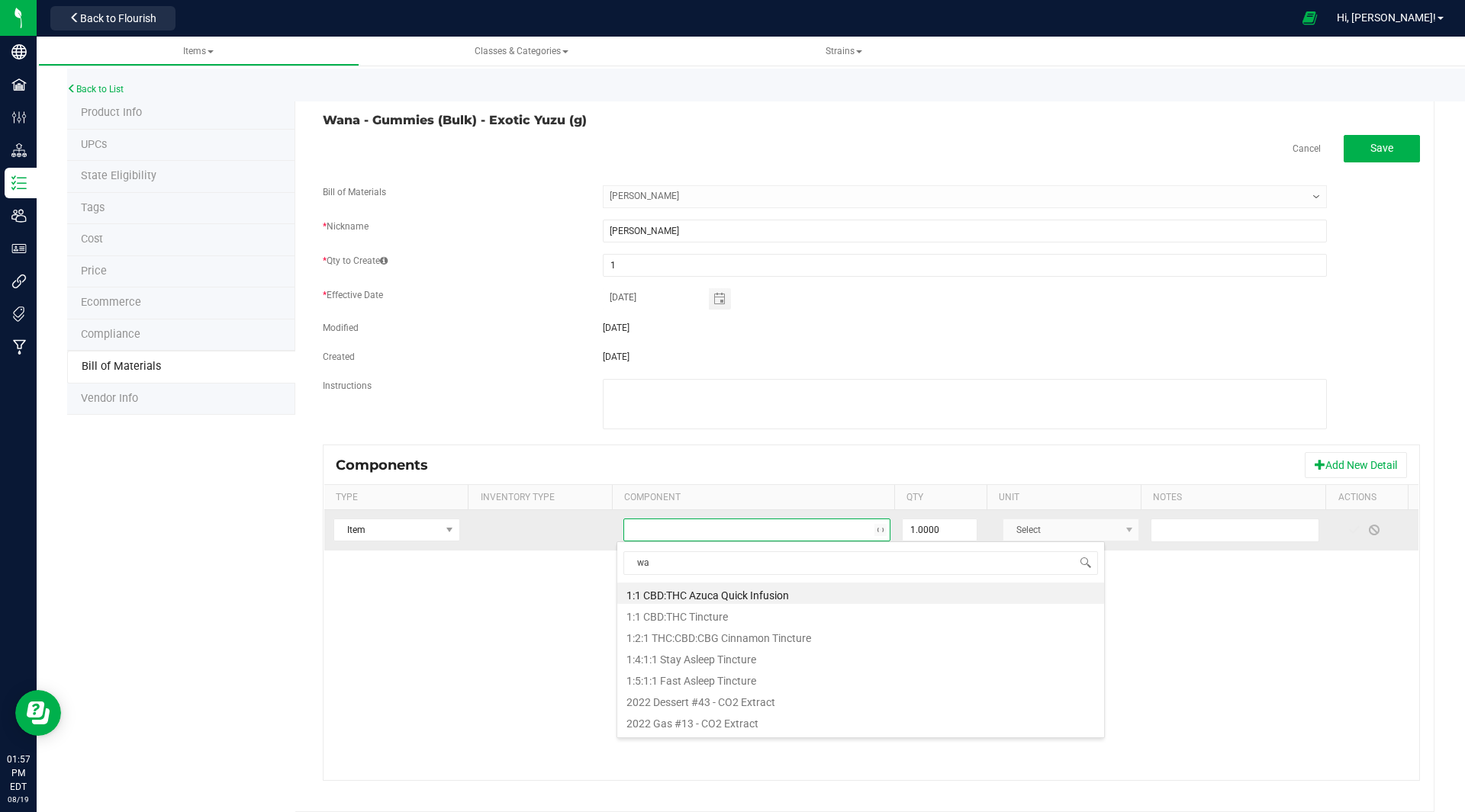
type input "w"
type input "BOM"
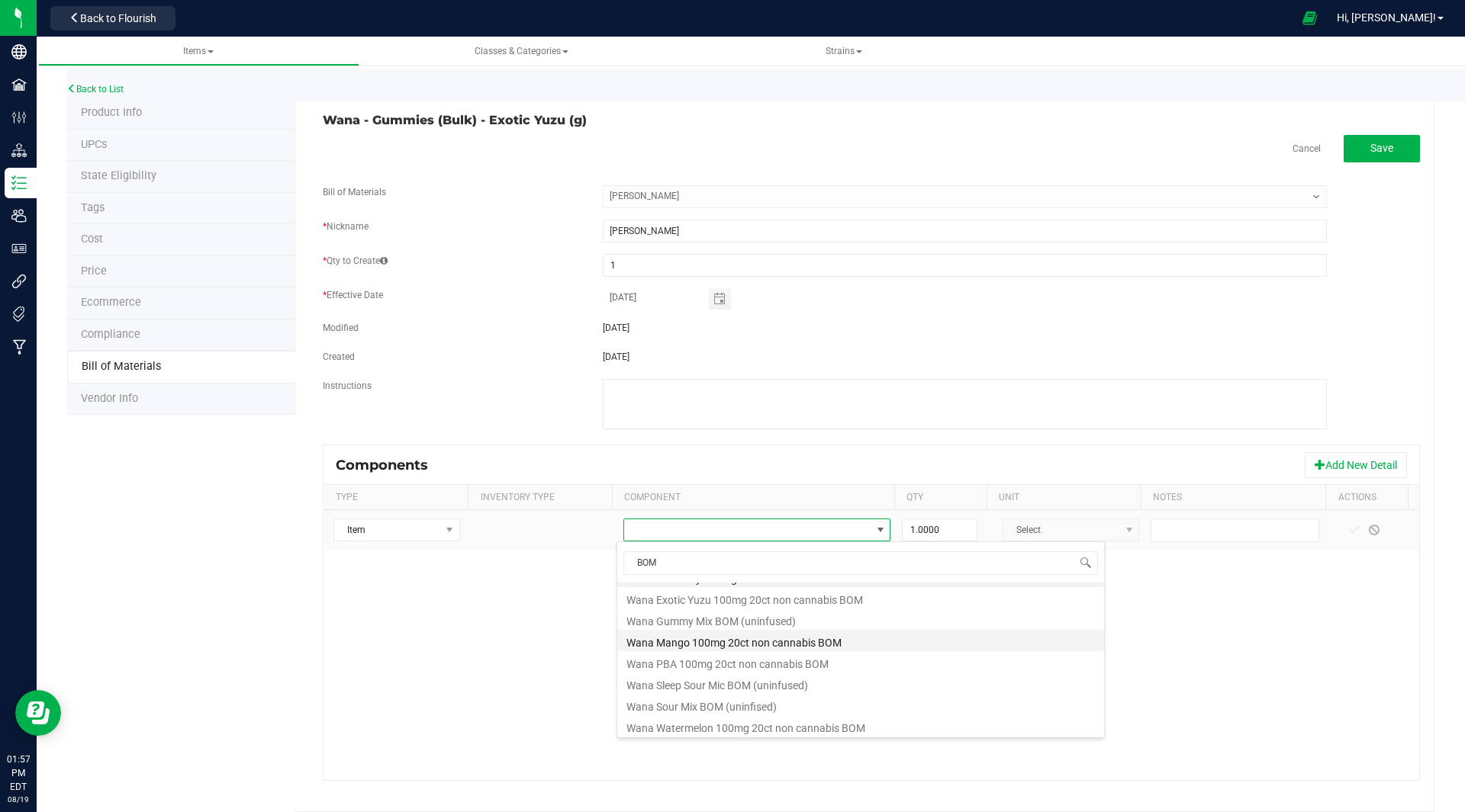
scroll to position [18, 0]
click at [765, 620] on li "Wana Gummy Mix BOM (uninfused)" at bounding box center [860, 618] width 487 height 22
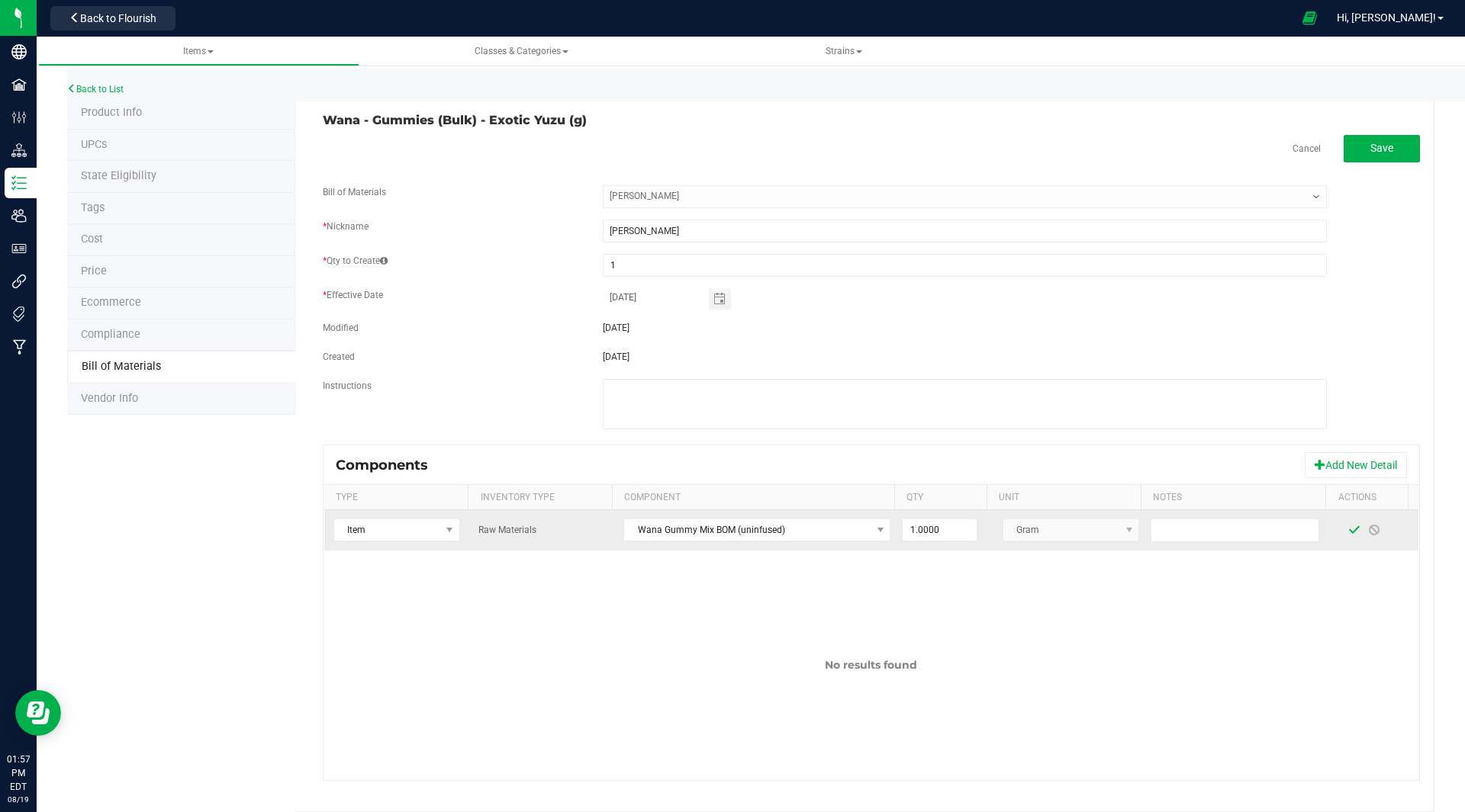
click at [1348, 531] on span at bounding box center [1354, 530] width 13 height 13
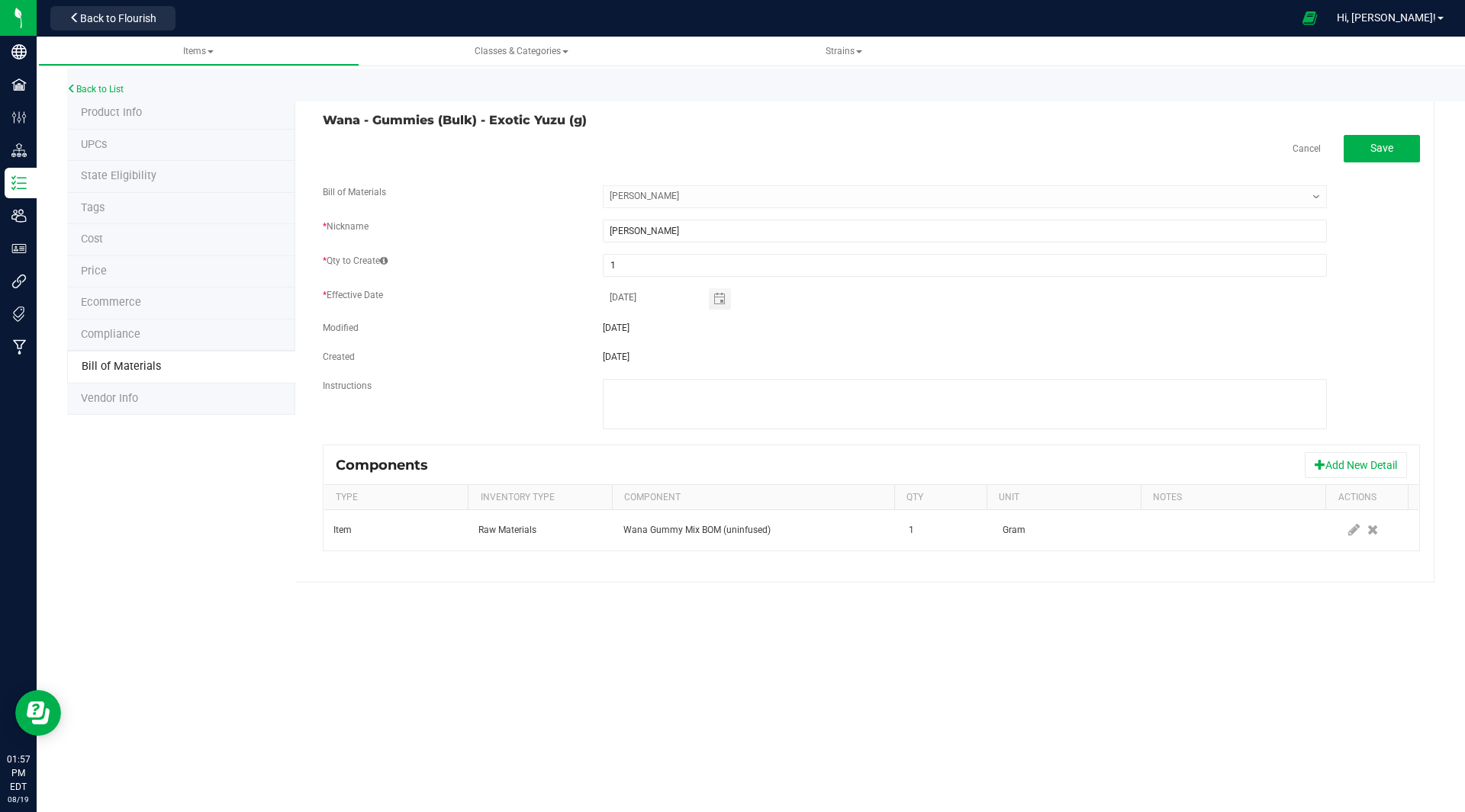
click at [1341, 450] on div "Components Add New Detail" at bounding box center [871, 465] width 1094 height 39
click at [1344, 456] on button "Add New Detail" at bounding box center [1355, 465] width 102 height 26
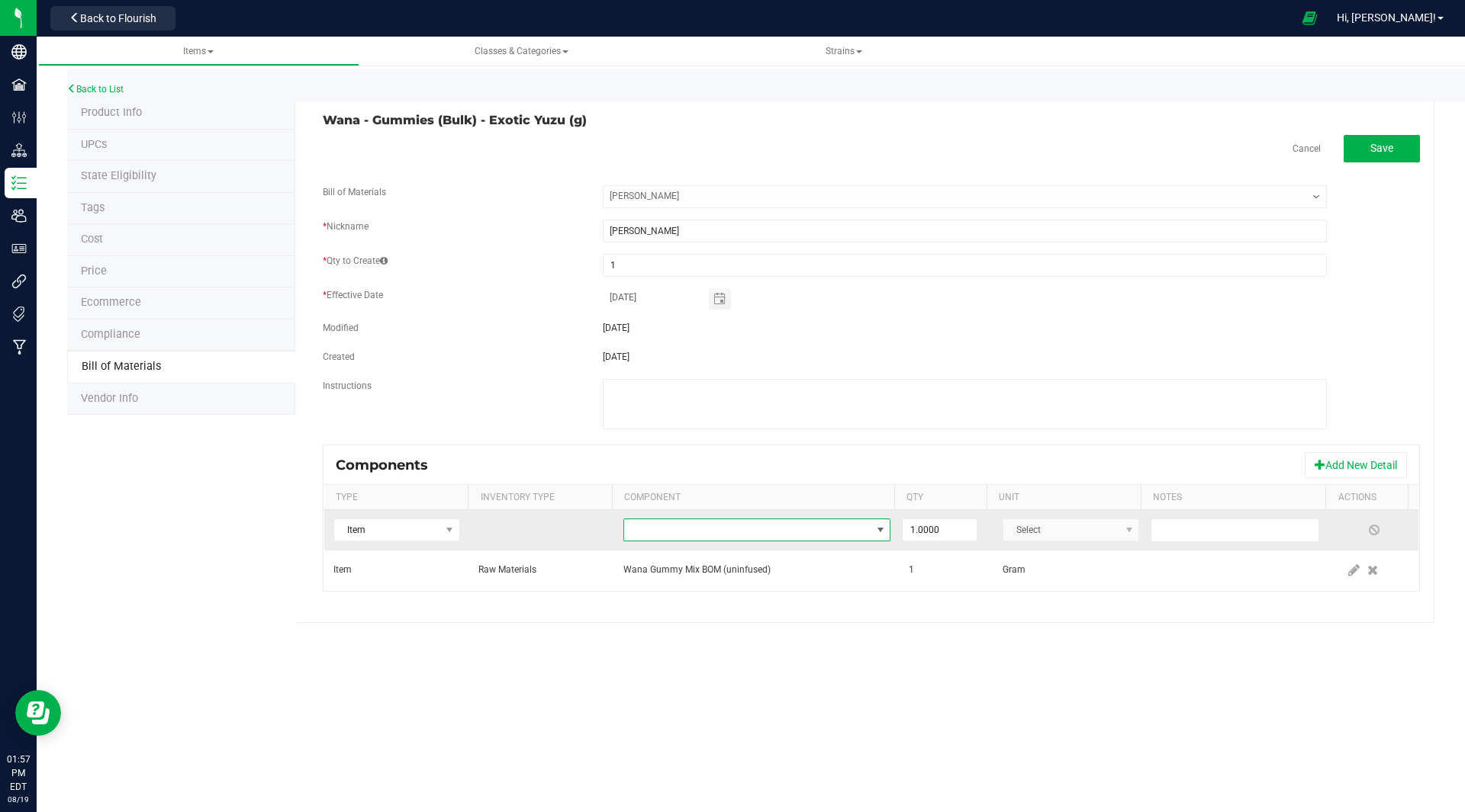
click at [662, 541] on span "NO DATA FOUND" at bounding box center [747, 530] width 246 height 22
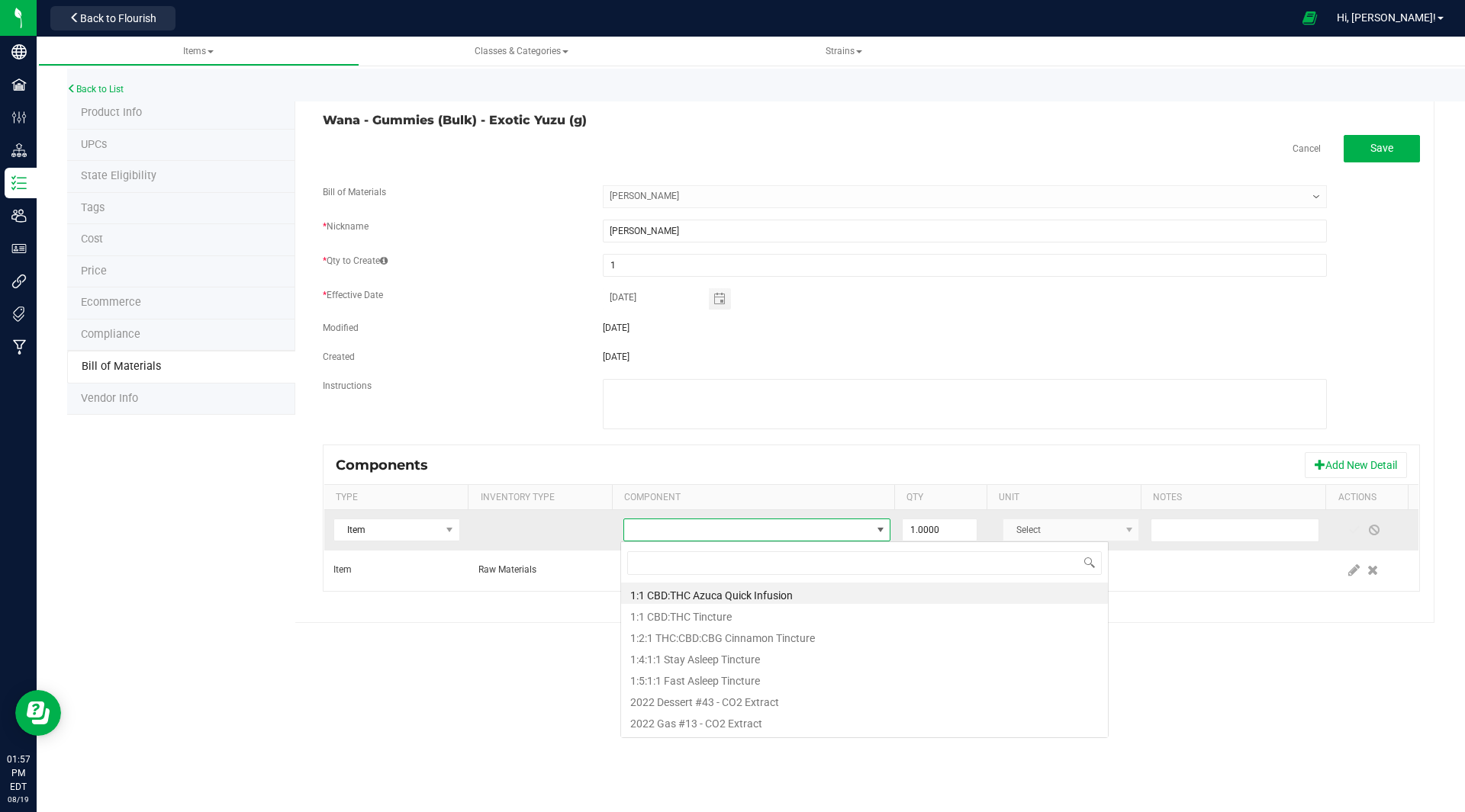
scroll to position [23, 261]
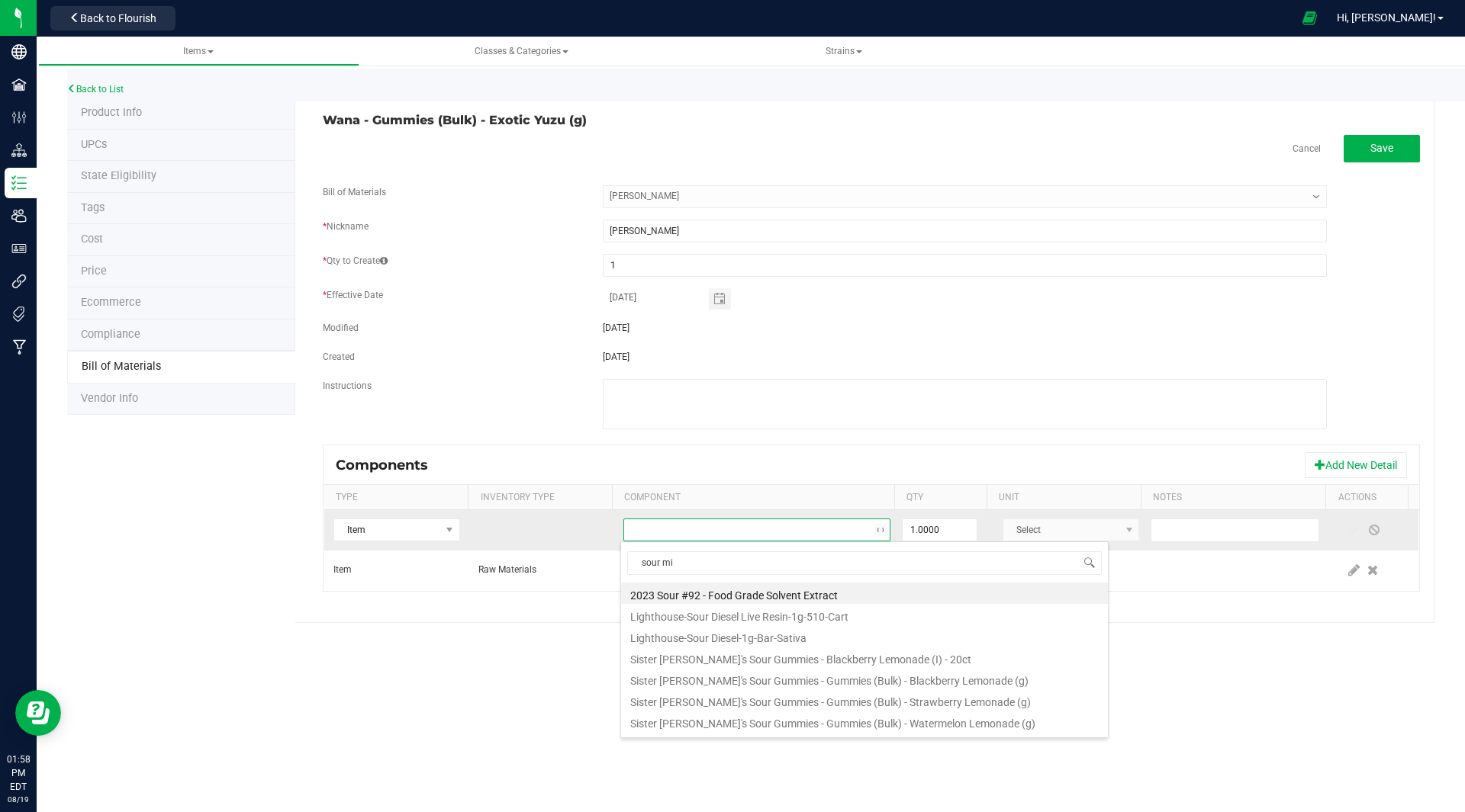
type input "sour mix"
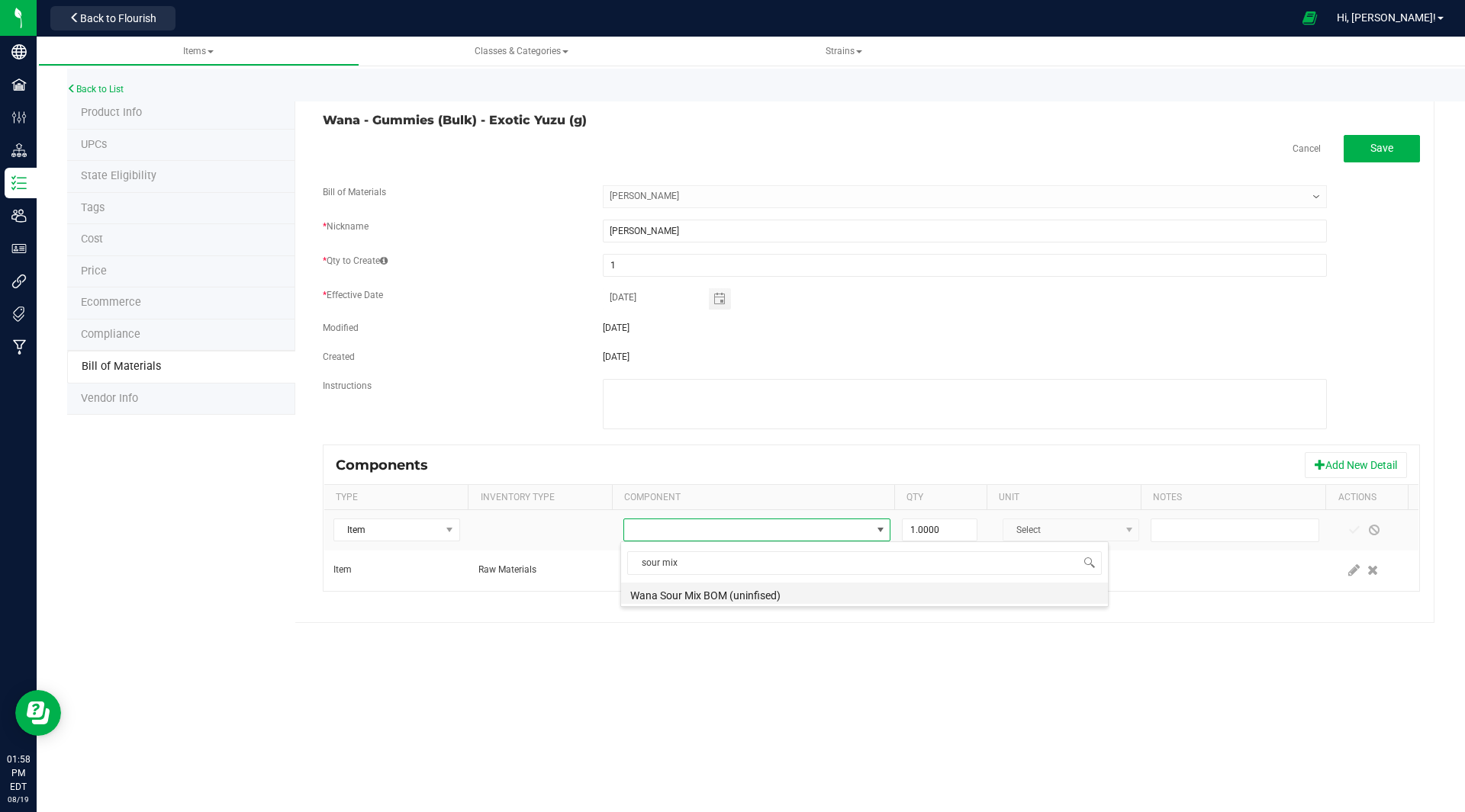
click at [748, 594] on li "Wana Sour Mix BOM (uninfised)" at bounding box center [864, 594] width 487 height 22
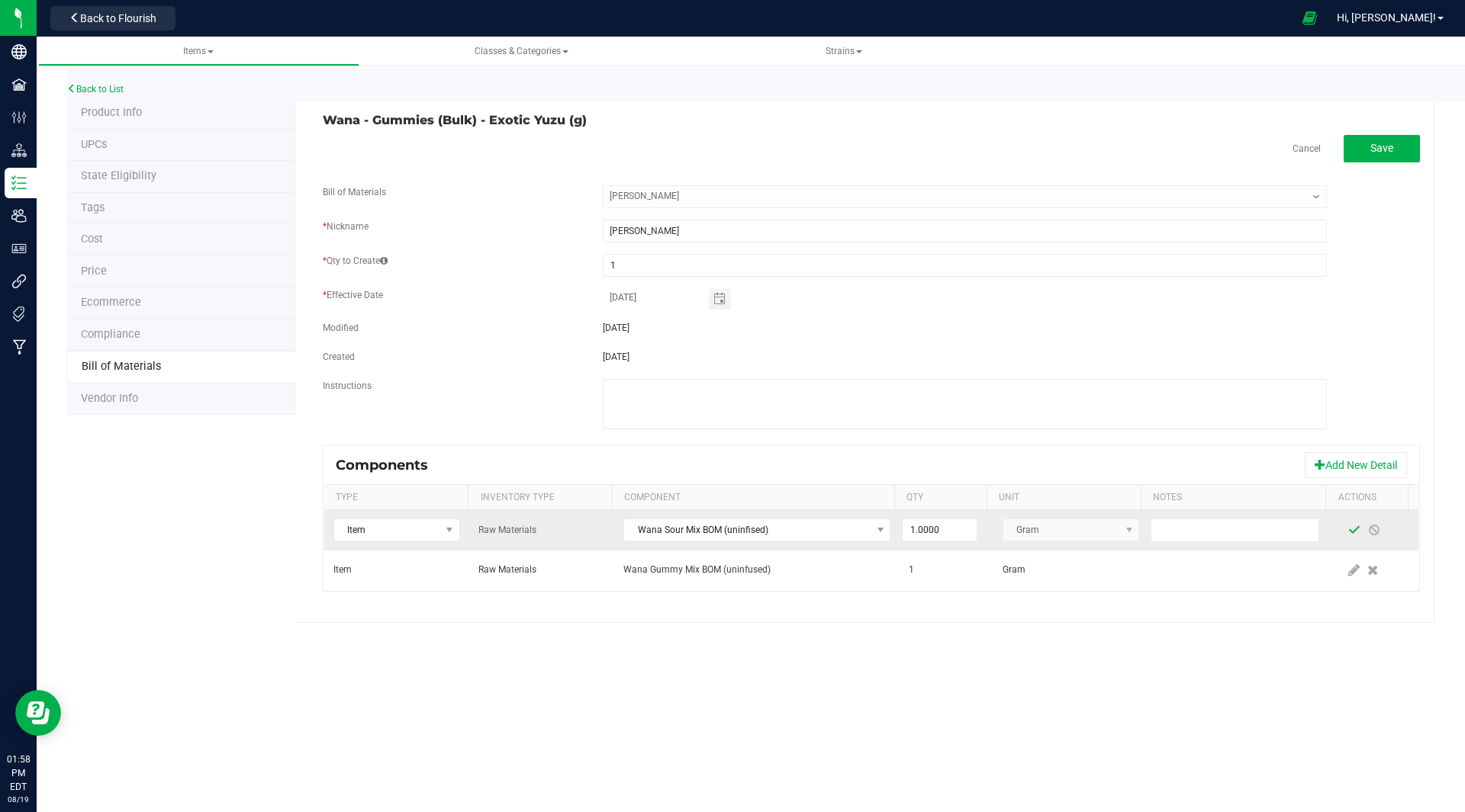
click at [1348, 529] on span at bounding box center [1354, 530] width 13 height 13
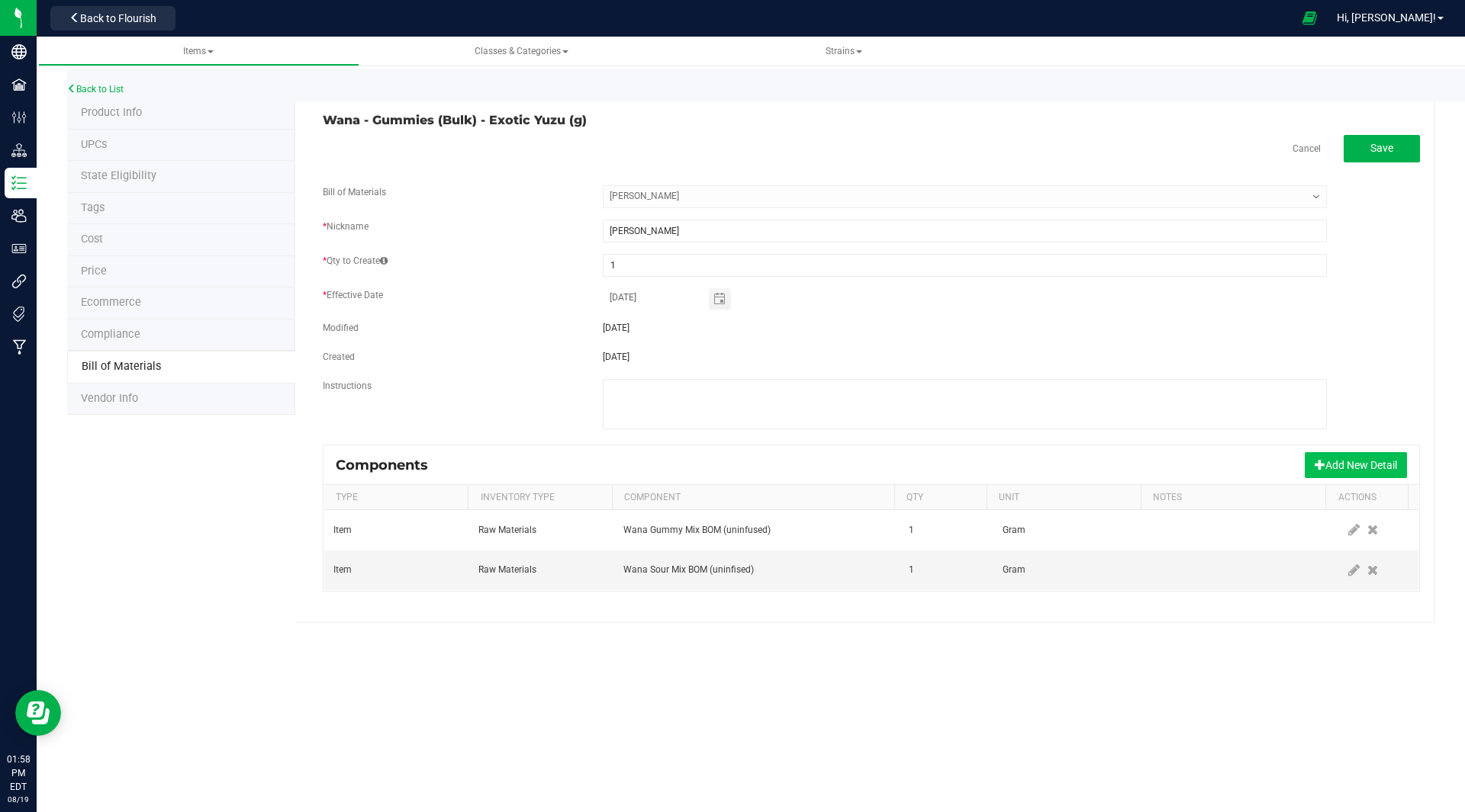
click at [1336, 465] on button "Add New Detail" at bounding box center [1355, 465] width 102 height 26
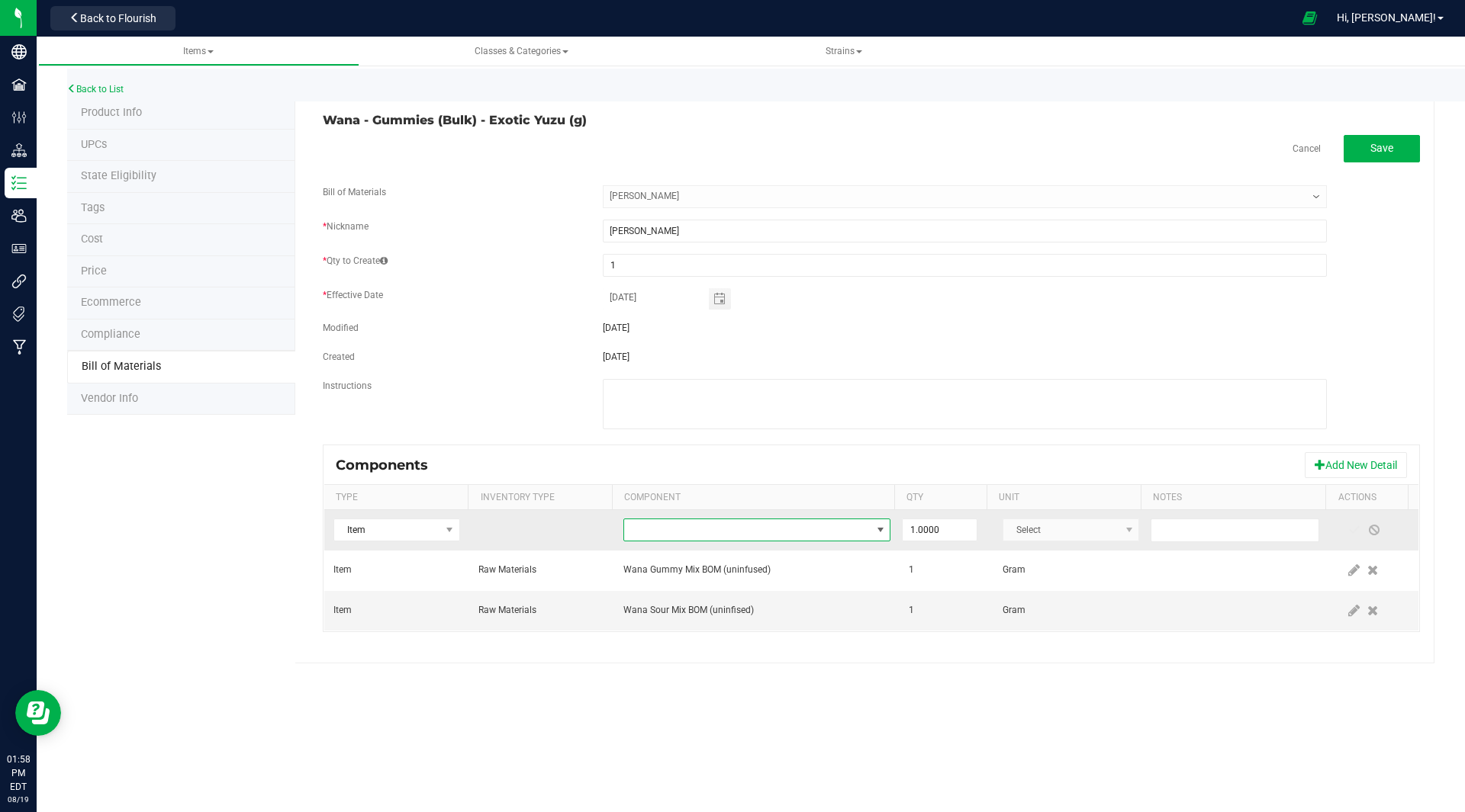
click at [671, 529] on span "NO DATA FOUND" at bounding box center [747, 530] width 246 height 22
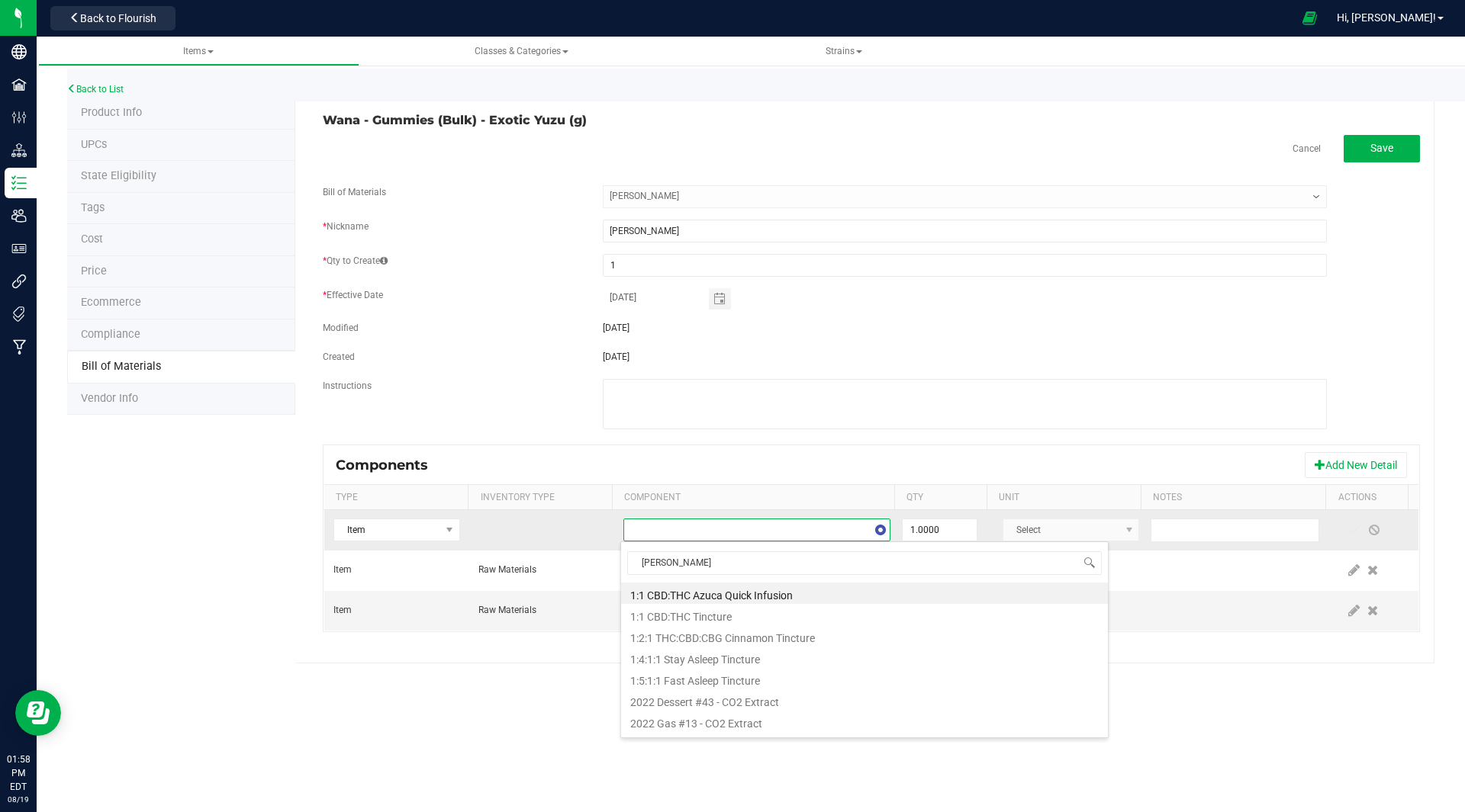
type input "yuzu"
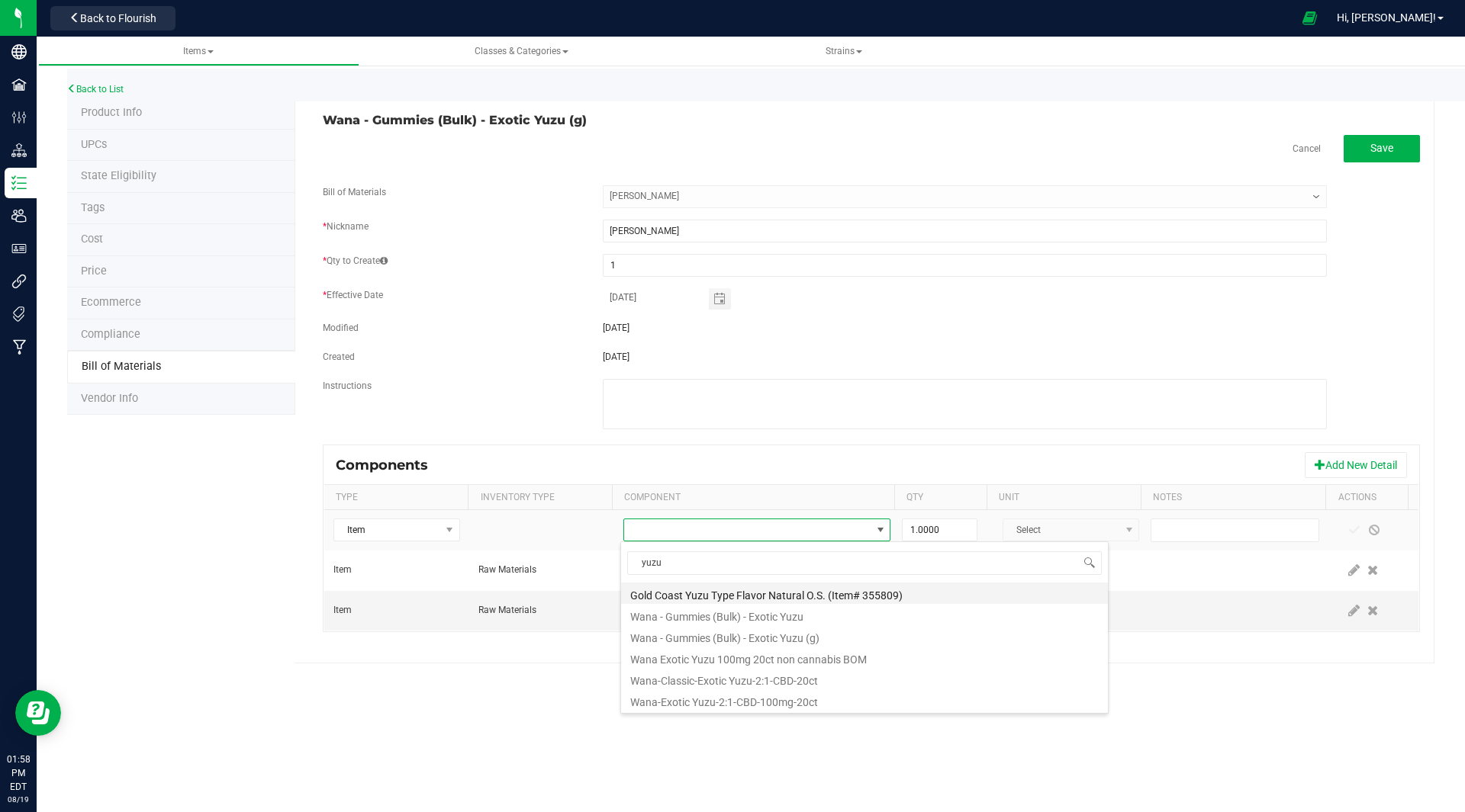
click at [761, 592] on li "Gold Coast Yuzu Type Flavor Natural O.S. (Item# 355809)" at bounding box center [864, 594] width 487 height 22
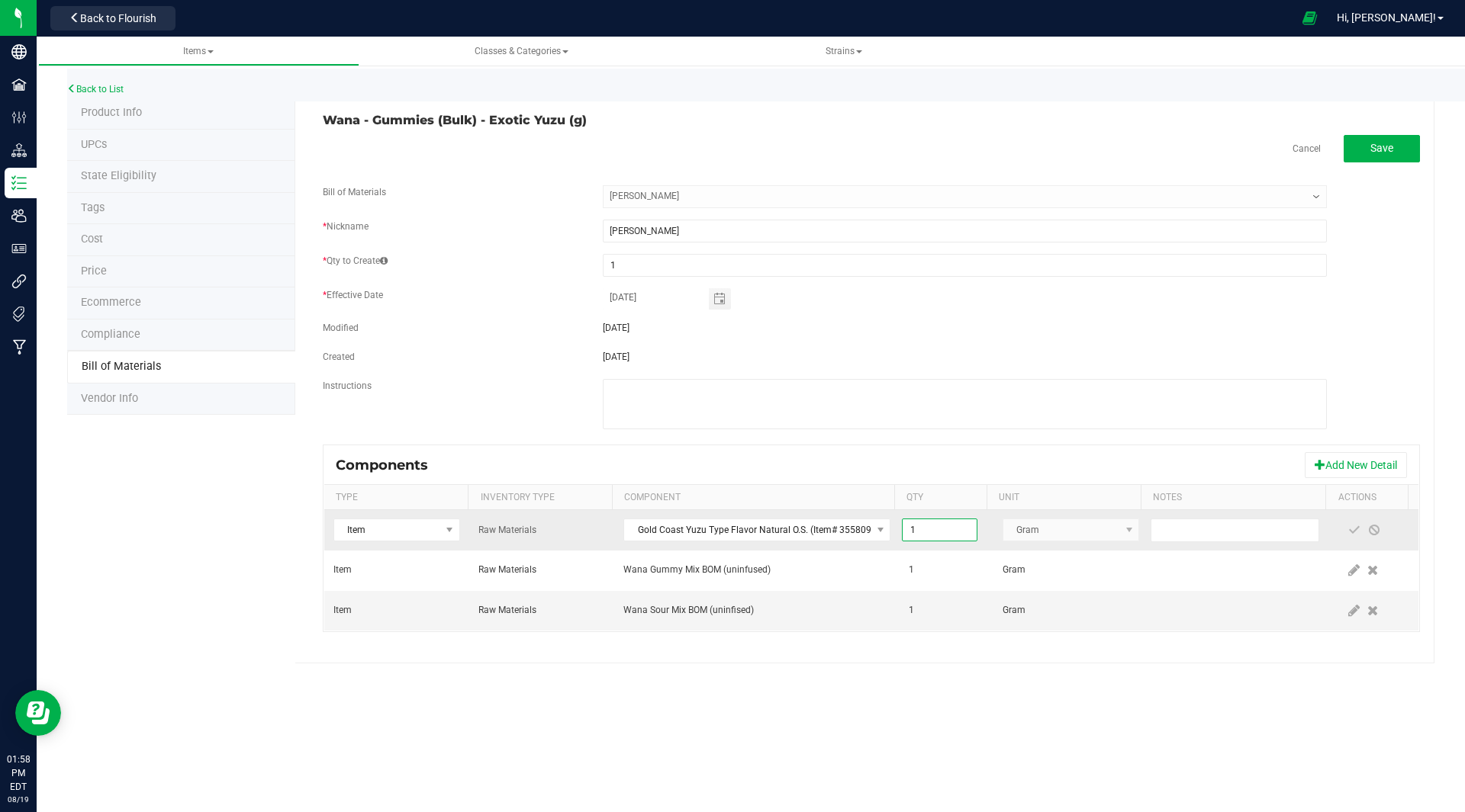
click at [949, 537] on input "1" at bounding box center [938, 530] width 73 height 22
type input "0.0100"
click at [1348, 531] on span at bounding box center [1354, 530] width 13 height 13
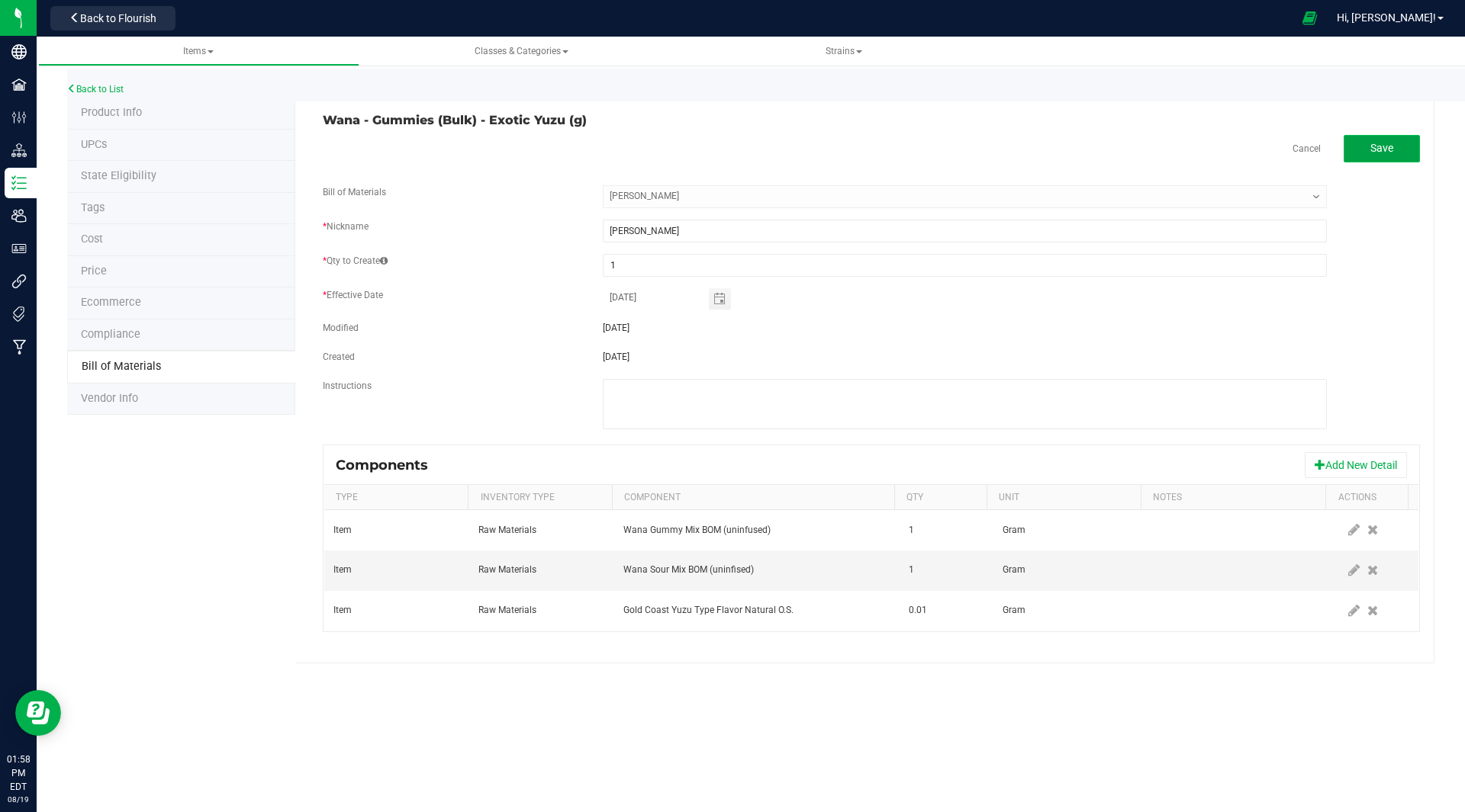
click at [1388, 152] on span "Save" at bounding box center [1381, 147] width 23 height 13
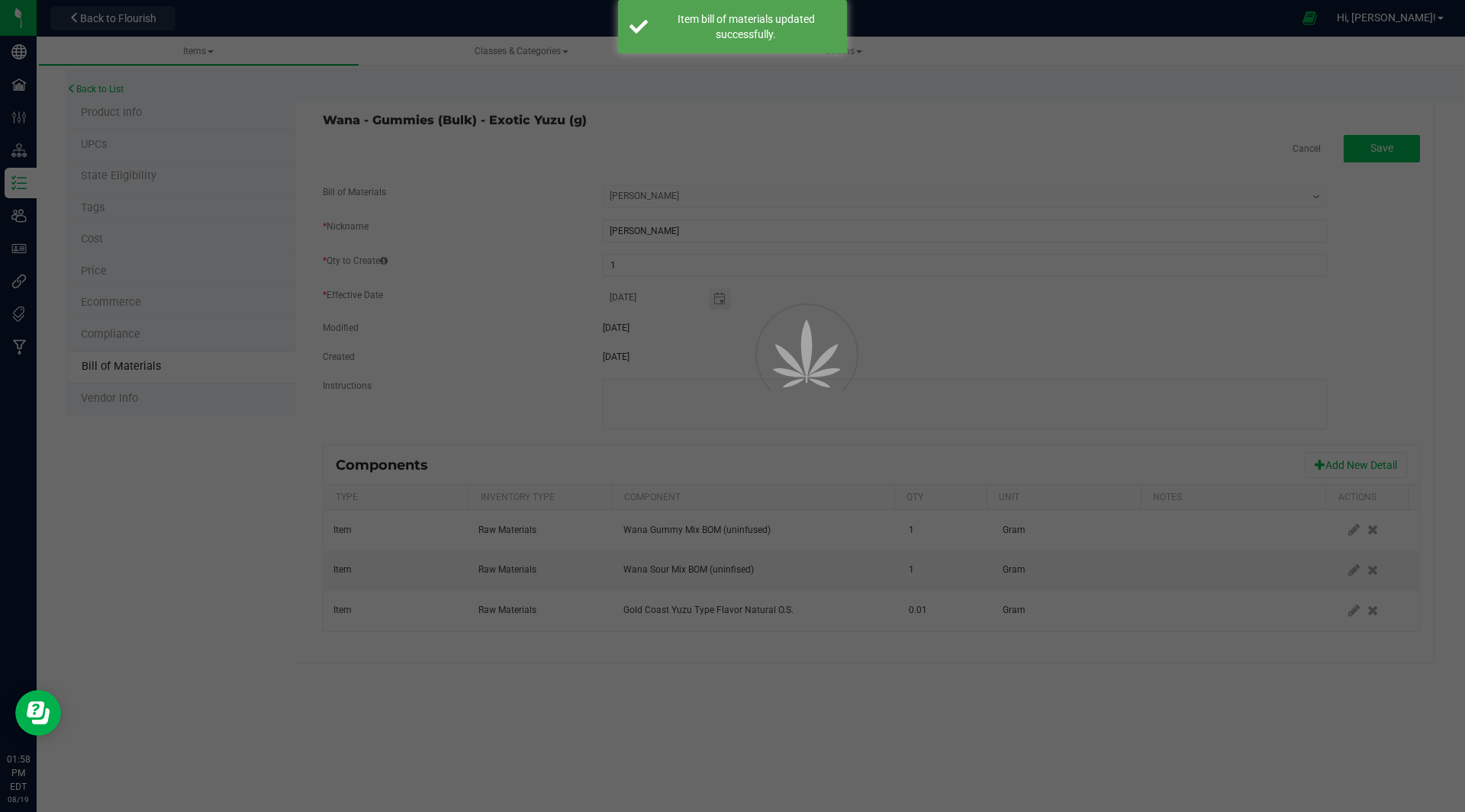
select select "34"
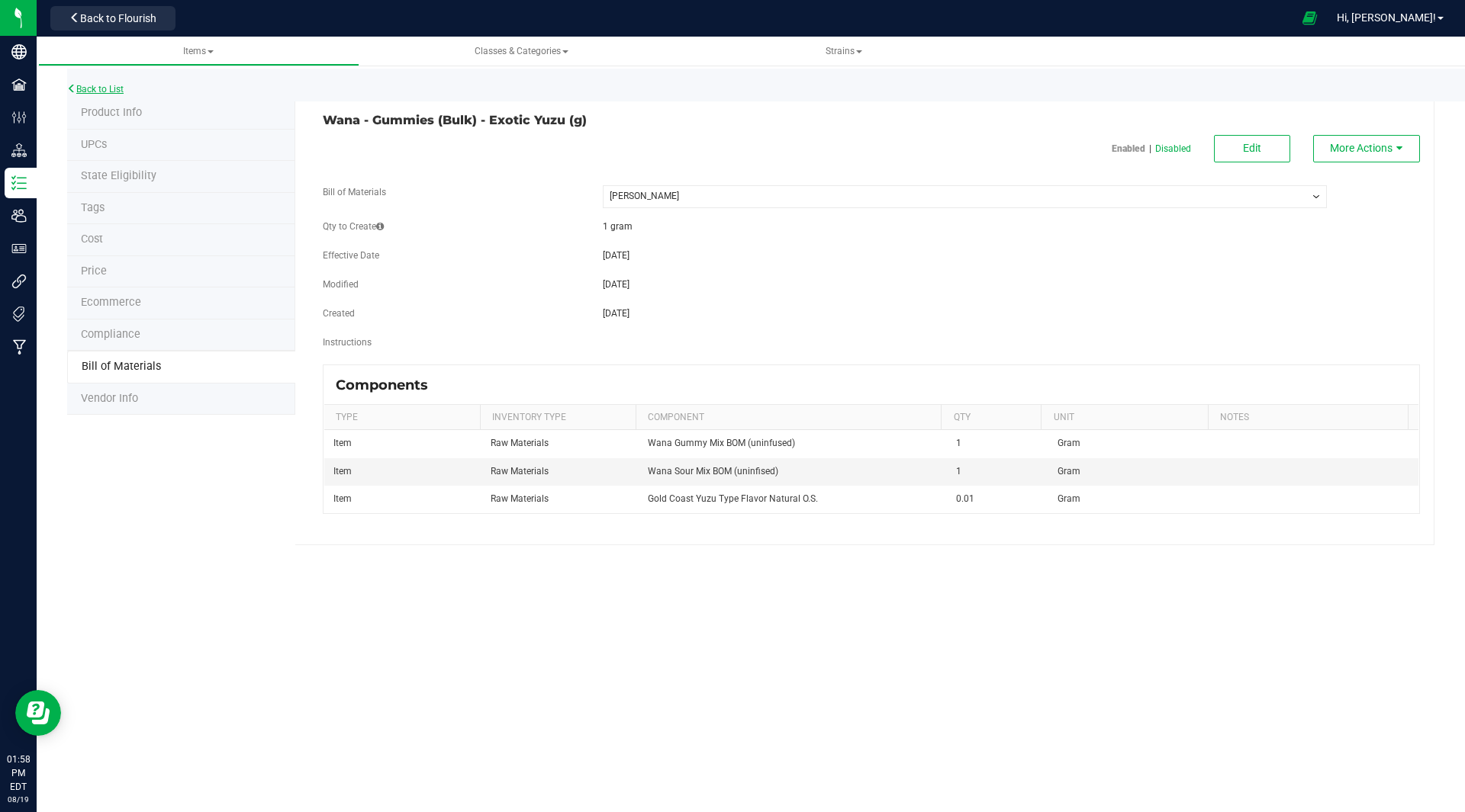
click at [101, 88] on link "Back to List" at bounding box center [95, 89] width 56 height 11
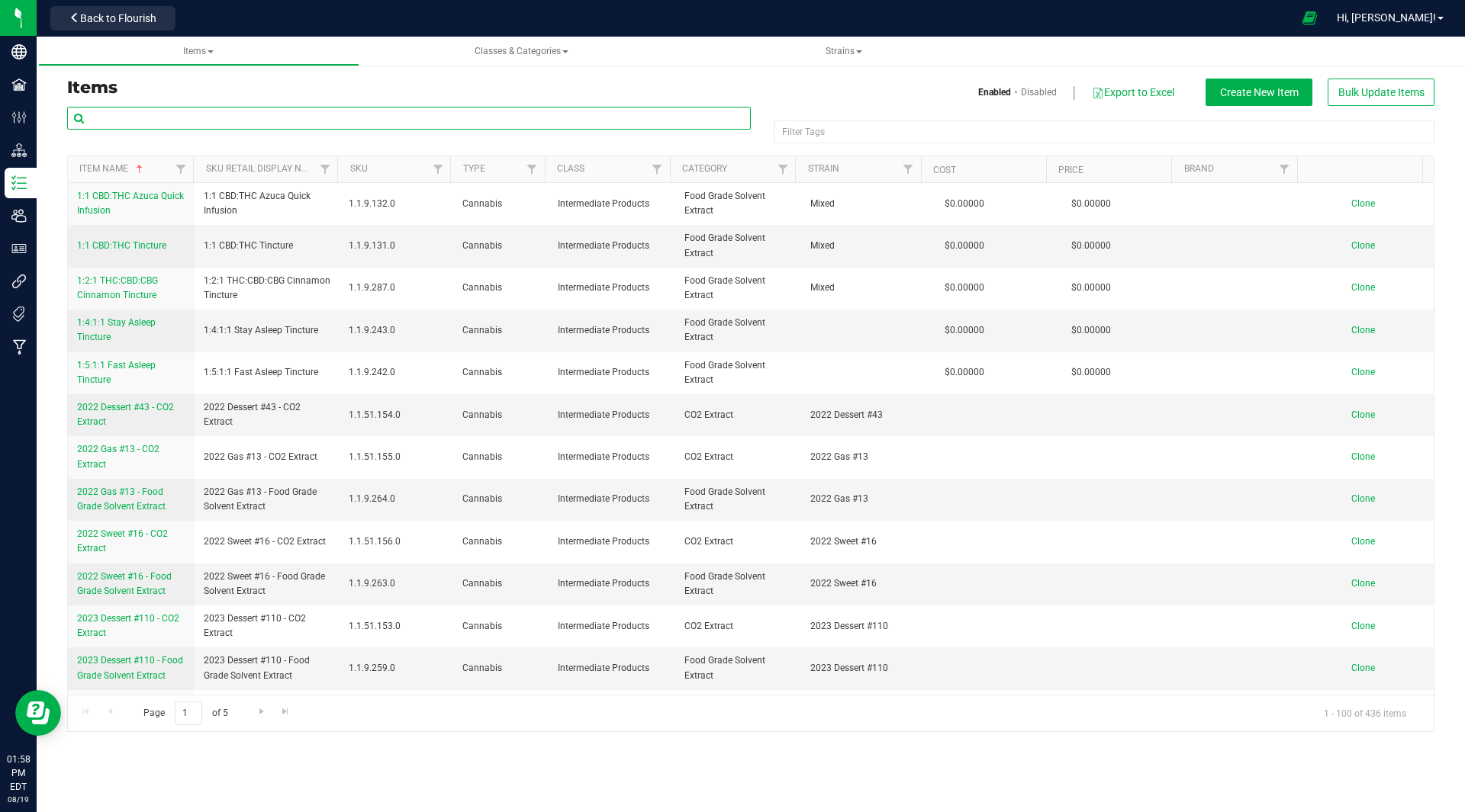
click at [270, 120] on input "text" at bounding box center [409, 118] width 683 height 23
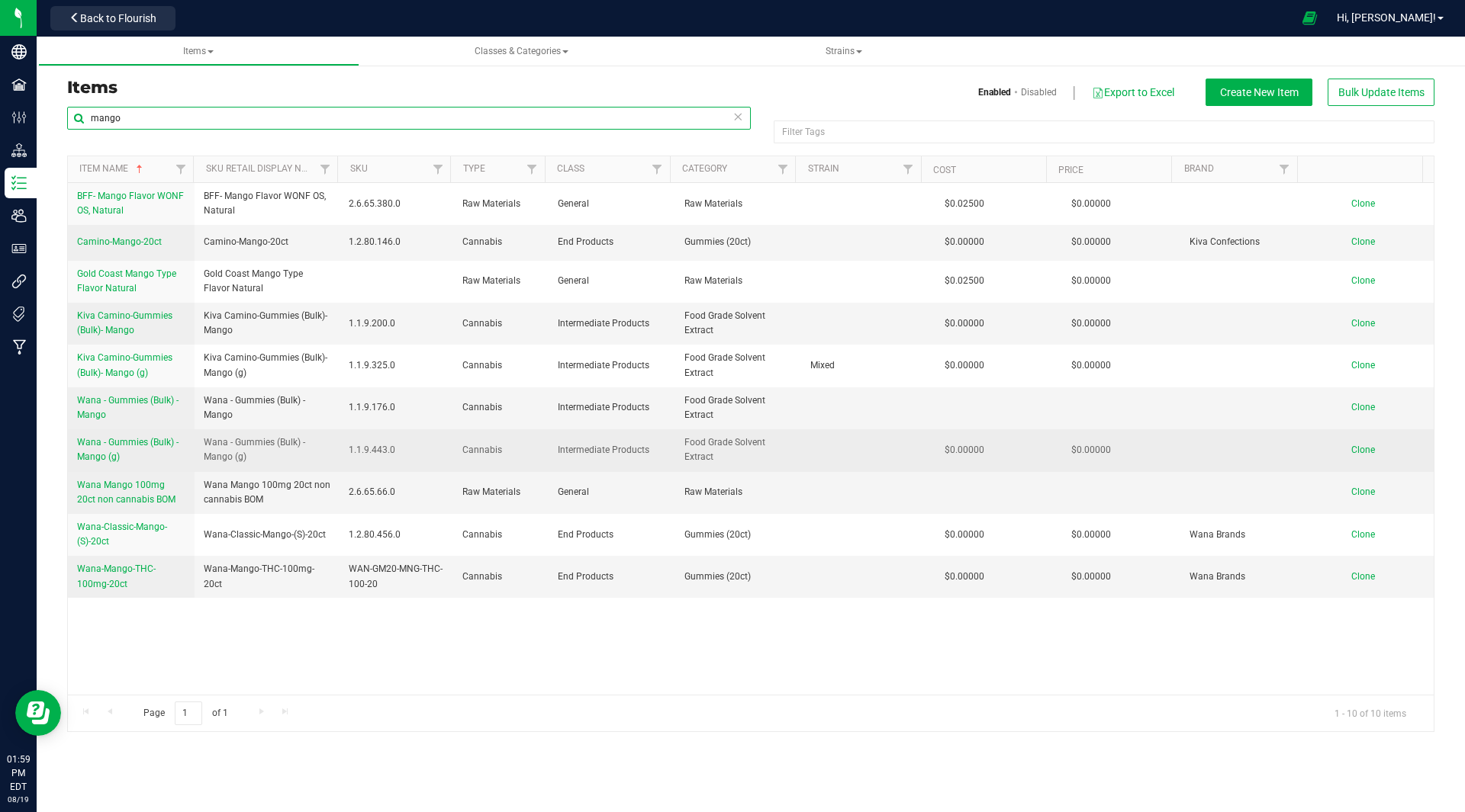
type input "mango"
click at [134, 437] on span "Wana - Gummies (Bulk) - Mango (g)" at bounding box center [127, 450] width 101 height 25
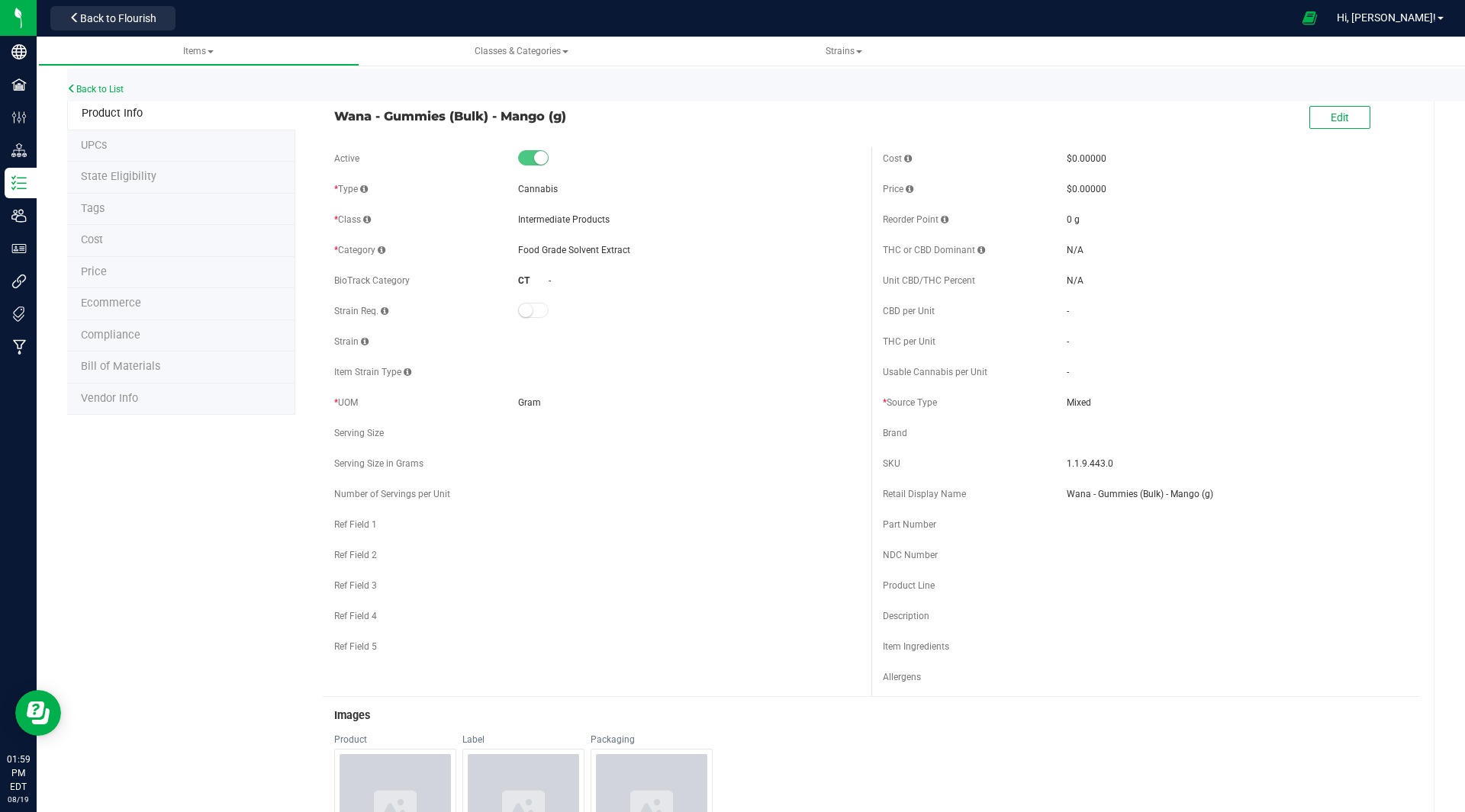
click at [139, 363] on span "Bill of Materials" at bounding box center [121, 366] width 80 height 13
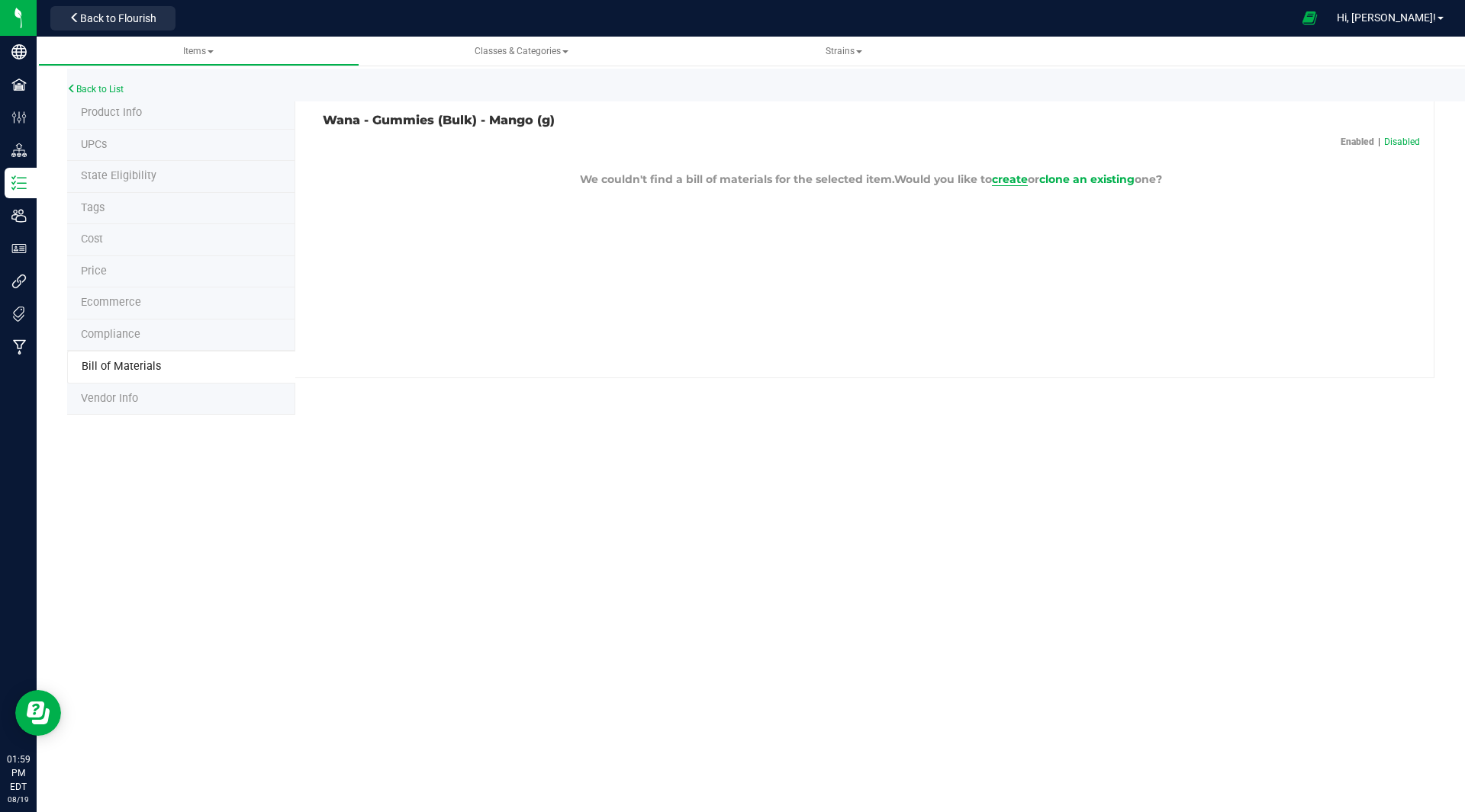
click at [1014, 184] on span "create" at bounding box center [1009, 179] width 36 height 13
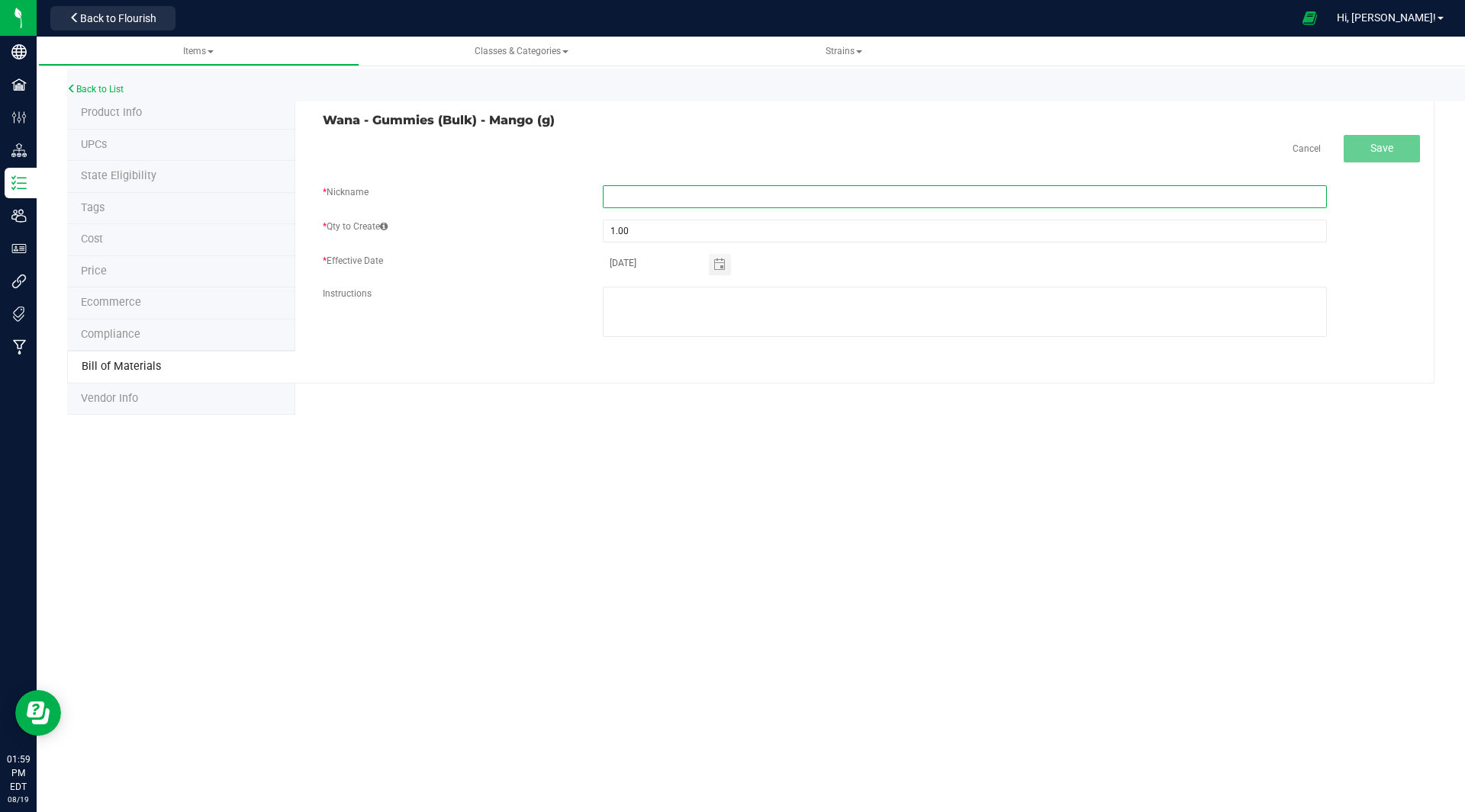
click at [655, 194] on input "text" at bounding box center [965, 196] width 724 height 23
type input "Mango BOM"
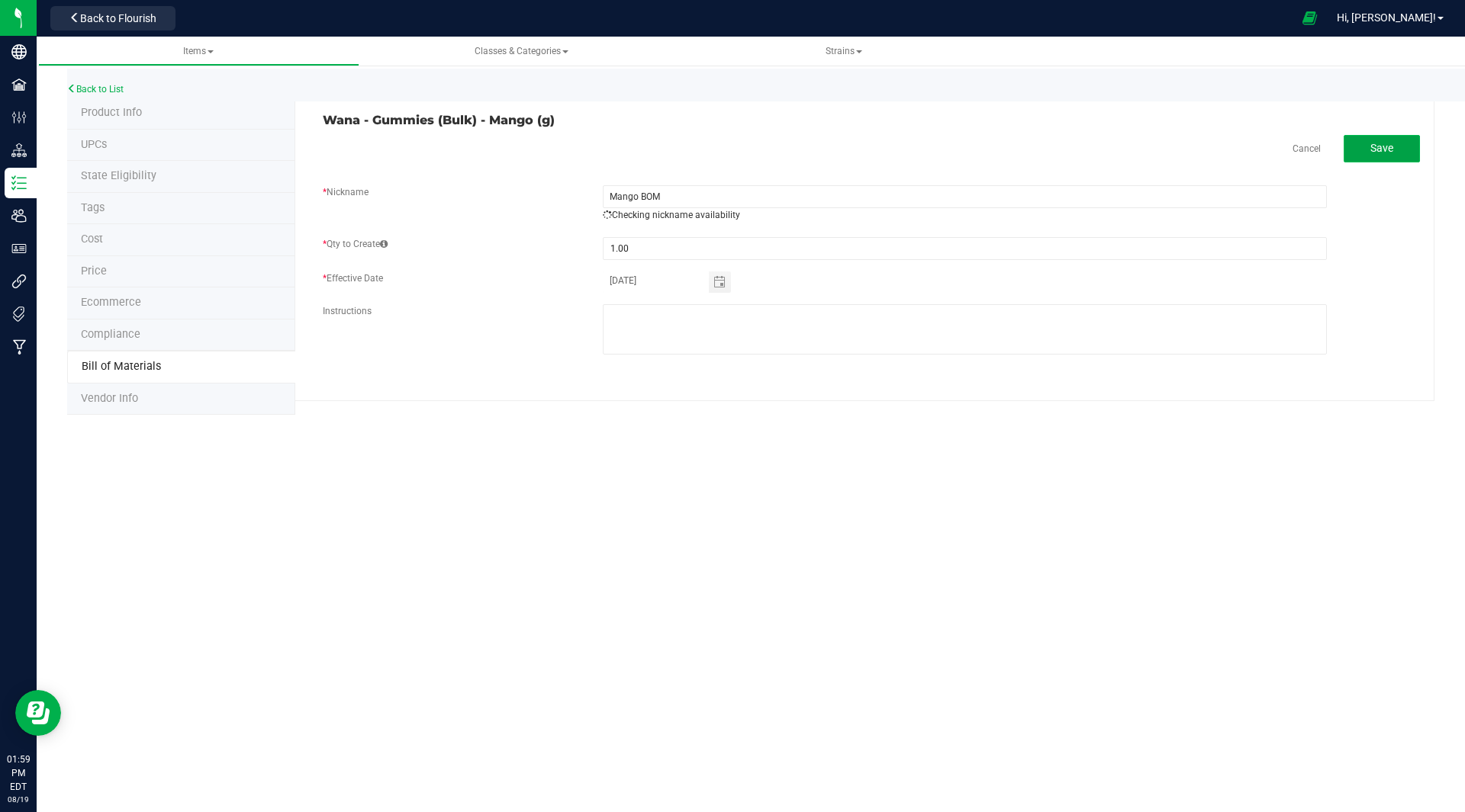
click at [1383, 148] on span "Save" at bounding box center [1381, 147] width 23 height 13
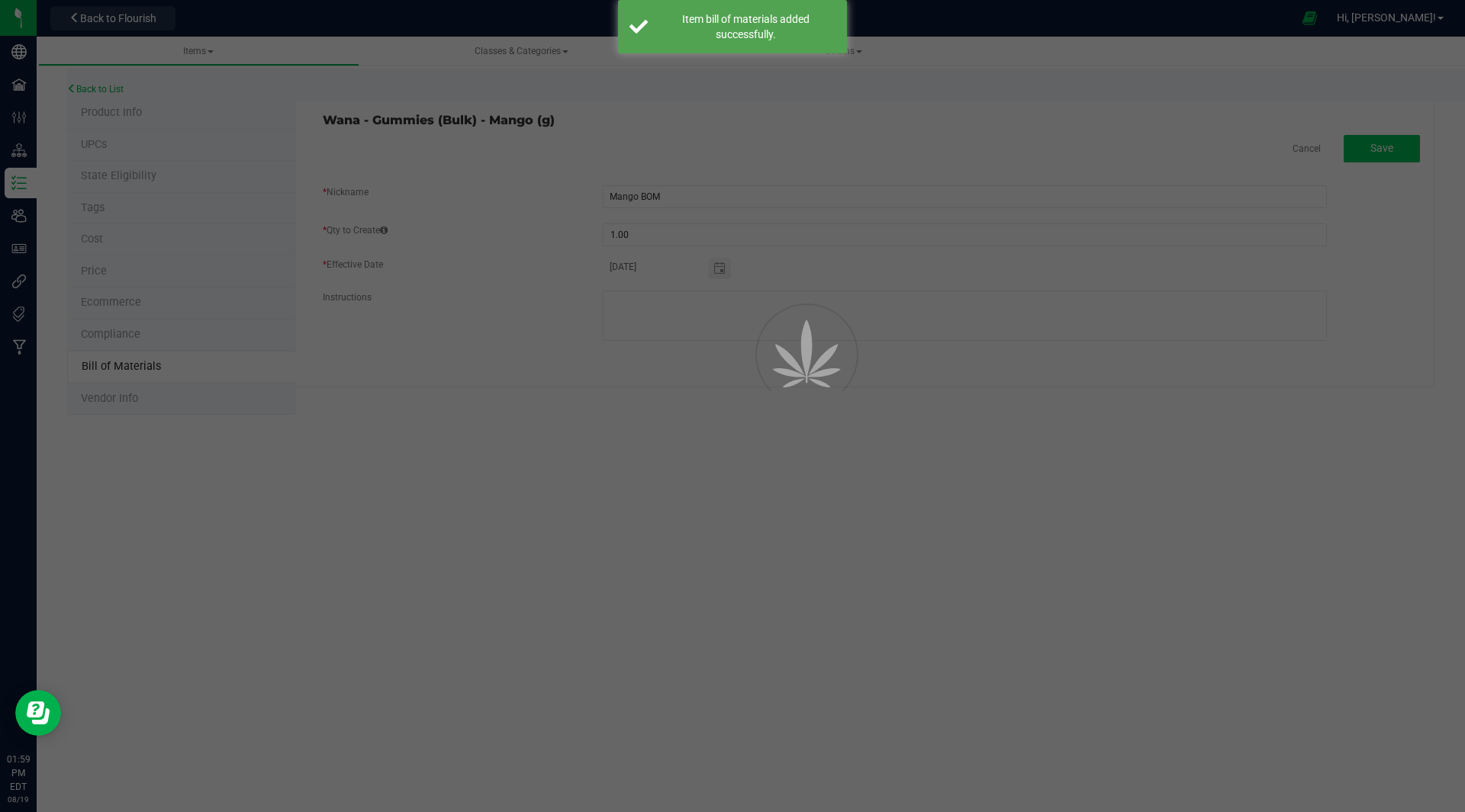
select select "35"
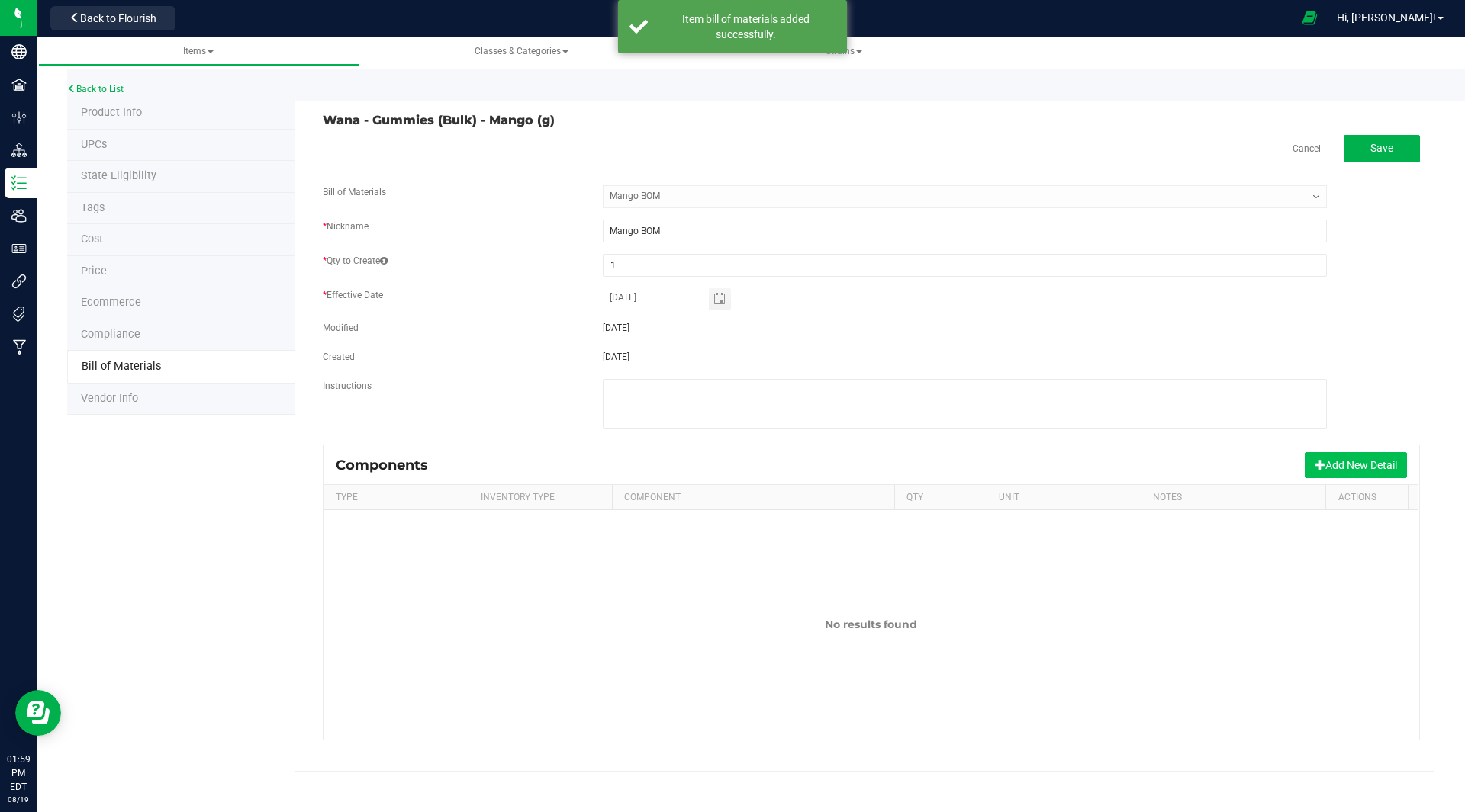
click at [1346, 461] on button "Add New Detail" at bounding box center [1355, 465] width 102 height 26
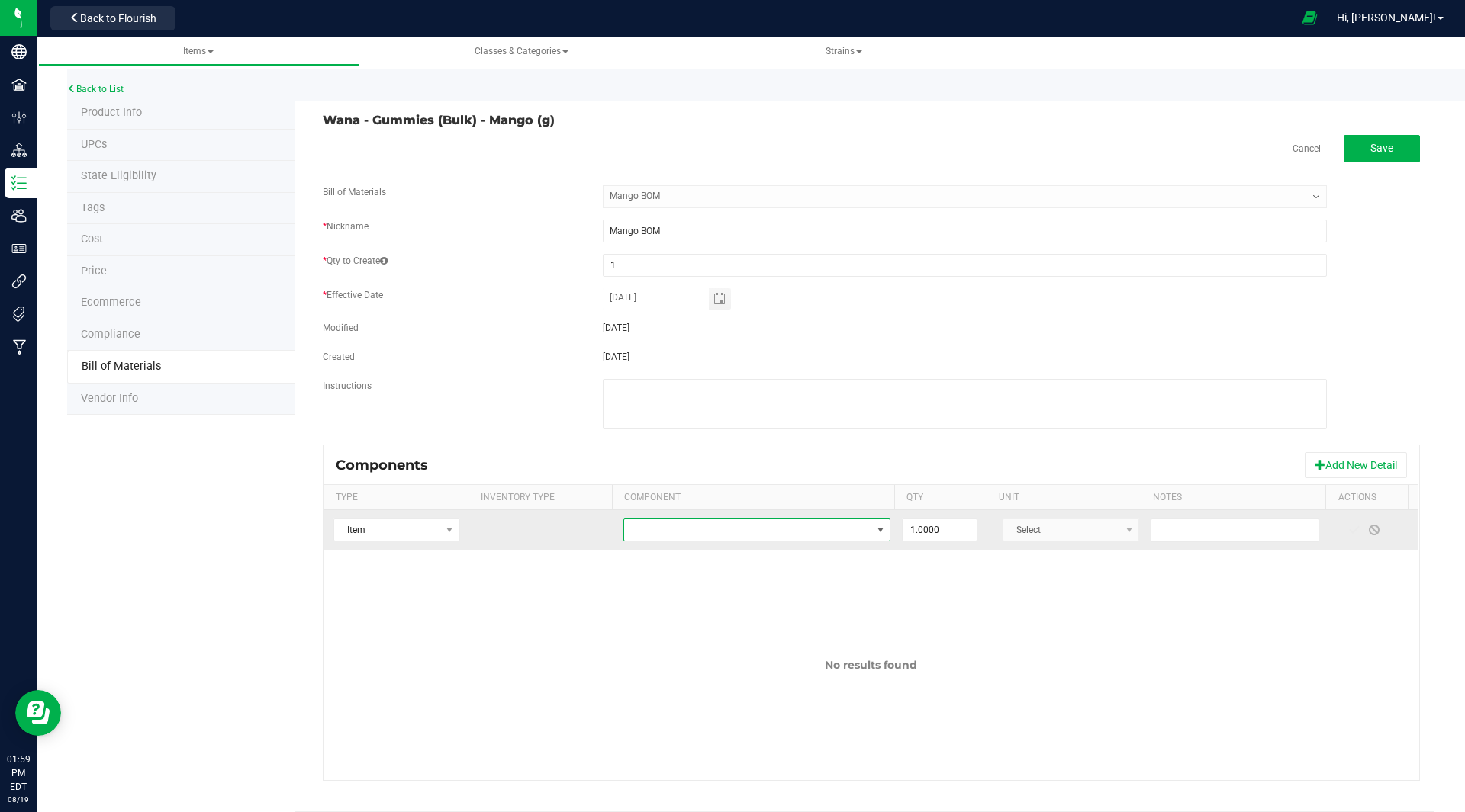
click at [627, 527] on span "NO DATA FOUND" at bounding box center [747, 530] width 246 height 22
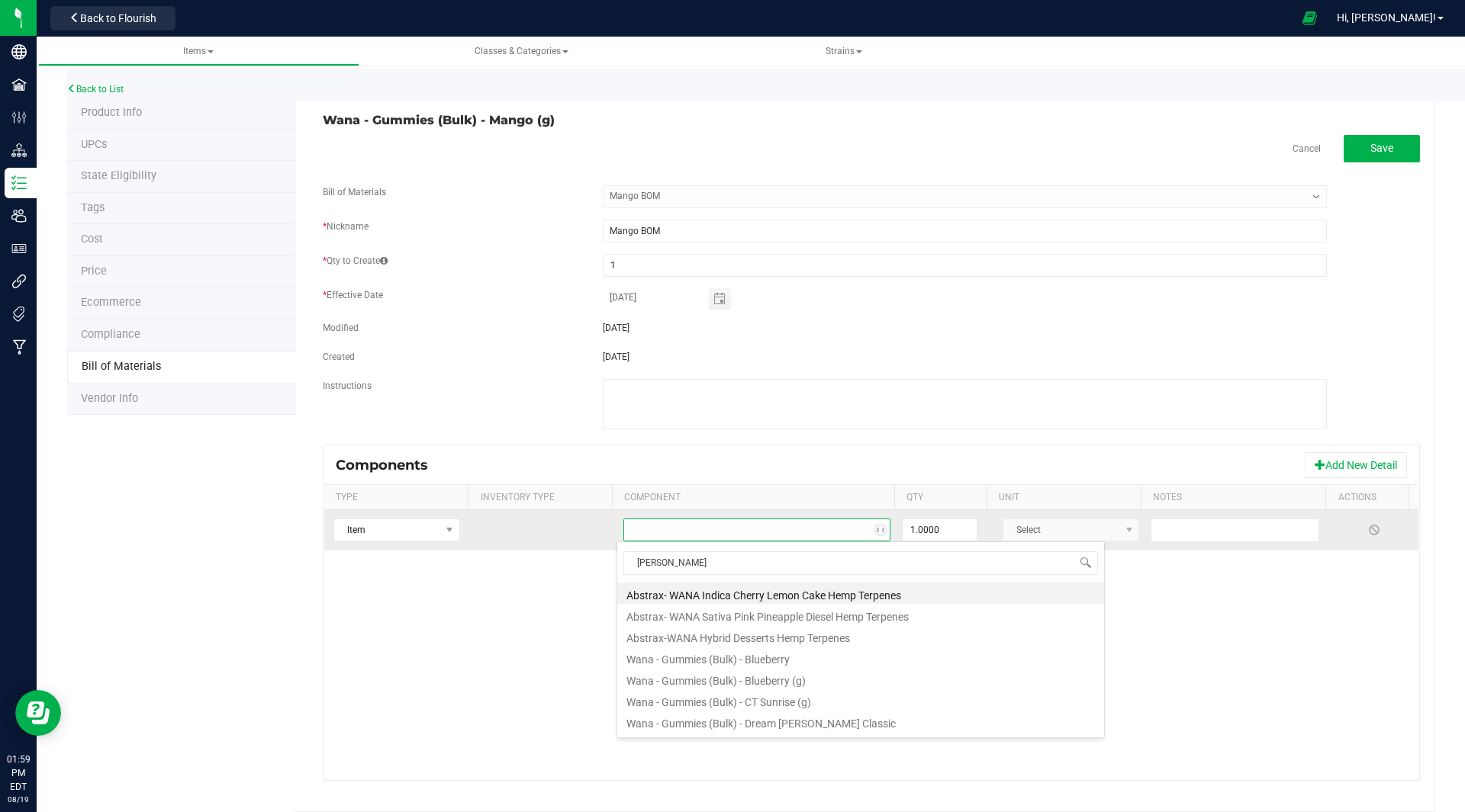
type input "wana gummy"
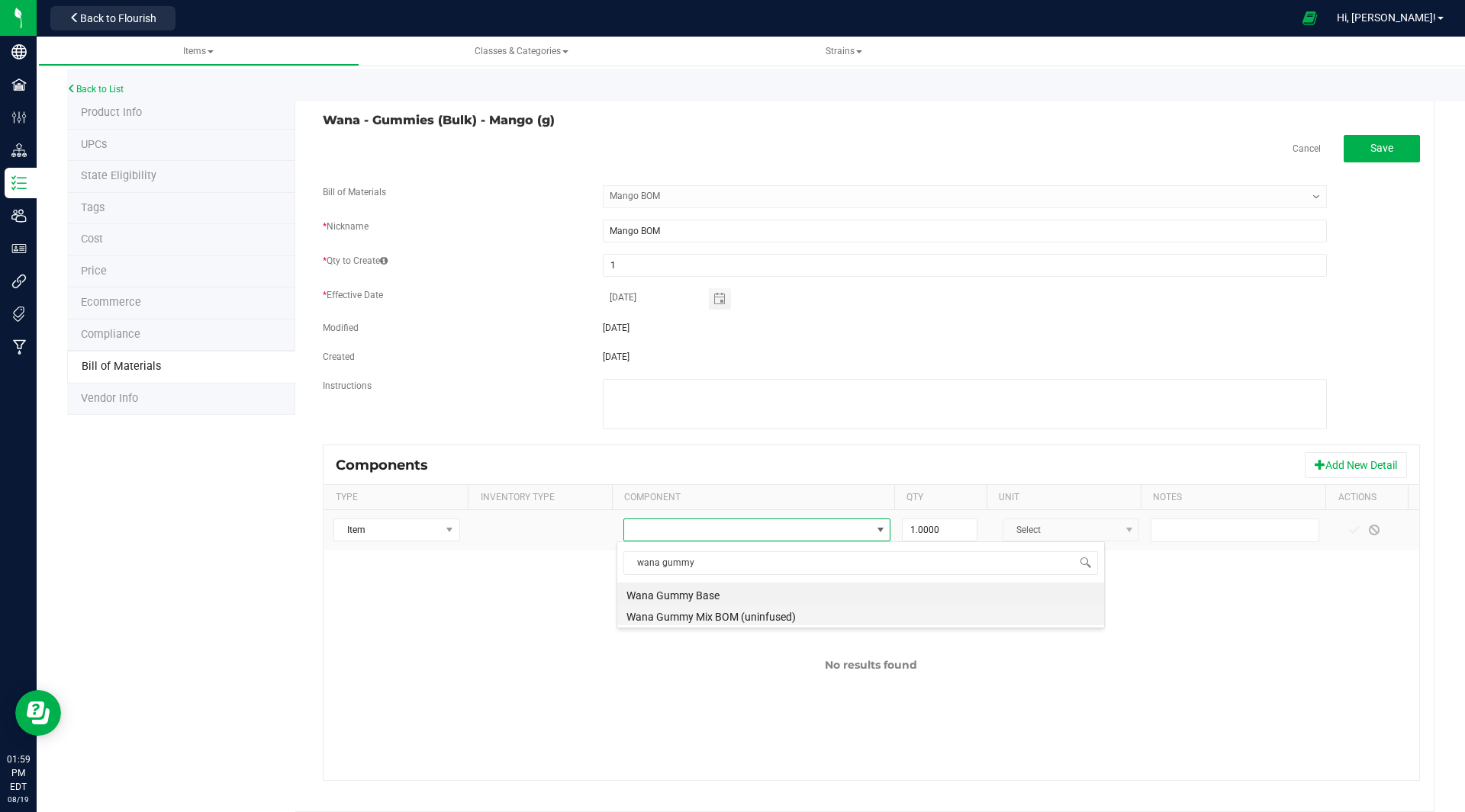
click at [732, 618] on li "Wana Gummy Mix BOM (uninfused)" at bounding box center [860, 614] width 487 height 22
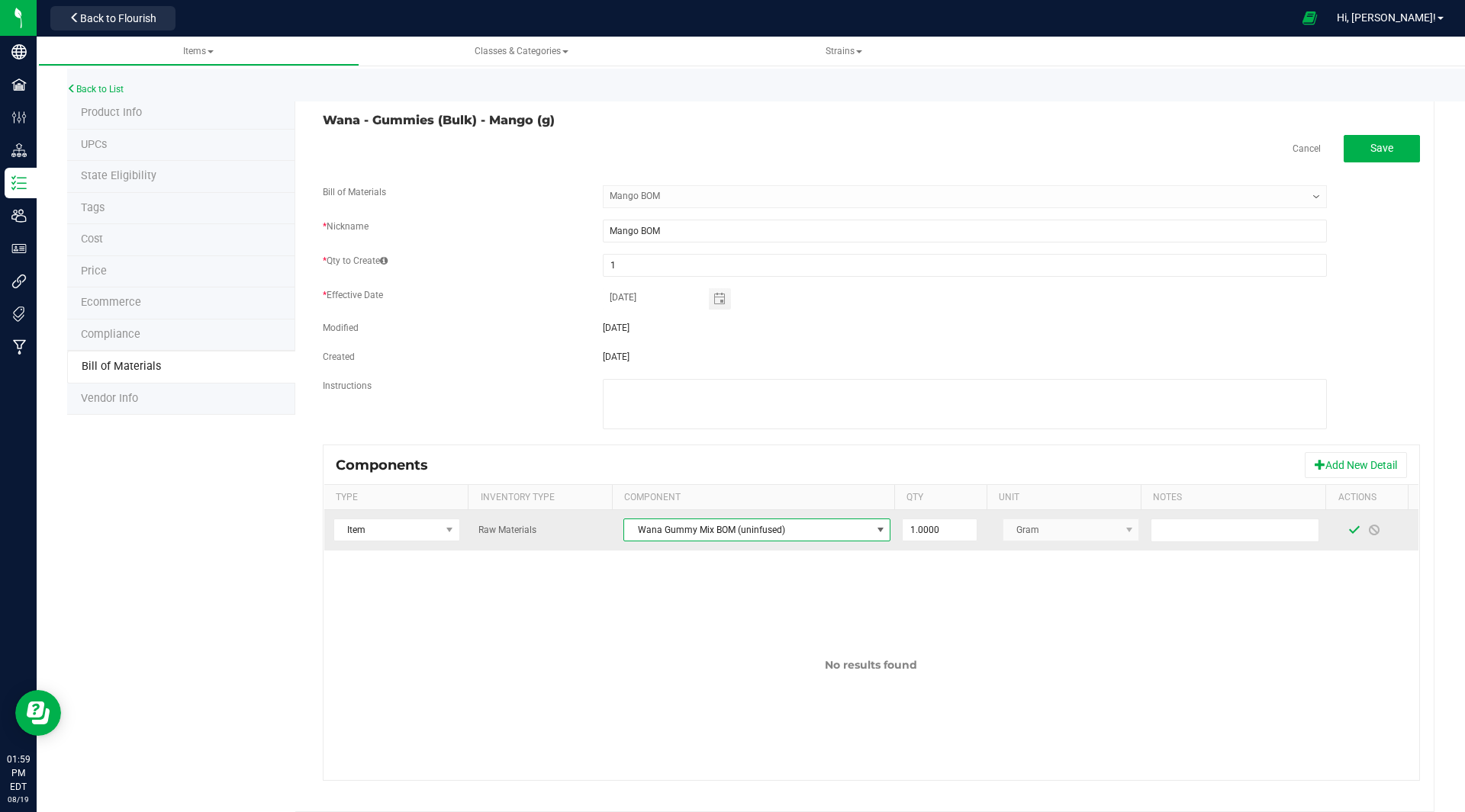
click at [1348, 527] on span at bounding box center [1354, 530] width 13 height 13
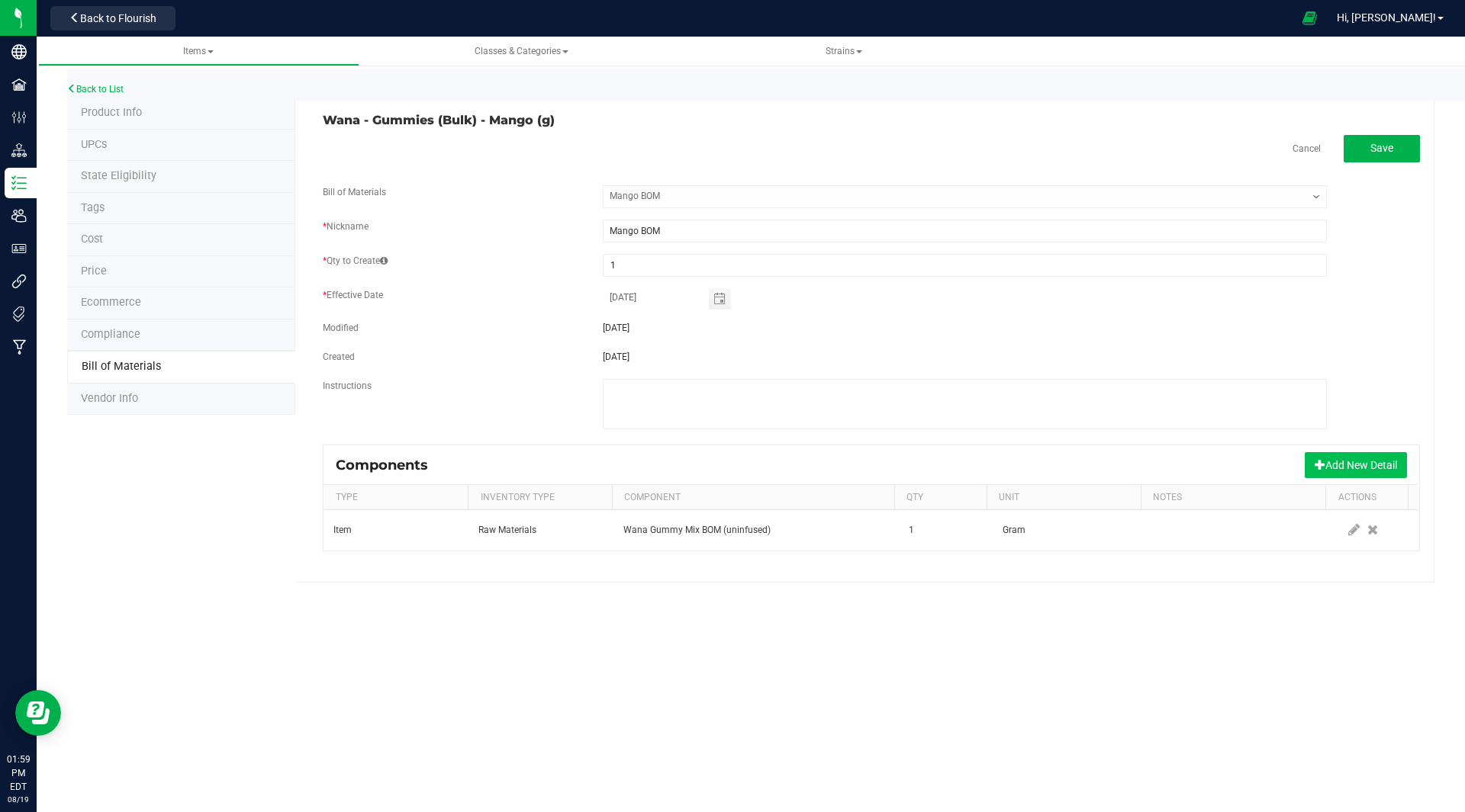
click at [1333, 457] on button "Add New Detail" at bounding box center [1355, 465] width 102 height 26
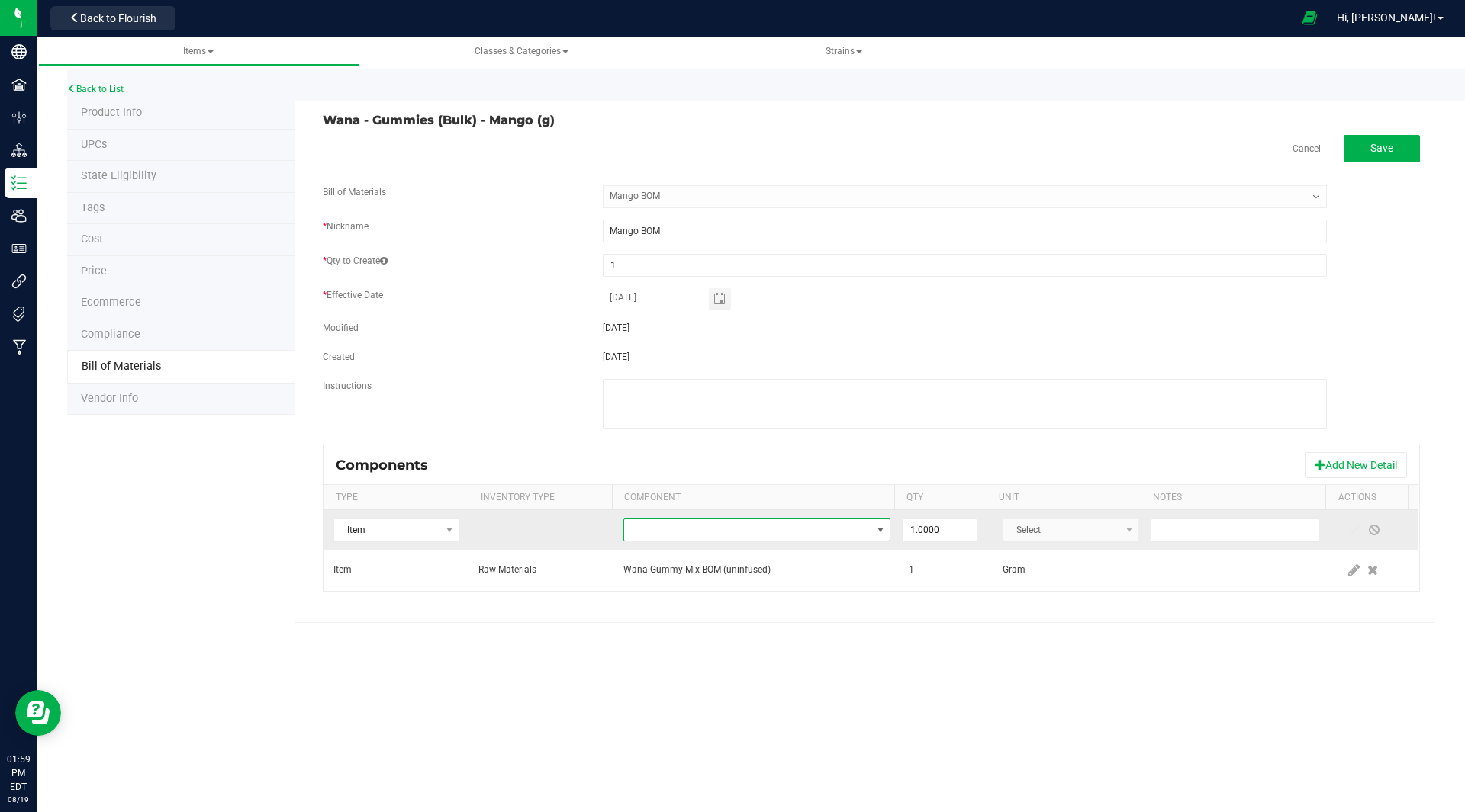
click at [645, 526] on span "NO DATA FOUND" at bounding box center [747, 530] width 246 height 22
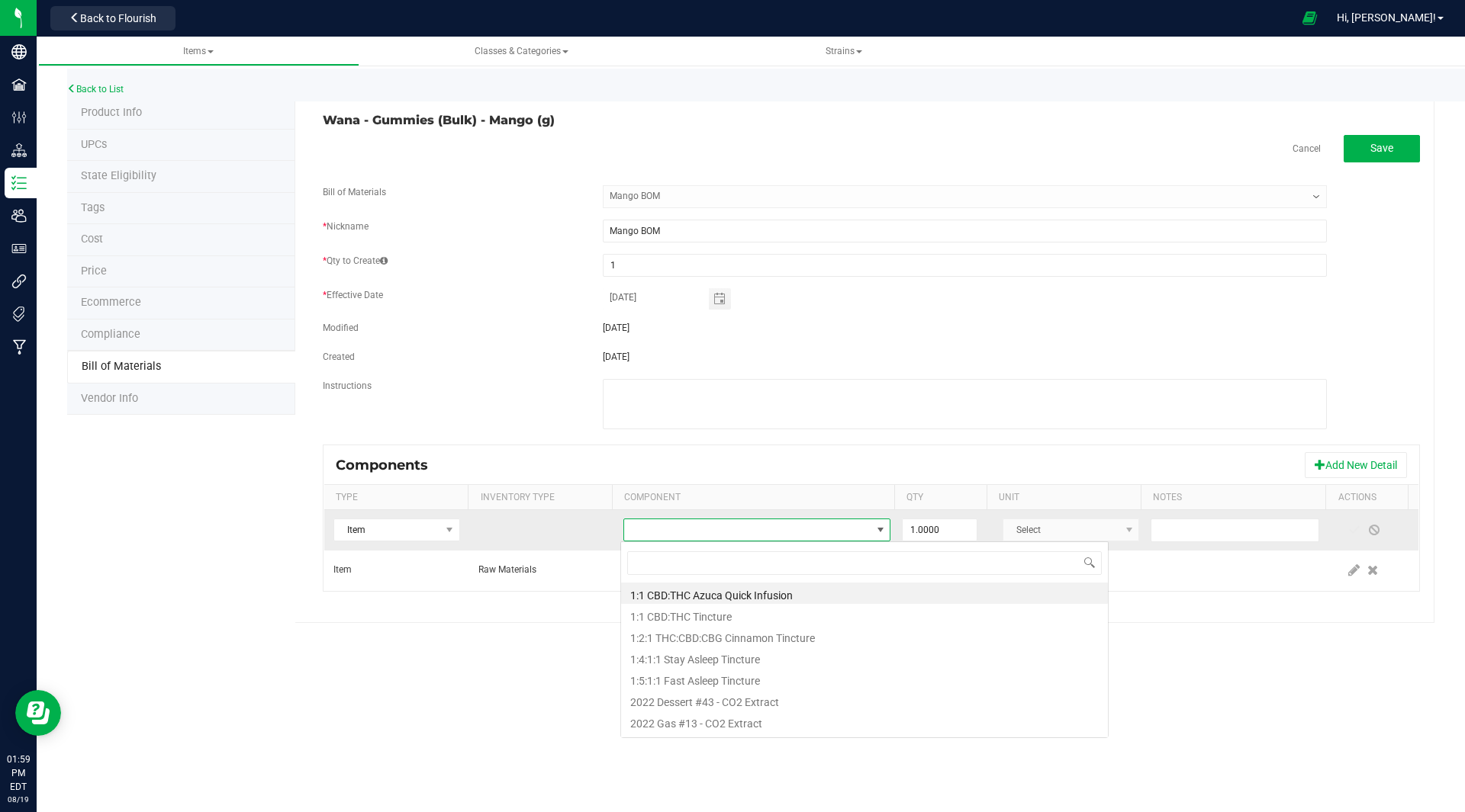
scroll to position [23, 261]
type input "sour mix"
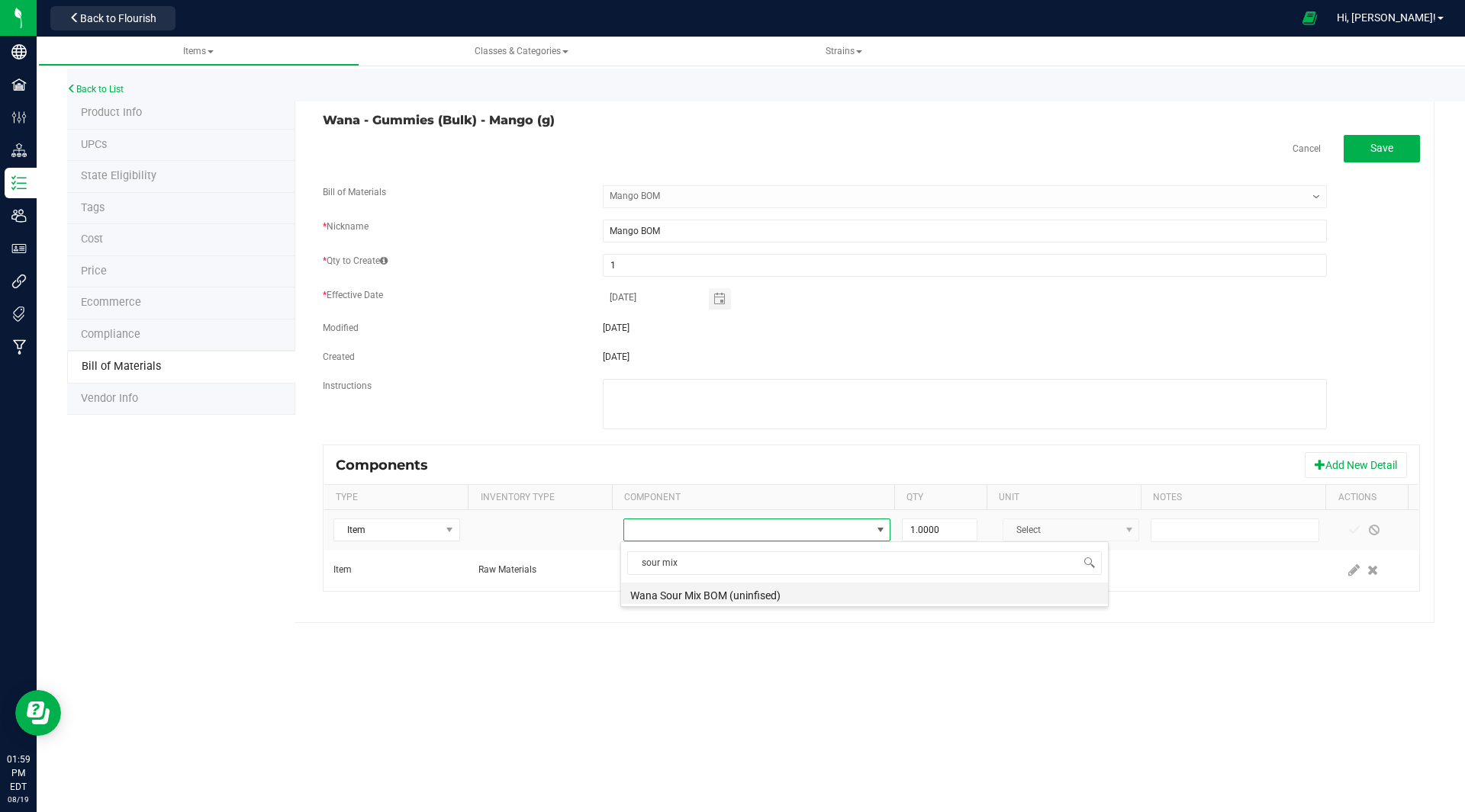
click at [699, 591] on li "Wana Sour Mix BOM (uninfised)" at bounding box center [864, 594] width 487 height 22
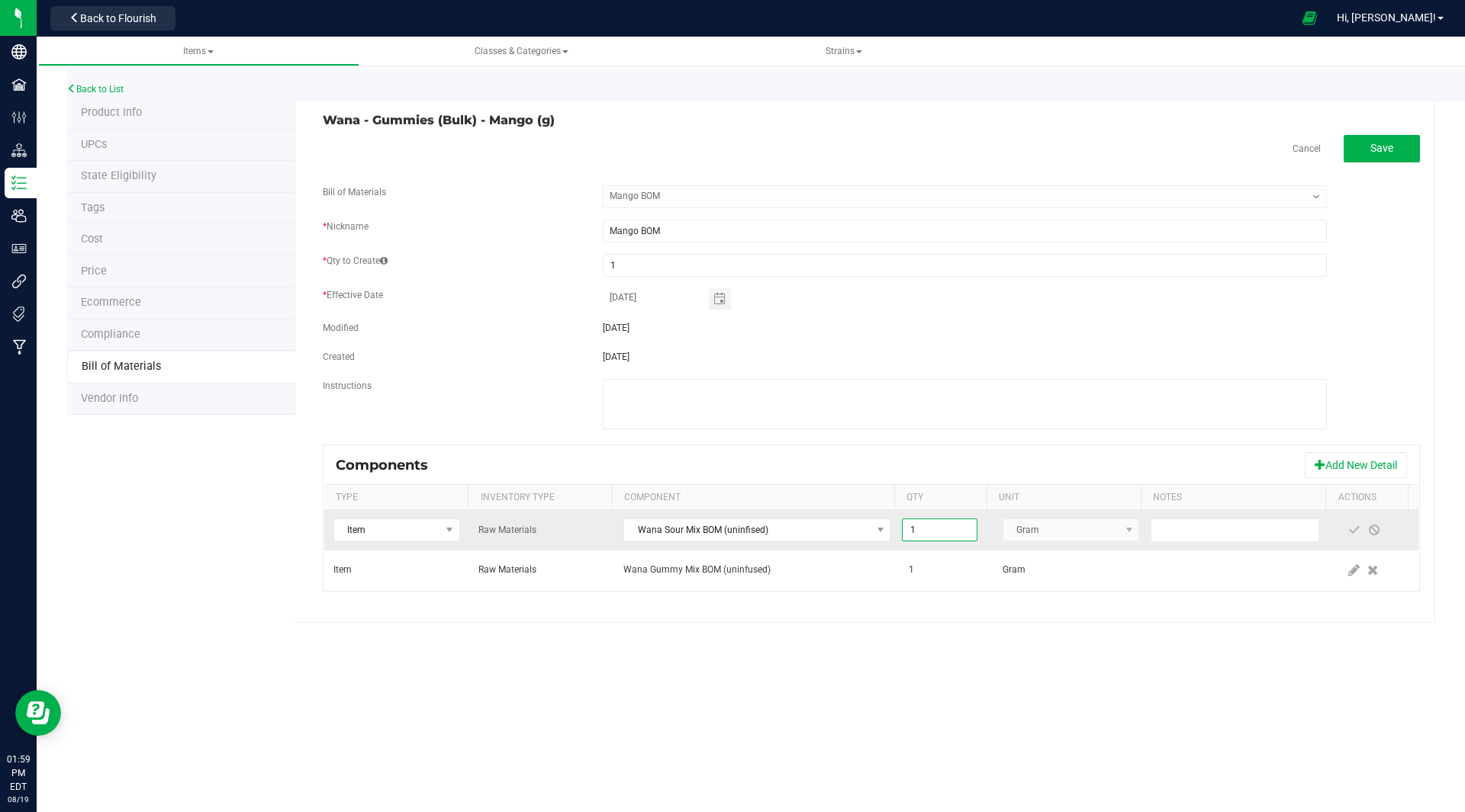
click at [933, 533] on input "1" at bounding box center [938, 530] width 73 height 22
type input "1.0000"
click at [1348, 529] on span at bounding box center [1354, 530] width 13 height 13
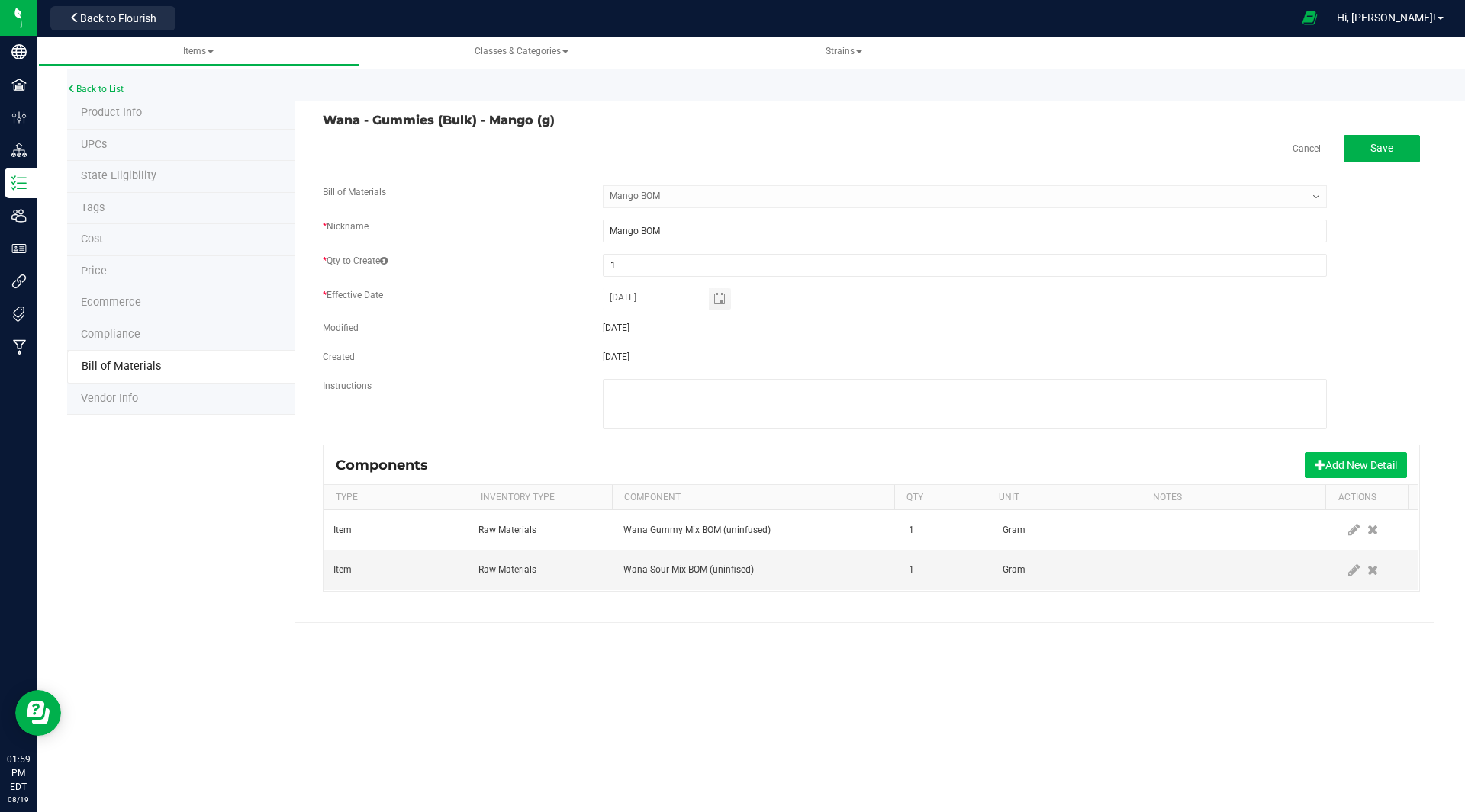
click at [1345, 460] on button "Add New Detail" at bounding box center [1355, 465] width 102 height 26
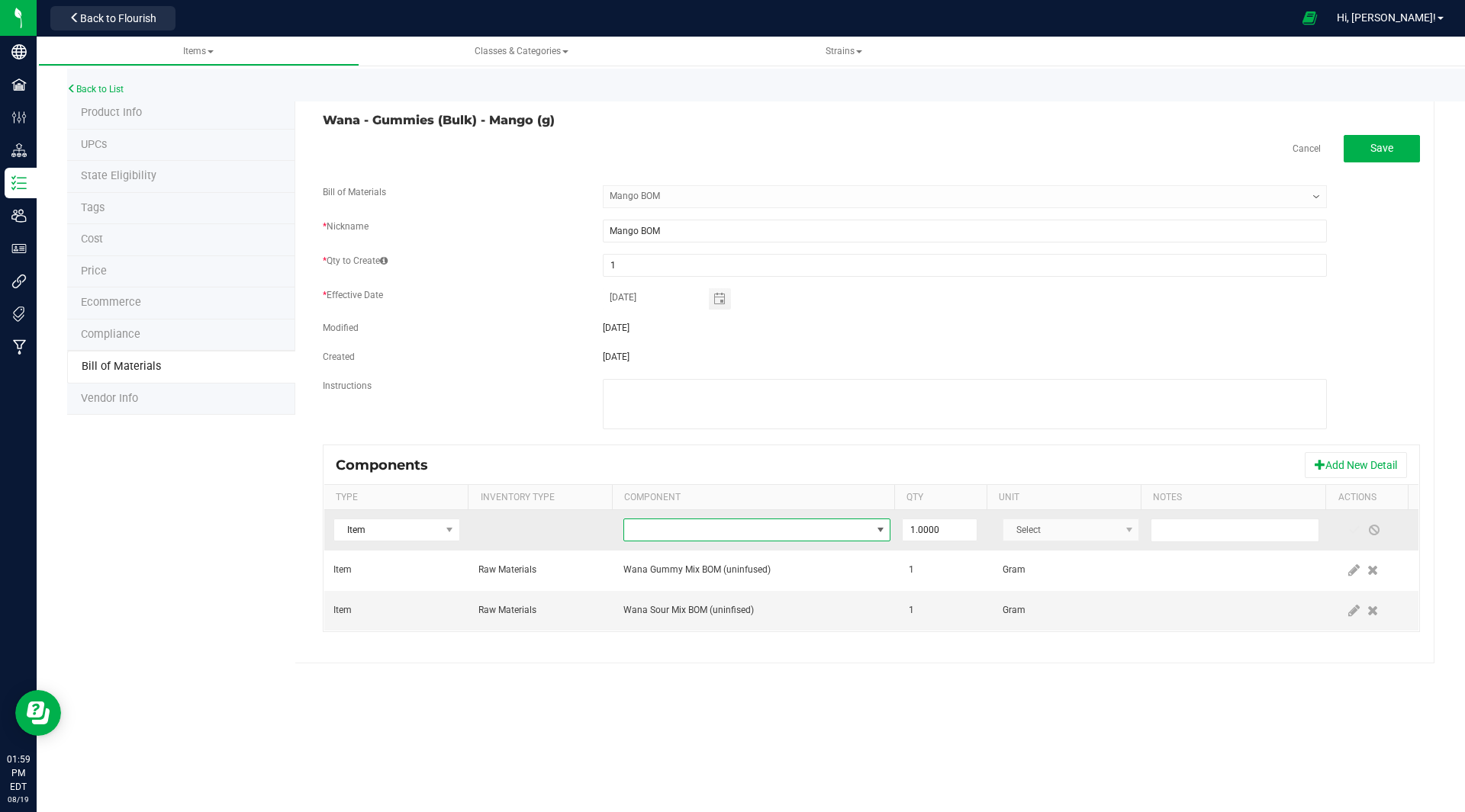
click at [634, 528] on span "NO DATA FOUND" at bounding box center [747, 530] width 246 height 22
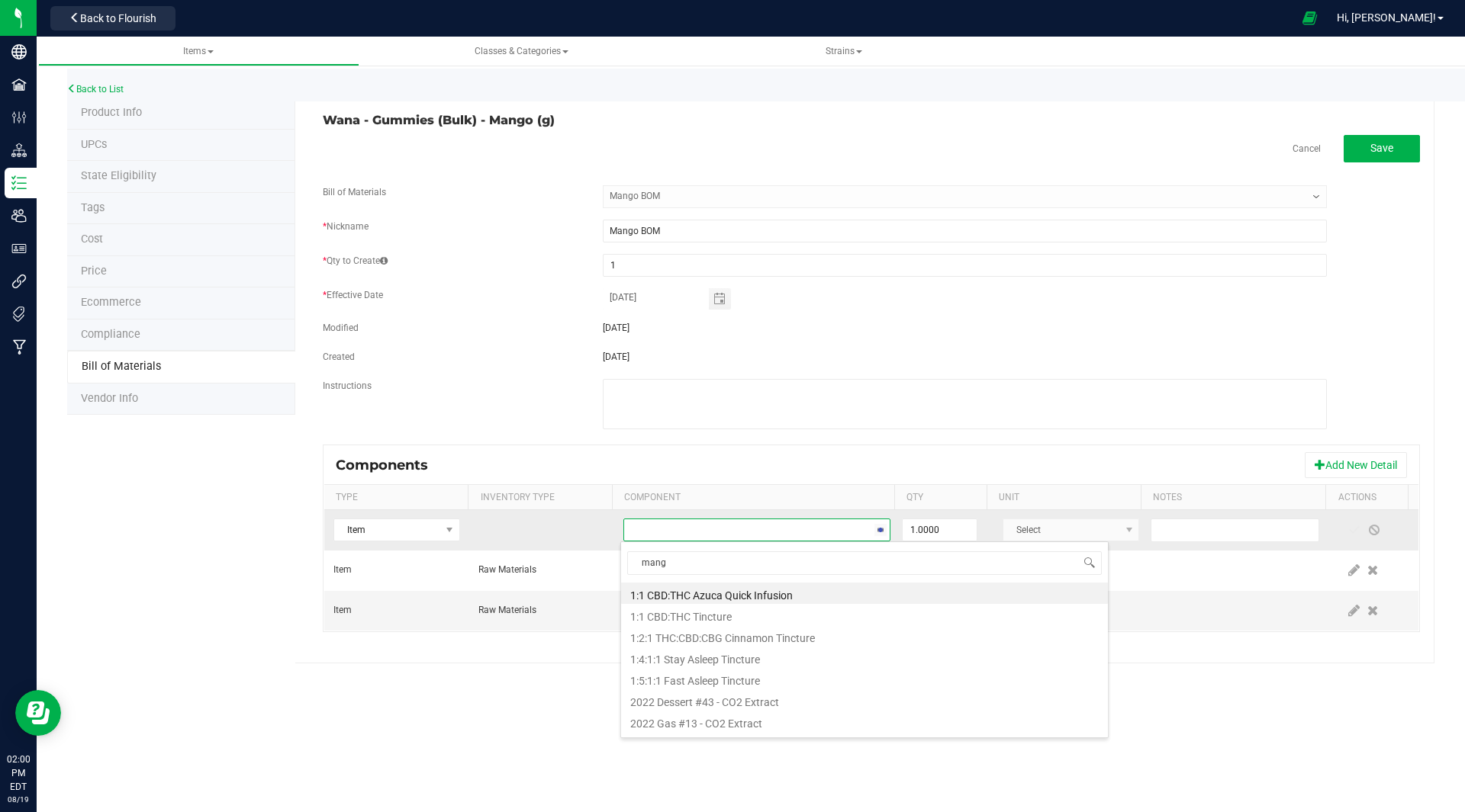
type input "mango"
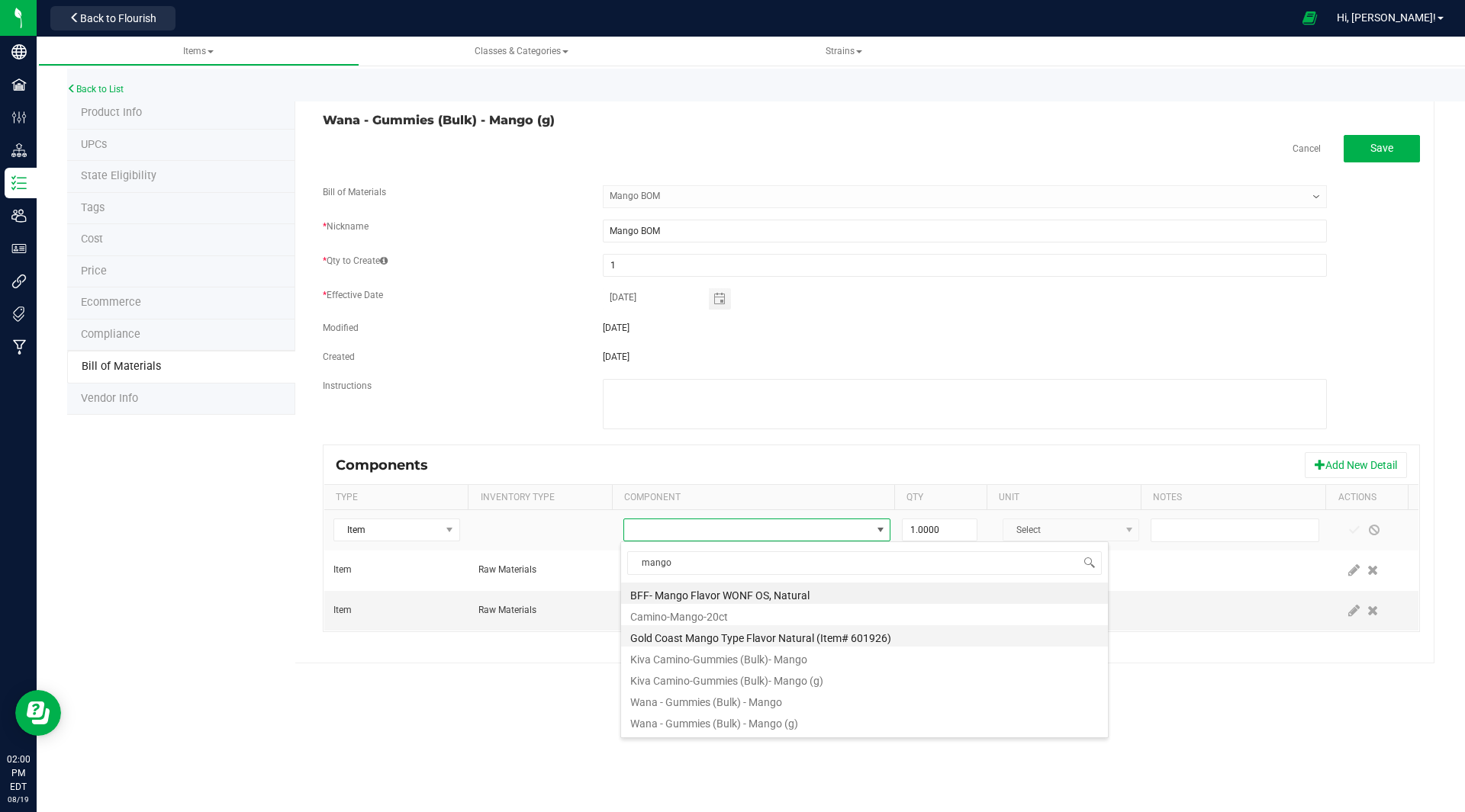
click at [720, 640] on li "Gold Coast Mango Type Flavor Natural (Item# 601926)" at bounding box center [864, 636] width 487 height 22
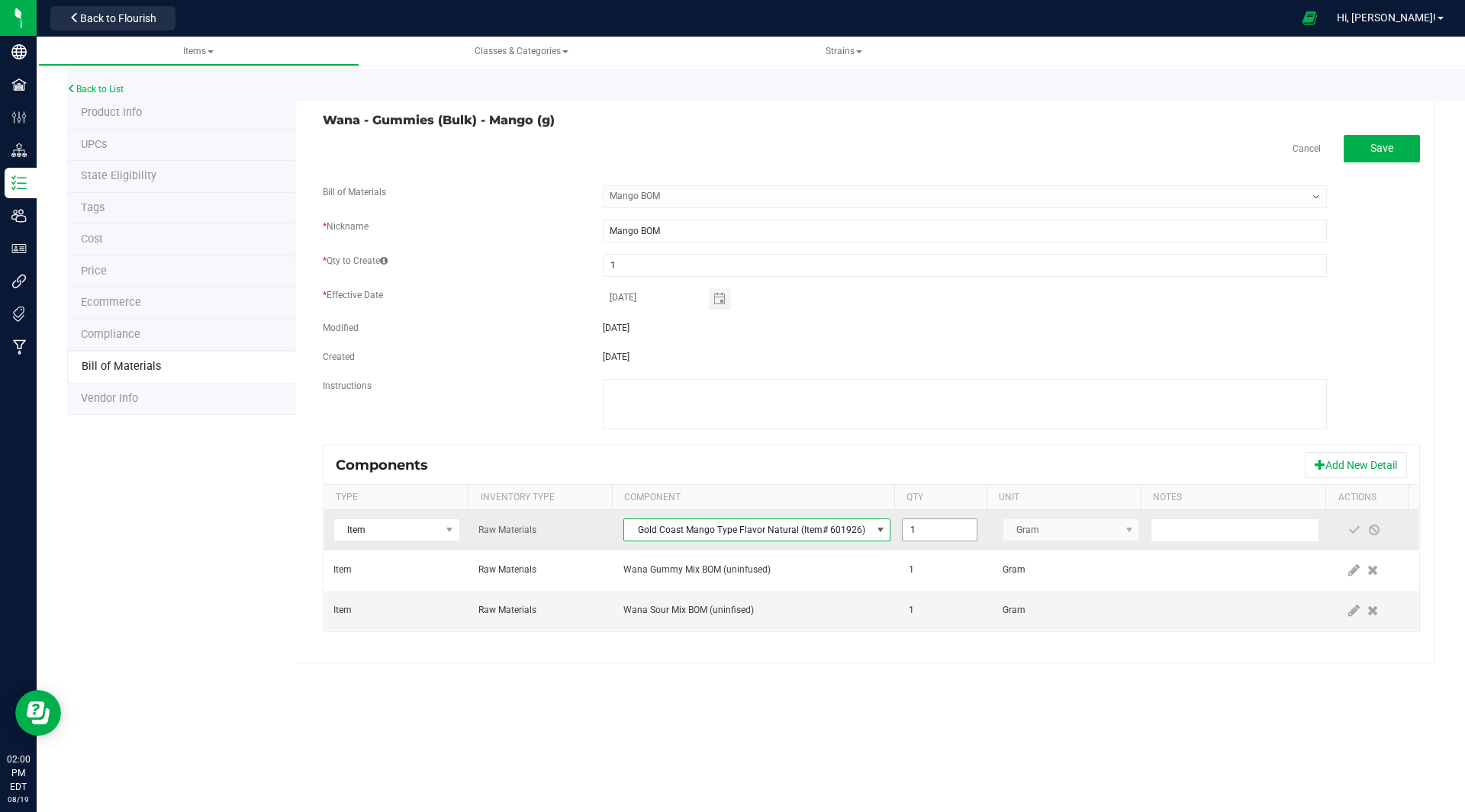
click at [925, 531] on input "1" at bounding box center [938, 530] width 73 height 22
type input "0.0060"
click at [1348, 527] on span at bounding box center [1354, 530] width 13 height 13
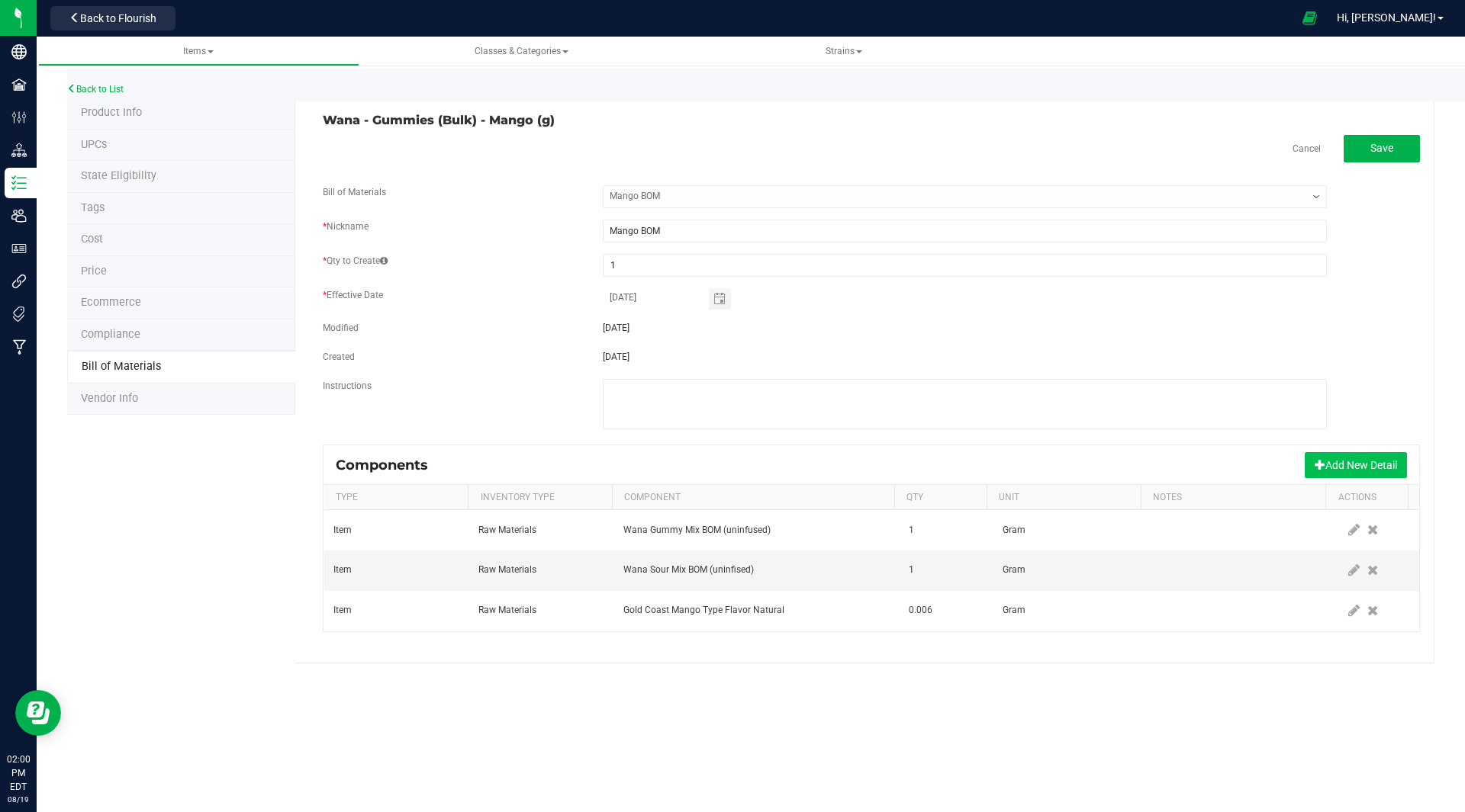
click at [1339, 460] on button "Add New Detail" at bounding box center [1355, 465] width 102 height 26
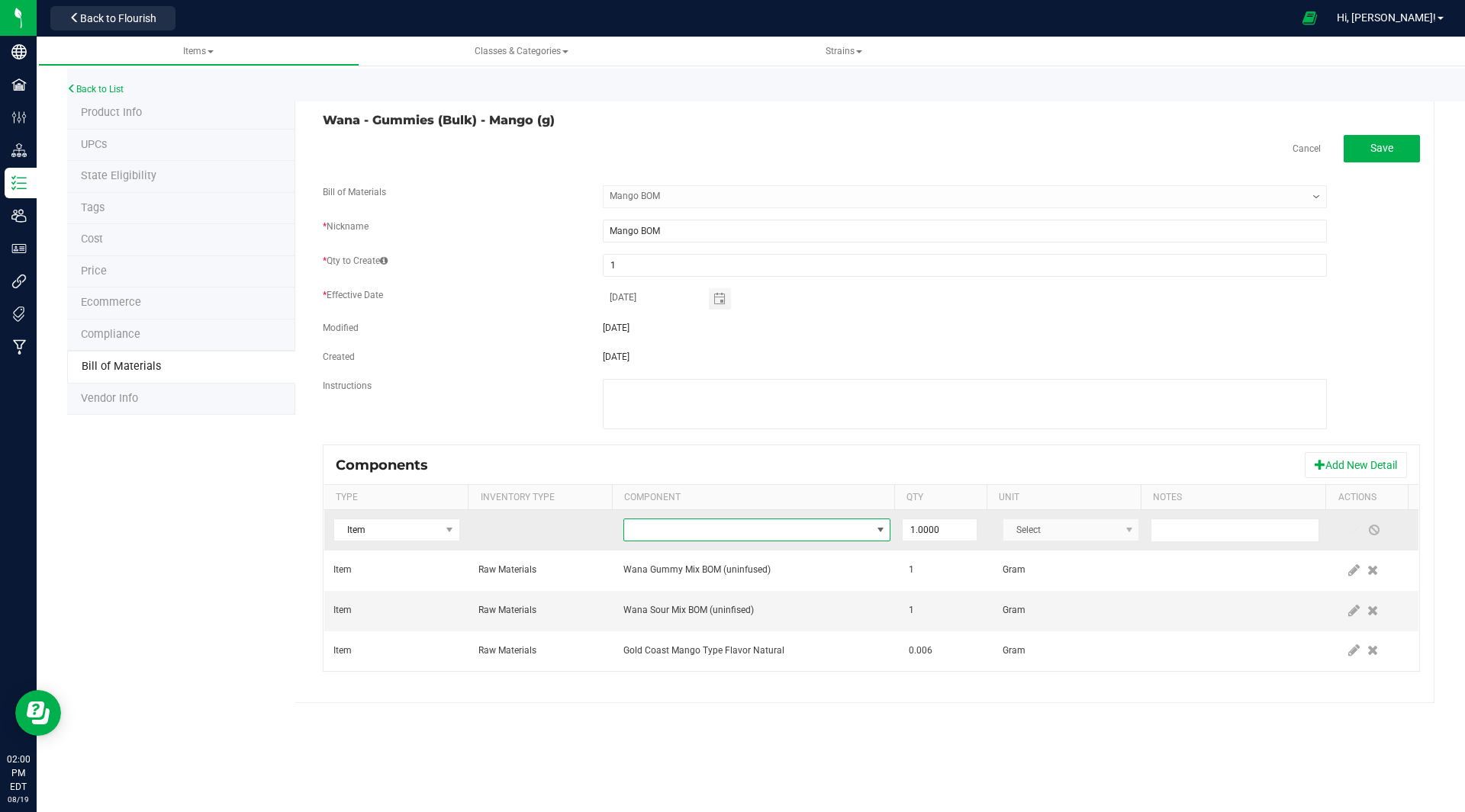
click at [686, 525] on span "NO DATA FOUND" at bounding box center [747, 530] width 246 height 22
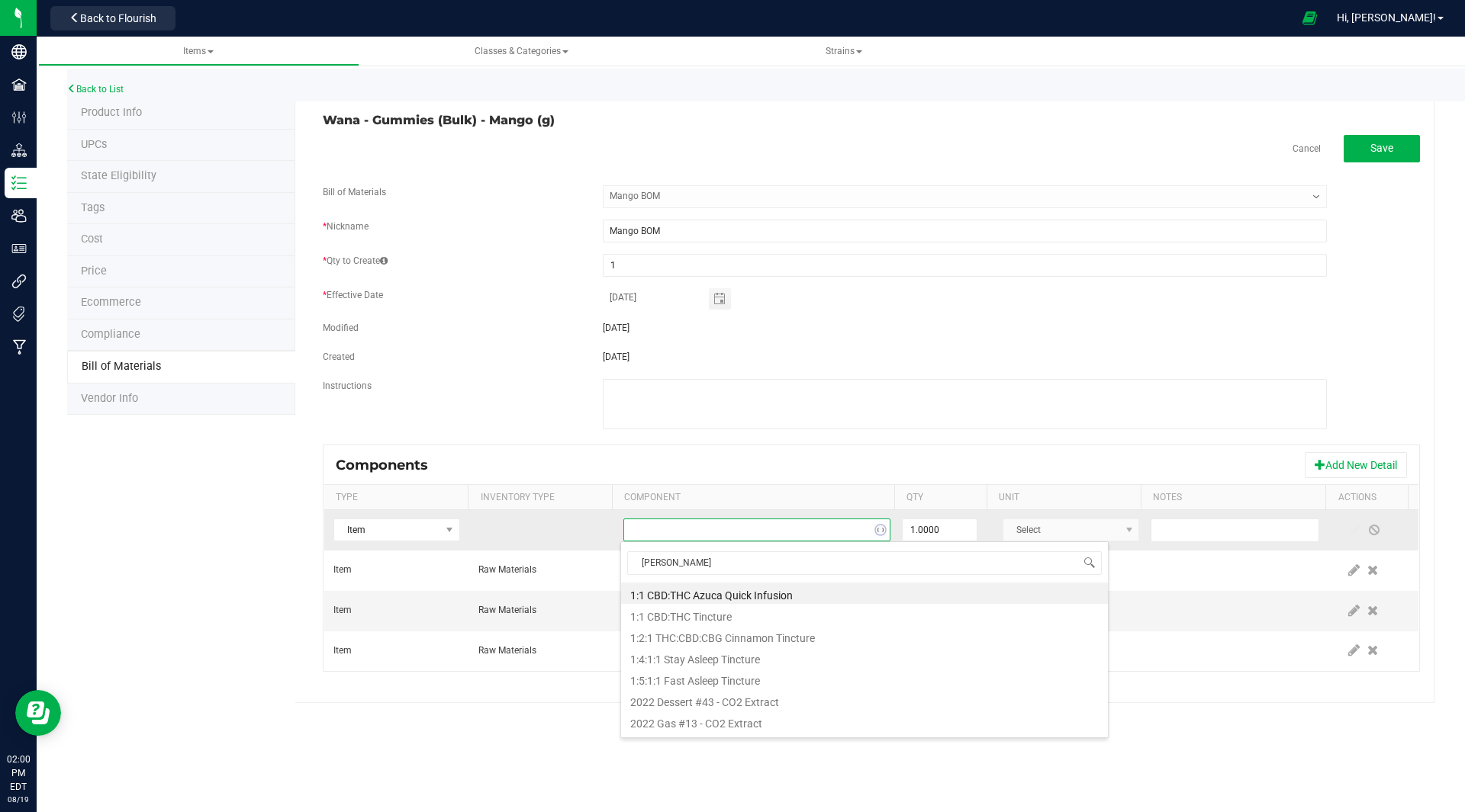
type input "mellow"
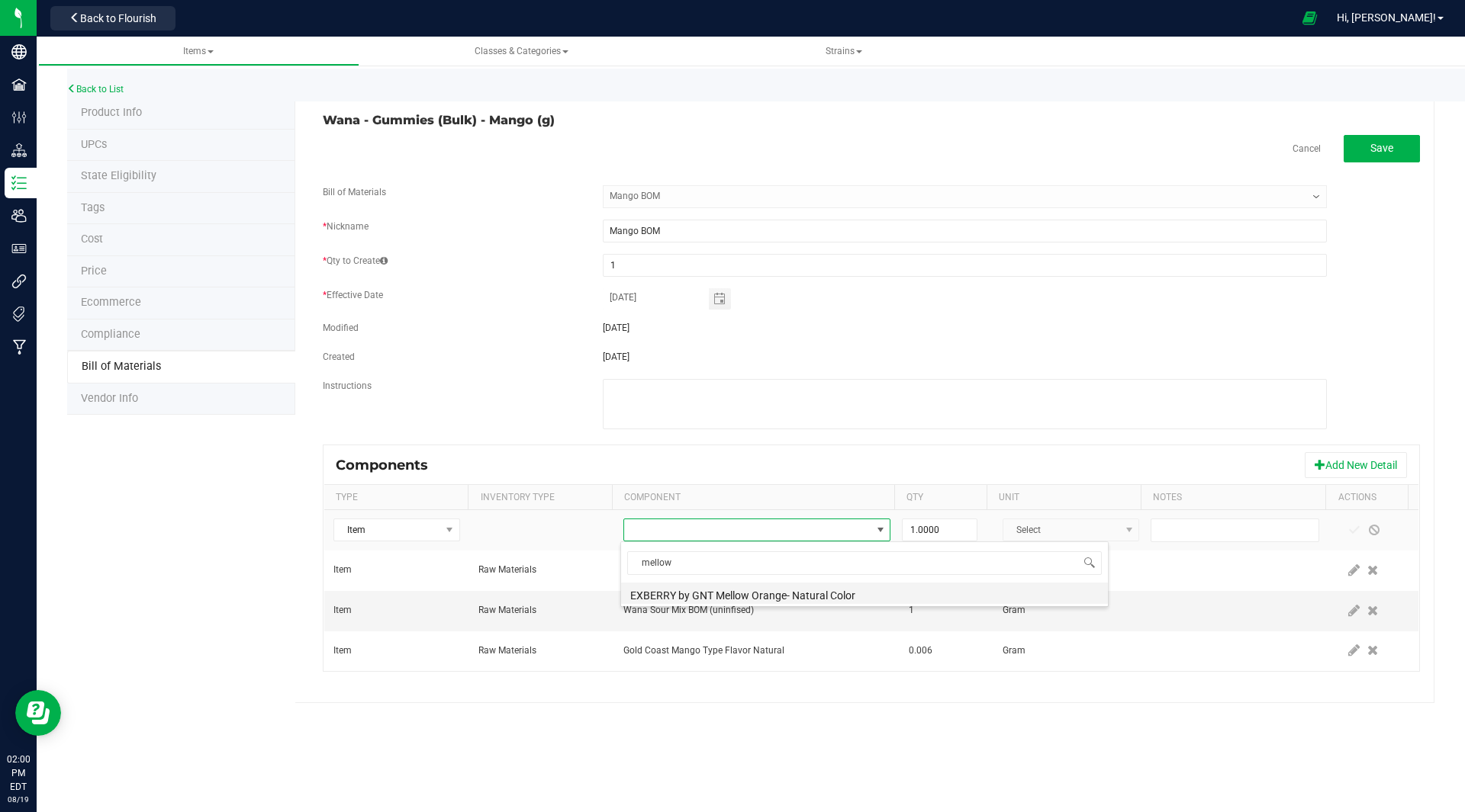
click at [756, 594] on li "EXBERRY by GNT Mellow Orange- Natural Color" at bounding box center [864, 594] width 487 height 22
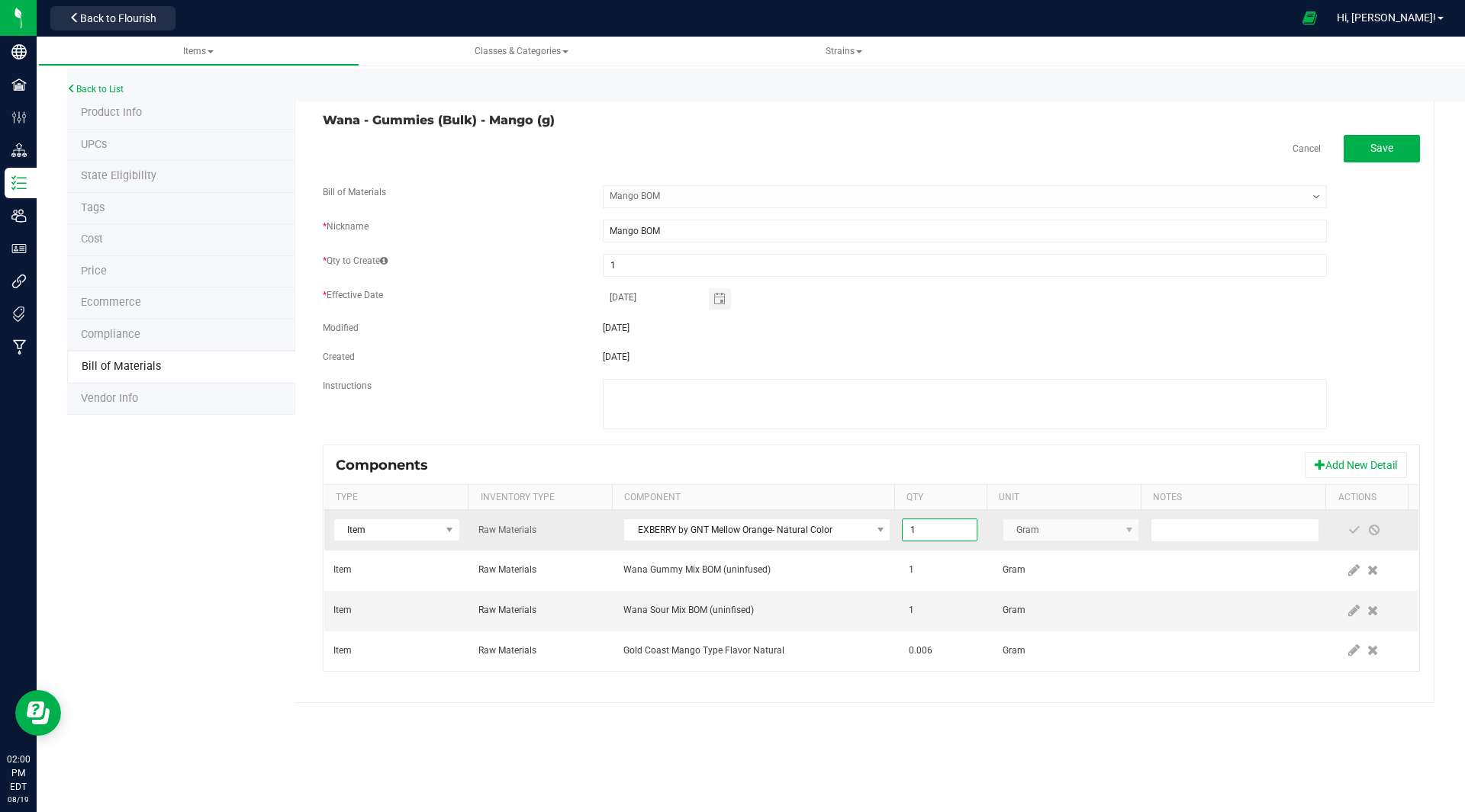
click at [920, 537] on input "1" at bounding box center [938, 530] width 73 height 22
type input "0.0010"
click at [1348, 529] on span at bounding box center [1354, 530] width 13 height 13
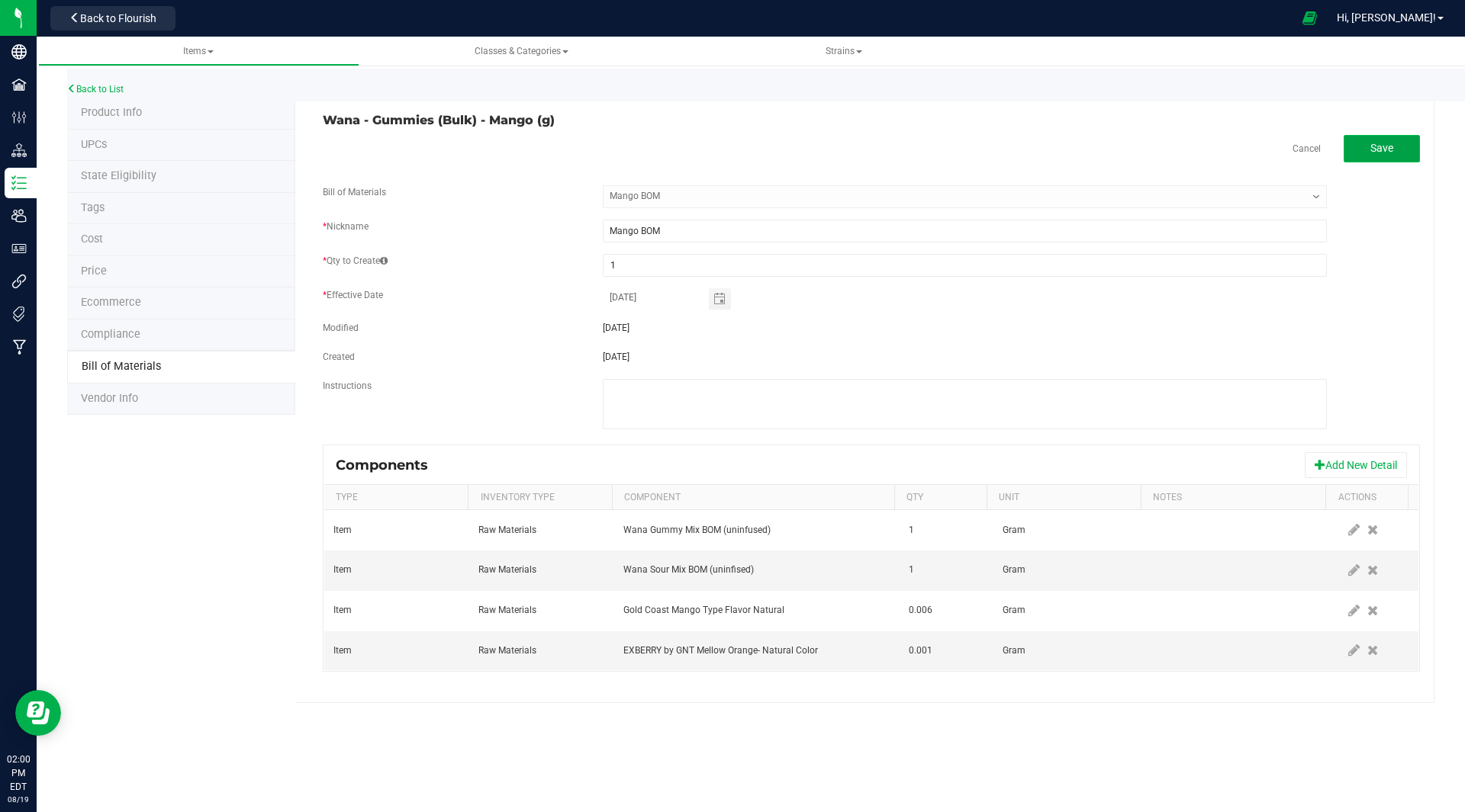
click at [1380, 146] on span "Save" at bounding box center [1381, 147] width 23 height 13
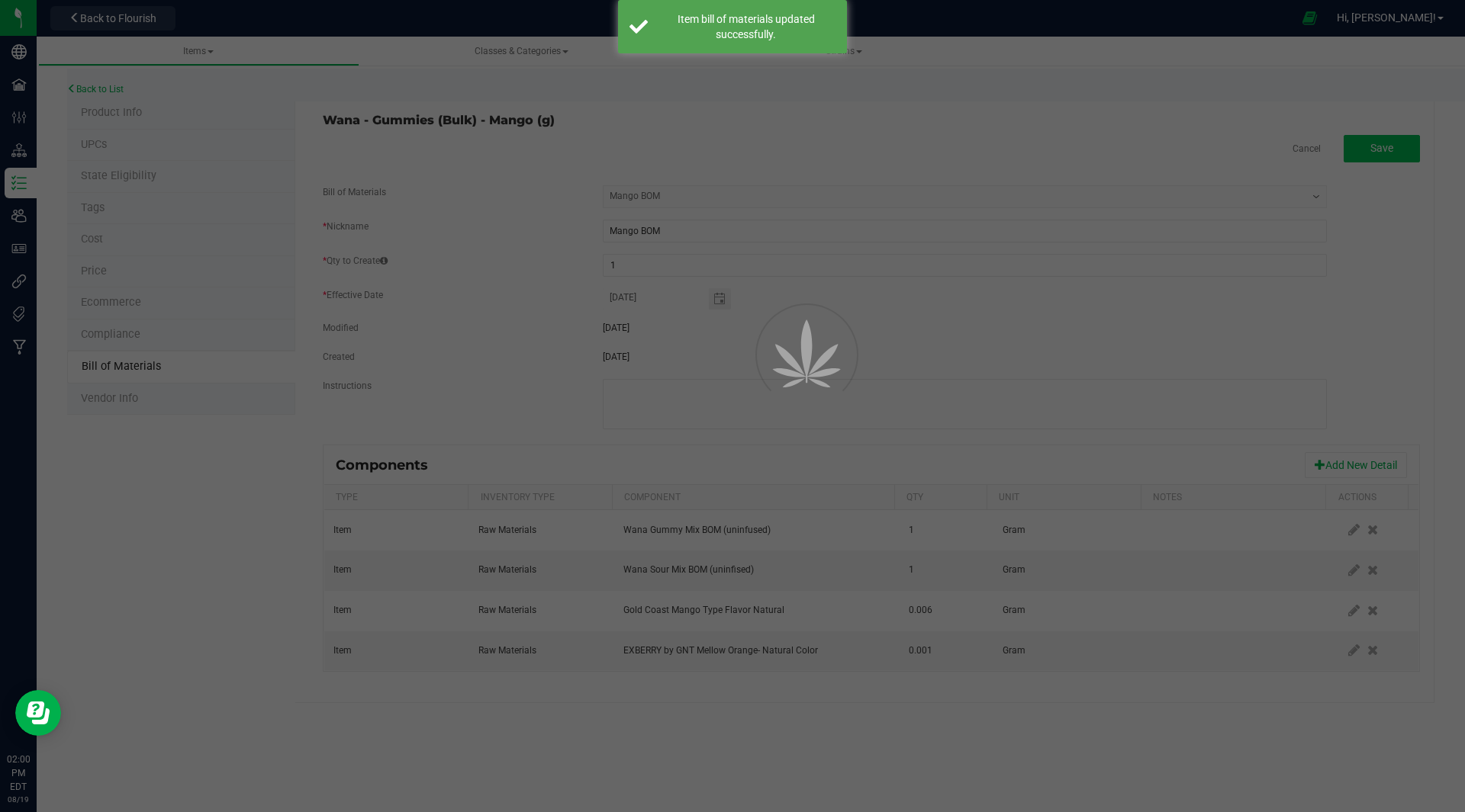
select select "35"
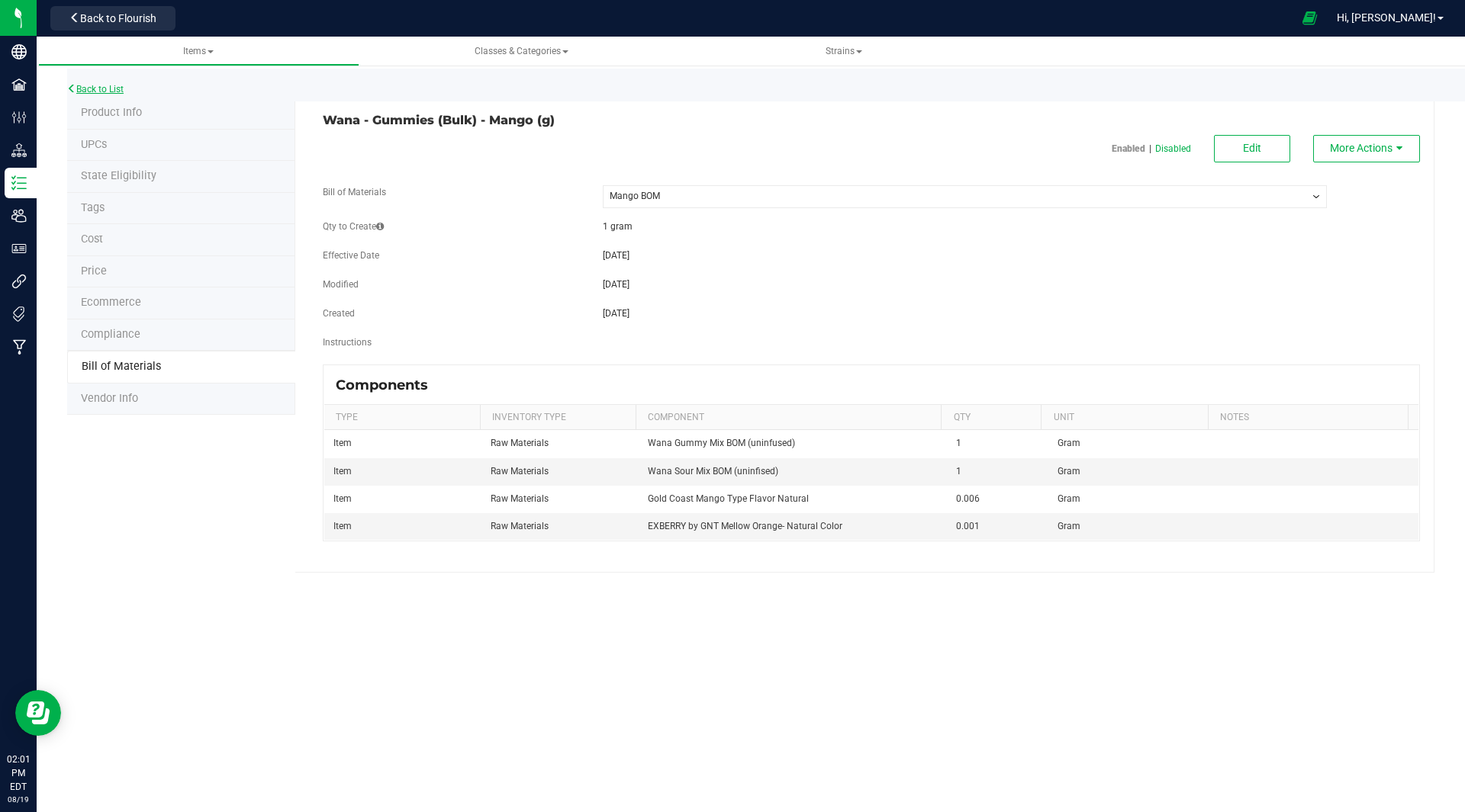
click at [114, 90] on link "Back to List" at bounding box center [95, 89] width 56 height 11
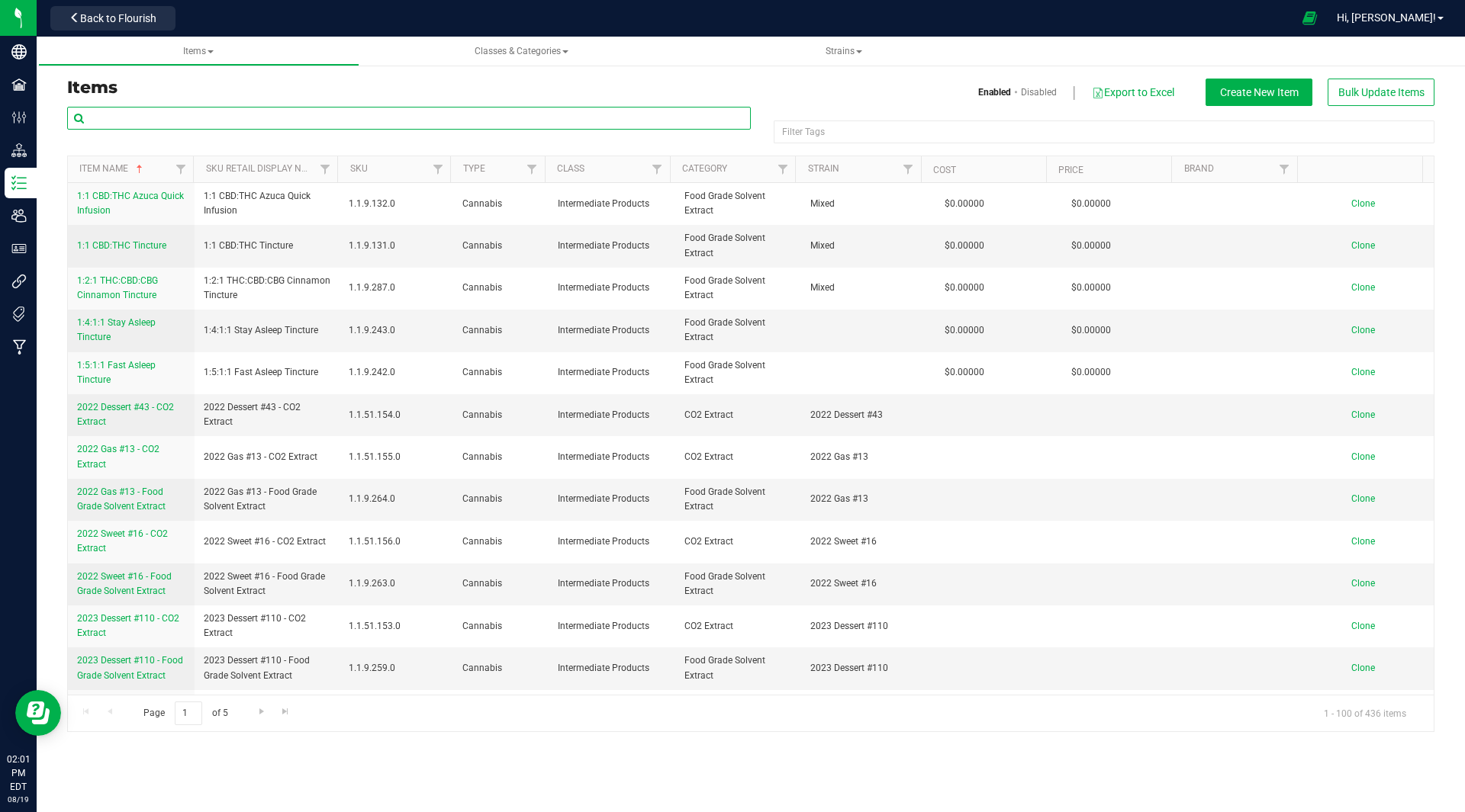
click at [338, 122] on input "text" at bounding box center [409, 118] width 683 height 23
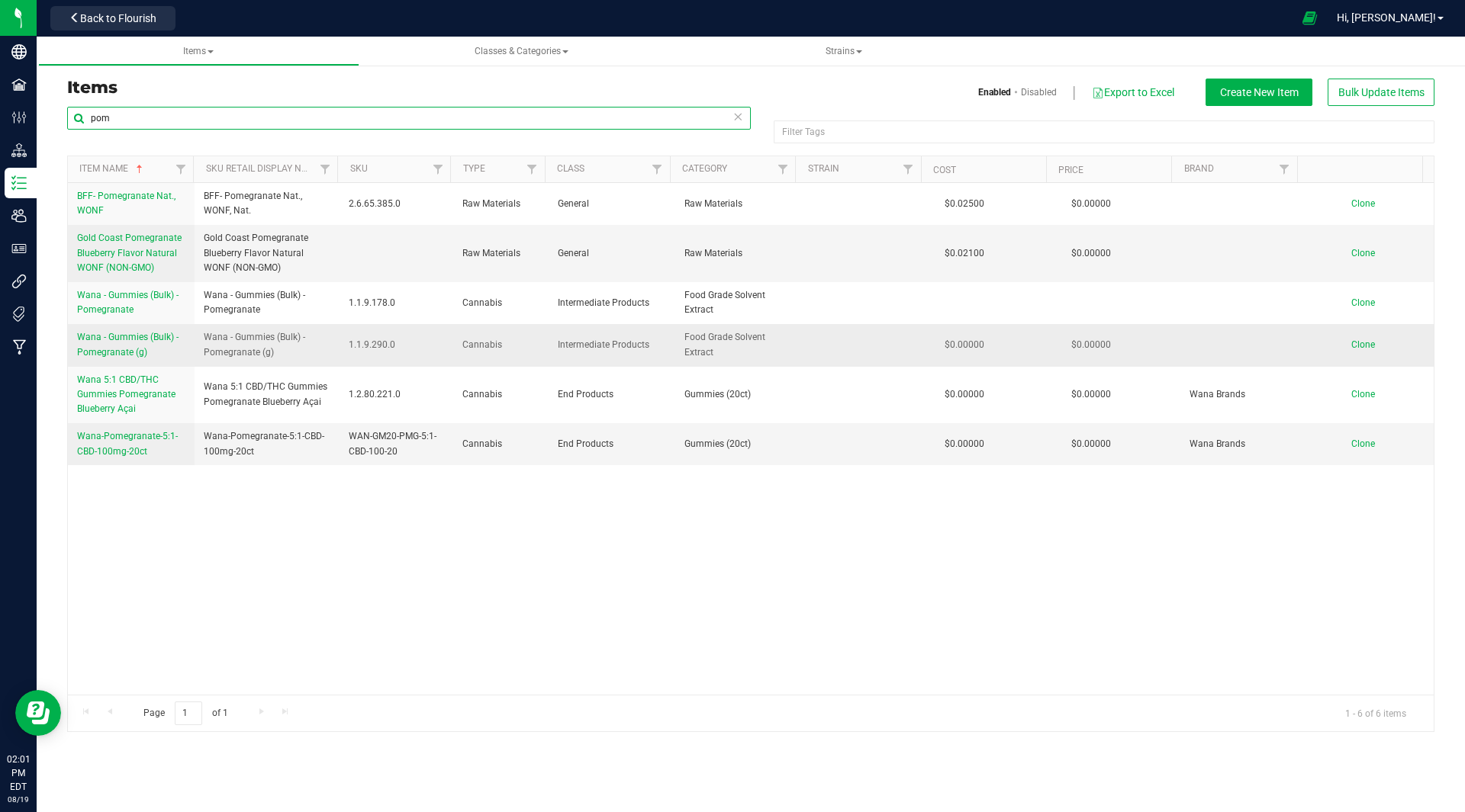
type input "pom"
click at [130, 331] on span "Wana - Gummies (Bulk) - Pomegranate (g)" at bounding box center [127, 344] width 101 height 25
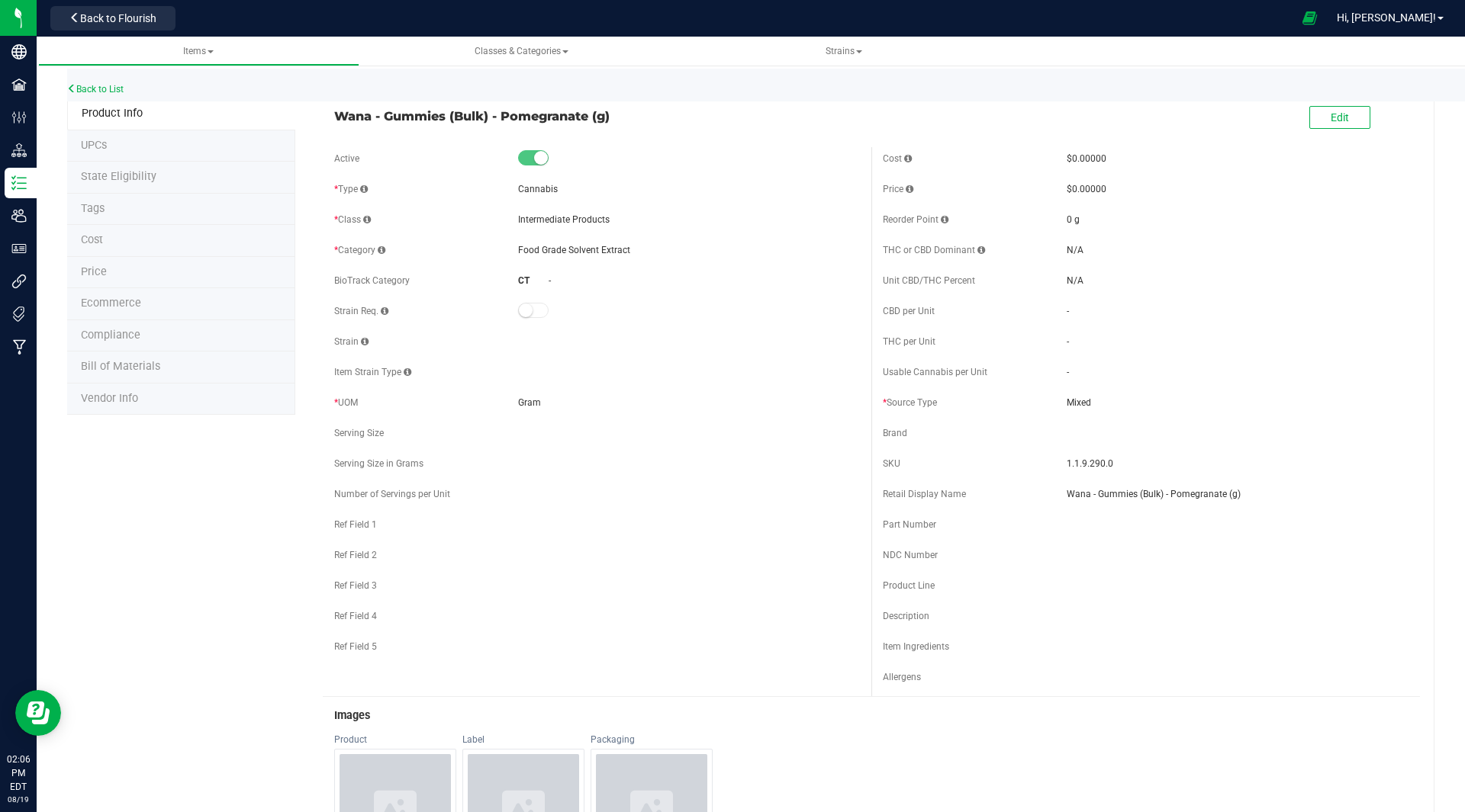
click at [131, 364] on span "Bill of Materials" at bounding box center [121, 366] width 80 height 13
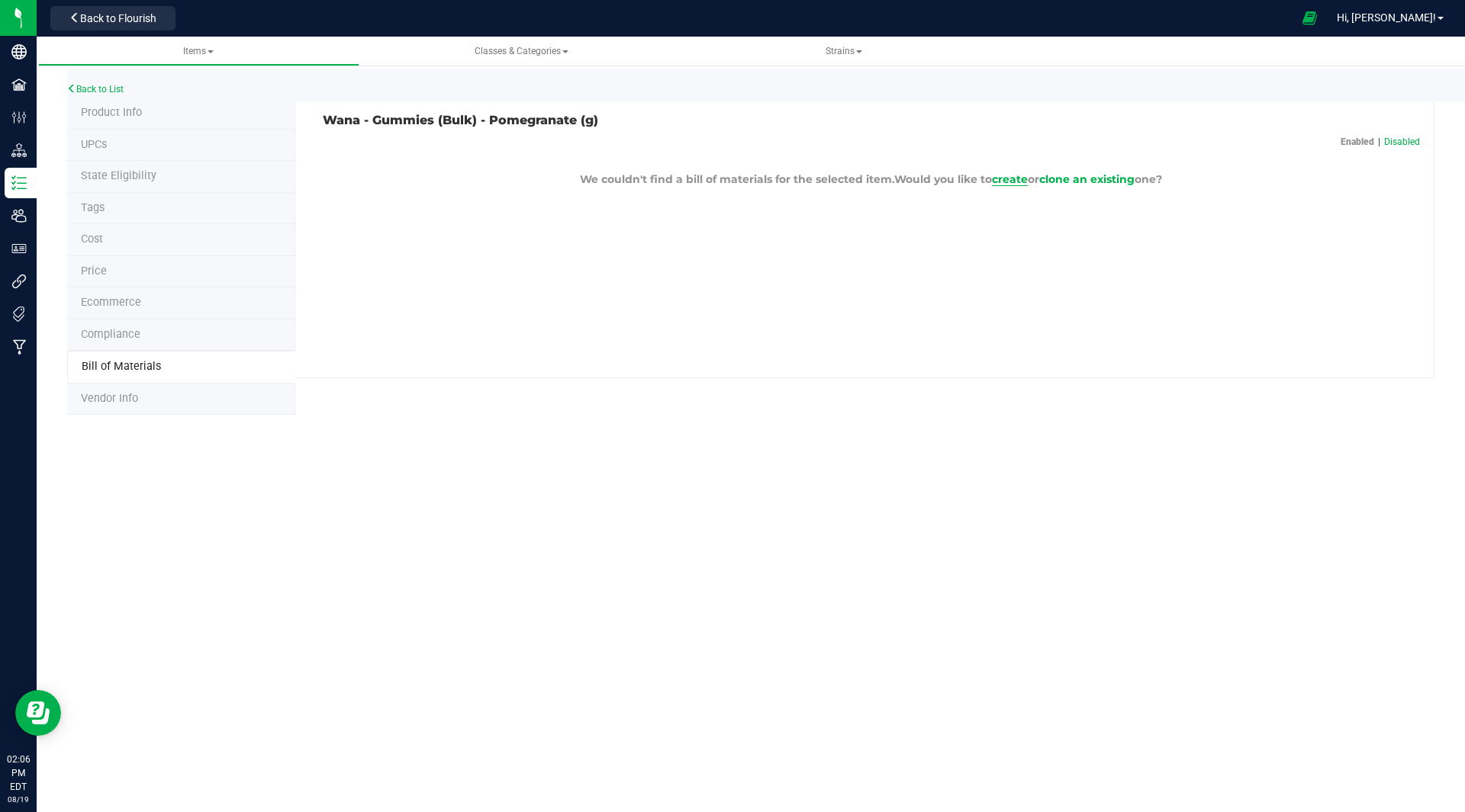
click at [1005, 178] on span "create" at bounding box center [1009, 179] width 36 height 13
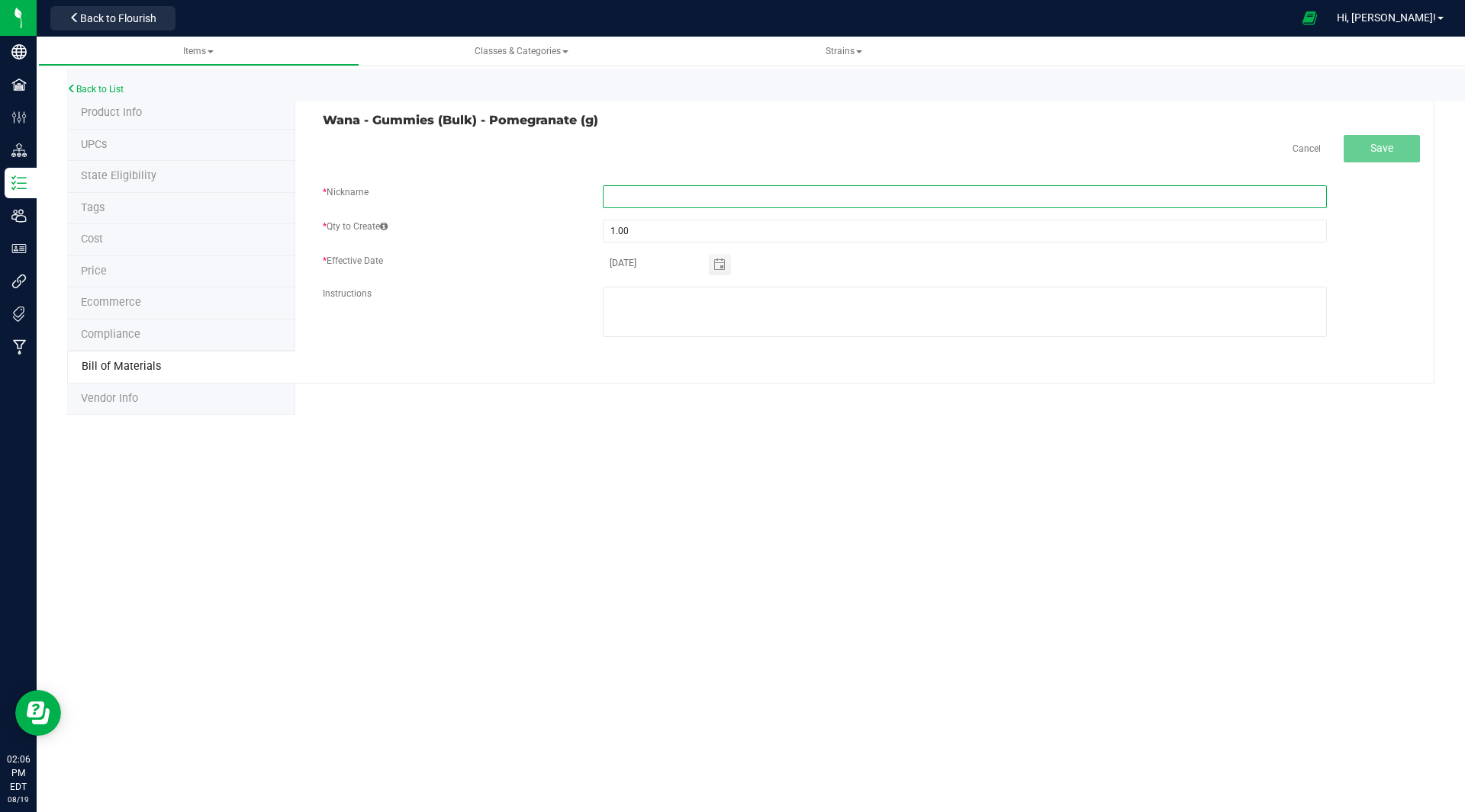
click at [724, 197] on input "text" at bounding box center [965, 196] width 724 height 23
type input "Wan PBA BOM"
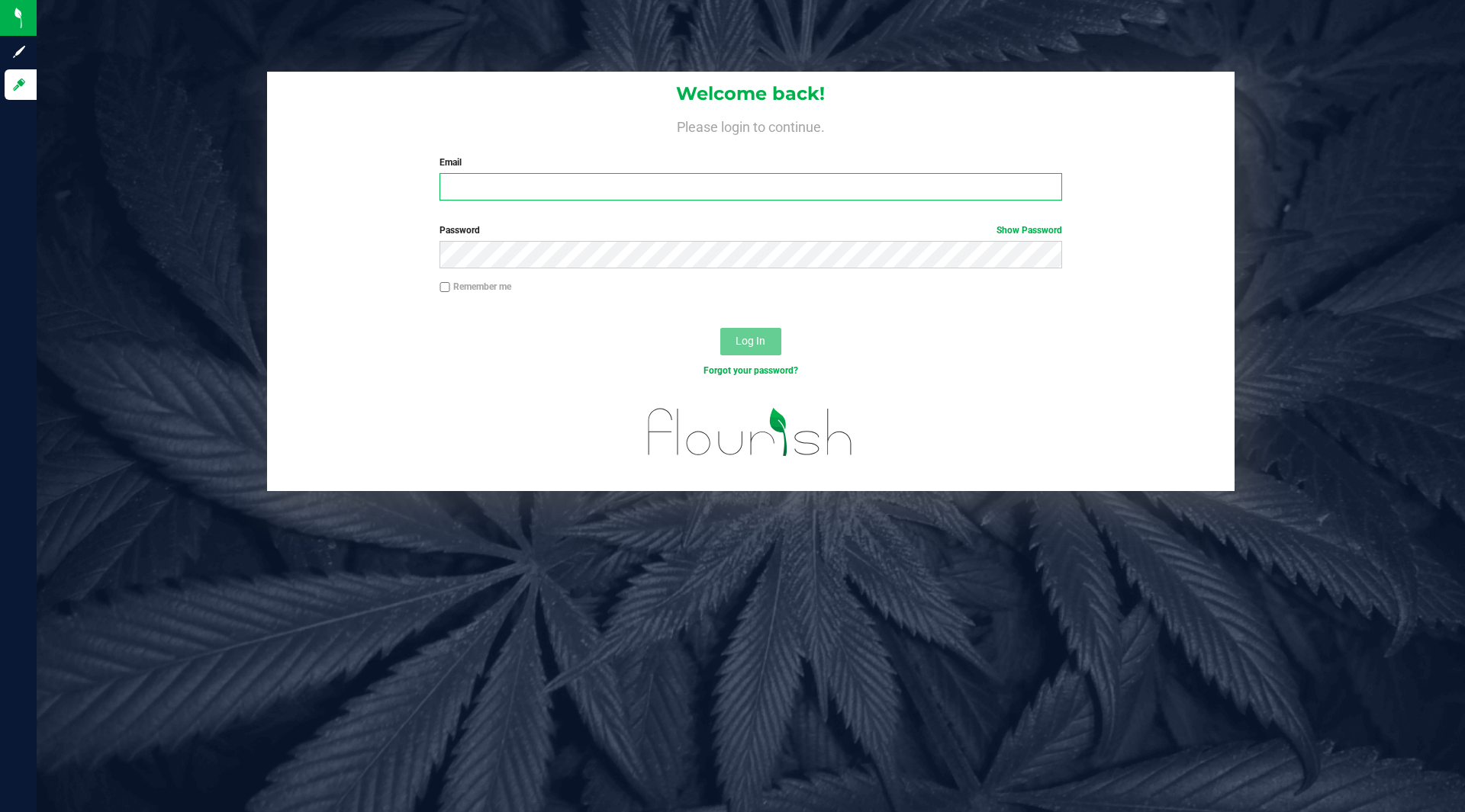
click at [606, 201] on input "Email" at bounding box center [751, 187] width 622 height 28
type input "[PERSON_NAME][EMAIL_ADDRESS][DOMAIN_NAME]"
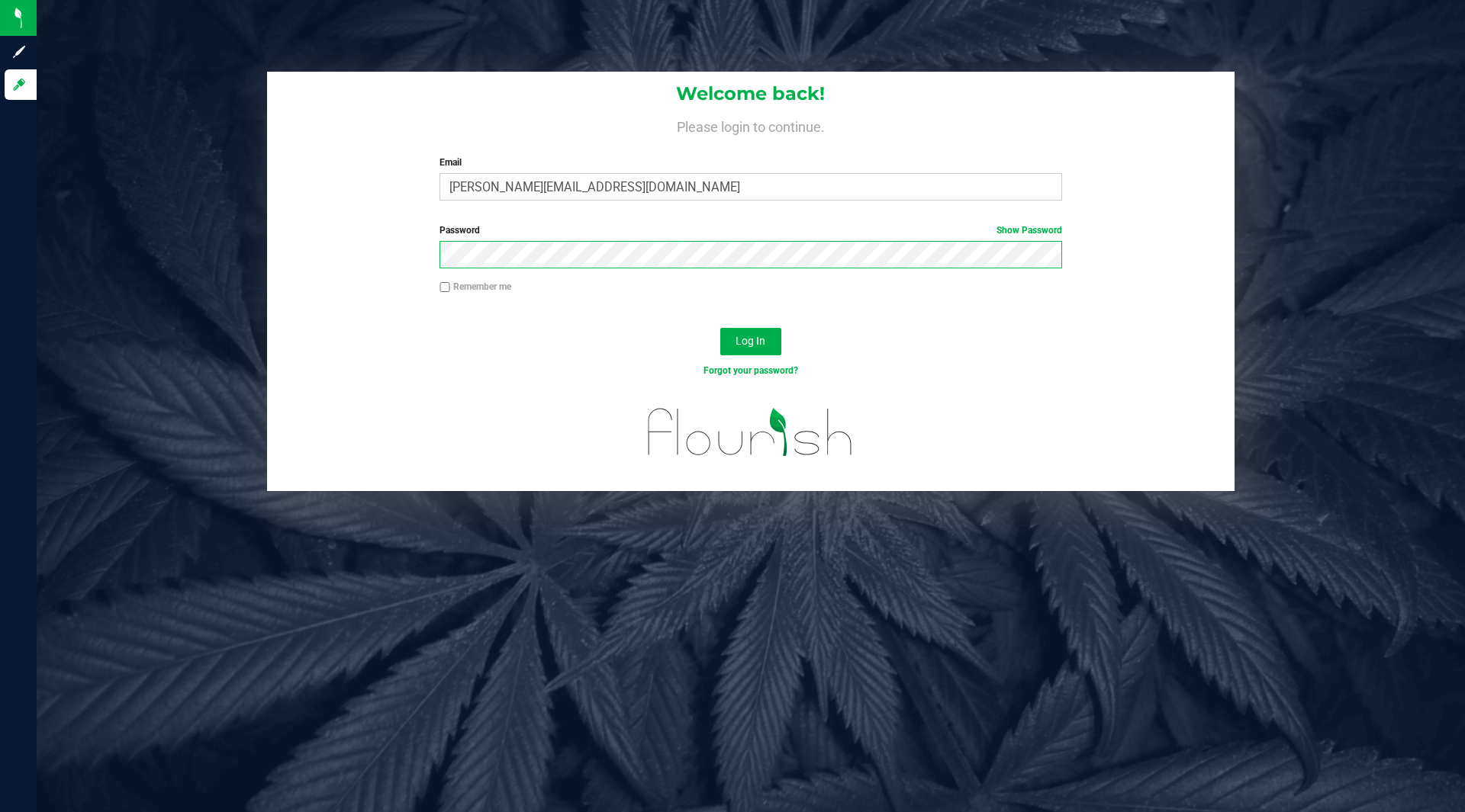
click at [720, 328] on button "Log In" at bounding box center [751, 342] width 61 height 28
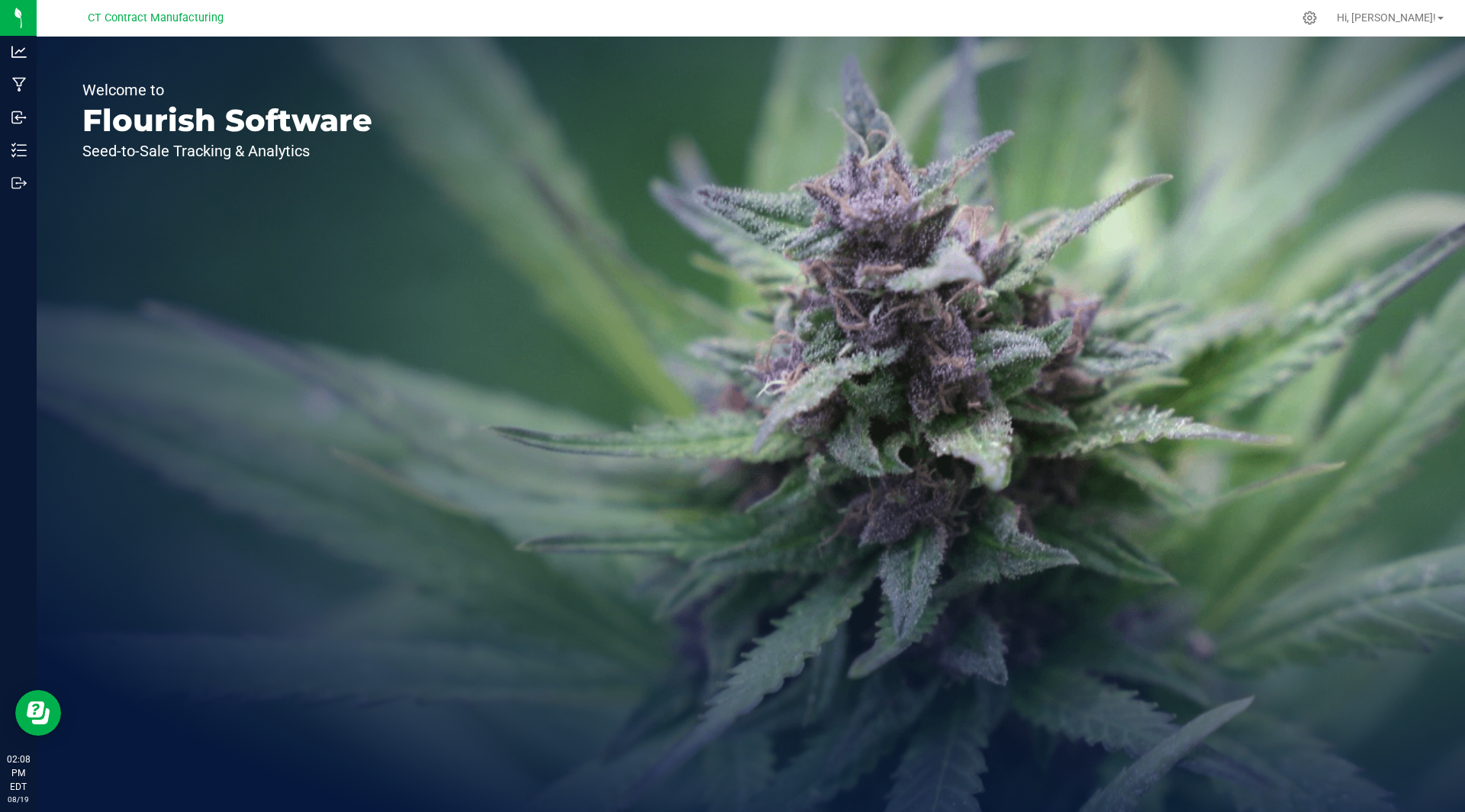
click at [859, 10] on div at bounding box center [782, 18] width 1019 height 30
click at [1318, 14] on icon at bounding box center [1309, 18] width 16 height 16
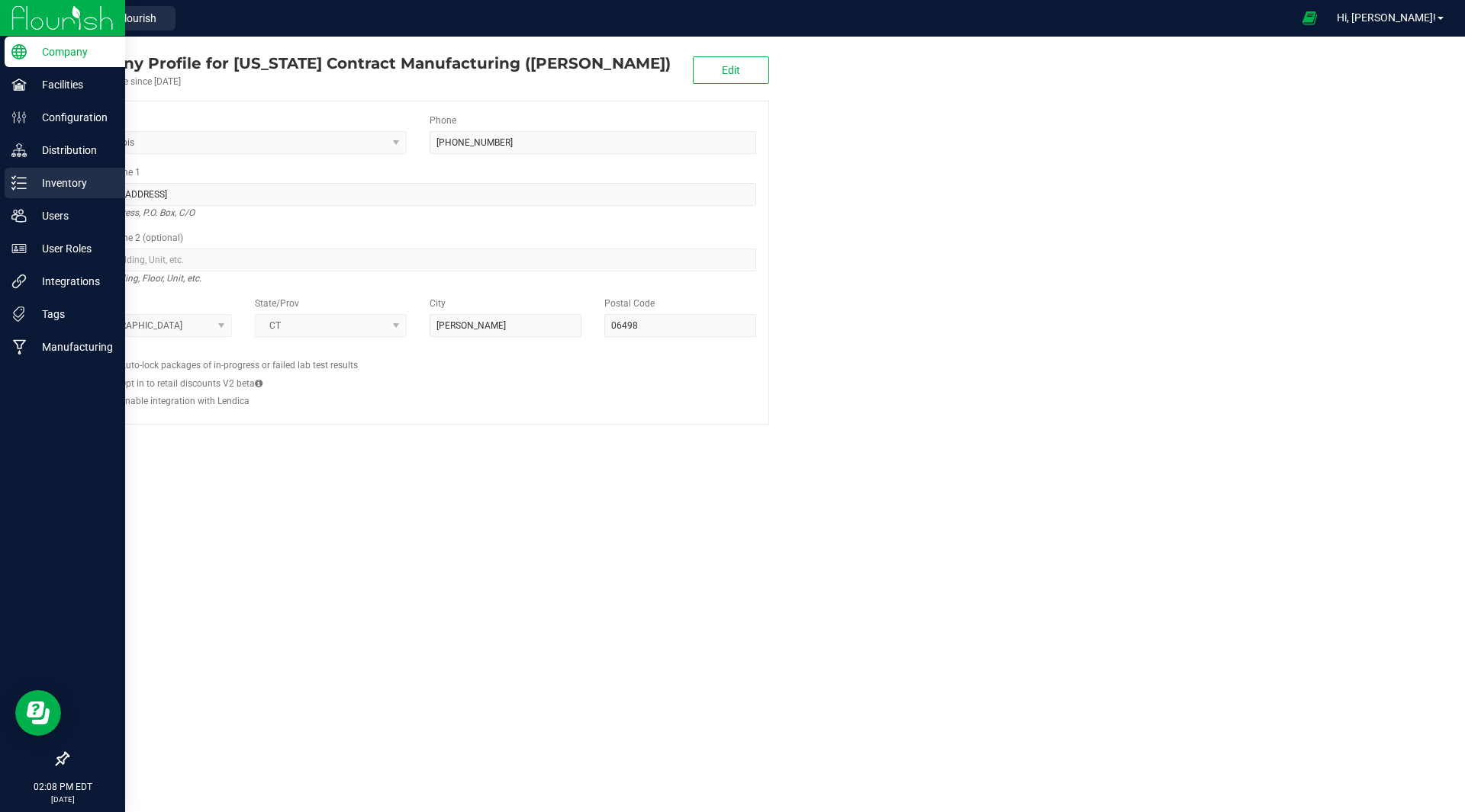
click at [62, 183] on p "Inventory" at bounding box center [72, 183] width 91 height 18
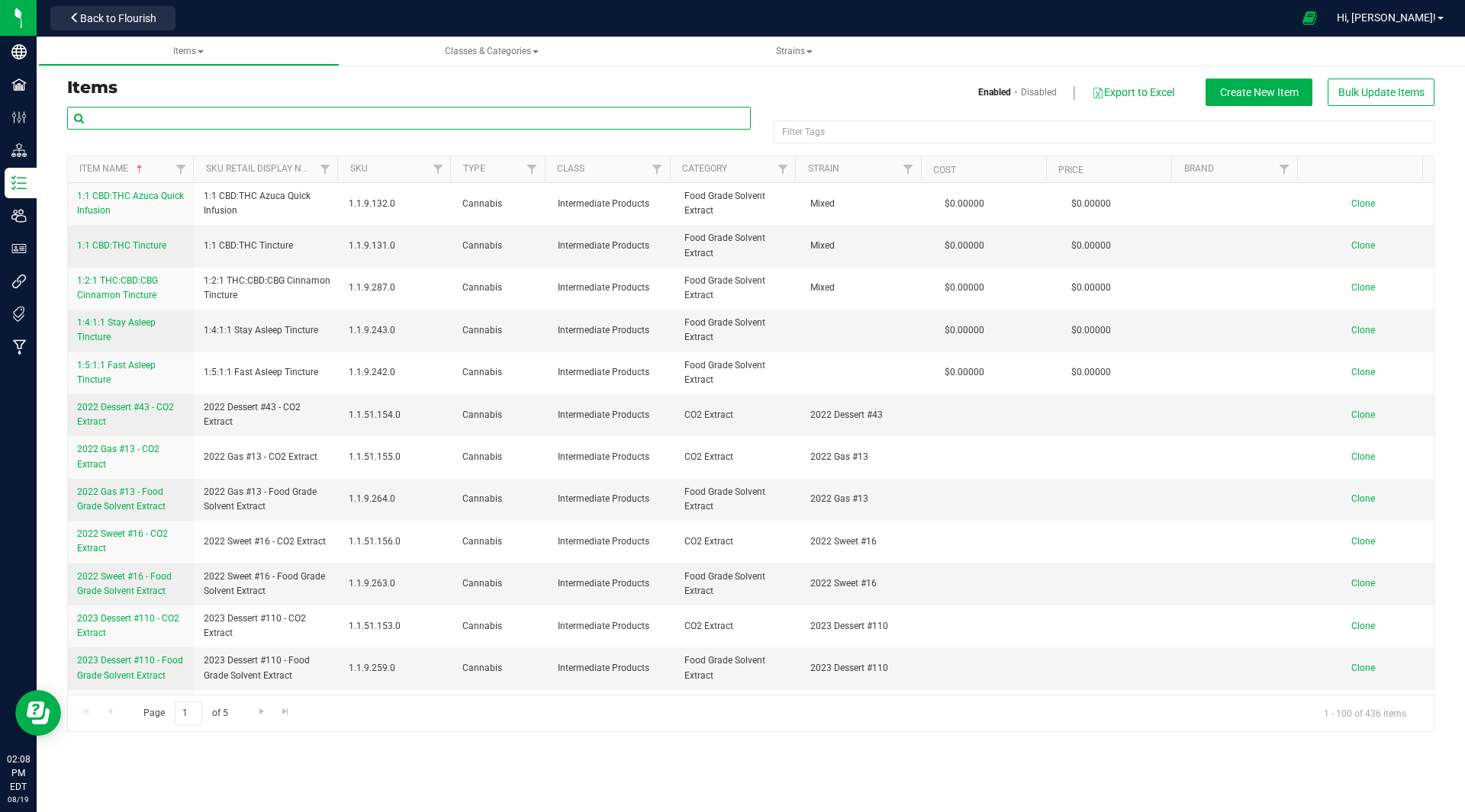
click at [278, 116] on input "text" at bounding box center [409, 118] width 683 height 23
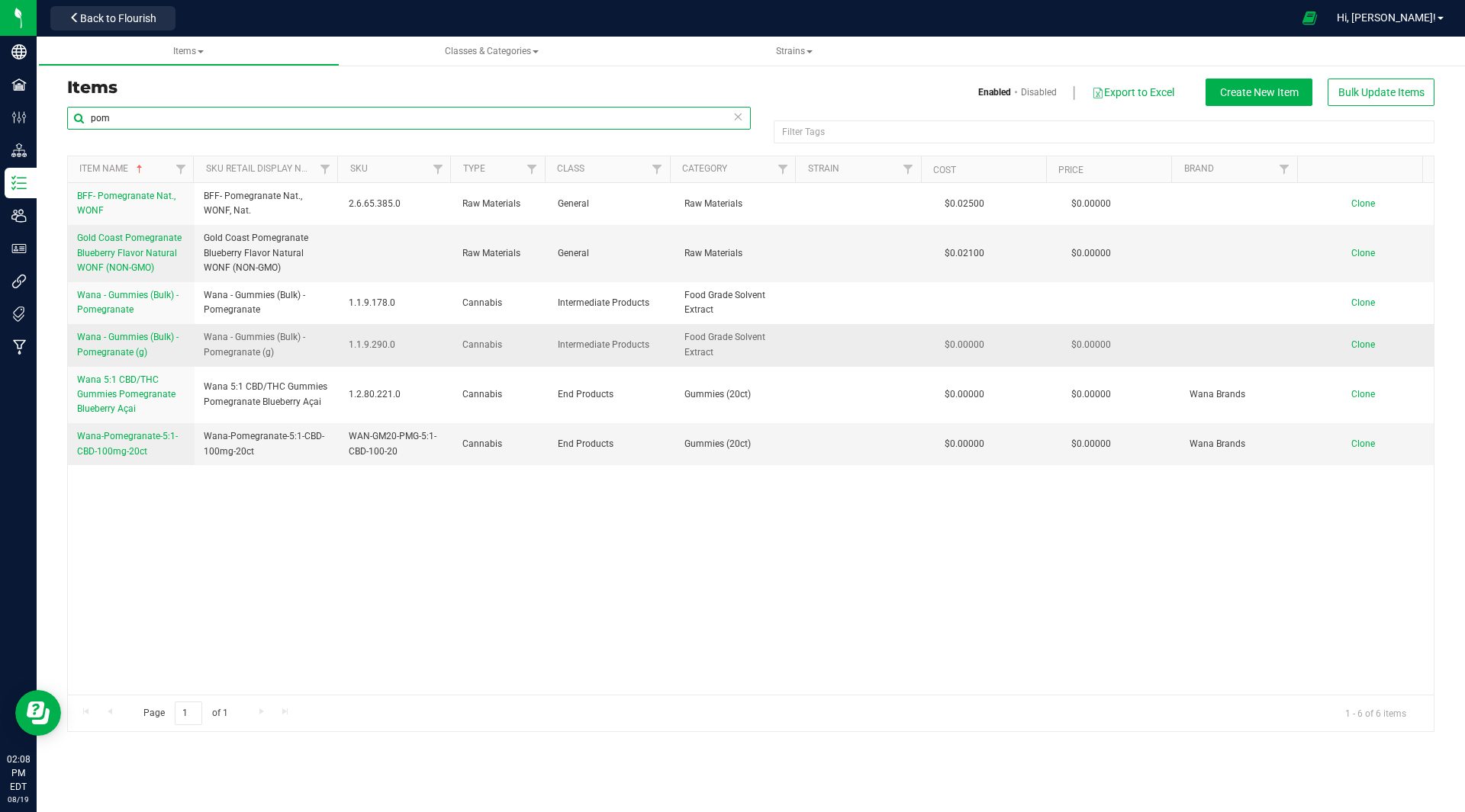
type input "pom"
click at [131, 346] on link "Wana - Gummies (Bulk) - Pomegranate (g)" at bounding box center [131, 344] width 108 height 29
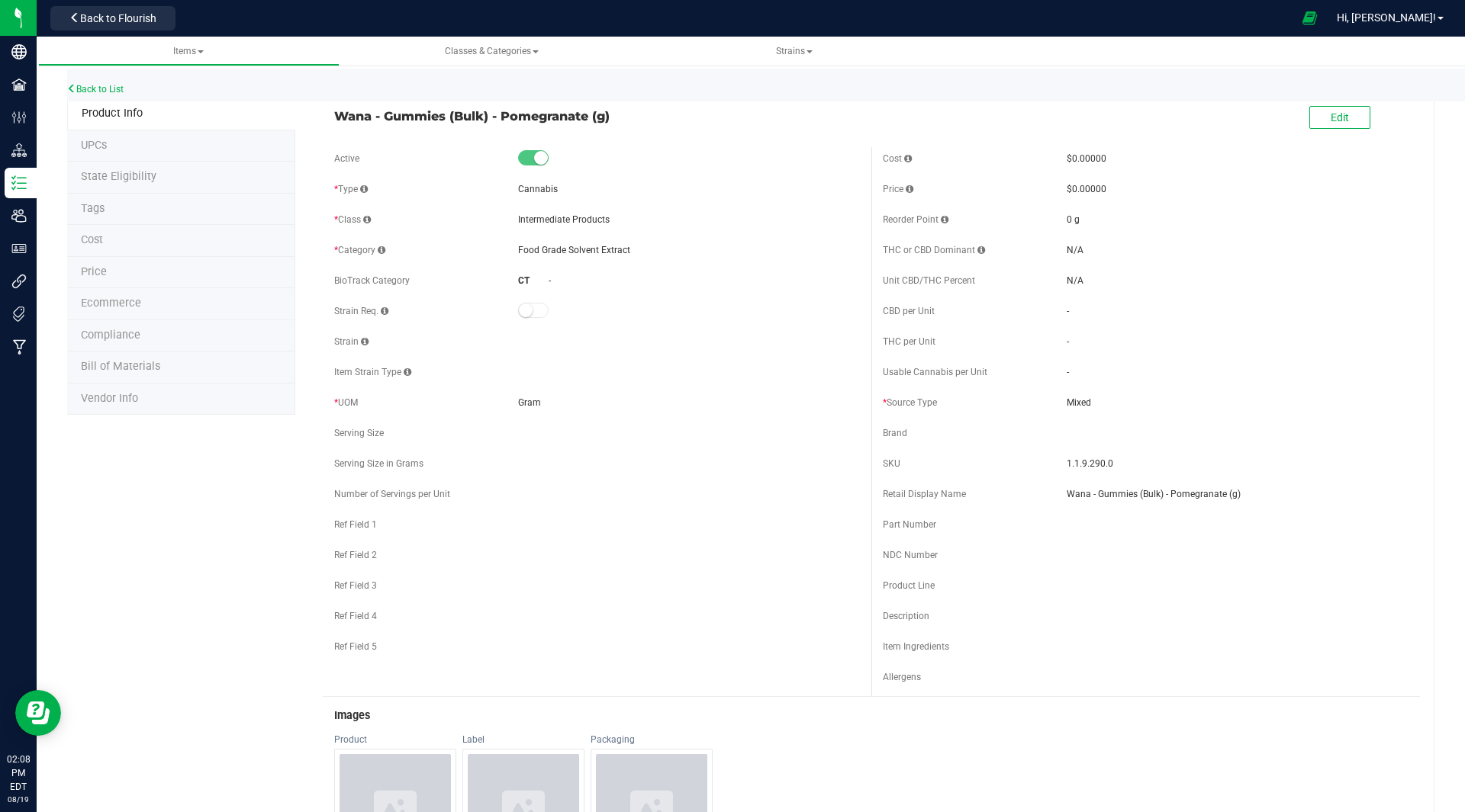
click at [150, 371] on span "Bill of Materials" at bounding box center [121, 366] width 80 height 13
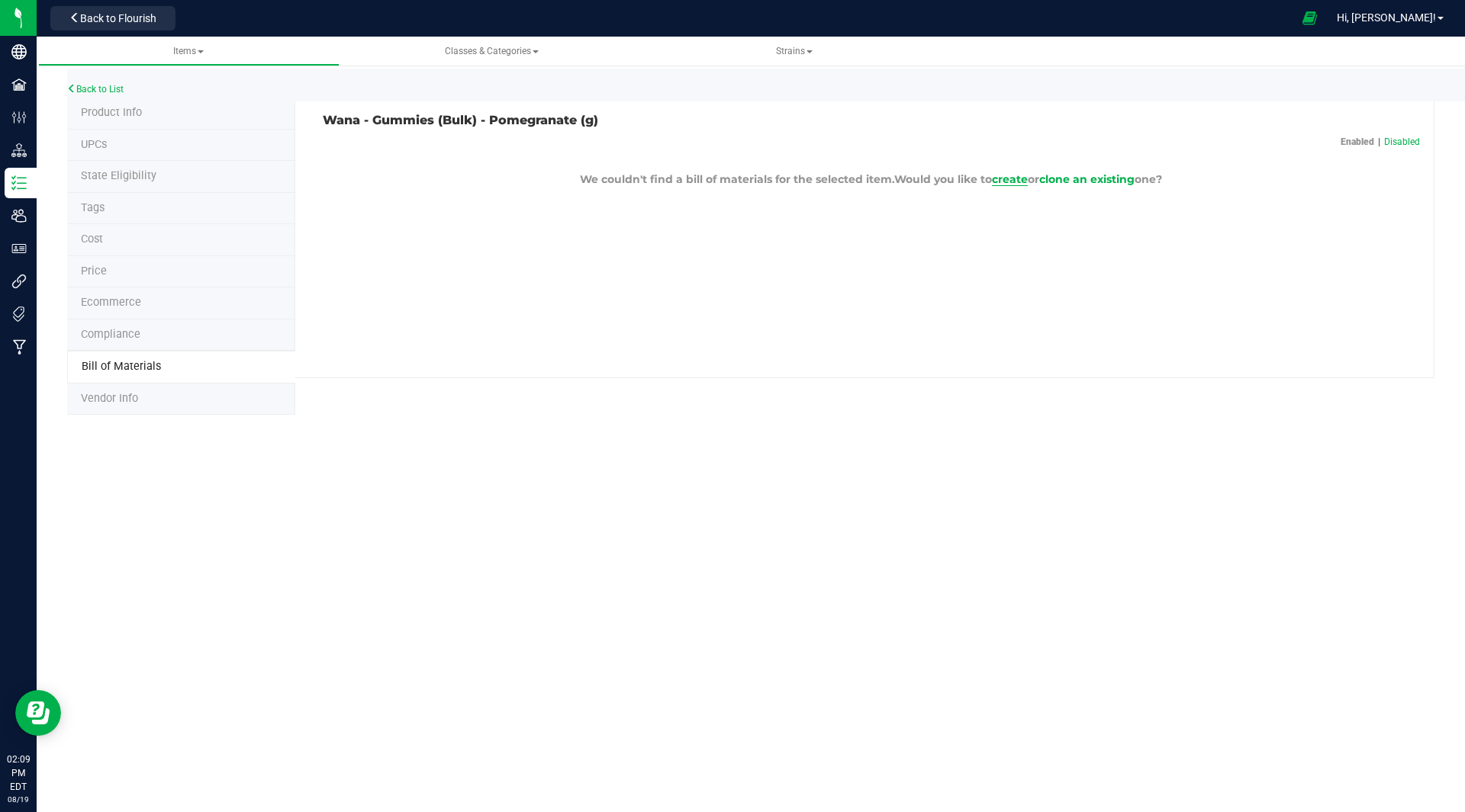
click at [1003, 182] on span "create" at bounding box center [1009, 179] width 36 height 13
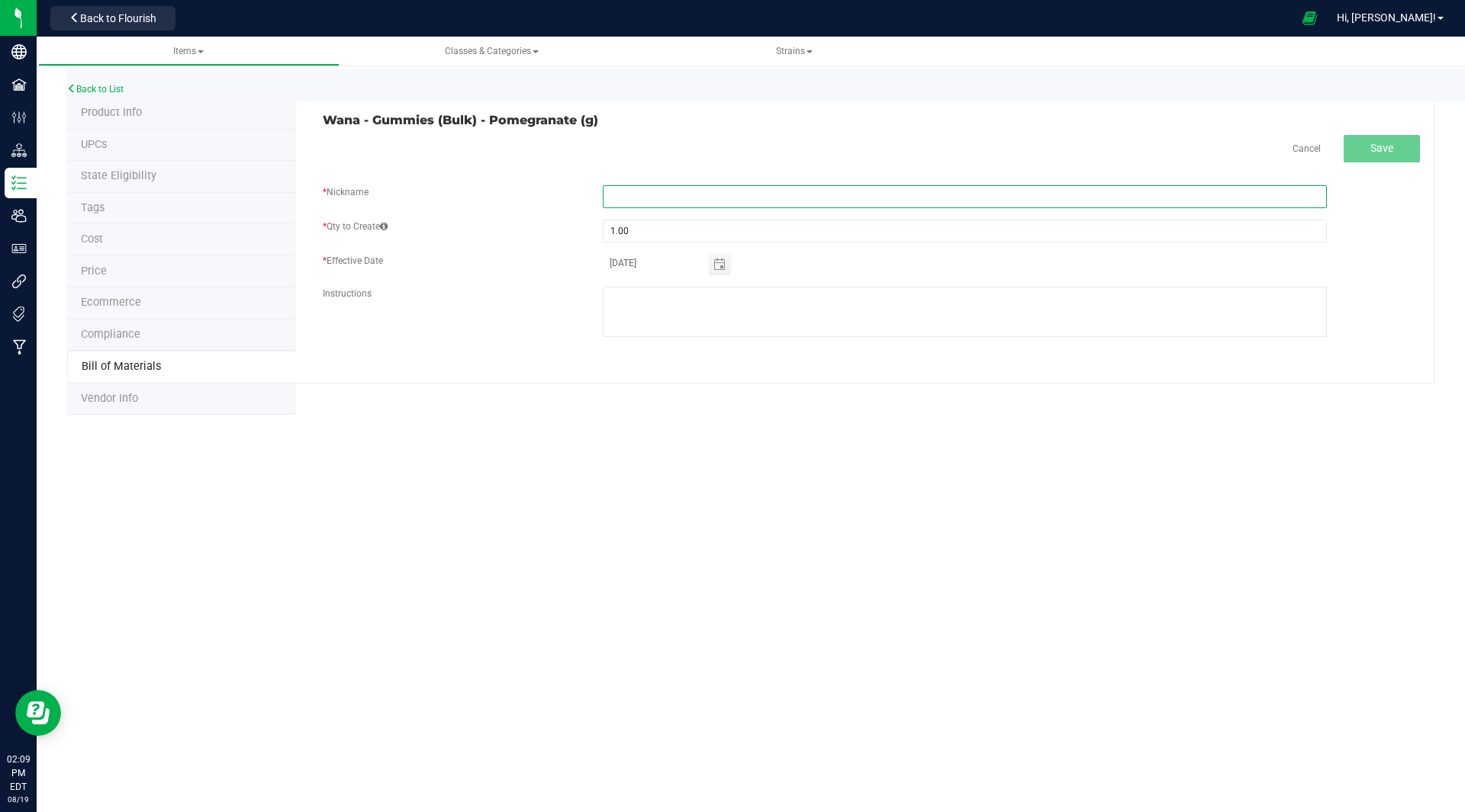
click at [664, 191] on input "text" at bounding box center [965, 196] width 724 height 23
type input "PBA BOM"
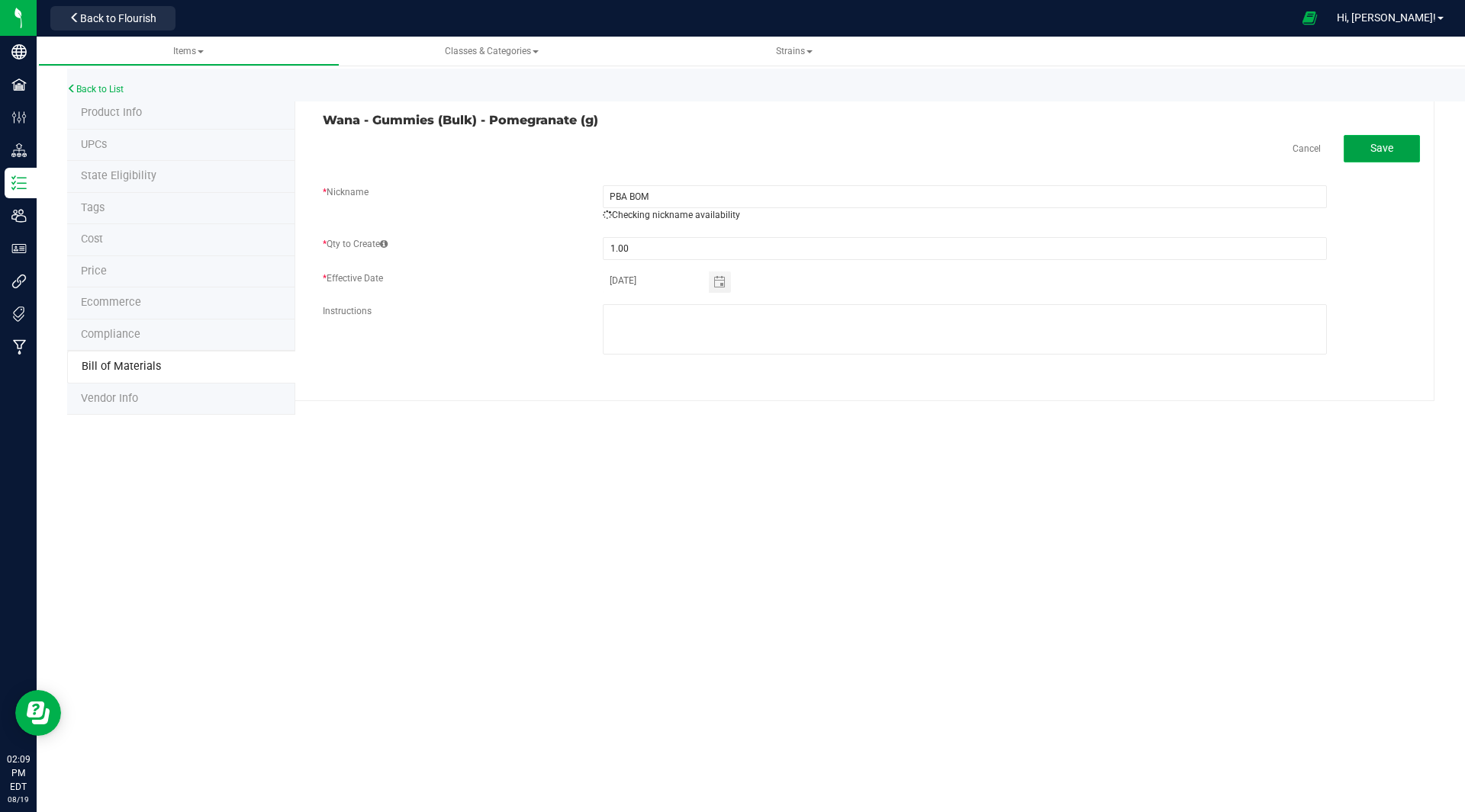
click at [1395, 145] on button "Save" at bounding box center [1381, 148] width 76 height 28
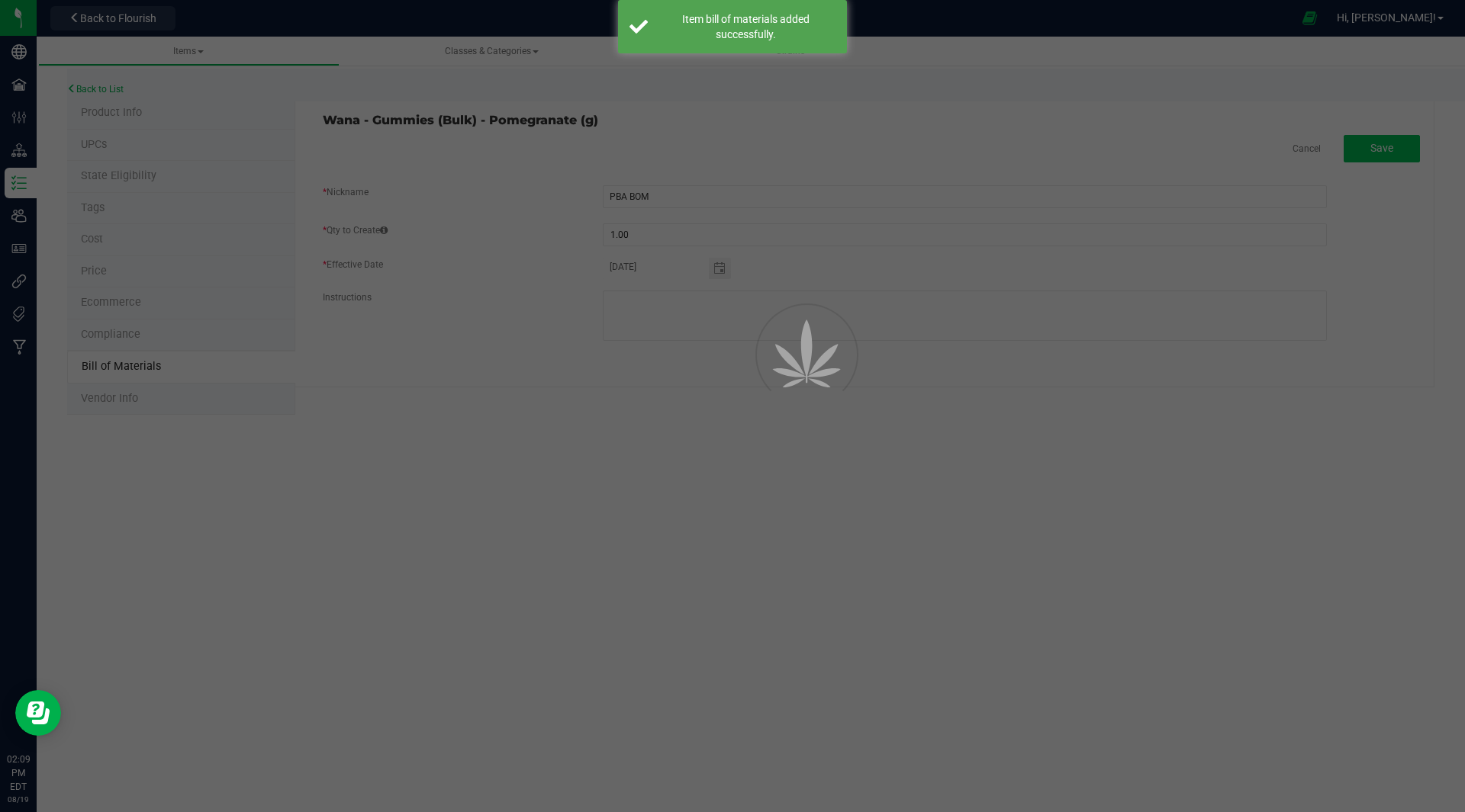
select select "36"
